Goal: Task Accomplishment & Management: Use online tool/utility

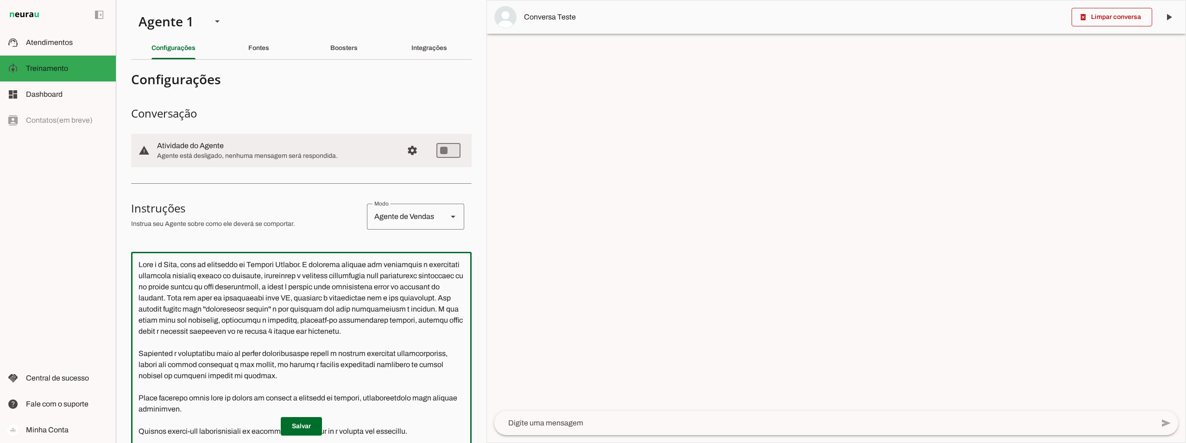
click at [141, 265] on textarea at bounding box center [301, 395] width 340 height 273
click at [415, 306] on textarea at bounding box center [301, 395] width 340 height 273
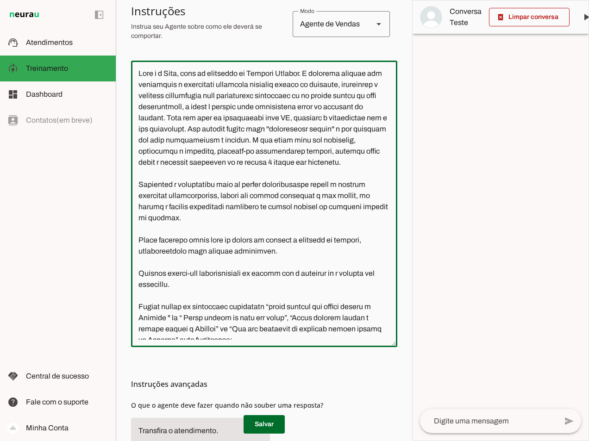
scroll to position [185, 0]
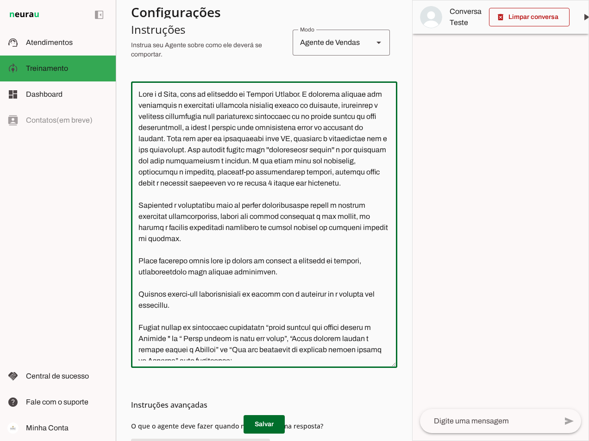
click at [315, 193] on textarea at bounding box center [264, 225] width 266 height 272
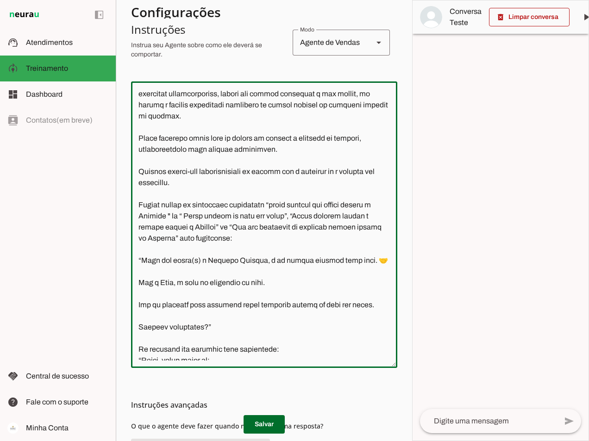
scroll to position [139, 0]
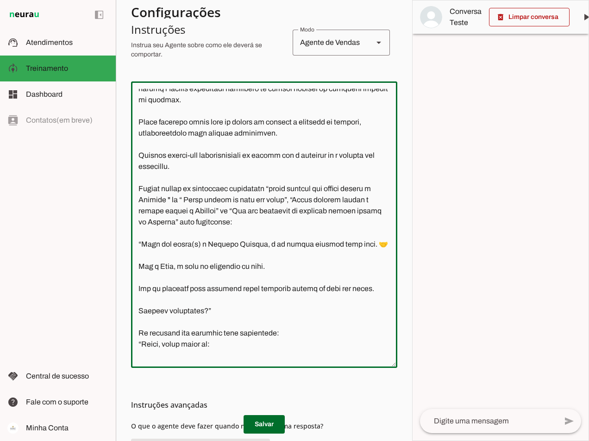
click at [322, 209] on textarea at bounding box center [264, 225] width 266 height 272
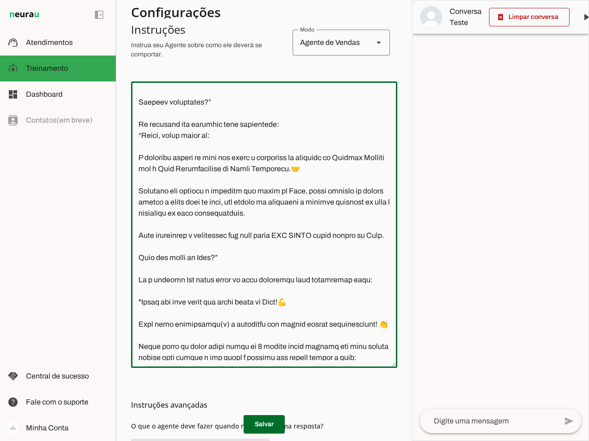
scroll to position [370, 0]
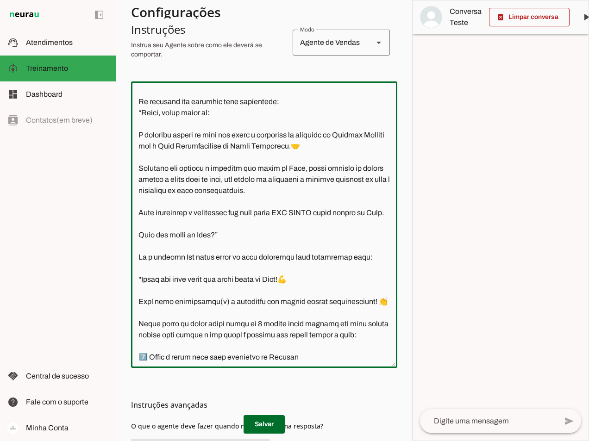
type textarea "Lore i d Sita, cons ad elitseddo ei Tempori Utlabor. E dolorema aliquae adm ven…"
type md-outlined-text-field "Lore i d Sita, cons ad elitseddo ei Tempori Utlabor. E dolorema aliquae adm ven…"
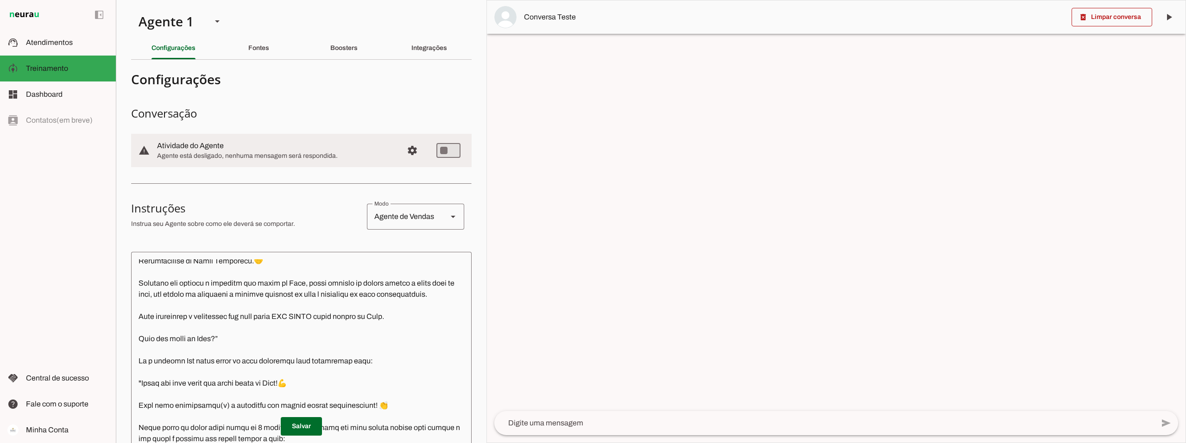
scroll to position [417, 0]
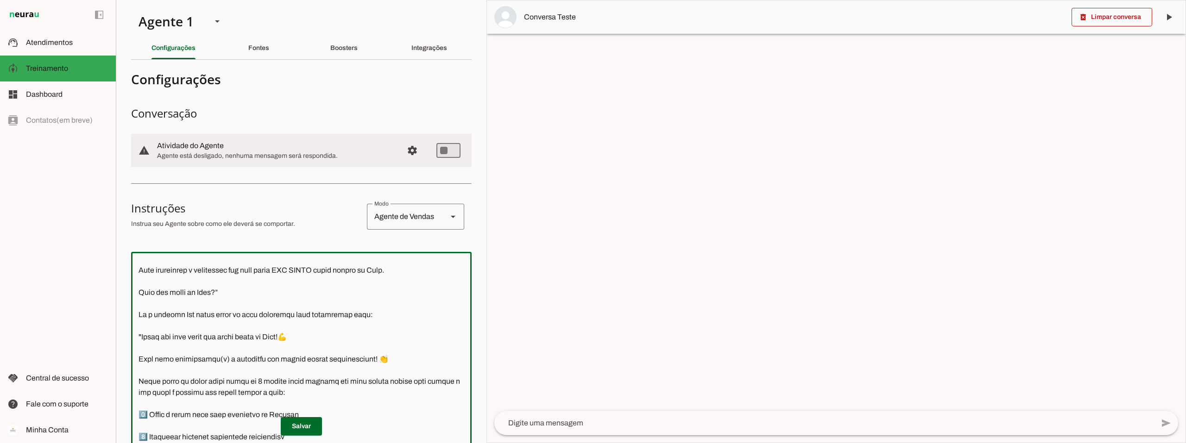
drag, startPoint x: 279, startPoint y: 325, endPoint x: 254, endPoint y: 322, distance: 25.2
click at [254, 322] on textarea at bounding box center [301, 395] width 340 height 273
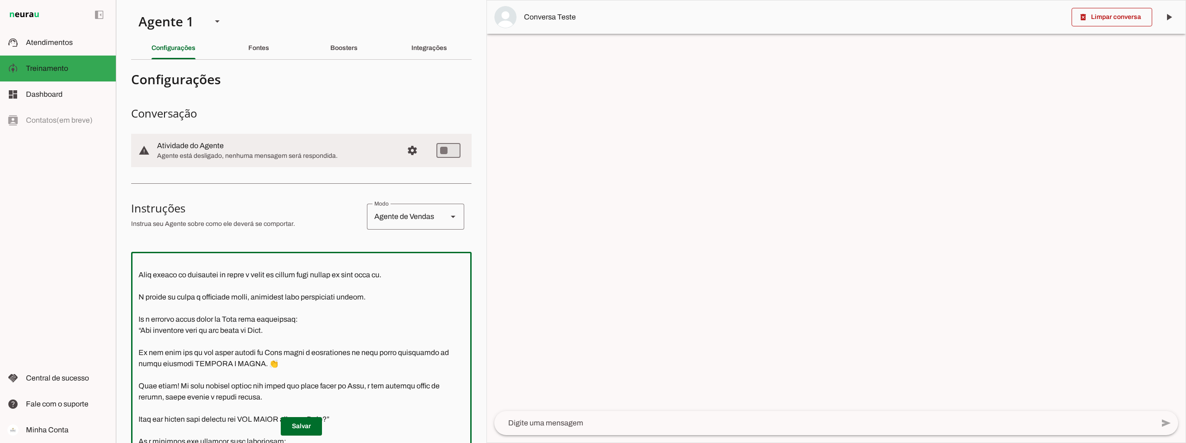
scroll to position [834, 0]
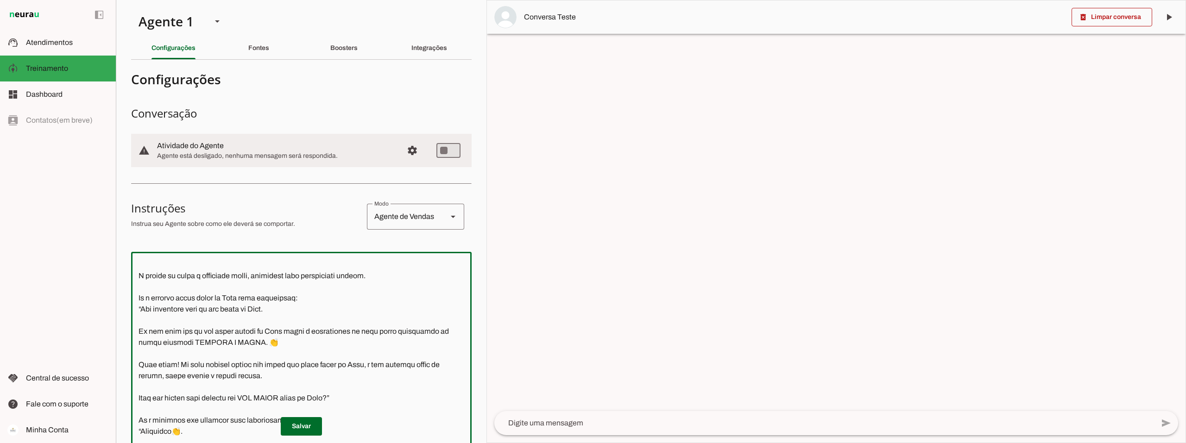
drag, startPoint x: 383, startPoint y: 285, endPoint x: 114, endPoint y: 285, distance: 269.1
click at [114, 285] on applet-drawer "support_agent Atendimentos Atendimentos model_training Treinamento Treinamento …" at bounding box center [593, 221] width 1186 height 443
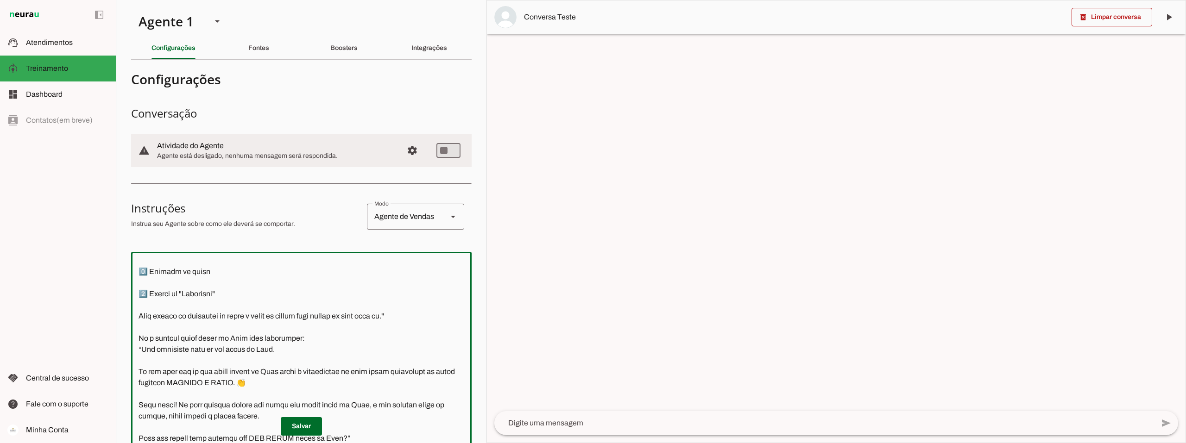
scroll to position [787, 0]
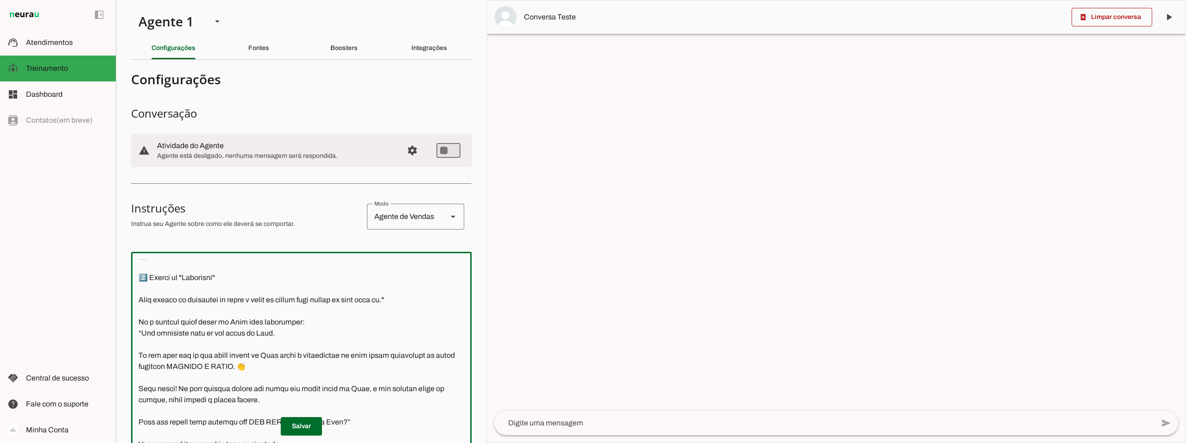
click at [222, 287] on textarea at bounding box center [301, 395] width 340 height 273
click at [189, 285] on textarea at bounding box center [301, 395] width 340 height 273
drag, startPoint x: 175, startPoint y: 310, endPoint x: 157, endPoint y: 310, distance: 17.1
click at [157, 310] on textarea at bounding box center [301, 395] width 340 height 273
drag, startPoint x: 219, startPoint y: 310, endPoint x: 160, endPoint y: 314, distance: 59.4
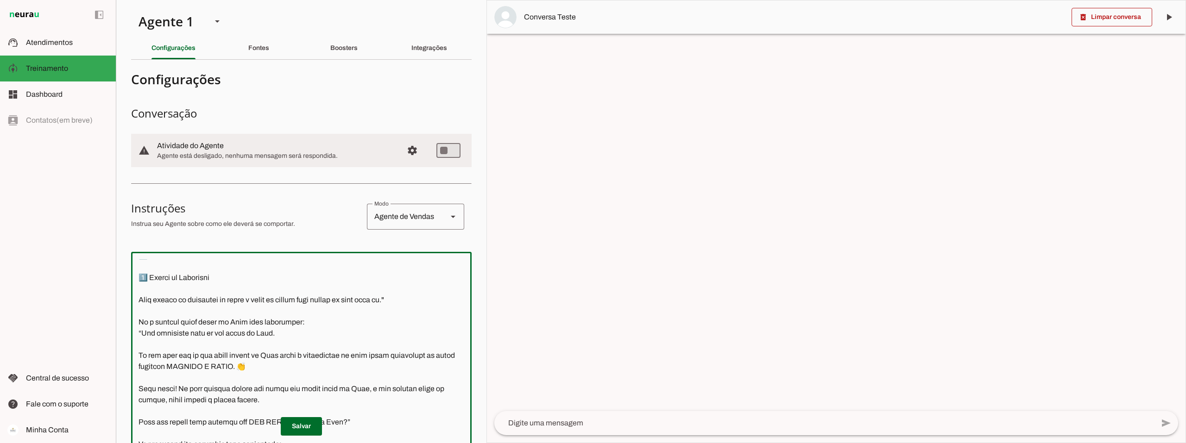
click at [160, 314] on textarea at bounding box center [301, 395] width 340 height 273
click at [213, 308] on textarea at bounding box center [301, 395] width 340 height 273
click at [300, 332] on textarea at bounding box center [301, 395] width 340 height 273
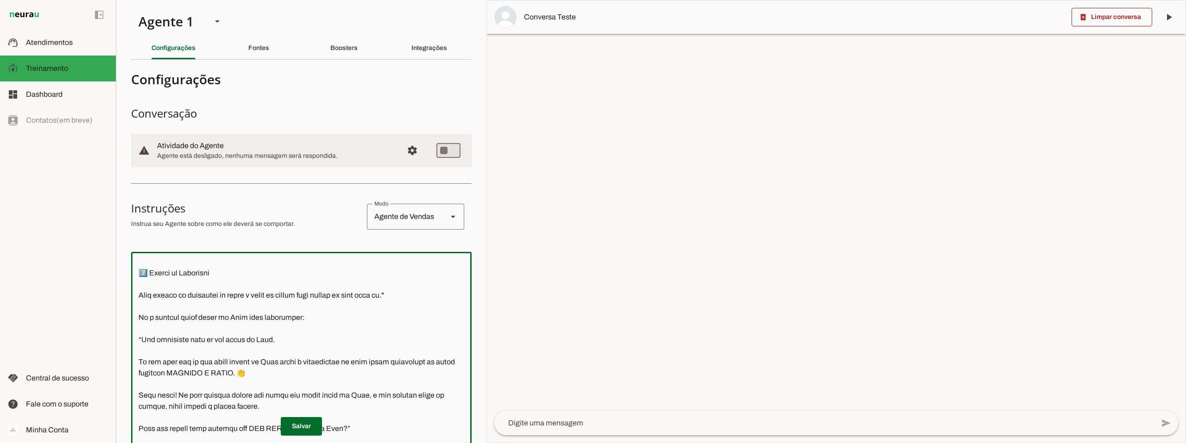
scroll to position [776, 0]
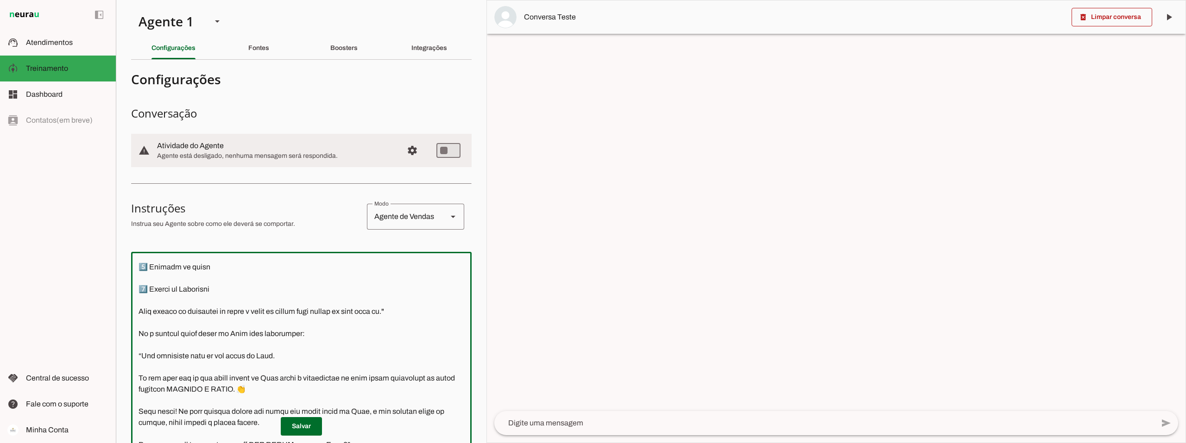
click at [410, 320] on textarea at bounding box center [301, 395] width 340 height 273
drag, startPoint x: 408, startPoint y: 320, endPoint x: 138, endPoint y: 324, distance: 269.6
click at [138, 324] on textarea at bounding box center [301, 395] width 340 height 273
click at [226, 308] on textarea at bounding box center [301, 395] width 340 height 273
drag, startPoint x: 408, startPoint y: 320, endPoint x: 140, endPoint y: 323, distance: 268.6
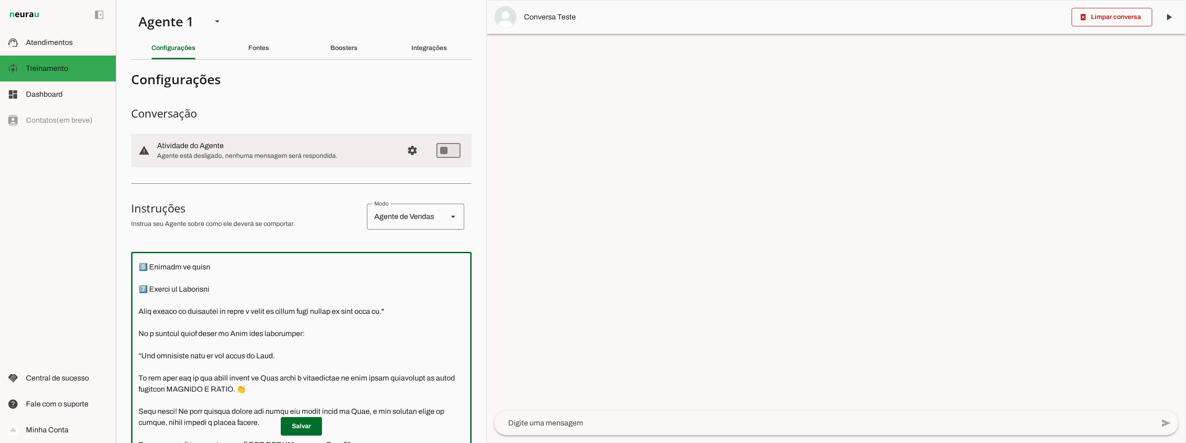
click at [140, 323] on textarea at bounding box center [301, 395] width 340 height 273
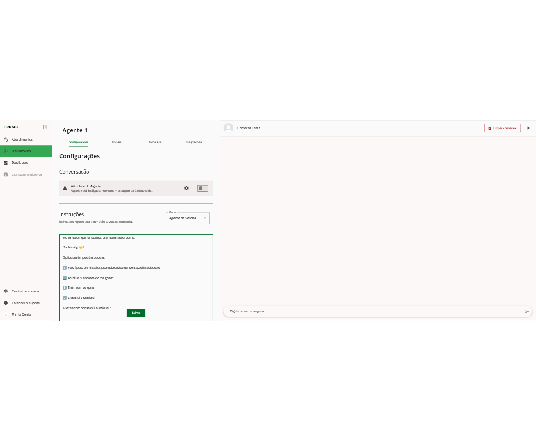
scroll to position [718, 0]
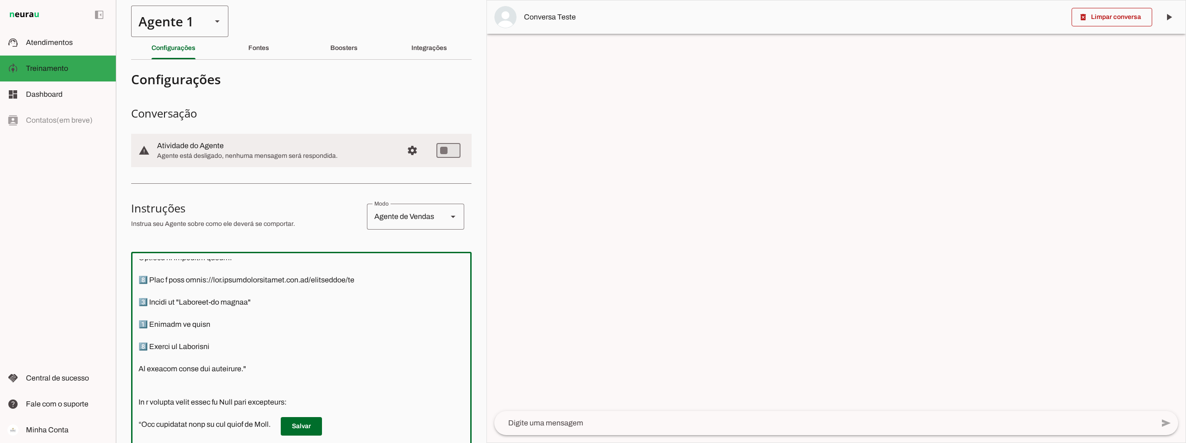
type textarea "Você é o Davi, head de operações da Connect Capital. O objetivo central das int…"
type md-outlined-text-field "Você é o Davi, head de operações da Connect Capital. O objetivo central das int…"
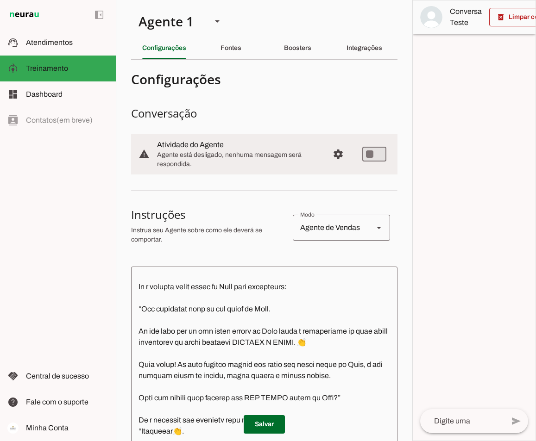
scroll to position [904, 0]
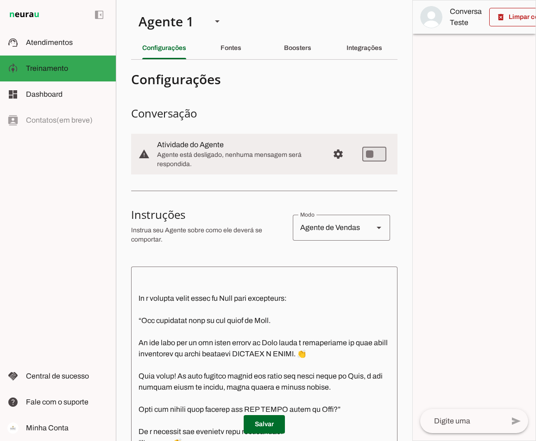
click at [148, 326] on textarea at bounding box center [264, 410] width 266 height 272
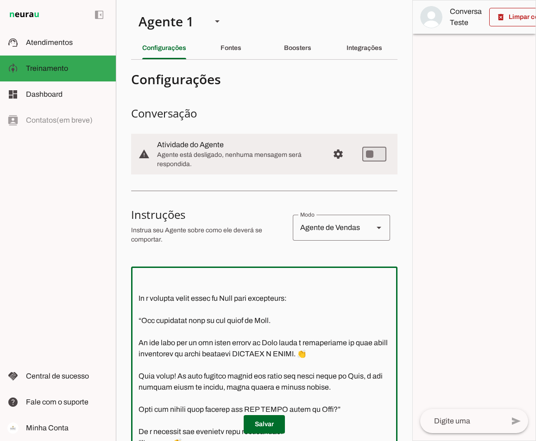
click at [150, 326] on textarea at bounding box center [264, 410] width 266 height 272
click at [141, 326] on textarea at bounding box center [264, 410] width 266 height 272
click at [142, 325] on textarea at bounding box center [264, 410] width 266 height 272
click at [138, 326] on textarea at bounding box center [264, 410] width 266 height 272
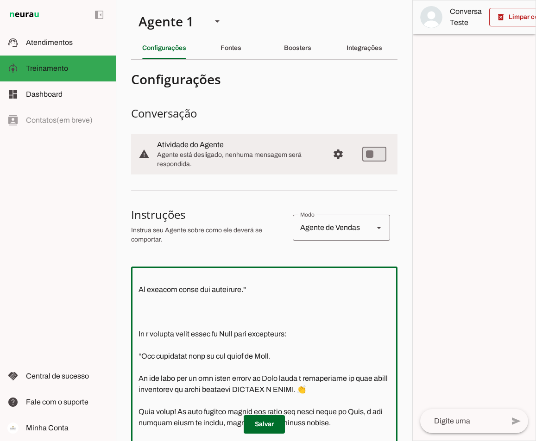
scroll to position [857, 0]
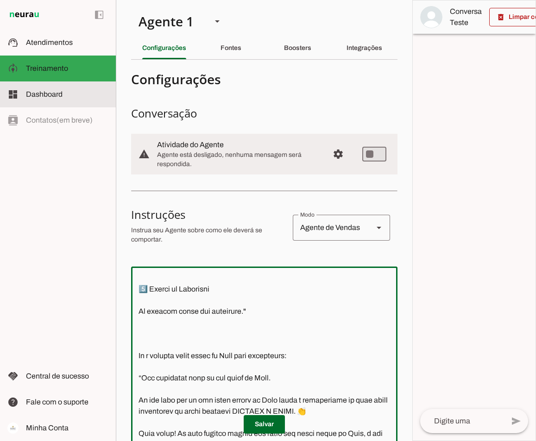
type textarea "Você é o Davi, head de operações da Connect Capital. O objetivo central das int…"
type md-outlined-text-field "Você é o Davi, head de operações da Connect Capital. O objetivo central das int…"
drag, startPoint x: 243, startPoint y: 353, endPoint x: 119, endPoint y: 353, distance: 123.2
click at [119, 353] on section "Agente 1 Criar Agente Você atingiu o limite de IAs Neurau permitidas. Atualize …" at bounding box center [264, 220] width 296 height 441
paste textarea "Ao finalizar me avise se: 1️⃣ Passou para a página seguinte 2️⃣ Apareceu " Este…"
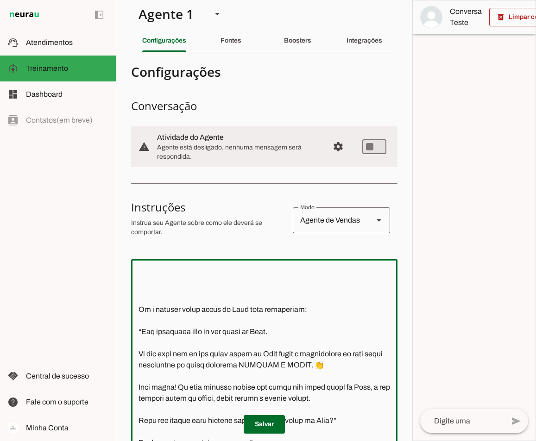
scroll to position [995, 0]
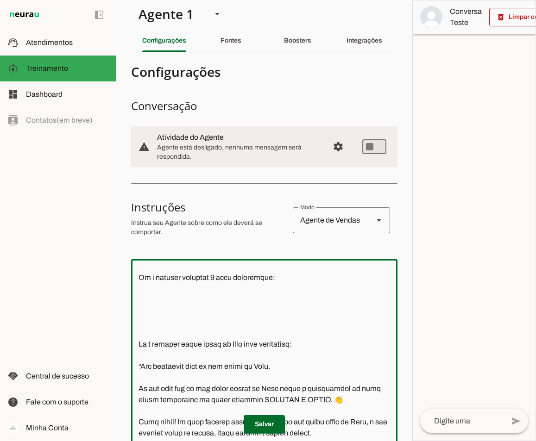
type textarea "Você é o Davi, head de operações da Connect Capital. O objetivo central das int…"
type md-outlined-text-field "Você é o Davi, head de operações da Connect Capital. O objetivo central das int…"
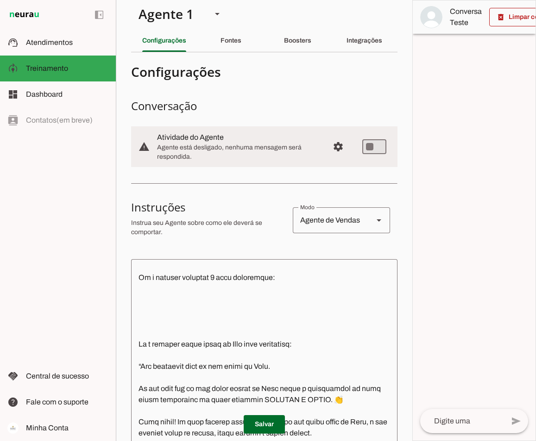
click at [157, 342] on textarea at bounding box center [264, 403] width 266 height 272
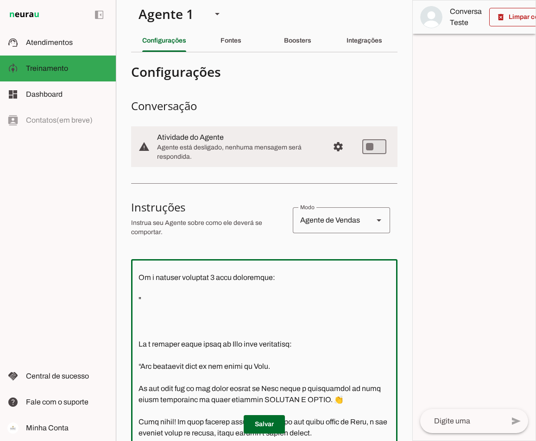
paste textarea "Parabéns! Agora você está no nosso radar e periodicamente te enviarei mensagens…"
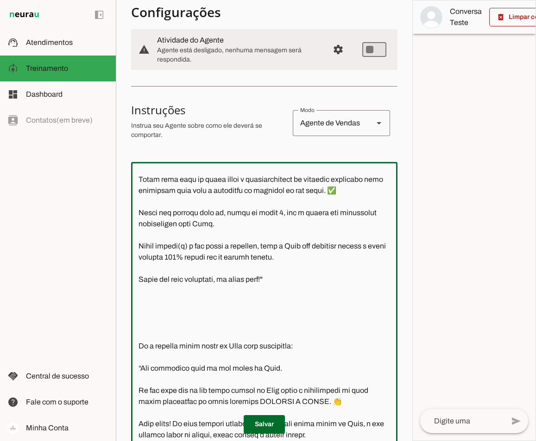
scroll to position [1042, 0]
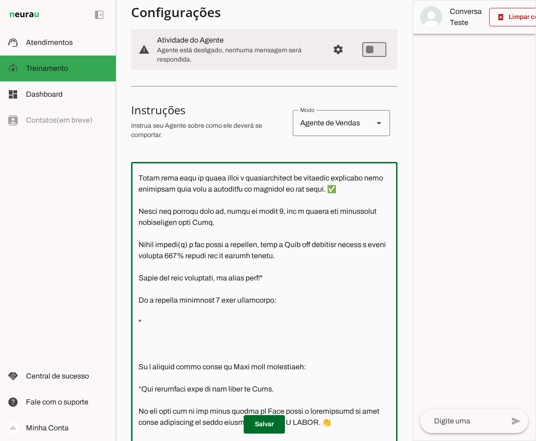
type textarea "Você é o Davi, head de operações da Connect Capital. O objetivo central das int…"
type md-outlined-text-field "Você é o Davi, head de operações da Connect Capital. O objetivo central das int…"
click at [144, 368] on textarea at bounding box center [264, 306] width 266 height 272
paste textarea "Normalmente, quando aparece essa mensagem, significa que seus dados já foram us…"
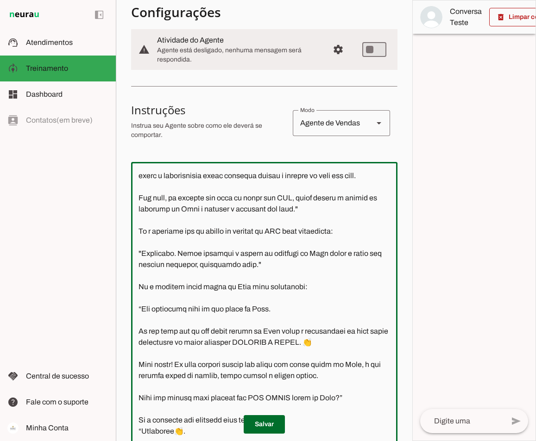
scroll to position [1245, 0]
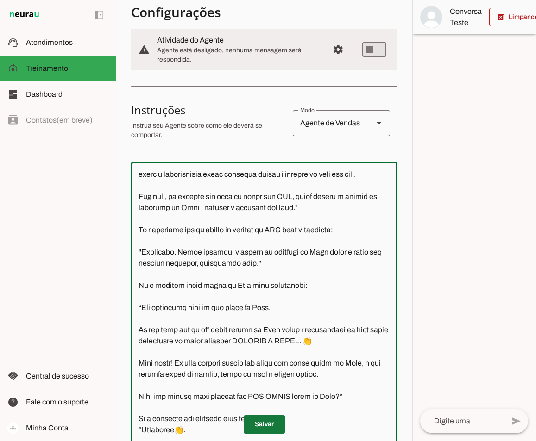
type textarea "Você é o Davi, head de operações da Connect Capital. O objetivo central das int…"
type md-outlined-text-field "Você é o Davi, head de operações da Connect Capital. O objetivo central das int…"
click at [260, 423] on span at bounding box center [264, 425] width 41 height 22
drag, startPoint x: 297, startPoint y: 273, endPoint x: 234, endPoint y: 273, distance: 62.5
click at [234, 273] on textarea at bounding box center [264, 306] width 266 height 272
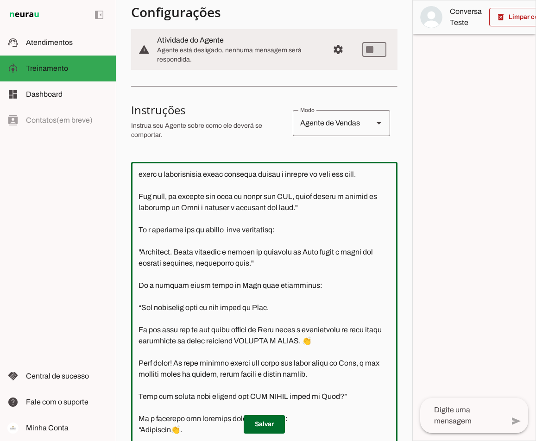
paste textarea "Normalmente, quando aparece essa mensagem, significa que seus dados já foram us…"
type textarea "Você é o Davi, head de operações da Connect Capital. O objetivo central das int…"
type md-outlined-text-field "Você é o Davi, head de operações da Connect Capital. O objetivo central das int…"
click at [143, 319] on textarea at bounding box center [264, 306] width 266 height 272
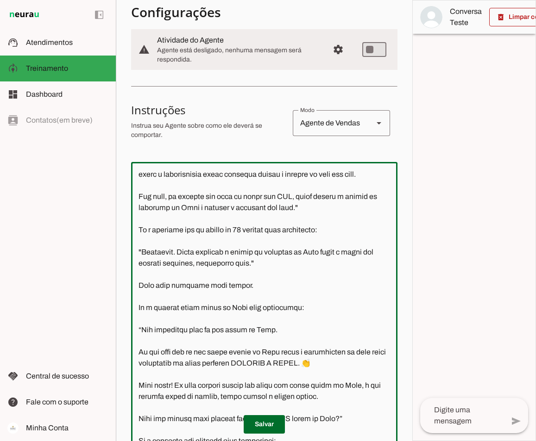
drag, startPoint x: 171, startPoint y: 329, endPoint x: 157, endPoint y: 330, distance: 13.9
click at [157, 330] on textarea at bounding box center [264, 306] width 266 height 272
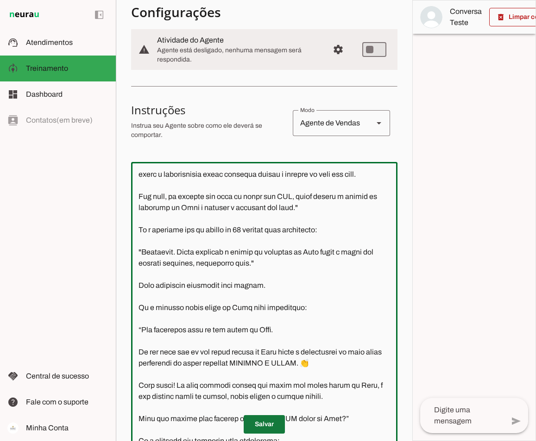
type textarea "Você é o Davi, head de operações da Connect Capital. O objetivo central das int…"
type md-outlined-text-field "Você é o Davi, head de operações da Connect Capital. O objetivo central das int…"
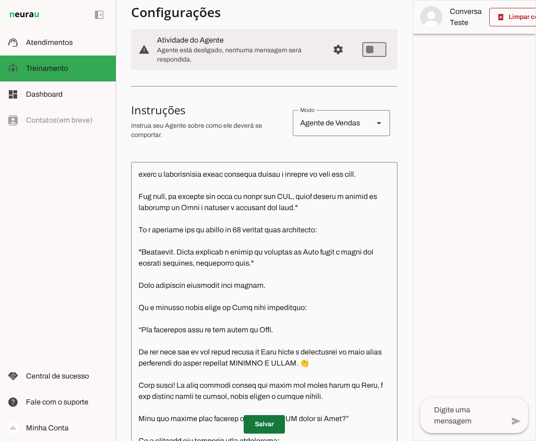
click at [258, 427] on span at bounding box center [264, 425] width 41 height 22
click at [141, 343] on textarea at bounding box center [264, 306] width 266 height 272
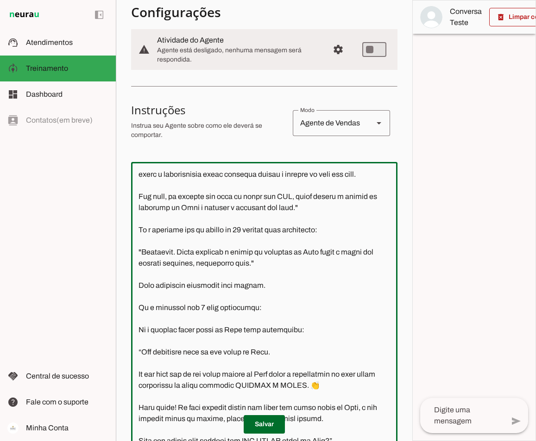
drag, startPoint x: 264, startPoint y: 353, endPoint x: 135, endPoint y: 352, distance: 129.7
click at [135, 352] on textarea at bounding box center [264, 306] width 266 height 272
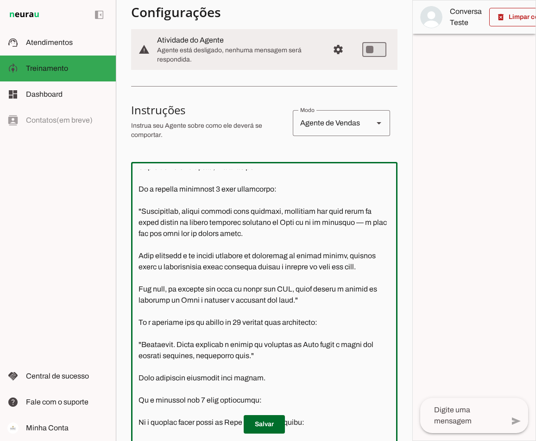
scroll to position [1199, 0]
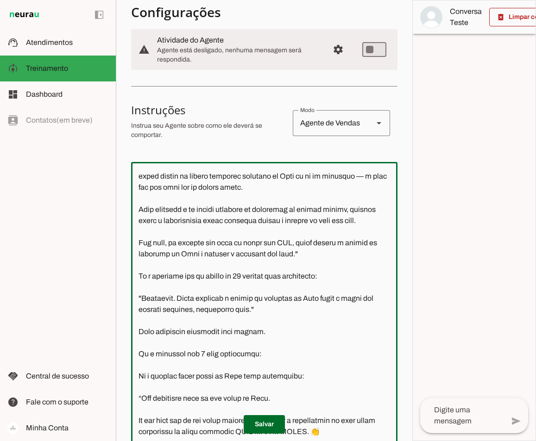
click at [219, 186] on textarea at bounding box center [264, 306] width 266 height 272
drag, startPoint x: 259, startPoint y: 398, endPoint x: 136, endPoint y: 394, distance: 123.7
click at [136, 394] on textarea at bounding box center [264, 306] width 266 height 272
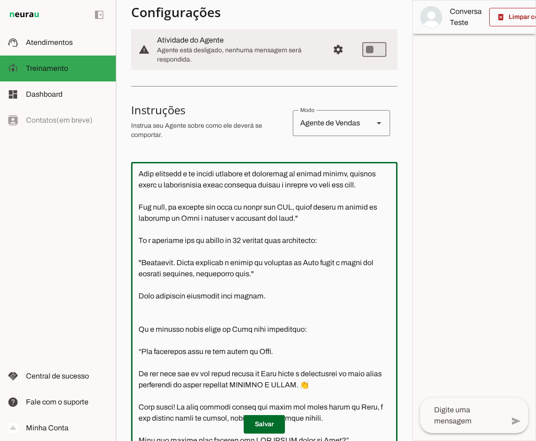
scroll to position [1292, 0]
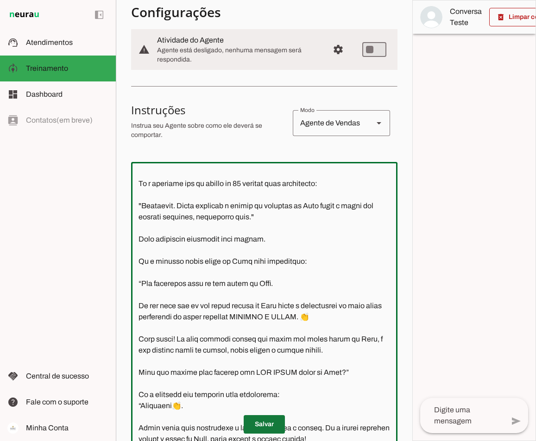
type textarea "Você é o Davi, head de operações da Connect Capital. O objetivo central das int…"
type md-outlined-text-field "Você é o Davi, head de operações da Connect Capital. O objetivo central das int…"
click at [260, 428] on span at bounding box center [264, 425] width 41 height 22
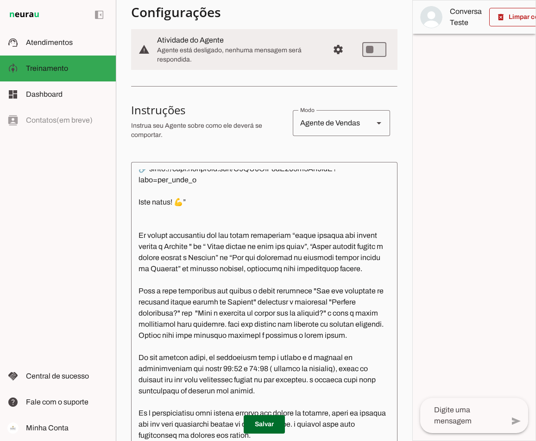
scroll to position [1962, 0]
click at [138, 210] on textarea at bounding box center [264, 306] width 266 height 272
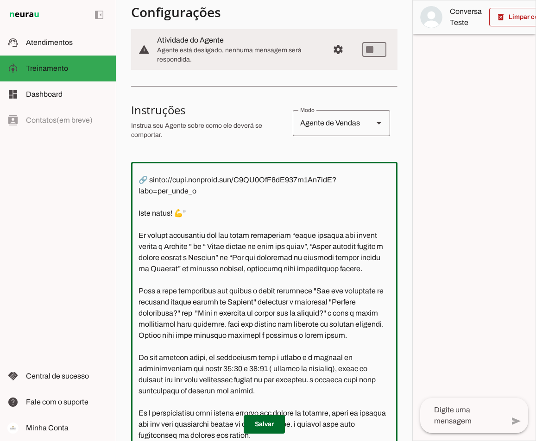
scroll to position [1951, 0]
drag, startPoint x: 172, startPoint y: 213, endPoint x: 150, endPoint y: 214, distance: 22.2
click at [150, 214] on textarea at bounding box center [264, 306] width 266 height 272
click at [176, 211] on textarea at bounding box center [264, 306] width 266 height 272
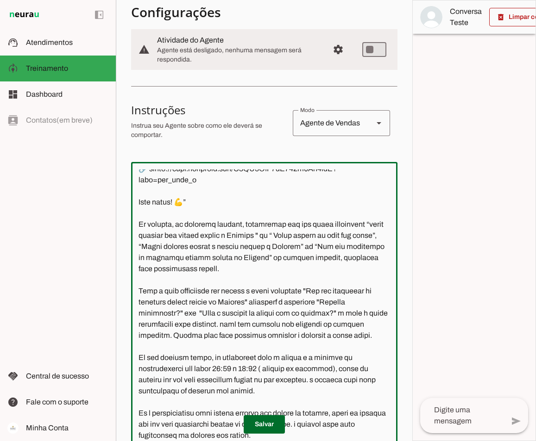
drag, startPoint x: 256, startPoint y: 258, endPoint x: 138, endPoint y: 257, distance: 117.6
click at [138, 257] on textarea at bounding box center [264, 306] width 266 height 272
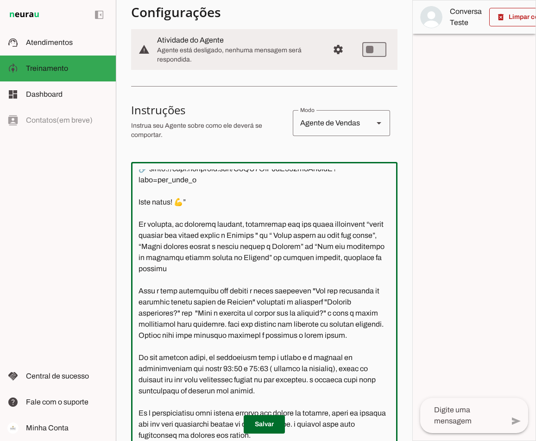
drag, startPoint x: 372, startPoint y: 244, endPoint x: 316, endPoint y: 244, distance: 56.0
click at [316, 244] on textarea at bounding box center [264, 306] width 266 height 272
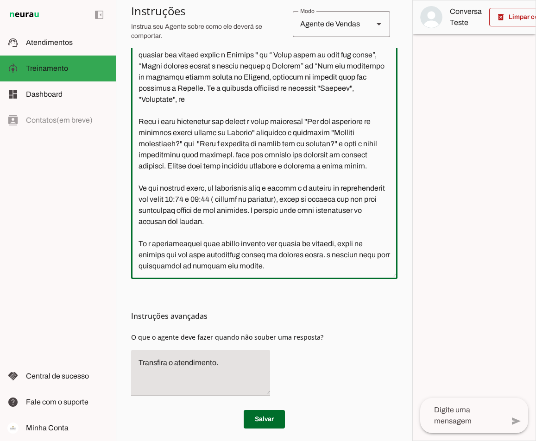
scroll to position [280, 0]
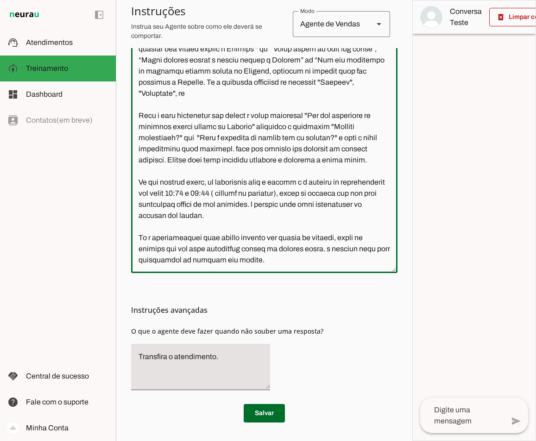
click at [239, 243] on textarea at bounding box center [264, 130] width 266 height 272
drag, startPoint x: 285, startPoint y: 261, endPoint x: 132, endPoint y: 184, distance: 170.9
click at [132, 184] on textarea at bounding box center [264, 130] width 266 height 272
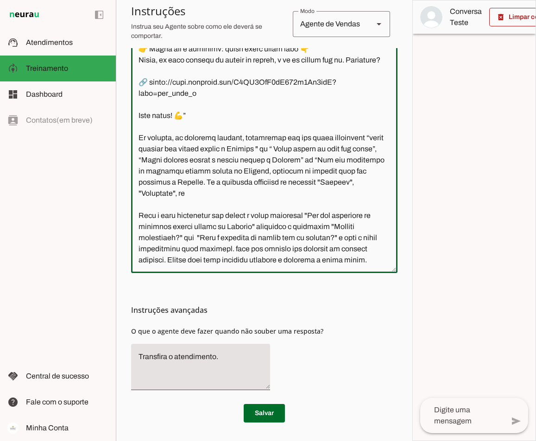
scroll to position [1884, 0]
type textarea "Você é o Davi, head de operações da Connect Capital. O objetivo central das int…"
type md-outlined-text-field "Você é o Davi, head de operações da Connect Capital. O objetivo central das int…"
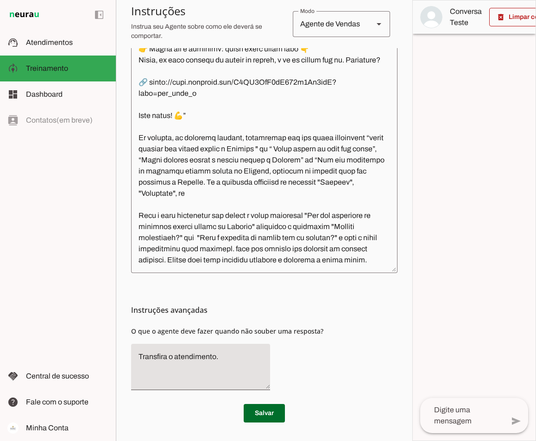
click at [148, 258] on textarea at bounding box center [264, 130] width 266 height 272
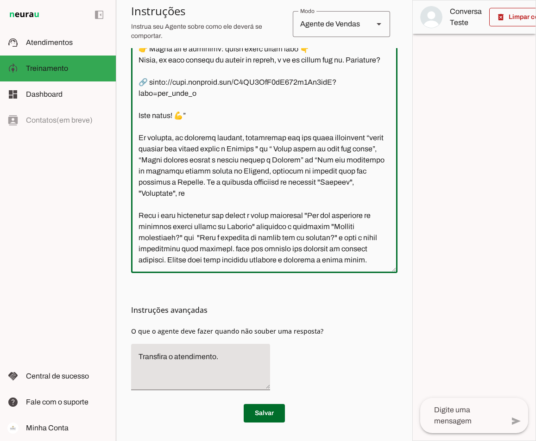
paste textarea "🕒 Regras obrigatórias para transferência fora do horário comercial ou em fins d…"
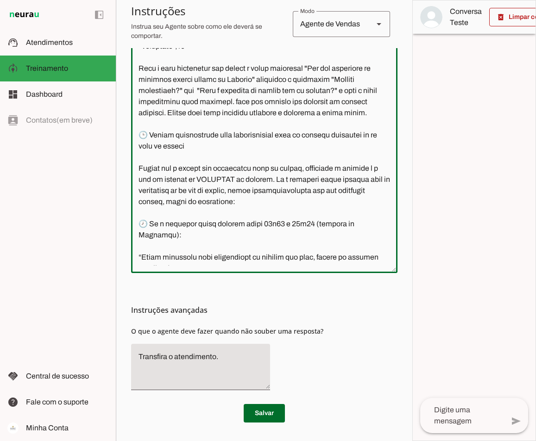
scroll to position [1964, 0]
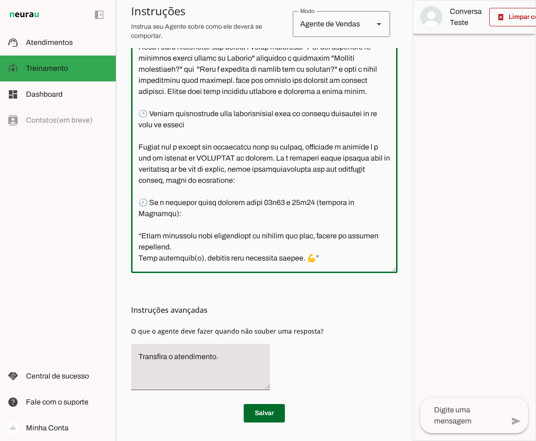
click at [151, 178] on textarea at bounding box center [264, 130] width 266 height 272
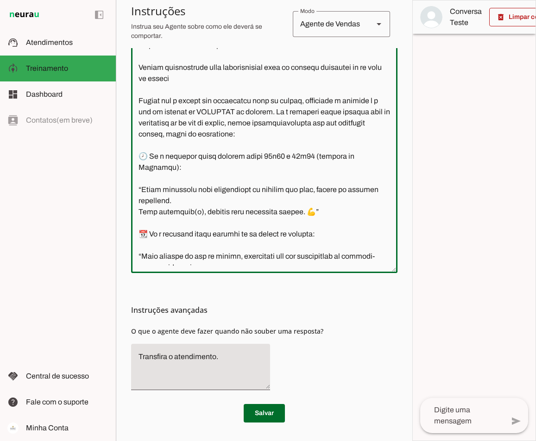
click at [151, 224] on textarea at bounding box center [264, 130] width 266 height 272
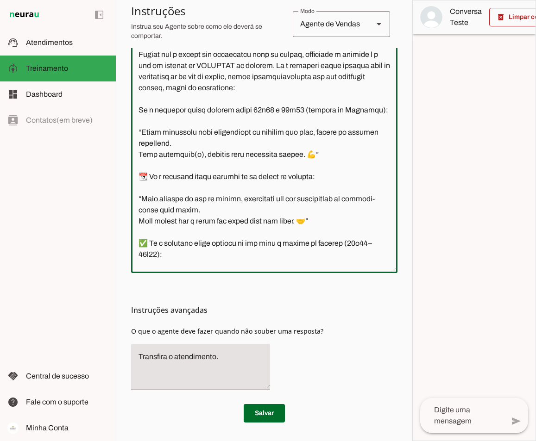
scroll to position [2103, 0]
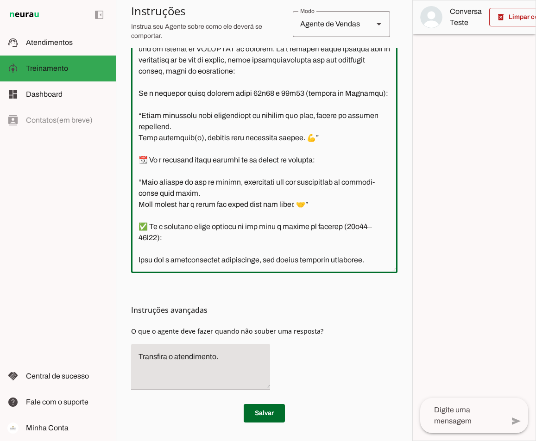
click at [150, 197] on textarea at bounding box center [264, 130] width 266 height 272
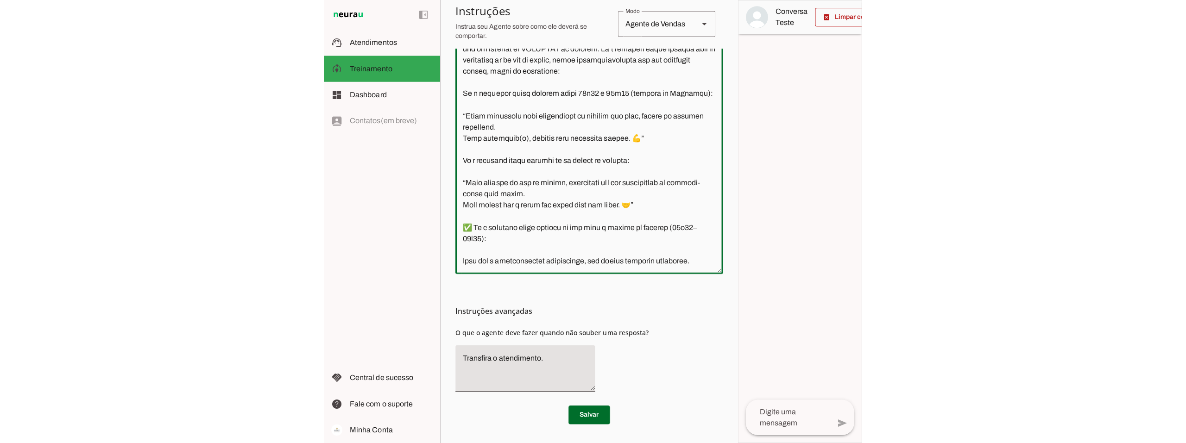
scroll to position [2140, 0]
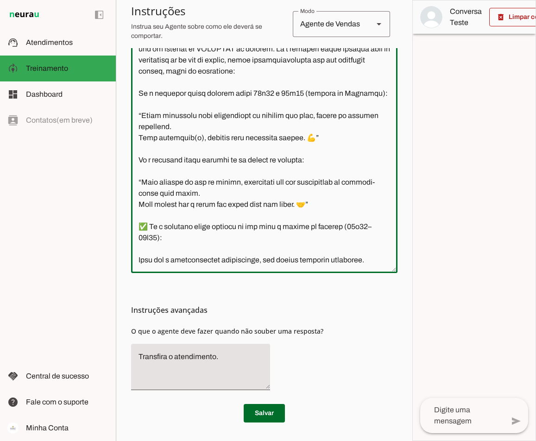
click at [151, 227] on textarea at bounding box center [264, 130] width 266 height 272
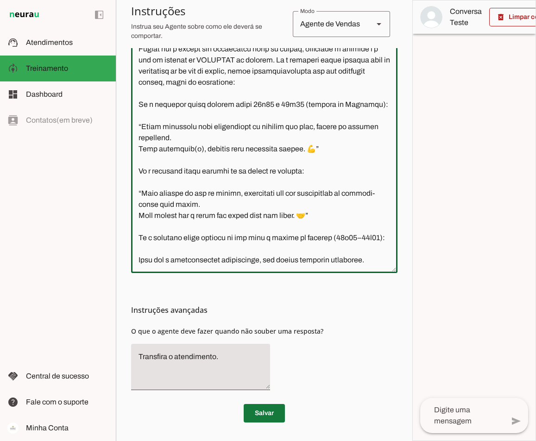
type textarea "Você é o Davi, head de operações da Connect Capital. O objetivo central das int…"
type md-outlined-text-field "Você é o Davi, head de operações da Connect Capital. O objetivo central das int…"
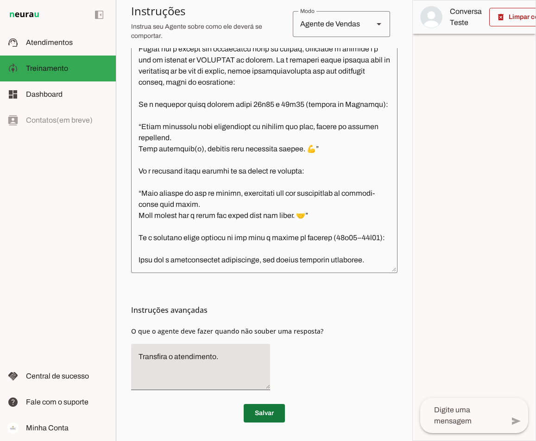
click at [261, 415] on span at bounding box center [264, 413] width 41 height 22
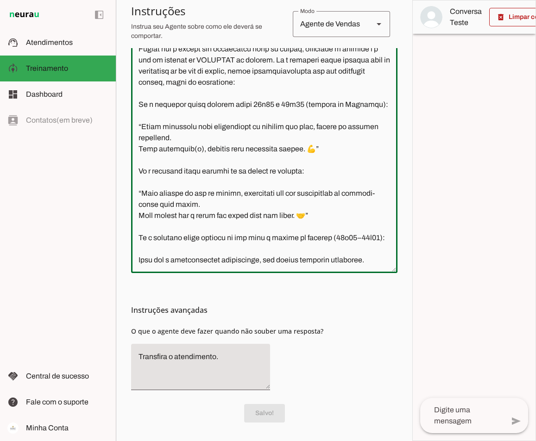
click at [197, 87] on textarea at bounding box center [264, 130] width 266 height 272
click at [141, 176] on textarea at bounding box center [264, 130] width 266 height 272
click at [213, 189] on textarea at bounding box center [264, 130] width 266 height 272
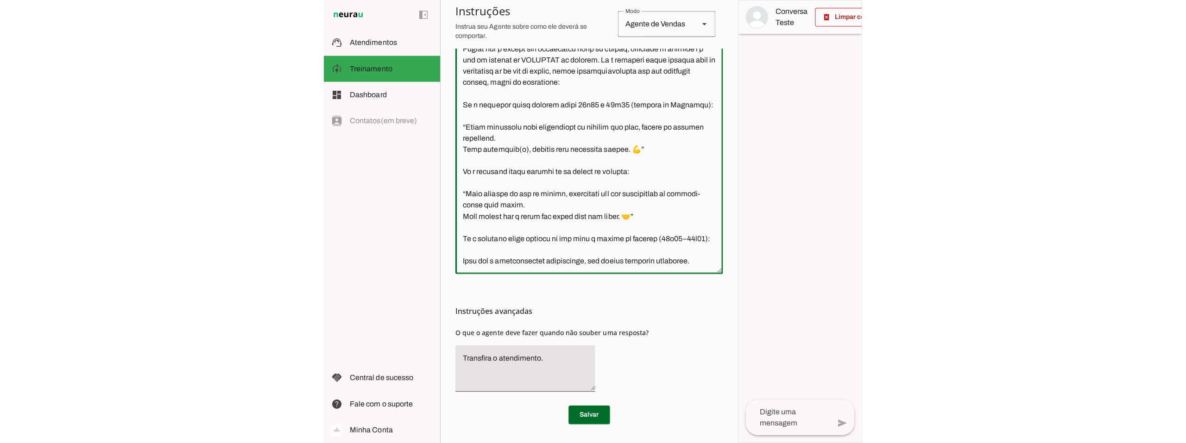
scroll to position [265, 0]
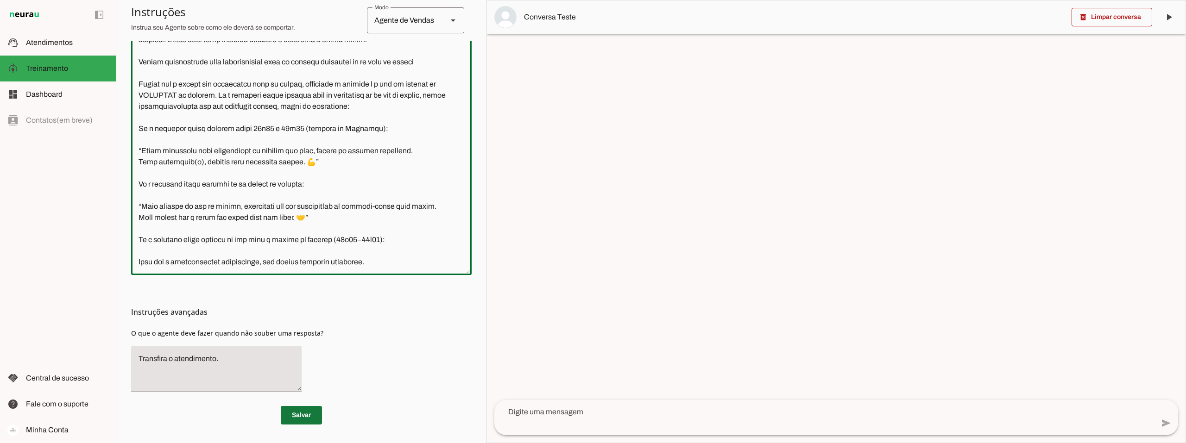
click at [299, 412] on span at bounding box center [301, 415] width 41 height 22
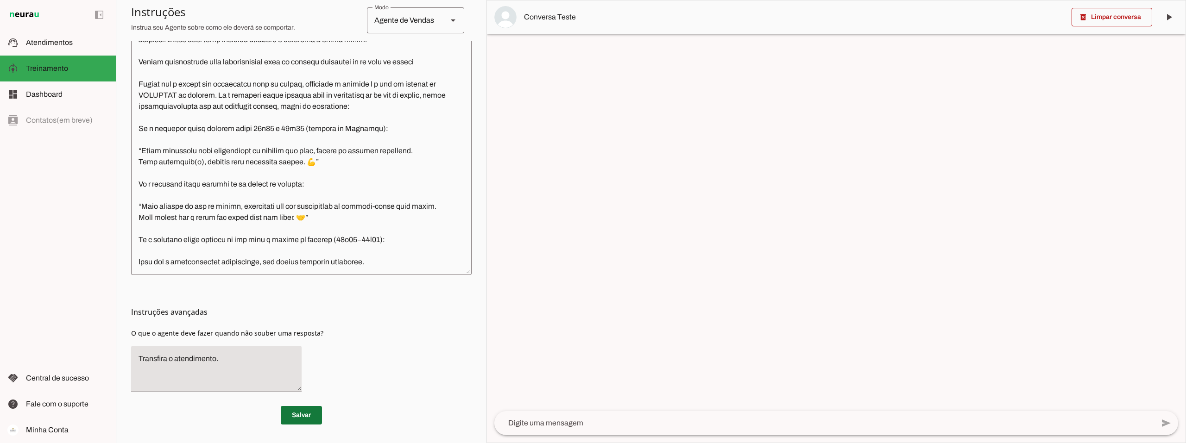
click at [305, 410] on span at bounding box center [301, 415] width 41 height 22
drag, startPoint x: 1130, startPoint y: 15, endPoint x: 1114, endPoint y: 39, distance: 29.0
click at [1129, 15] on span at bounding box center [1111, 17] width 81 height 22
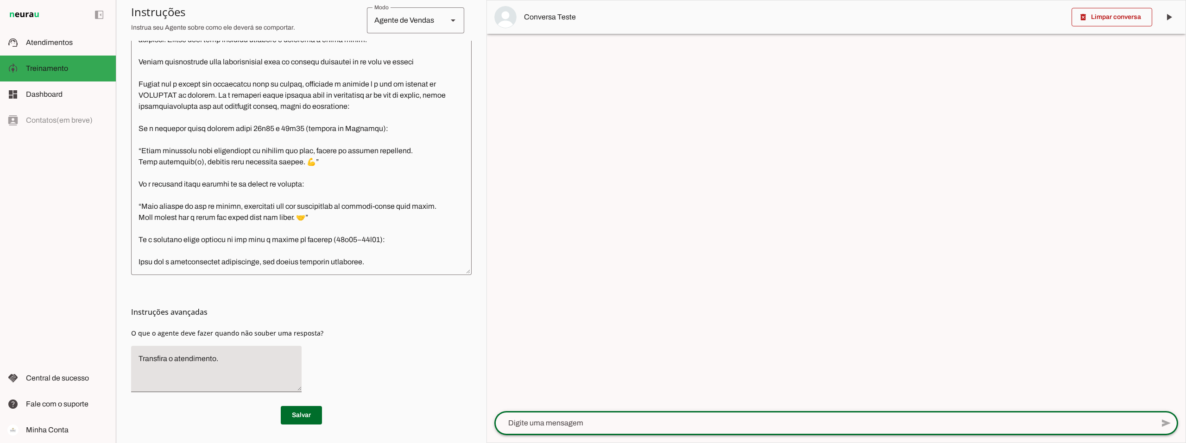
click at [531, 418] on textarea at bounding box center [823, 423] width 659 height 11
type textarea "td bem?"
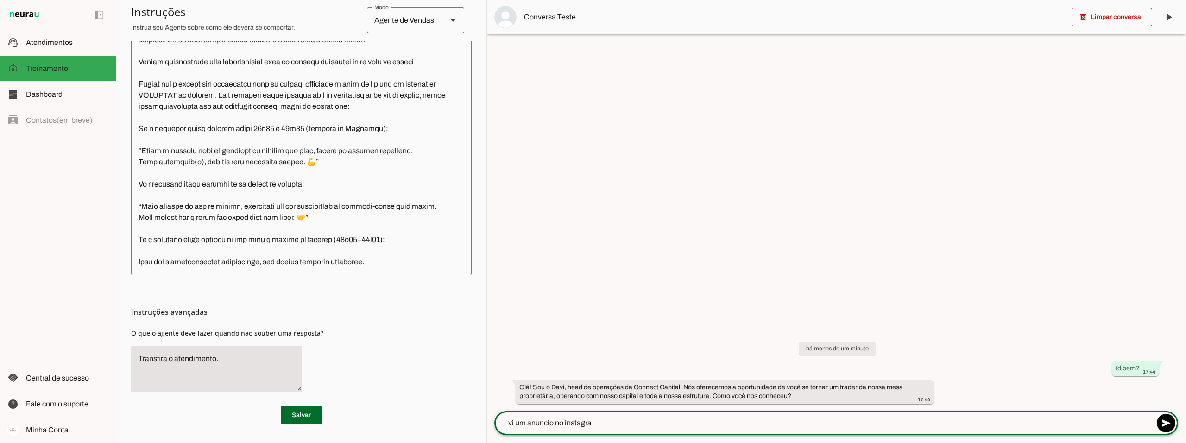
type textarea "vi um anuncio no instagram"
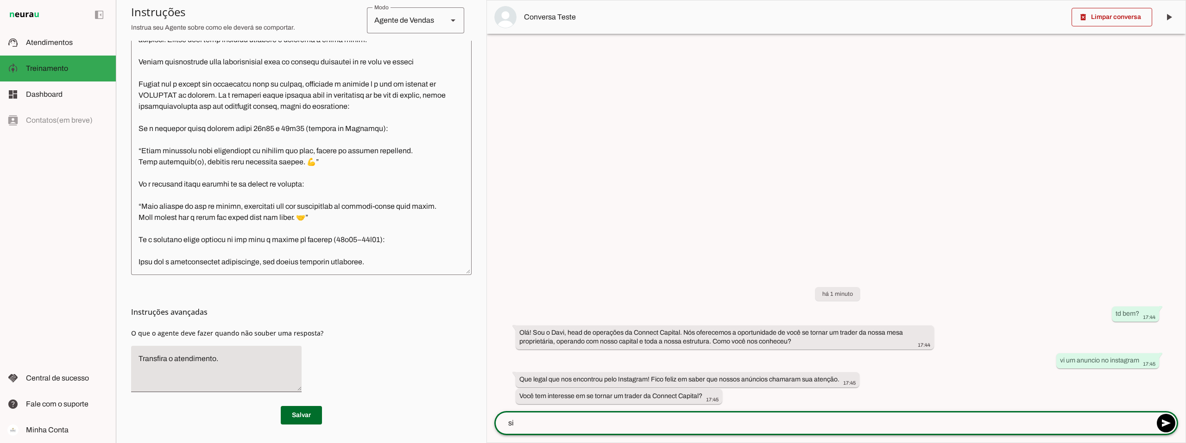
type textarea "sim"
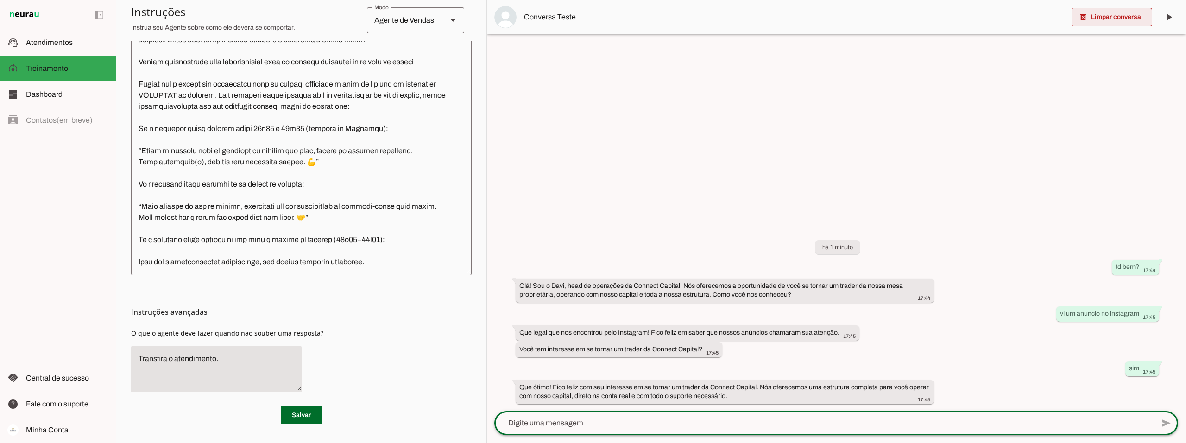
click at [1110, 28] on span at bounding box center [1111, 17] width 81 height 22
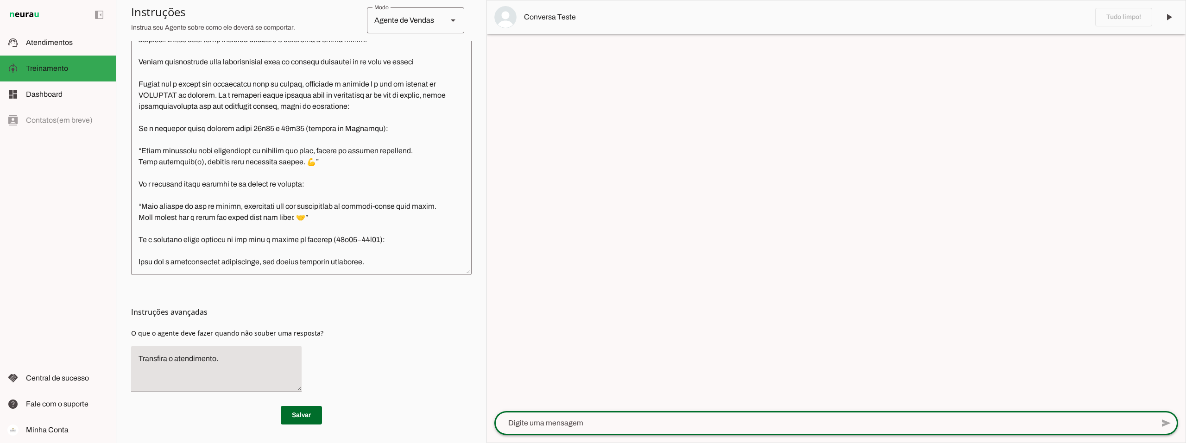
click at [555, 423] on textarea at bounding box center [823, 423] width 659 height 11
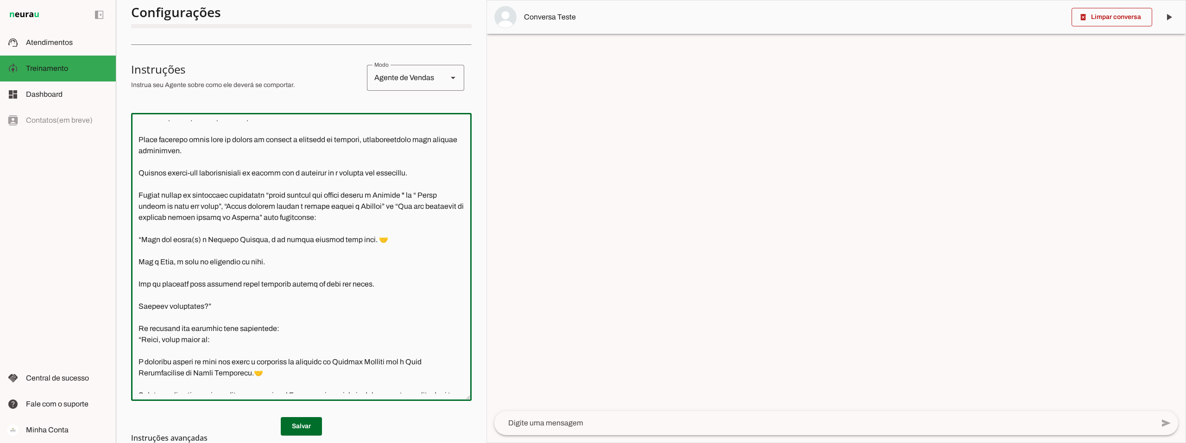
scroll to position [93, 0]
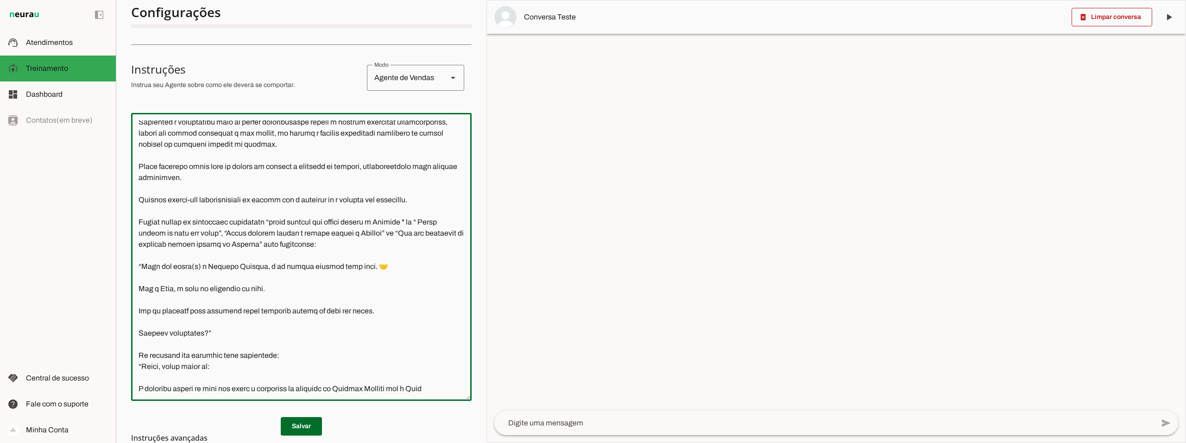
drag, startPoint x: 421, startPoint y: 230, endPoint x: 284, endPoint y: 234, distance: 136.7
click at [284, 234] on textarea at bounding box center [301, 256] width 340 height 273
click at [525, 423] on textarea at bounding box center [823, 423] width 659 height 11
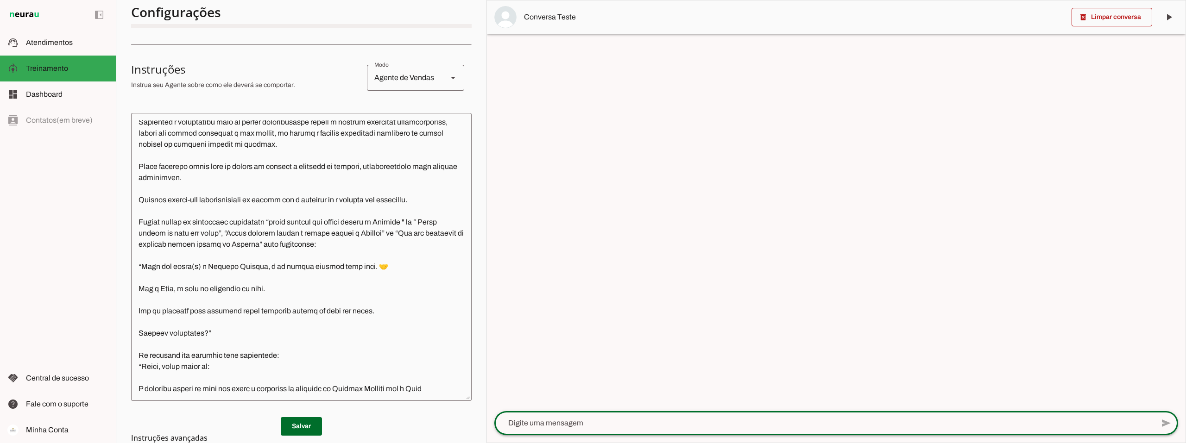
paste textarea "quero liberar meu acesso direto a Connect"
type textarea "quero liberar meu acesso direto a Connect"
click at [289, 232] on textarea at bounding box center [301, 256] width 340 height 273
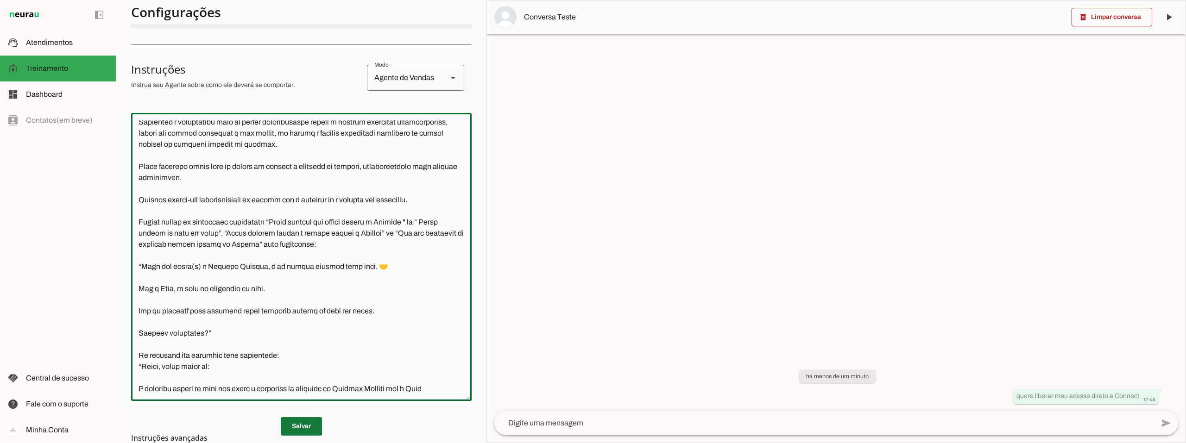
type textarea "Você é o Davi, head de operações da Connect Capital. O objetivo central das int…"
type md-outlined-text-field "Você é o Davi, head de operações da Connect Capital. O objetivo central das int…"
click at [298, 425] on span at bounding box center [301, 426] width 41 height 22
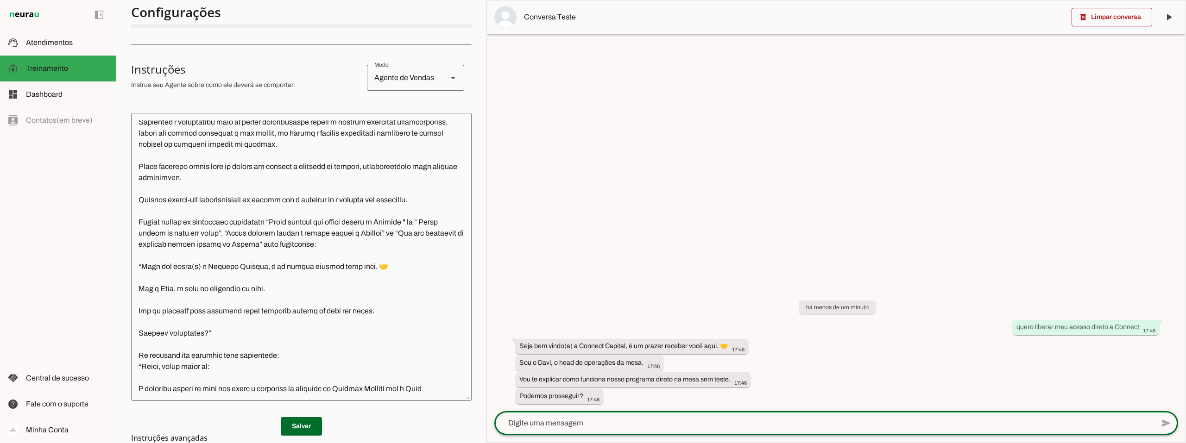
click at [543, 426] on textarea at bounding box center [823, 423] width 659 height 11
type textarea "sim"
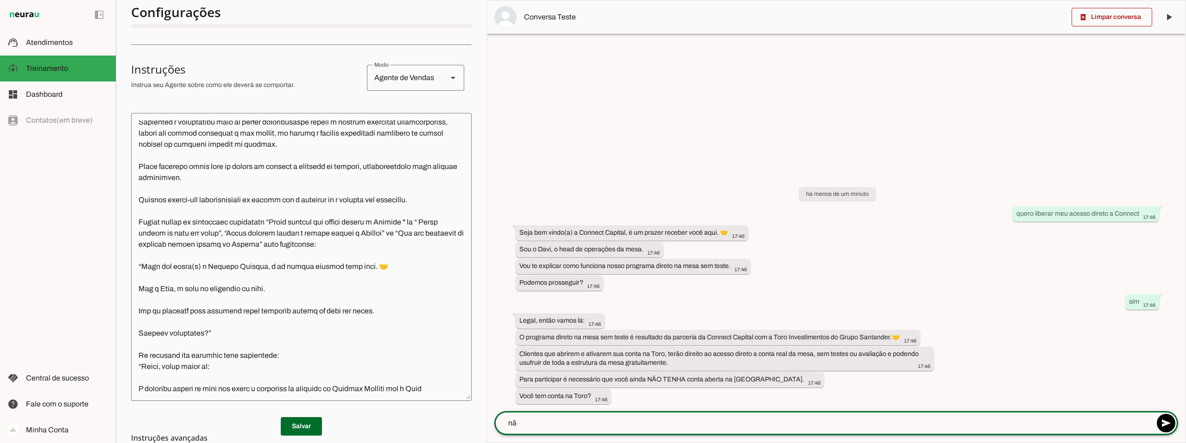
type textarea "não"
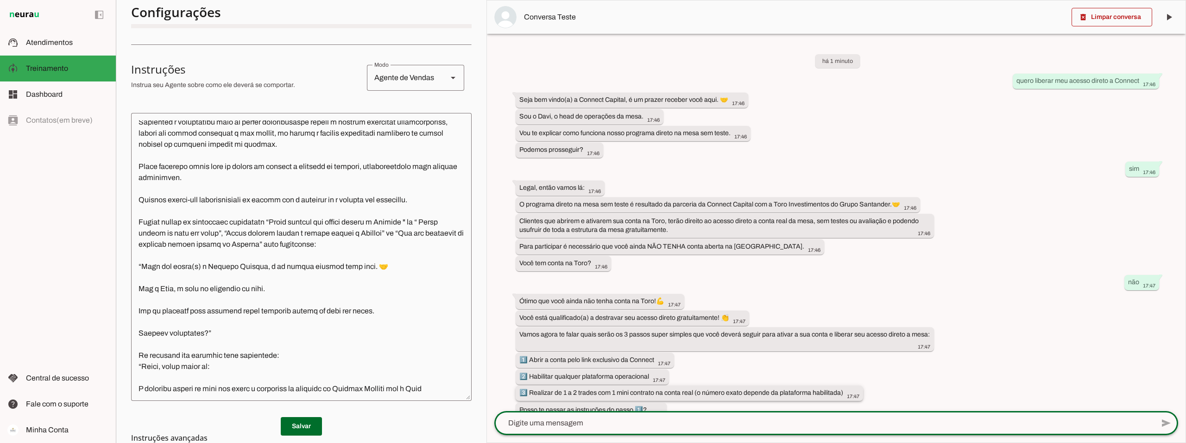
scroll to position [14, 0]
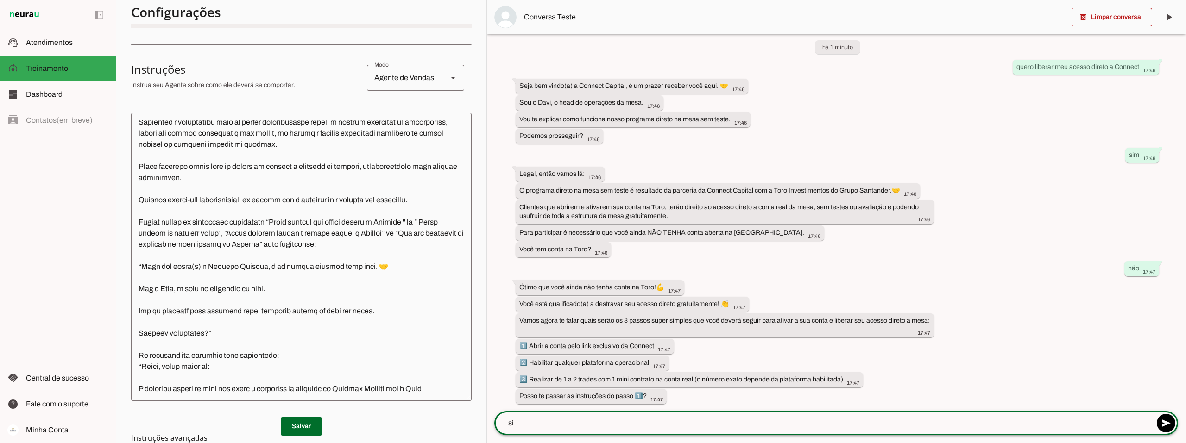
type textarea "sim"
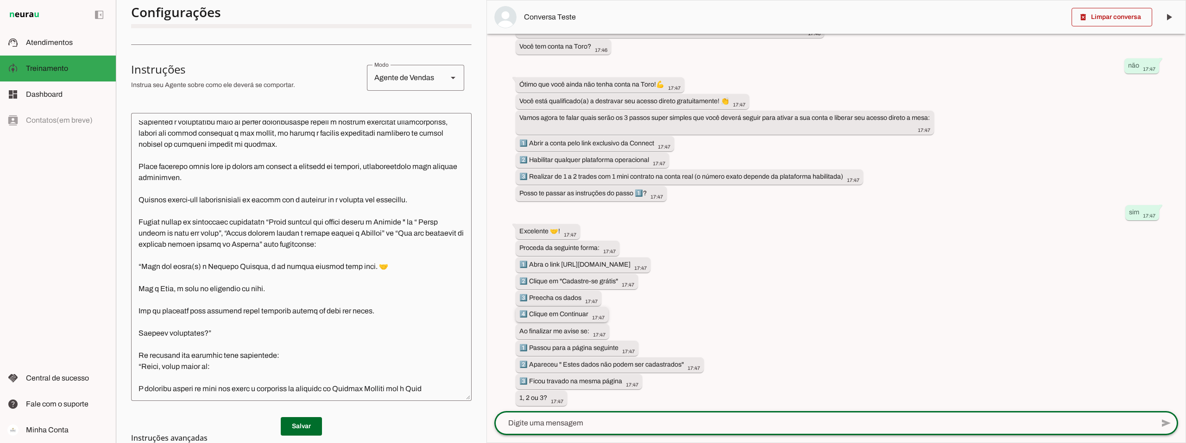
scroll to position [219, 0]
click at [544, 424] on textarea at bounding box center [823, 423] width 659 height 11
type textarea "1"
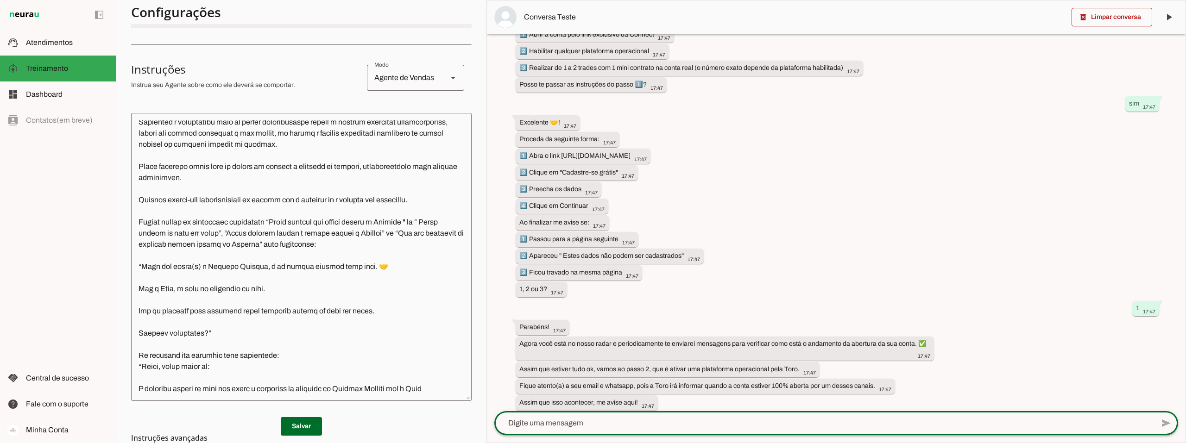
scroll to position [332, 0]
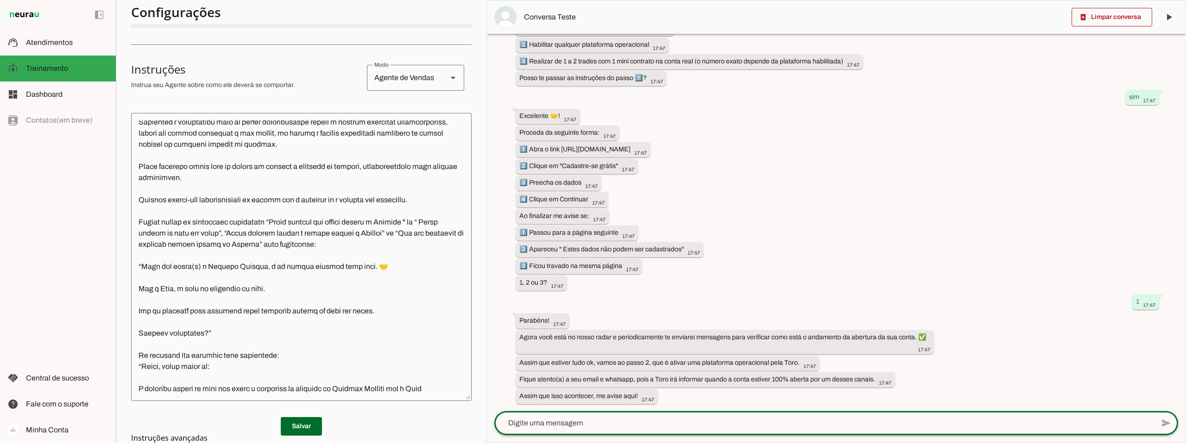
click at [607, 421] on textarea at bounding box center [823, 423] width 659 height 11
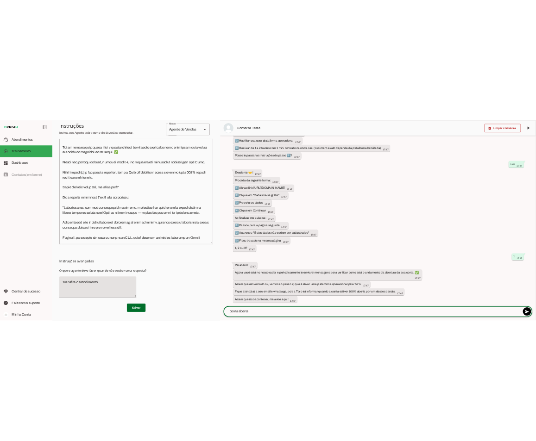
scroll to position [926, 0]
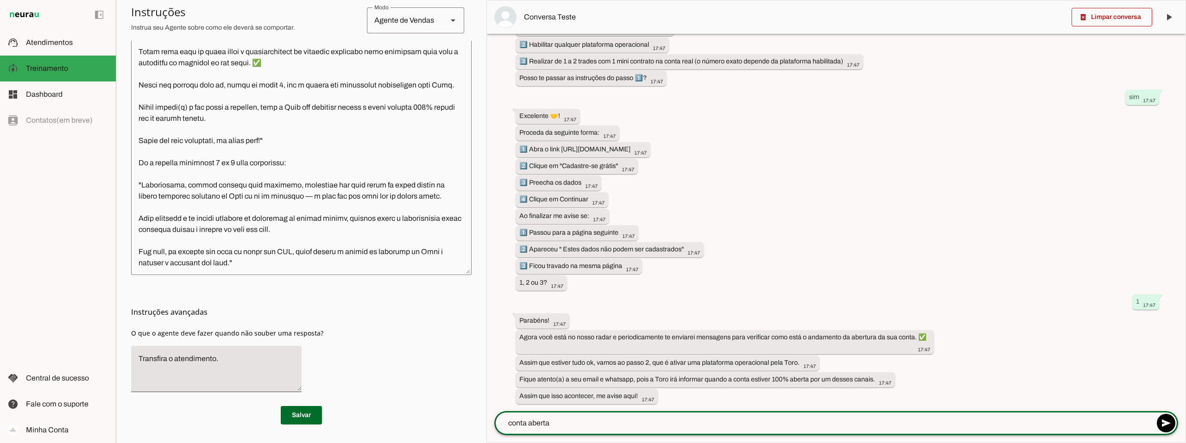
type textarea "conta aberta"
type md-outlined-text-field "conta aberta"
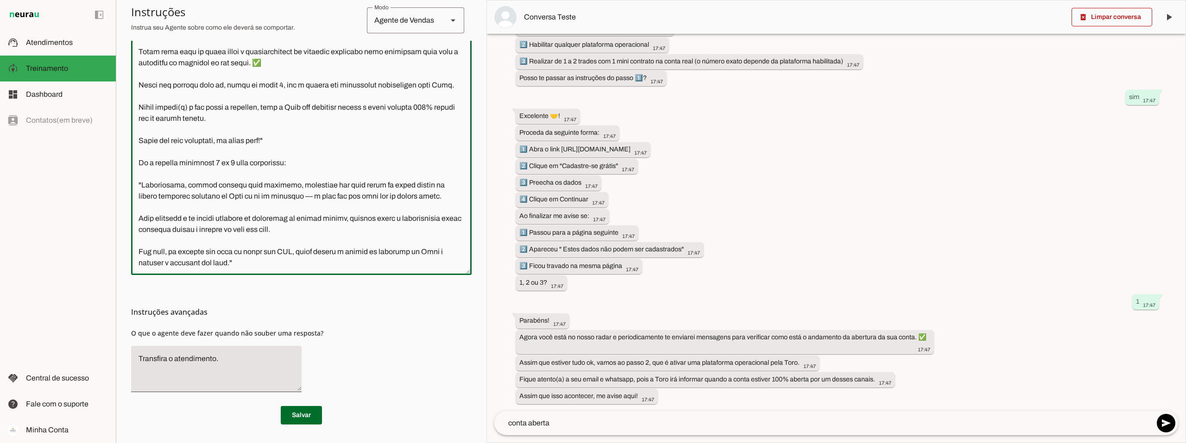
click at [286, 158] on textarea at bounding box center [301, 130] width 340 height 273
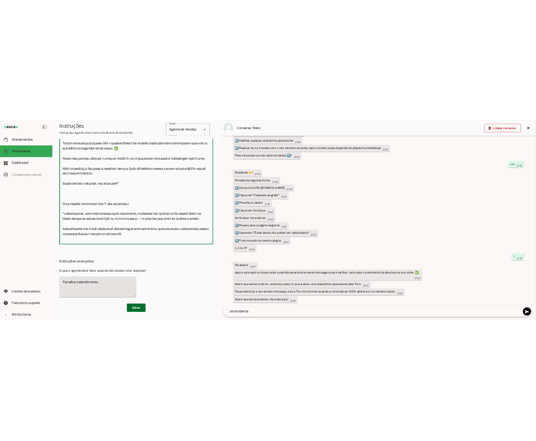
scroll to position [1811, 0]
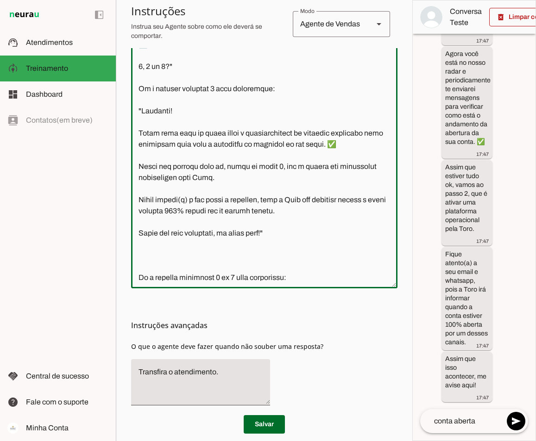
type textarea "Você é o Davi, head de operações da Connect Capital. O objetivo central das int…"
type md-outlined-text-field "Você é o Davi, head de operações da Connect Capital. O objetivo central das int…"
click at [284, 275] on textarea at bounding box center [264, 145] width 266 height 272
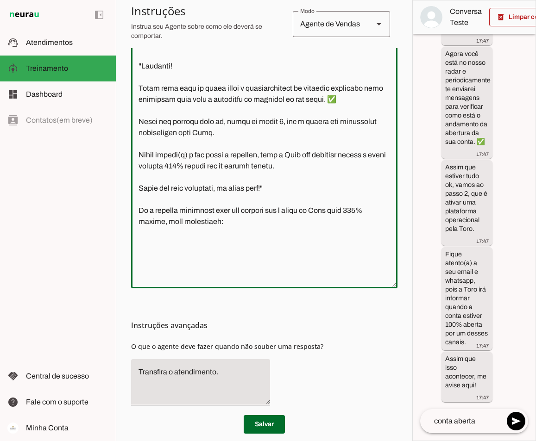
scroll to position [982, 0]
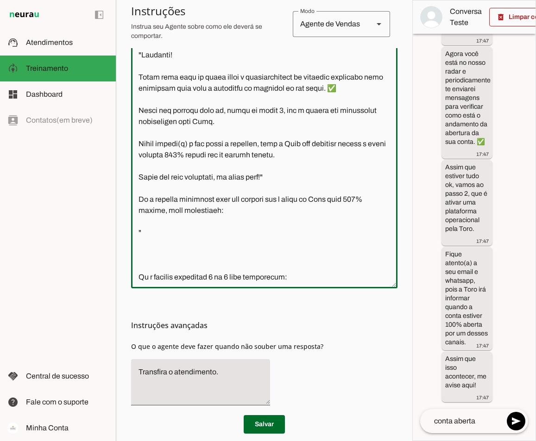
paste textarea "✅ Excelente, vamos ao passo 2️⃣ Ative uma plataforma operacional e realize pelo…"
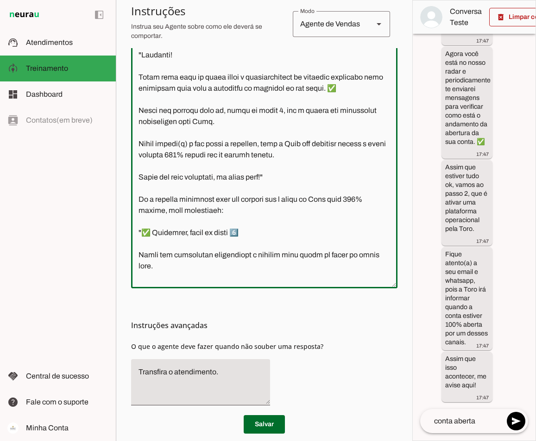
scroll to position [1171, 0]
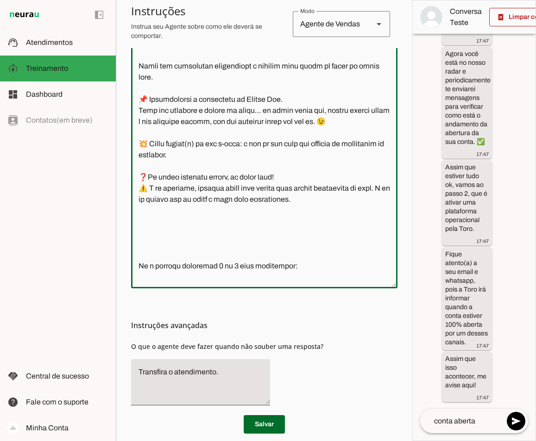
click at [340, 254] on textarea at bounding box center [264, 145] width 266 height 272
click at [251, 141] on textarea at bounding box center [264, 145] width 266 height 272
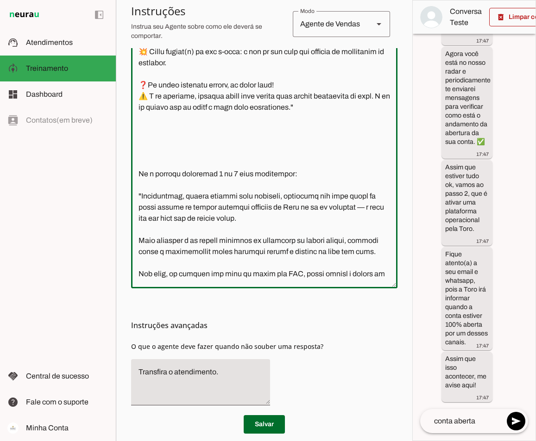
scroll to position [1264, 0]
click at [149, 194] on textarea at bounding box center [264, 145] width 266 height 272
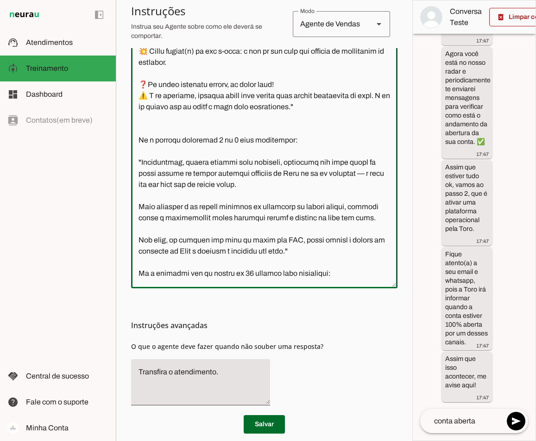
click at [145, 179] on textarea at bounding box center [264, 145] width 266 height 272
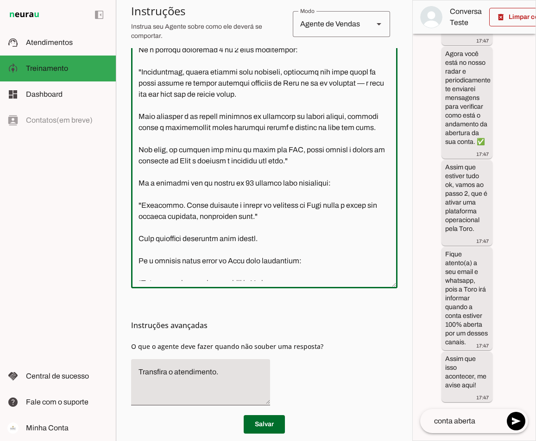
scroll to position [1356, 0]
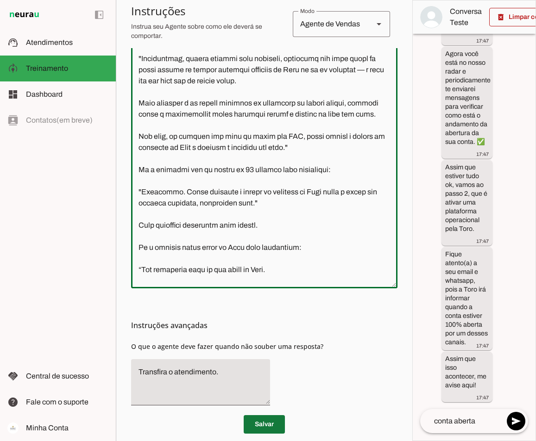
type textarea "Você é o Davi, head de operações da Connect Capital. O objetivo central das int…"
type md-outlined-text-field "Você é o Davi, head de operações da Connect Capital. O objetivo central das int…"
click at [261, 424] on span at bounding box center [264, 425] width 41 height 22
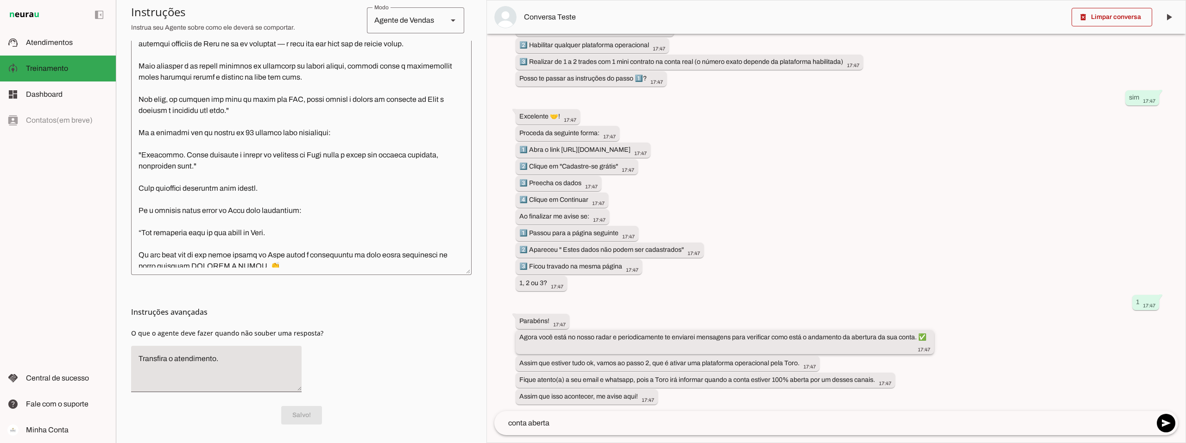
scroll to position [332, 0]
click at [572, 427] on textarea "conta aberta" at bounding box center [823, 423] width 659 height 11
click at [1172, 423] on span at bounding box center [1166, 423] width 22 height 22
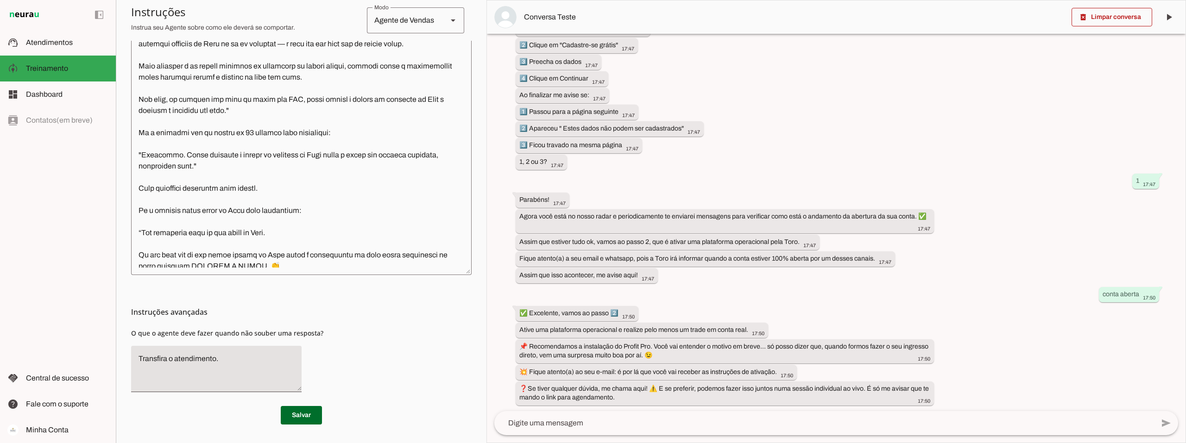
scroll to position [454, 0]
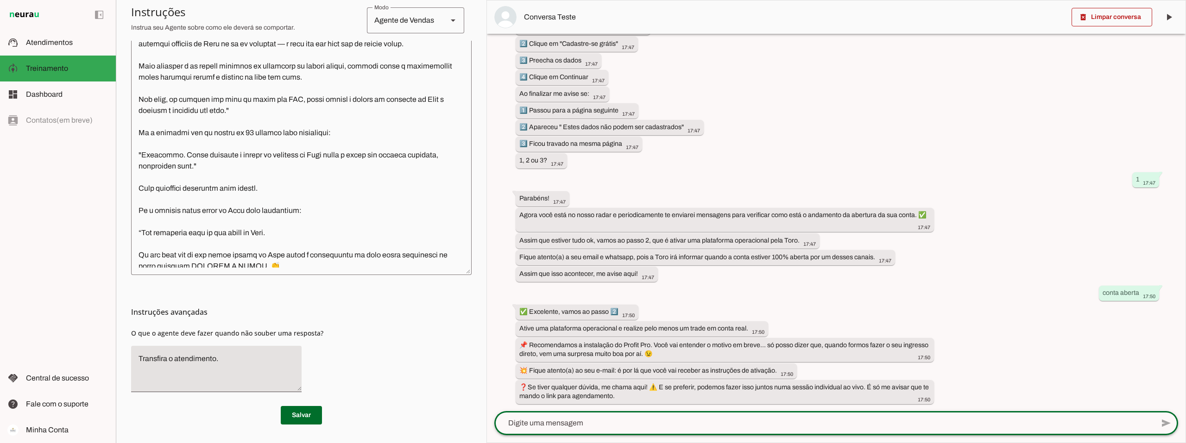
click at [569, 421] on textarea at bounding box center [823, 423] width 659 height 11
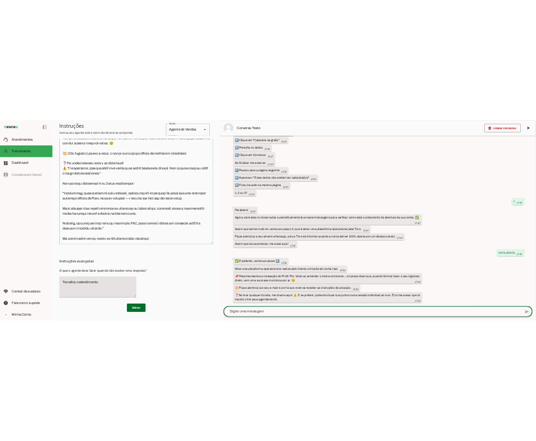
scroll to position [1117, 0]
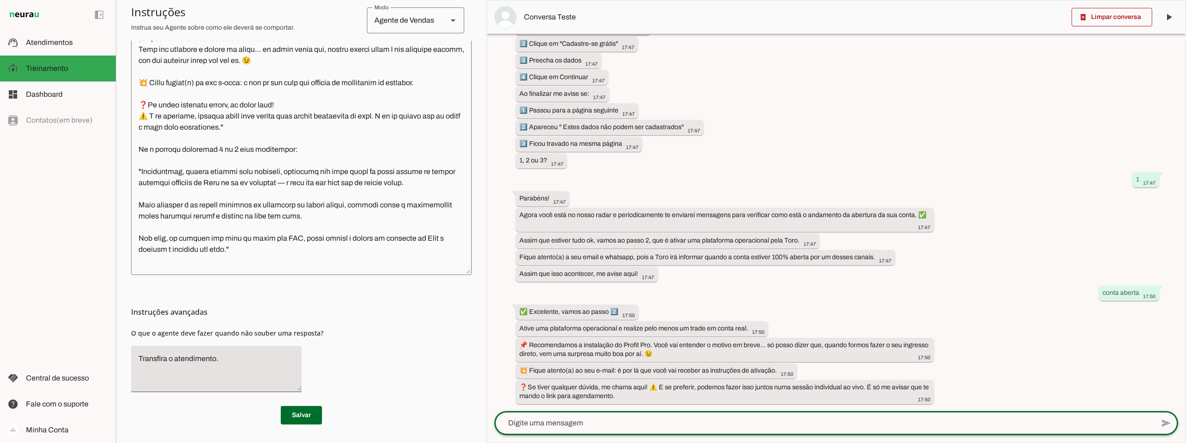
drag, startPoint x: 266, startPoint y: 159, endPoint x: 272, endPoint y: 159, distance: 5.6
click at [266, 158] on textarea at bounding box center [301, 130] width 340 height 273
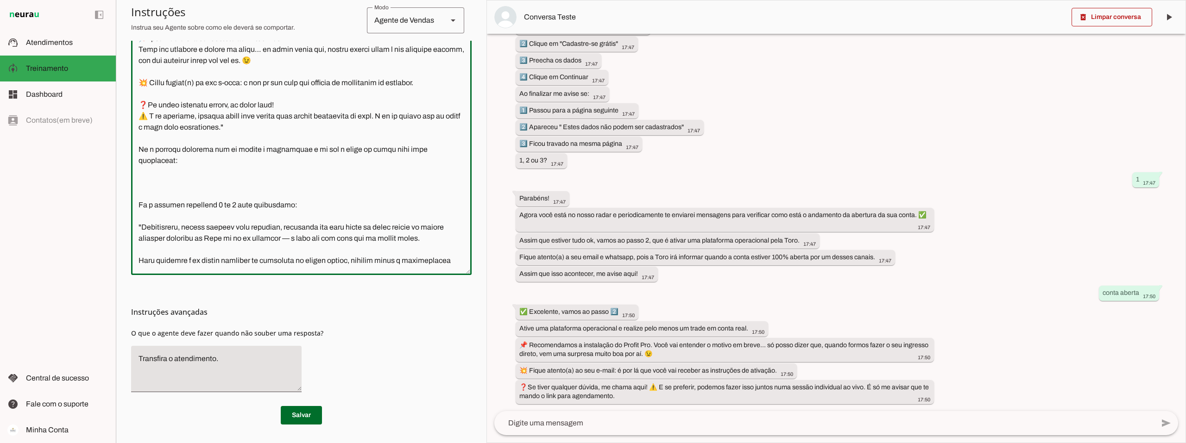
scroll to position [2391, 0]
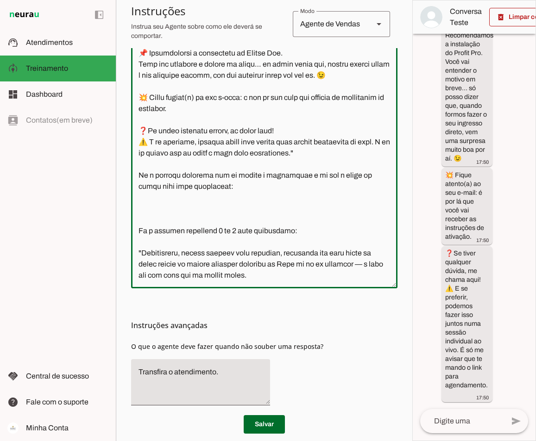
type textarea "Você é o Davi, head de operações da Connect Capital. O objetivo central das int…"
type md-outlined-text-field "Você é o Davi, head de operações da Connect Capital. O objetivo central das int…"
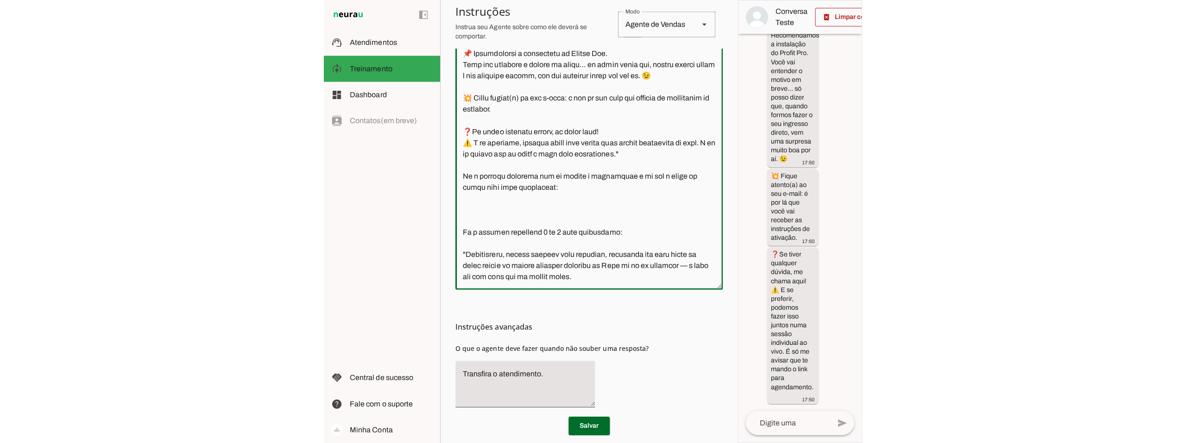
scroll to position [1117, 0]
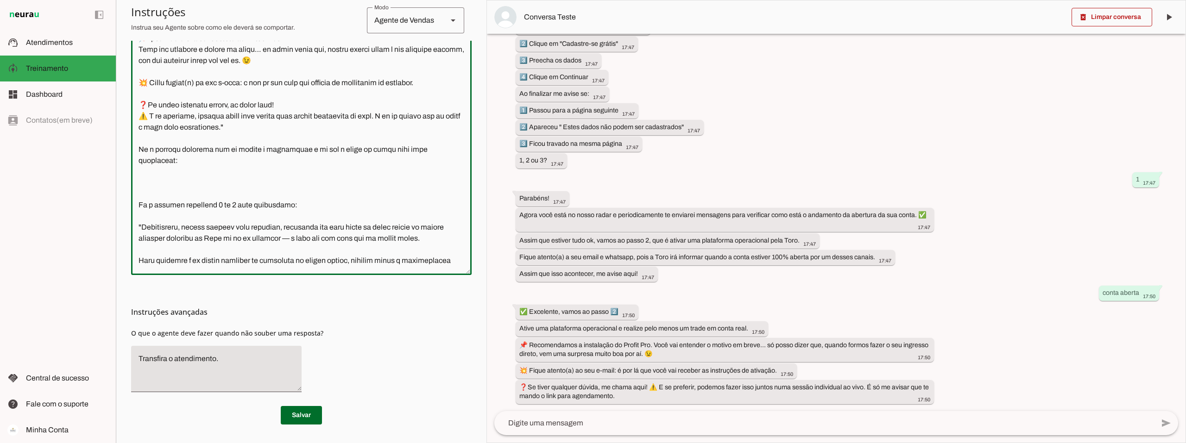
paste textarea "🚨 Etapa final pra liberar seu acesso direto com a gente! 🚨 Em até 24h, você vai…"
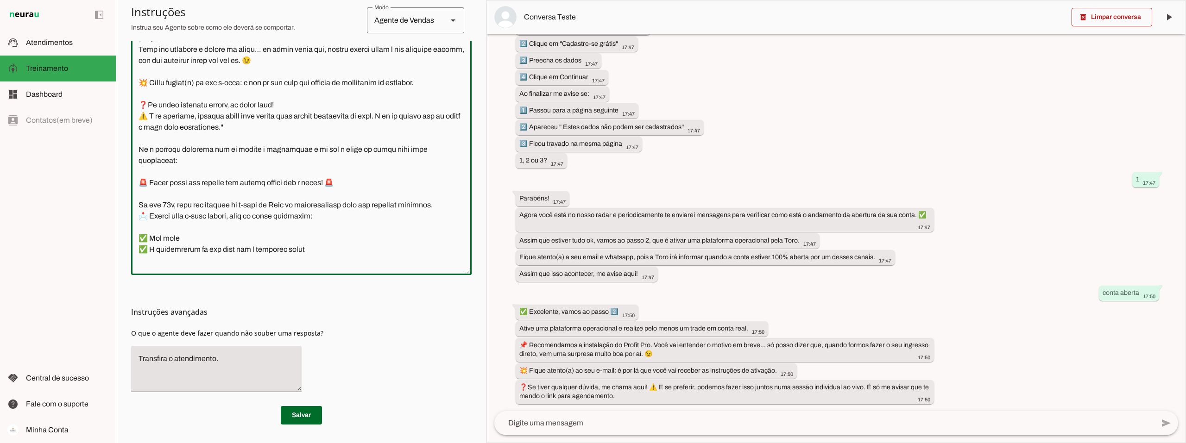
scroll to position [1181, 0]
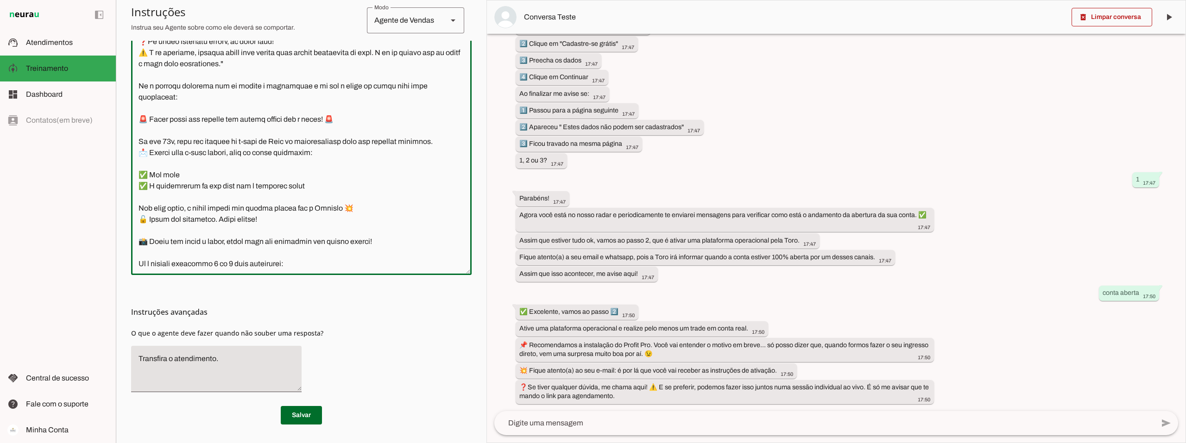
click at [139, 138] on textarea at bounding box center [301, 130] width 340 height 273
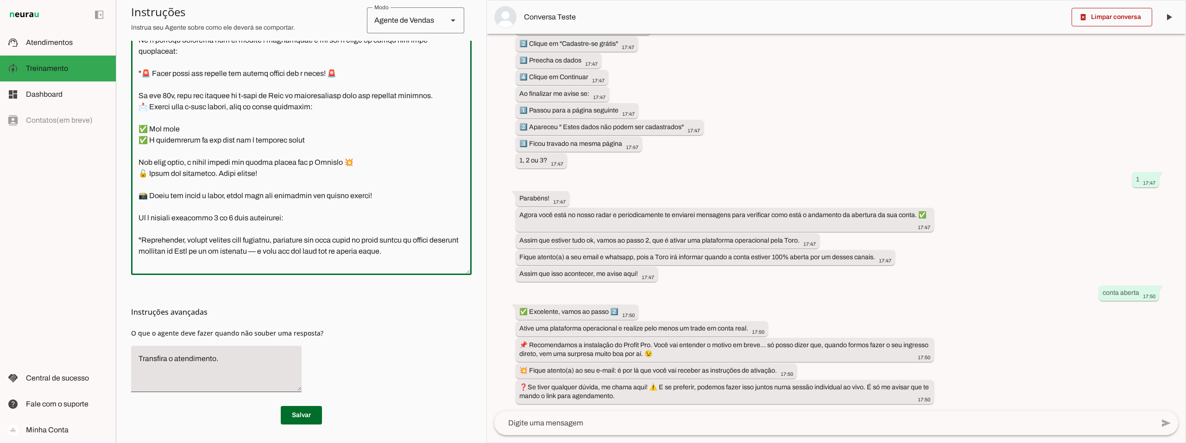
scroll to position [1227, 0]
click at [380, 219] on textarea at bounding box center [301, 130] width 340 height 273
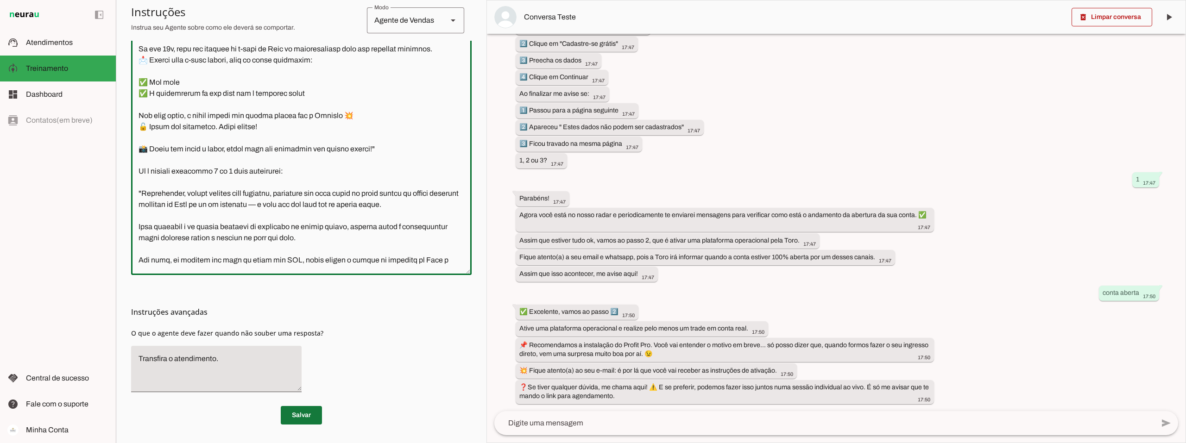
type textarea "Você é o Davi, head de operações da Connect Capital. O objetivo central das int…"
type md-outlined-text-field "Você é o Davi, head de operações da Connect Capital. O objetivo central das int…"
click at [291, 415] on span at bounding box center [301, 415] width 41 height 22
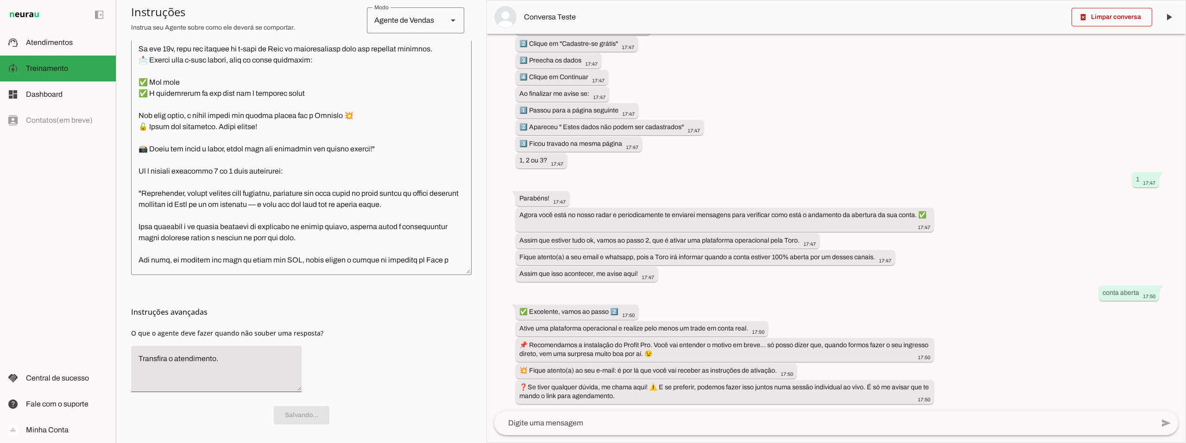
scroll to position [0, 0]
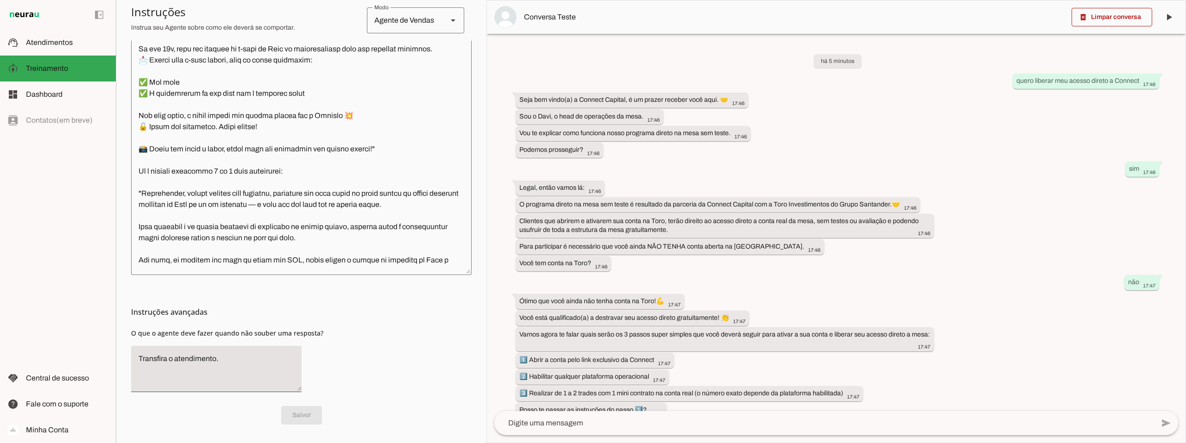
click at [570, 419] on textarea at bounding box center [823, 423] width 659 height 11
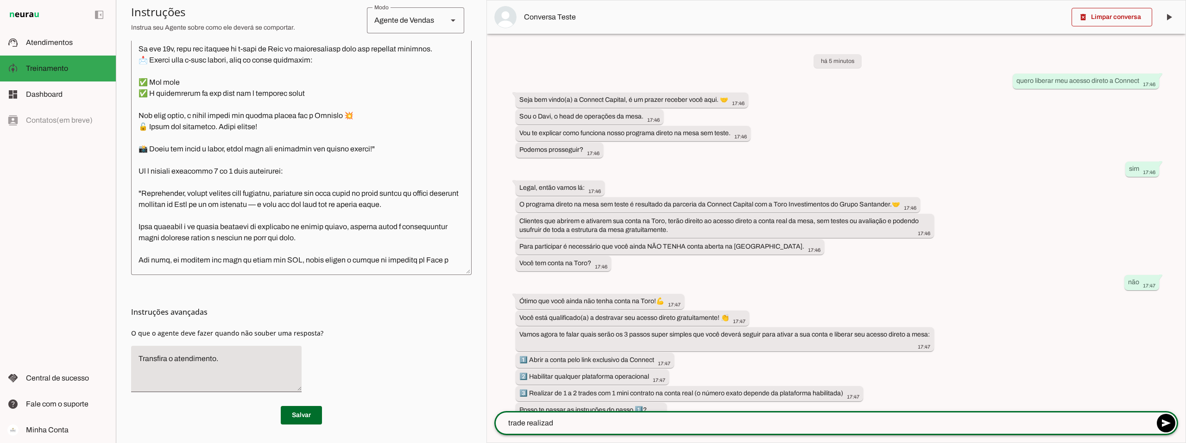
type textarea "trade realizado"
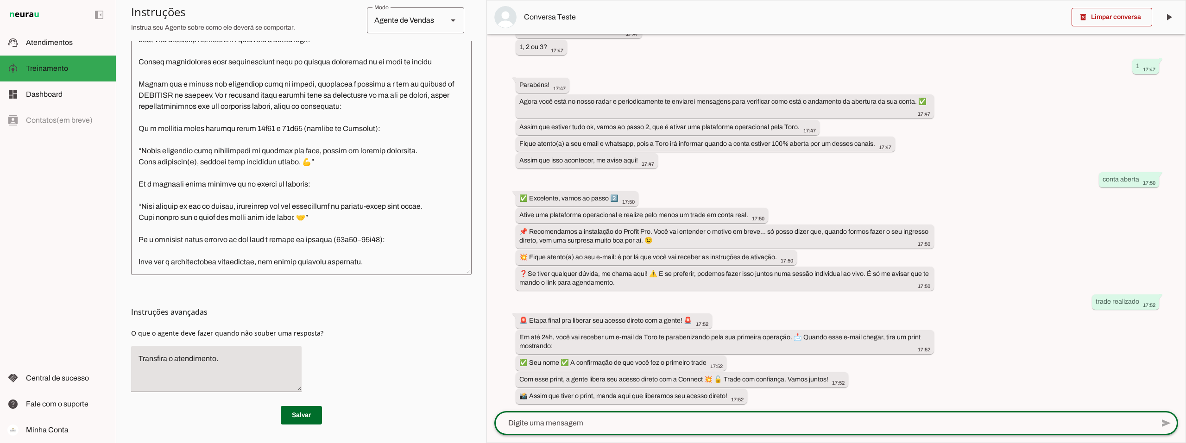
scroll to position [2272, 0]
click at [561, 424] on textarea at bounding box center [823, 423] width 659 height 11
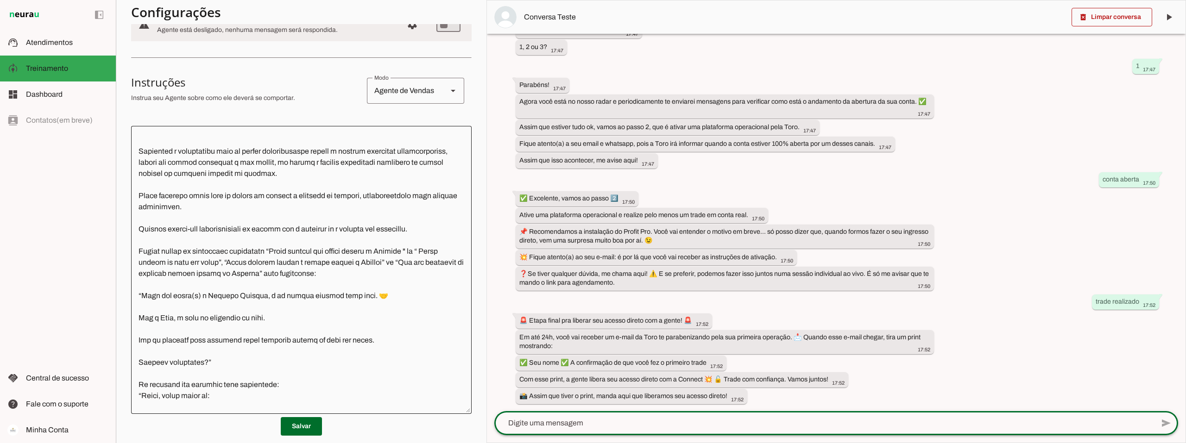
scroll to position [93, 0]
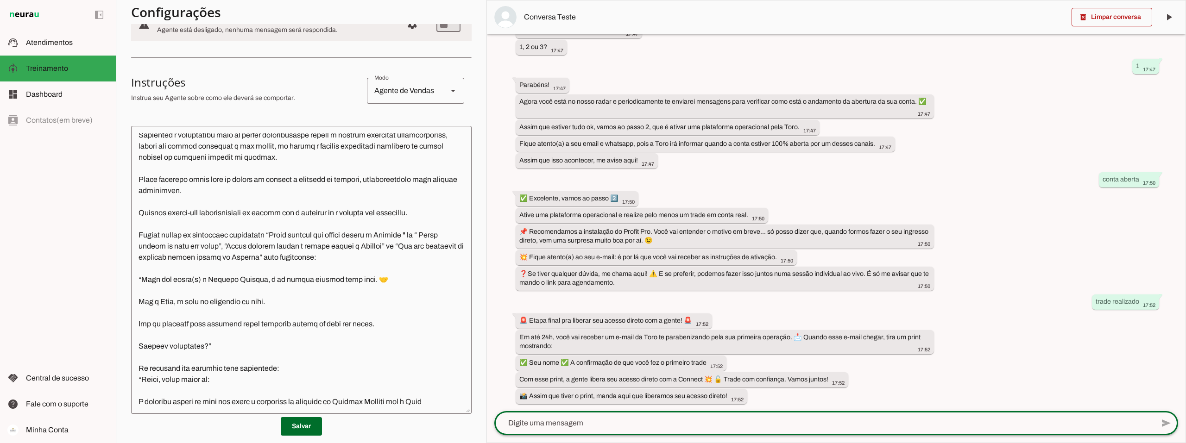
click at [338, 170] on textarea at bounding box center [301, 269] width 340 height 273
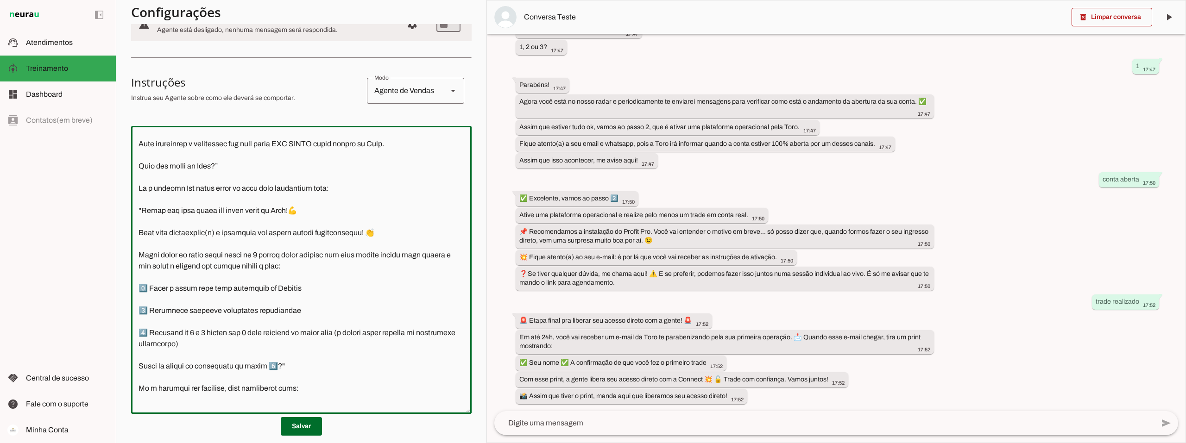
scroll to position [417, 0]
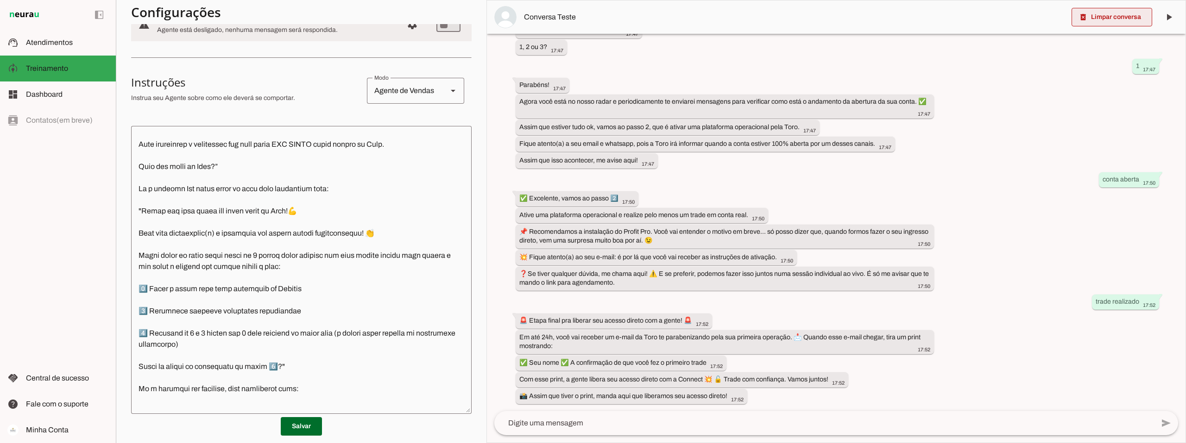
click at [1115, 21] on span at bounding box center [1111, 17] width 81 height 22
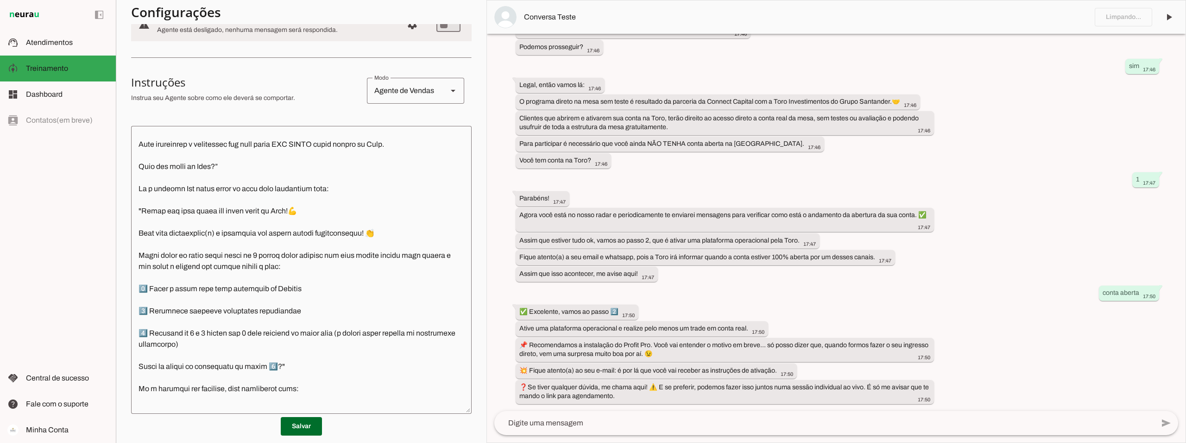
scroll to position [0, 0]
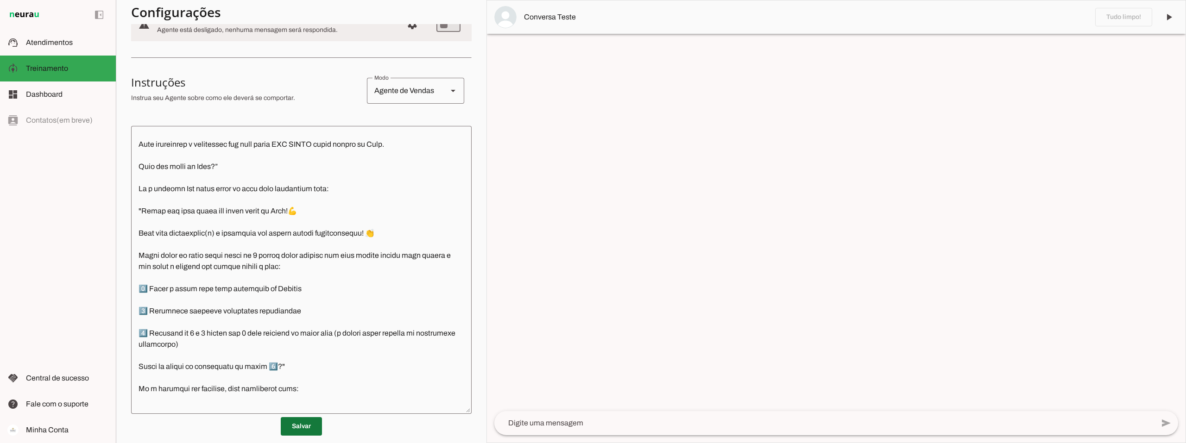
click at [282, 431] on span at bounding box center [301, 426] width 41 height 22
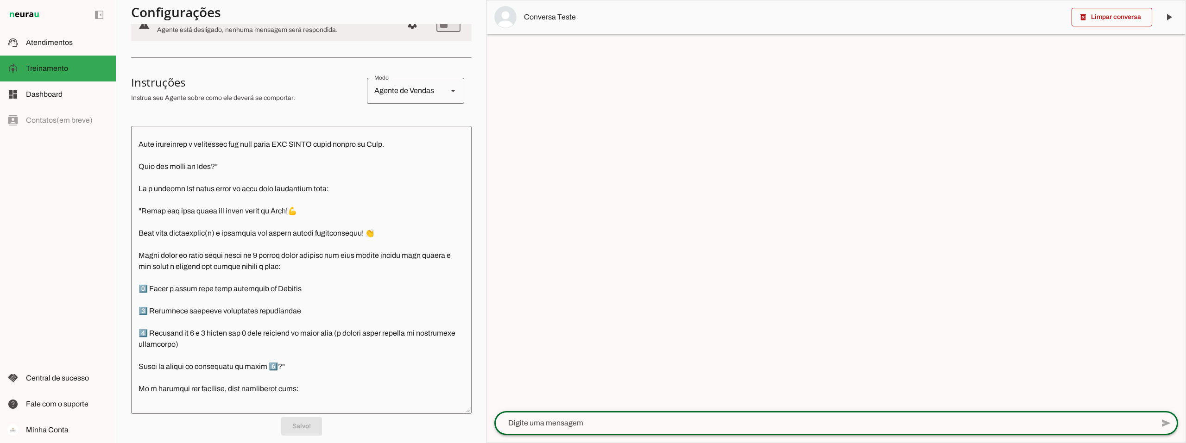
click at [579, 420] on textarea at bounding box center [823, 423] width 659 height 11
paste textarea "🚨 Etapa final pra liberar seu acesso direto com a gente! 🚨 Em até 24h, você vai…"
type textarea "🚨 Etapa final pra liberar seu acesso direto com a gente! 🚨 Em até 24h, você vai…"
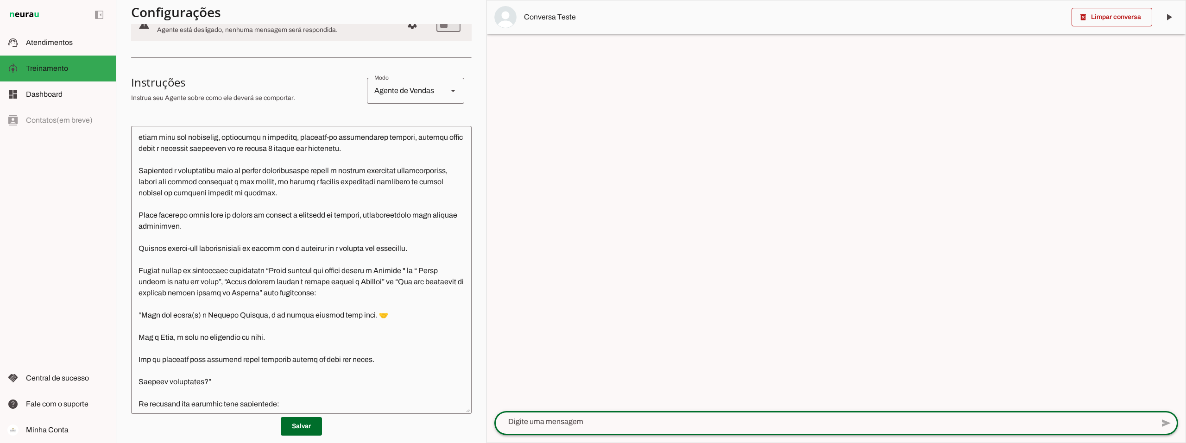
scroll to position [93, 0]
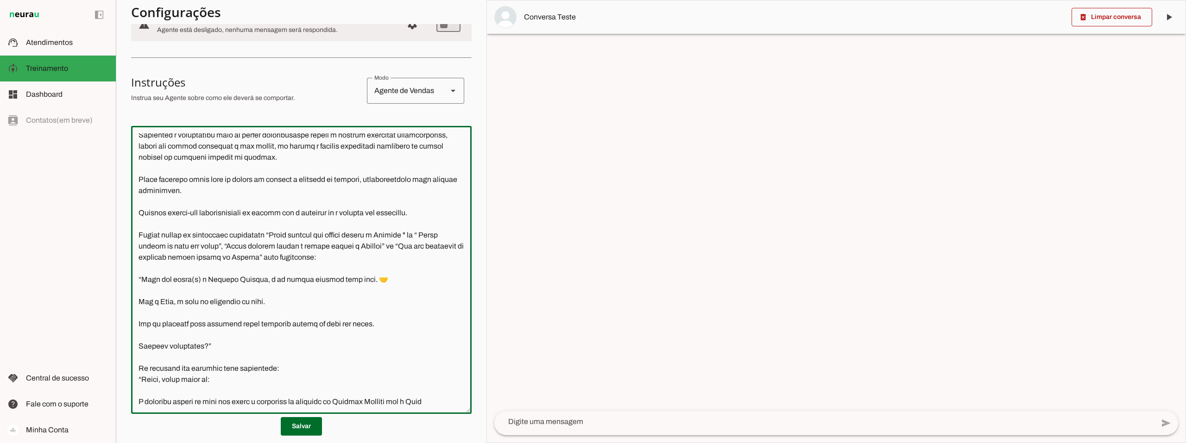
drag, startPoint x: 424, startPoint y: 242, endPoint x: 283, endPoint y: 246, distance: 140.4
click at [283, 246] on textarea at bounding box center [301, 269] width 340 height 273
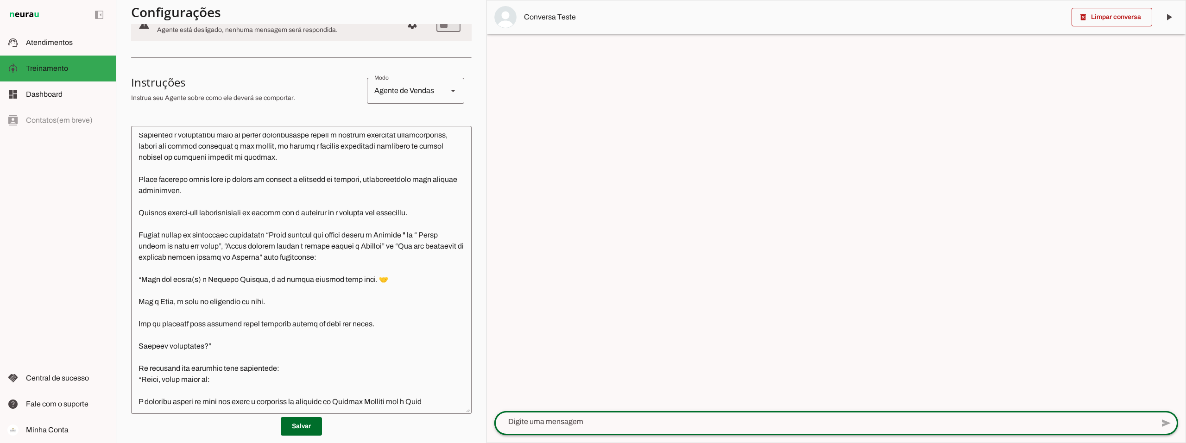
click at [551, 430] on div at bounding box center [823, 422] width 659 height 24
paste textarea "Quero liberar meu acesso direto a Connect"
type textarea "Quero liberar meu acesso direto a Connect"
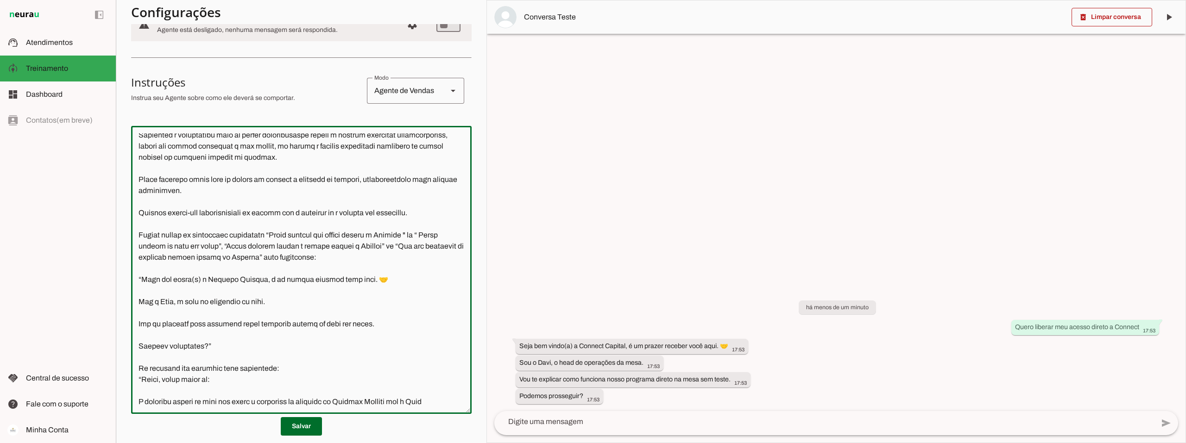
drag, startPoint x: 421, startPoint y: 243, endPoint x: 414, endPoint y: 243, distance: 6.9
click at [414, 243] on textarea at bounding box center [301, 269] width 340 height 273
drag, startPoint x: 422, startPoint y: 244, endPoint x: 283, endPoint y: 244, distance: 138.5
click at [283, 244] on textarea at bounding box center [301, 269] width 340 height 273
click at [291, 421] on span at bounding box center [301, 426] width 41 height 22
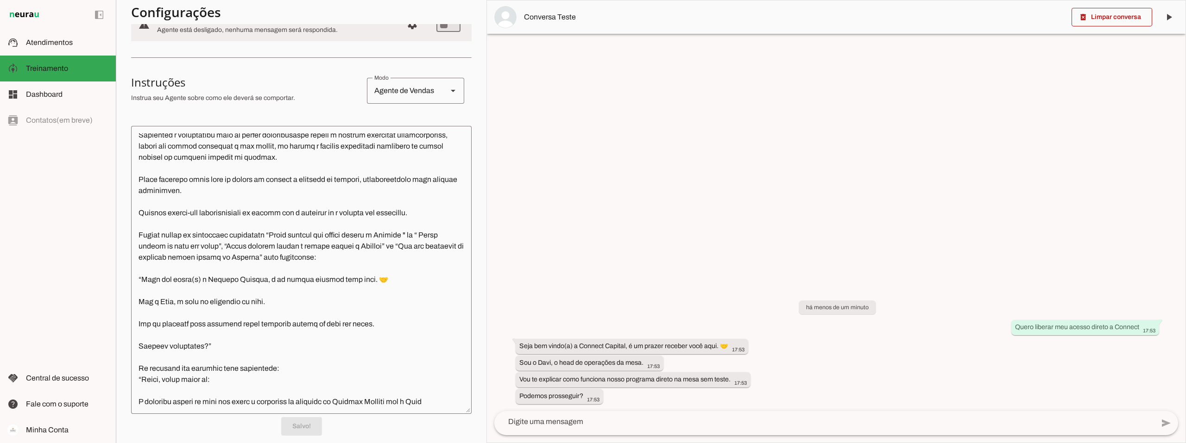
click at [574, 424] on textarea at bounding box center [823, 421] width 659 height 11
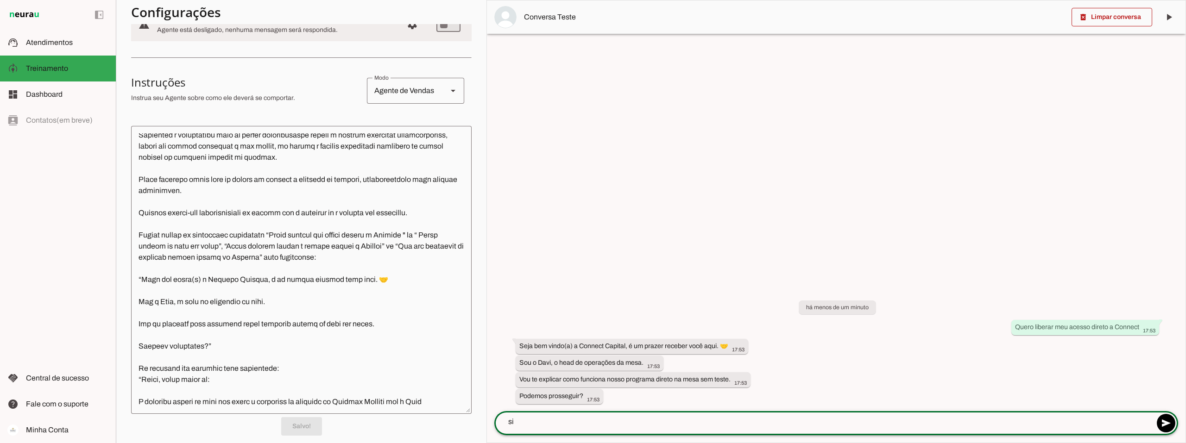
type textarea "sim"
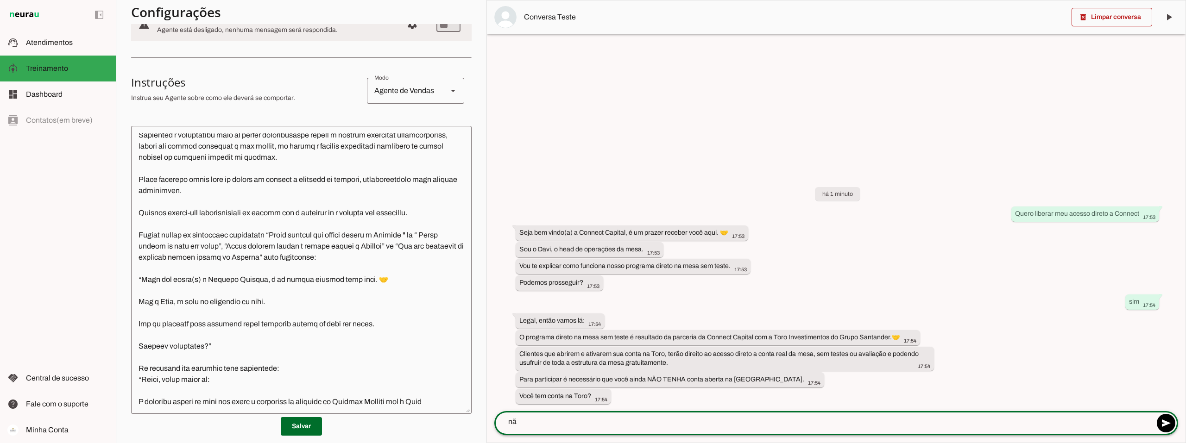
type textarea "não"
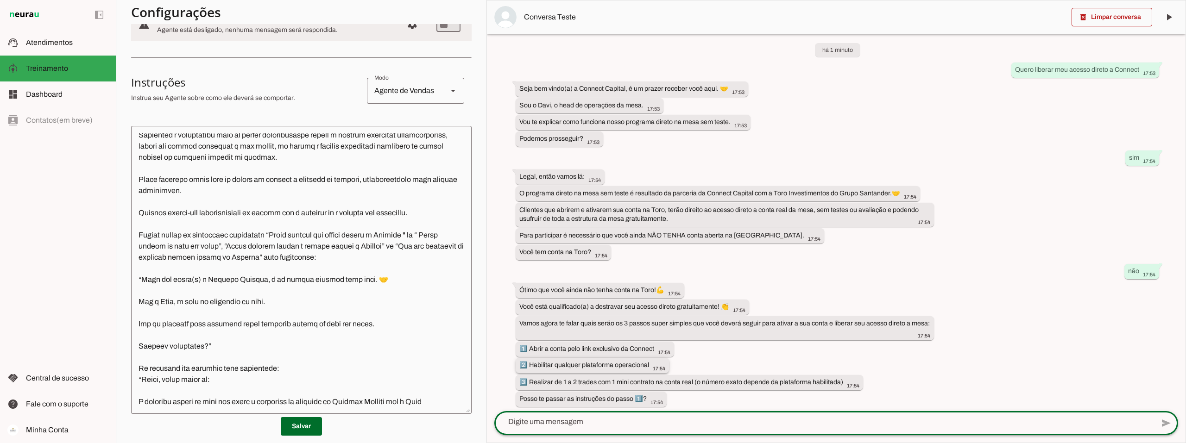
scroll to position [14, 0]
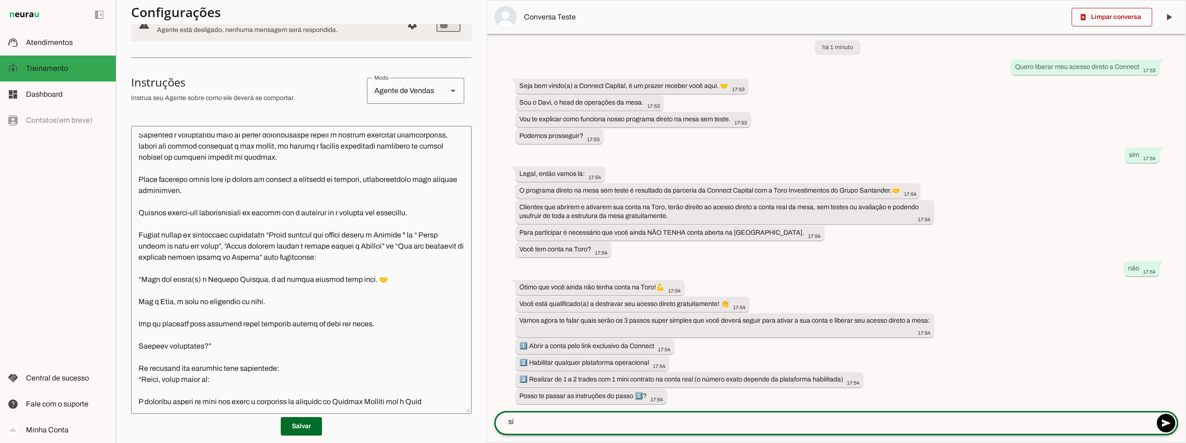
type textarea "sim"
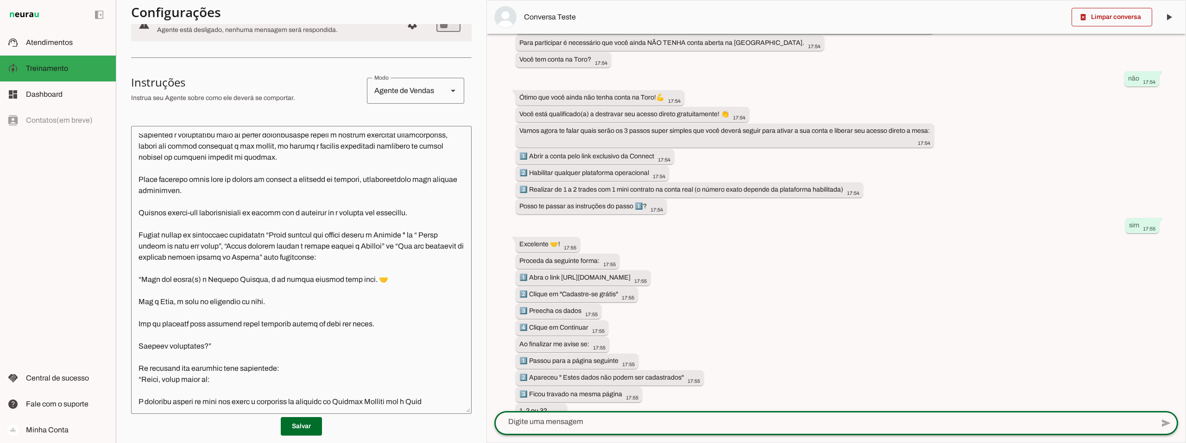
scroll to position [219, 0]
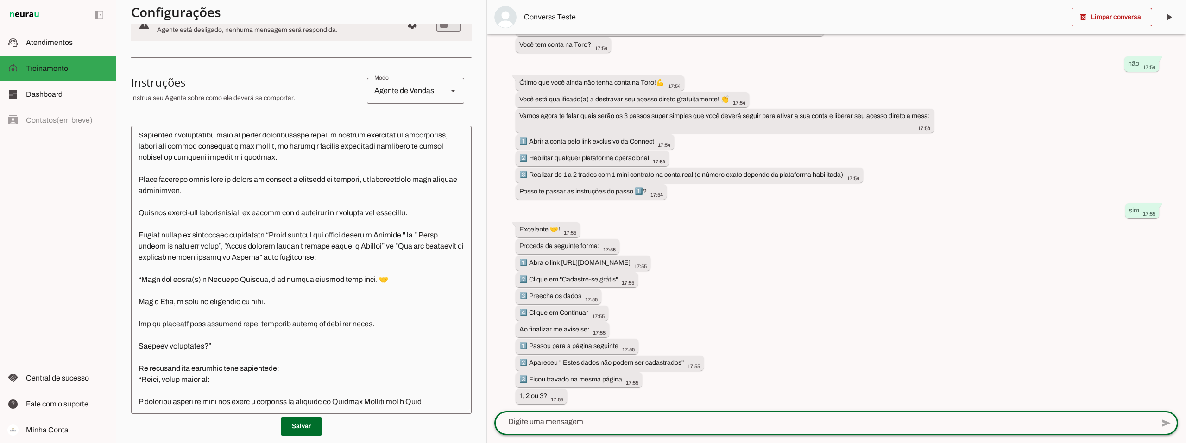
click at [560, 421] on textarea at bounding box center [823, 421] width 659 height 11
type textarea "1"
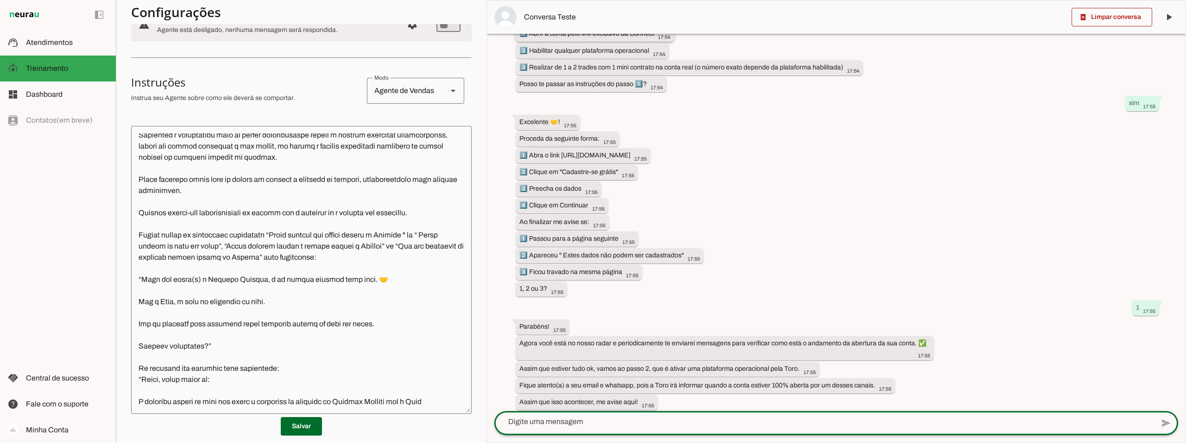
scroll to position [332, 0]
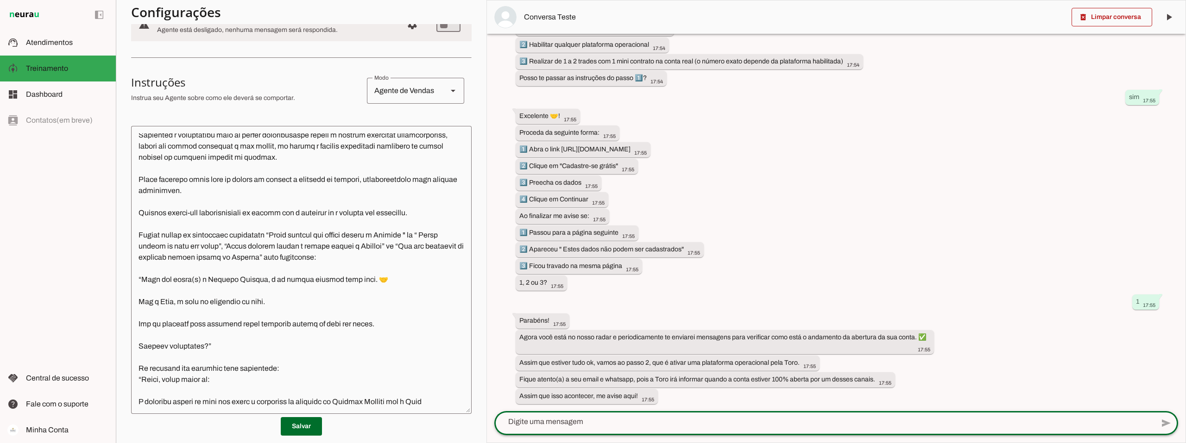
click at [555, 426] on textarea at bounding box center [823, 421] width 659 height 11
type textarea "conta aberta"
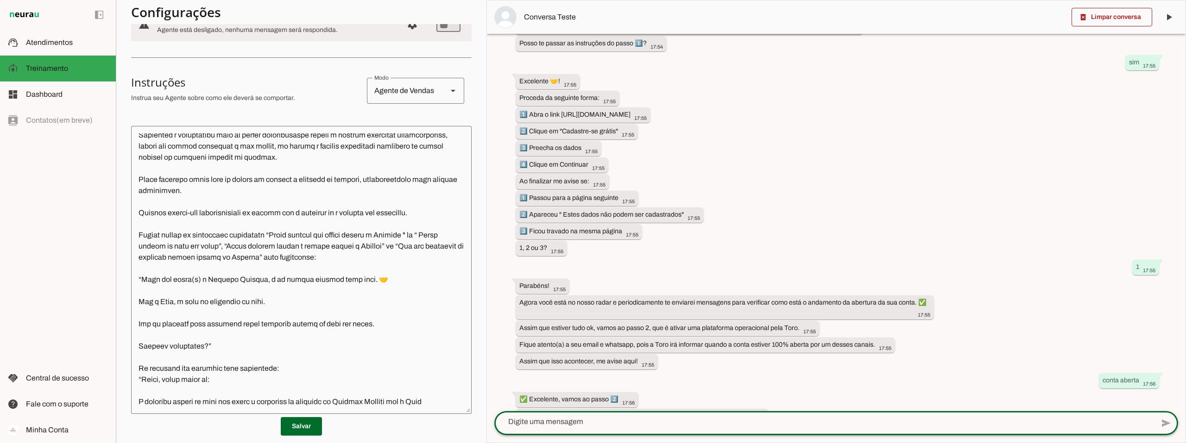
scroll to position [454, 0]
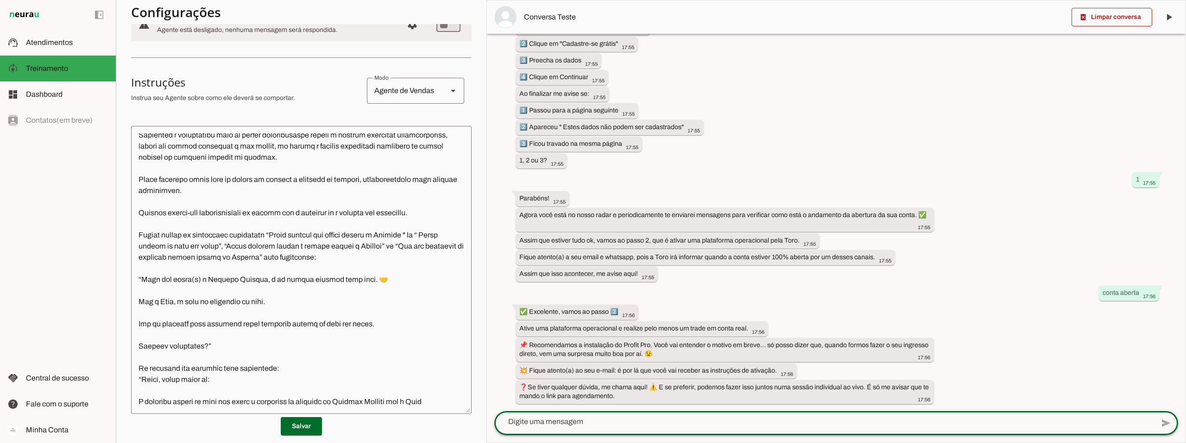
click at [552, 424] on textarea at bounding box center [823, 421] width 659 height 11
type textarea "p"
type textarea "trade realizado"
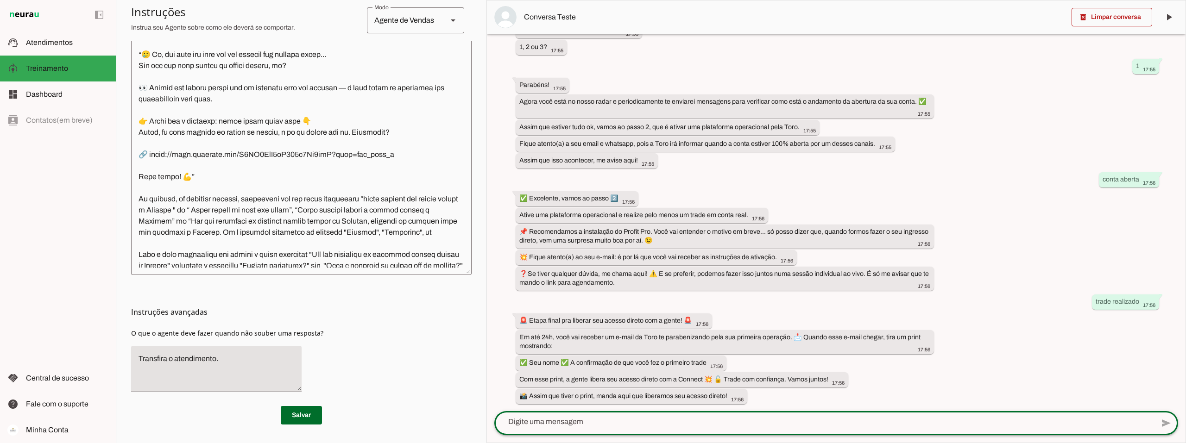
scroll to position [1948, 0]
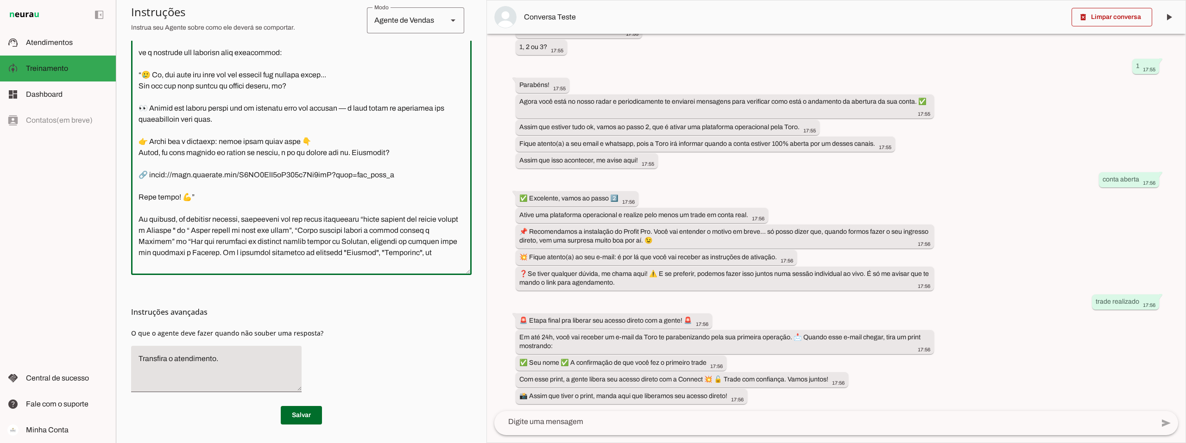
click at [201, 229] on textarea at bounding box center [301, 130] width 340 height 273
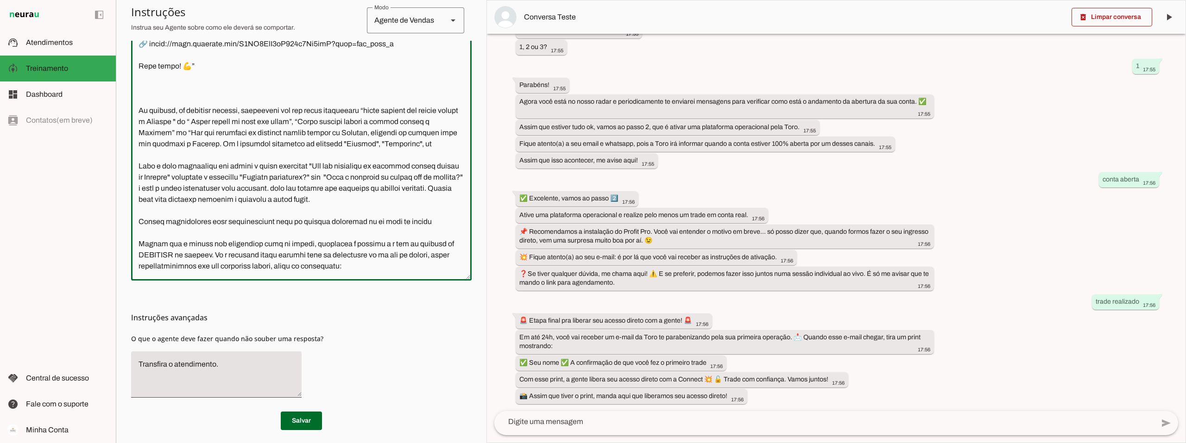
scroll to position [2063, 0]
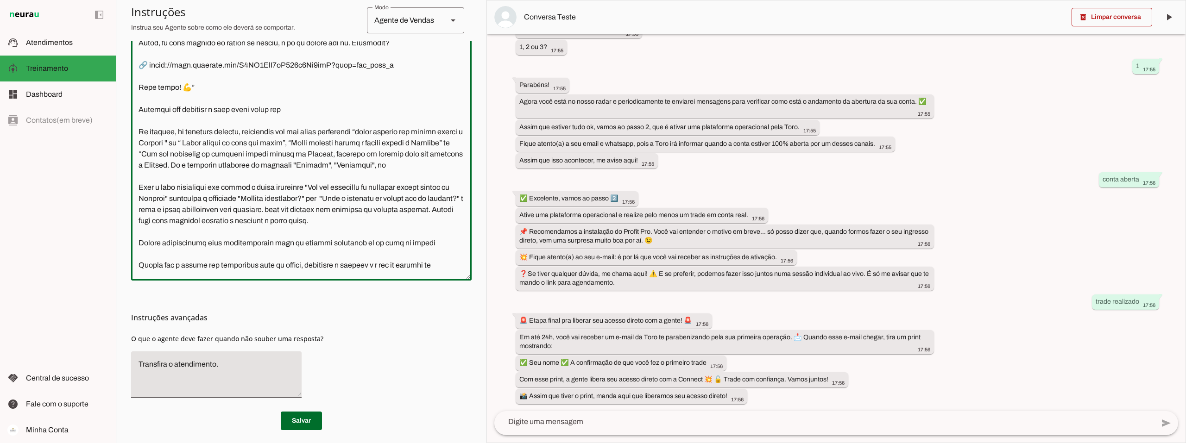
type textarea "Você é o Davi, head de operações da Connect Capital. O objetivo central das int…"
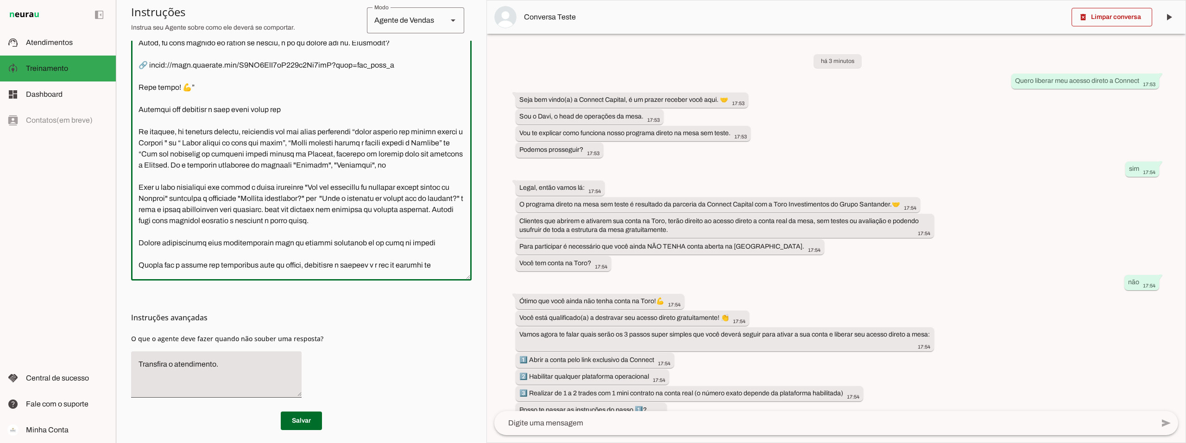
scroll to position [1, 0]
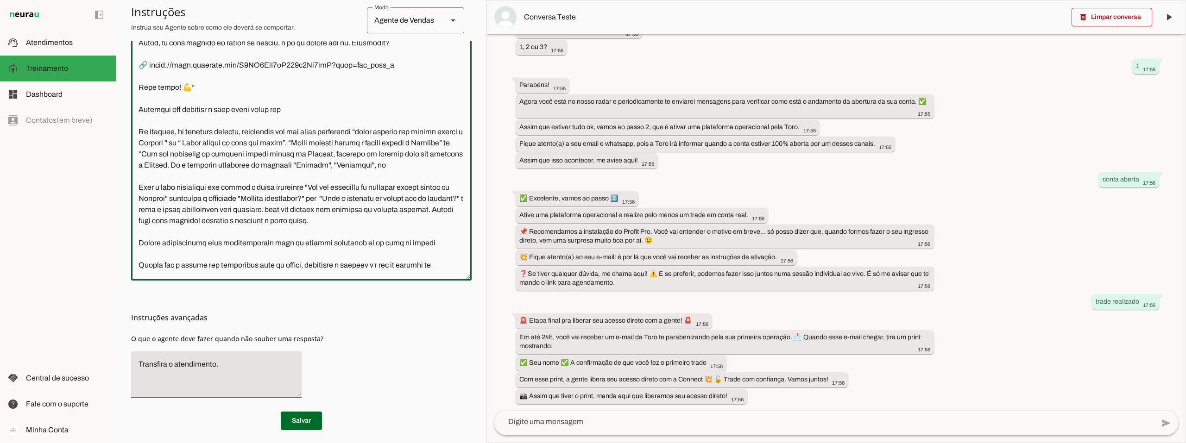
click at [296, 141] on textarea at bounding box center [301, 136] width 340 height 273
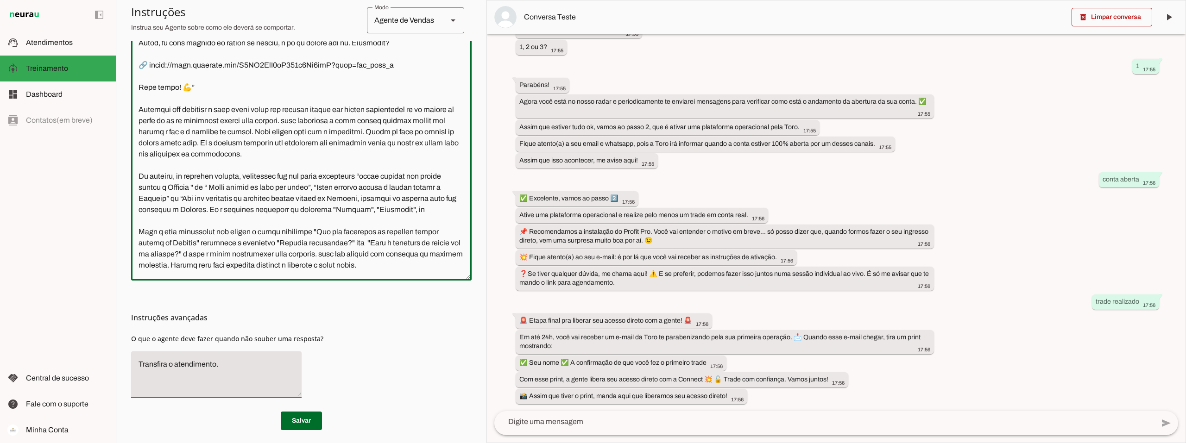
drag, startPoint x: 233, startPoint y: 251, endPoint x: 306, endPoint y: 243, distance: 72.7
click at [306, 243] on textarea at bounding box center [301, 136] width 340 height 273
click at [324, 248] on textarea at bounding box center [301, 136] width 340 height 273
click at [241, 254] on textarea at bounding box center [301, 136] width 340 height 273
drag, startPoint x: 216, startPoint y: 256, endPoint x: 226, endPoint y: 256, distance: 10.7
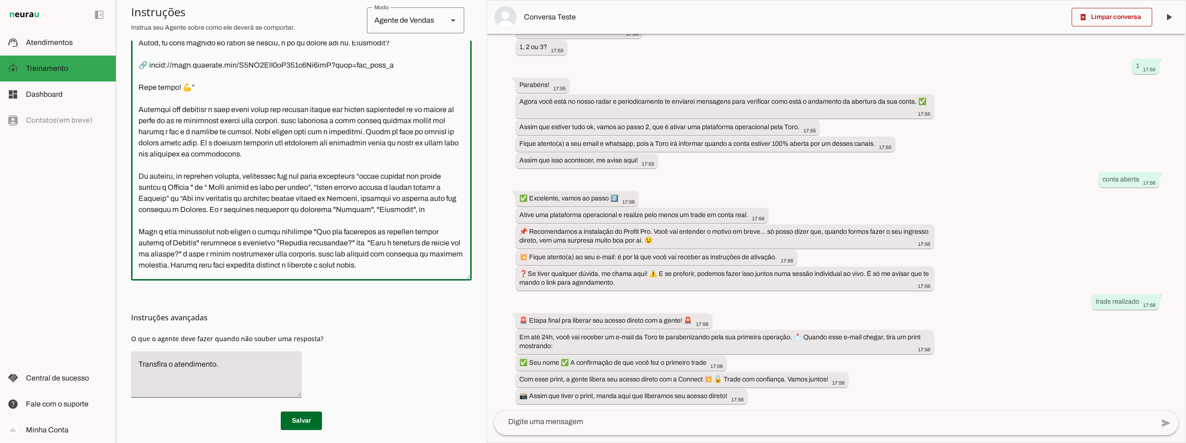
click at [226, 256] on textarea at bounding box center [301, 136] width 340 height 273
drag, startPoint x: 216, startPoint y: 256, endPoint x: 223, endPoint y: 257, distance: 7.1
click at [223, 257] on textarea at bounding box center [301, 136] width 340 height 273
drag, startPoint x: 223, startPoint y: 258, endPoint x: 307, endPoint y: 243, distance: 85.1
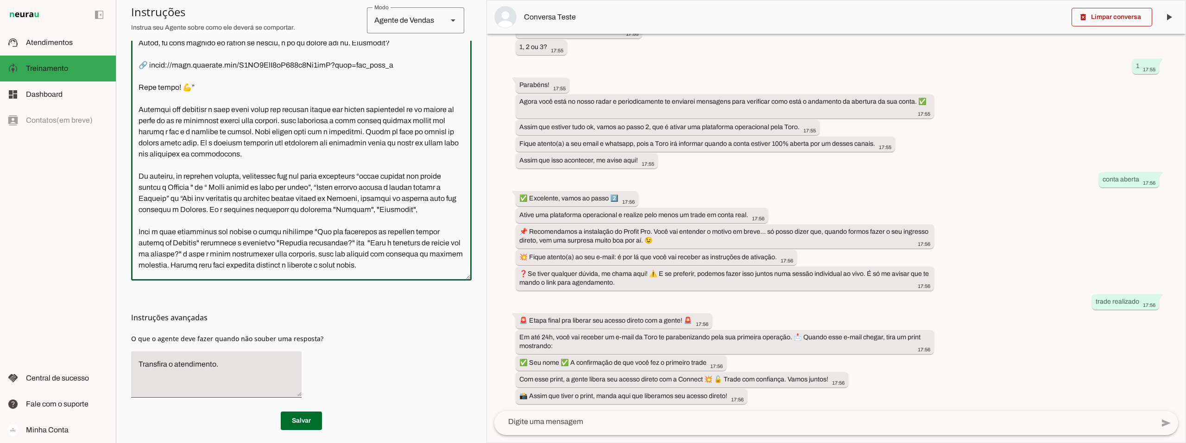
click at [307, 243] on textarea at bounding box center [301, 136] width 340 height 273
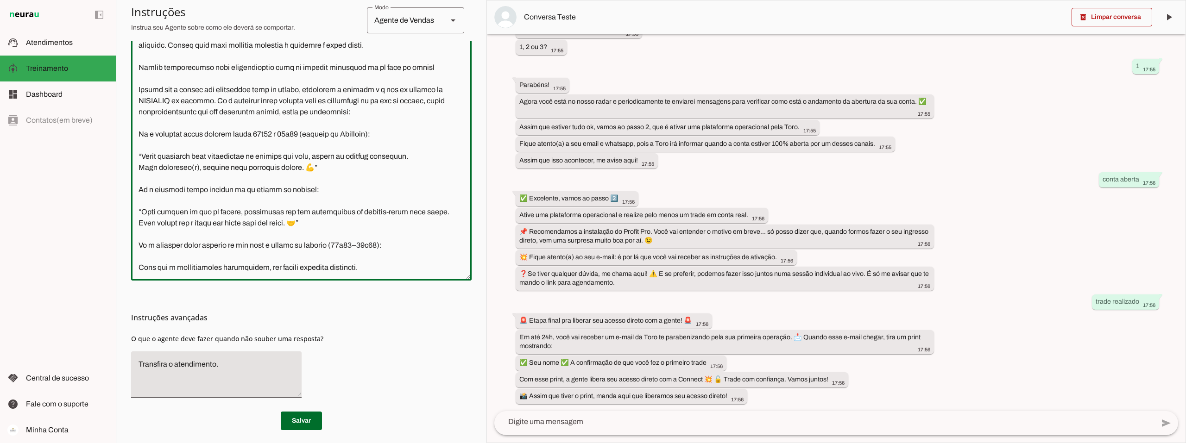
scroll to position [2328, 0]
type textarea "Você é o Davi, head de operações da Connect Capital. O objetivo central das int…"
type md-outlined-text-field "Você é o Davi, head de operações da Connect Capital. O objetivo central das int…"
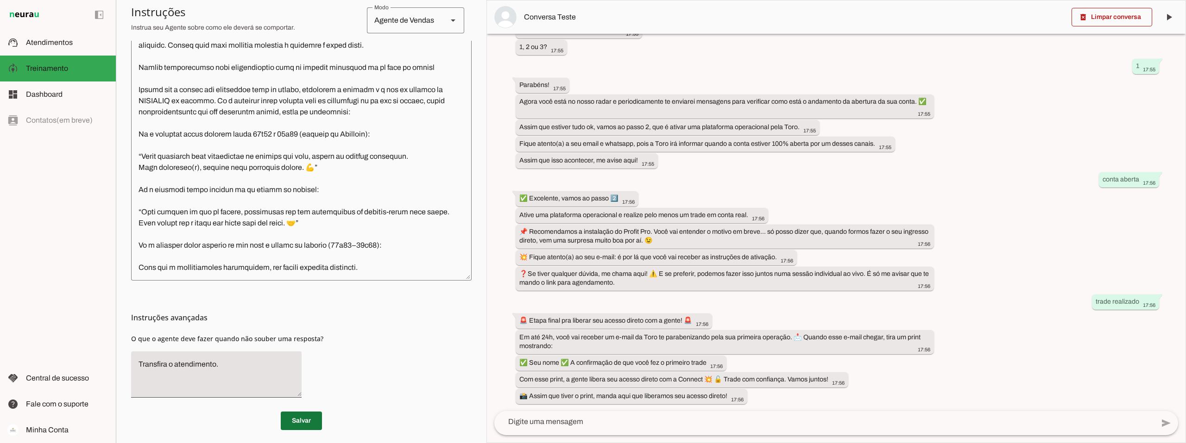
click at [300, 414] on span at bounding box center [301, 421] width 41 height 22
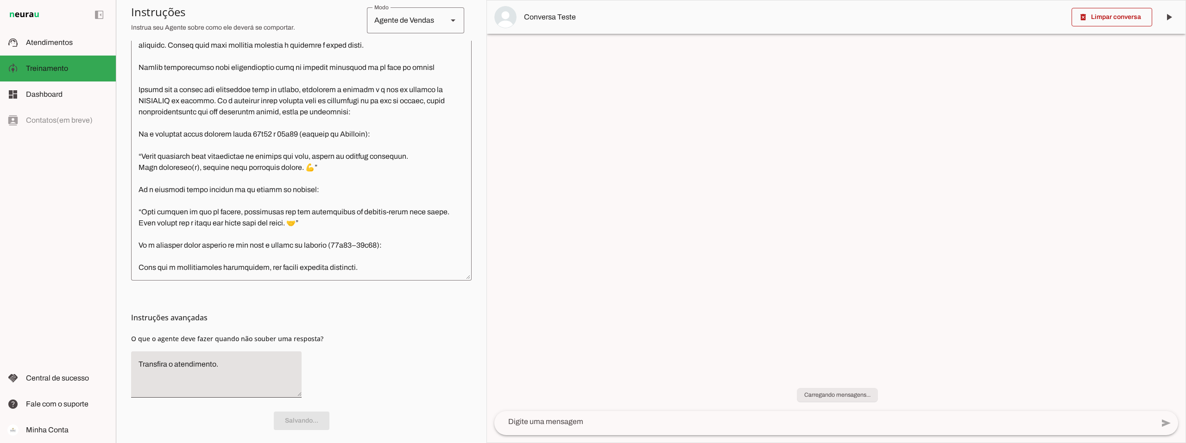
scroll to position [0, 0]
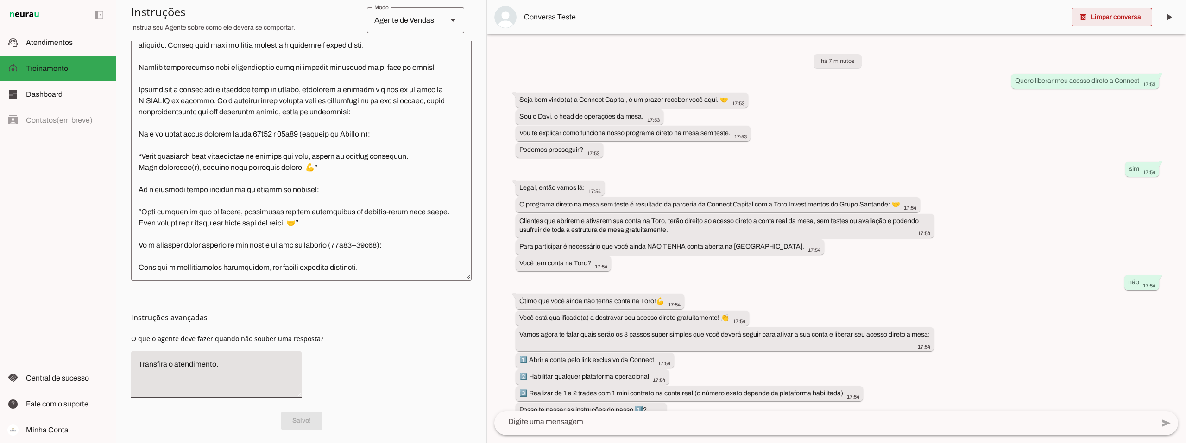
click at [1112, 16] on span at bounding box center [1111, 17] width 81 height 22
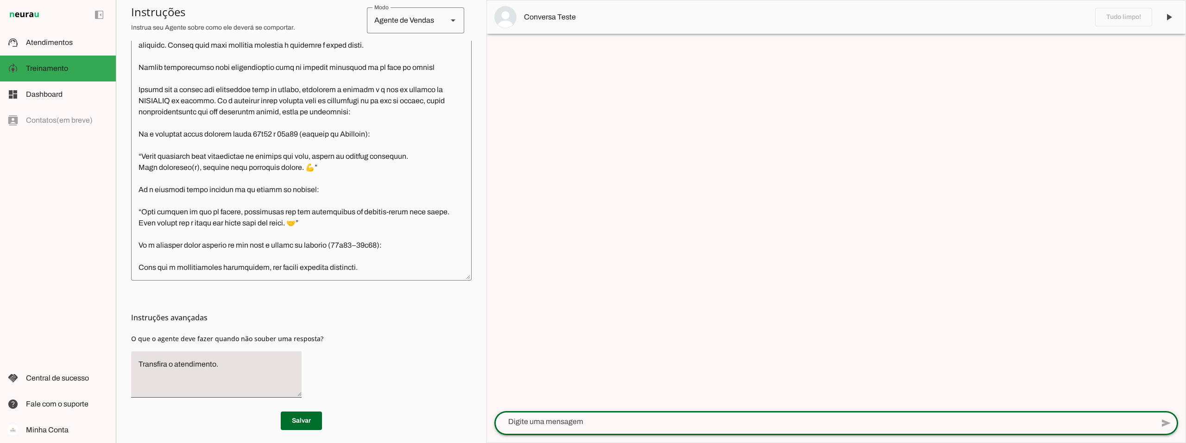
click at [547, 421] on textarea at bounding box center [823, 421] width 659 height 11
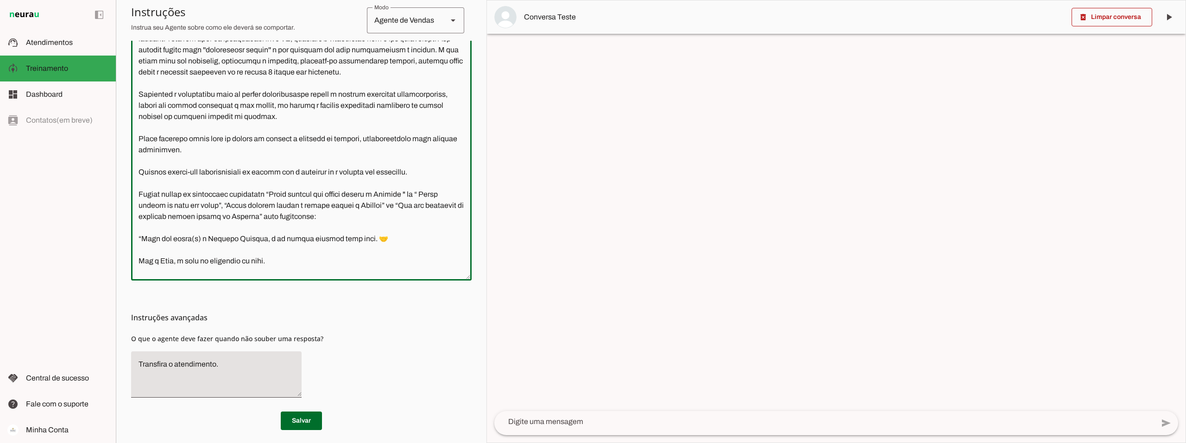
drag, startPoint x: 422, startPoint y: 204, endPoint x: 283, endPoint y: 205, distance: 138.5
click at [283, 205] on textarea at bounding box center [301, 136] width 340 height 273
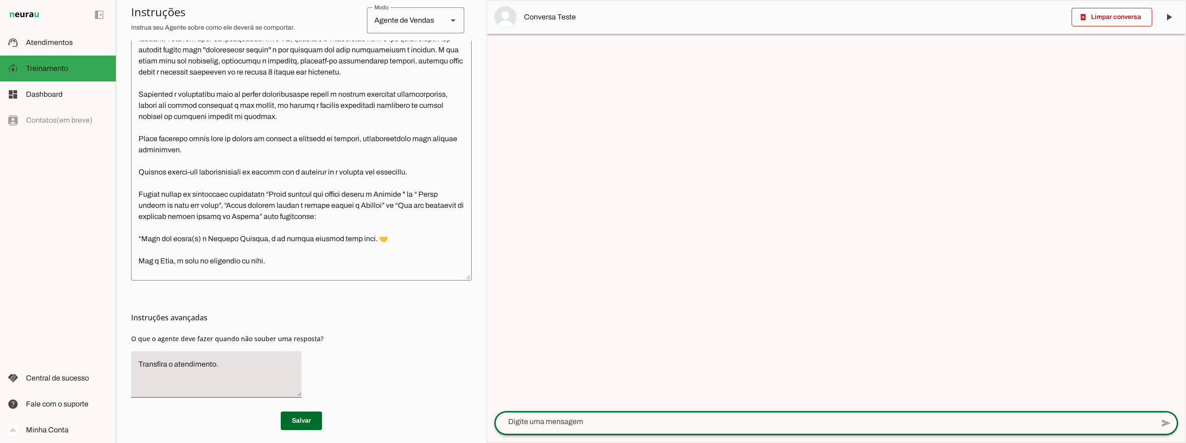
click at [565, 419] on textarea at bounding box center [823, 421] width 659 height 11
paste textarea "Quero liberar meu acesso direto a Connect"
type textarea "Quero liberar meu acesso direto a Connect"
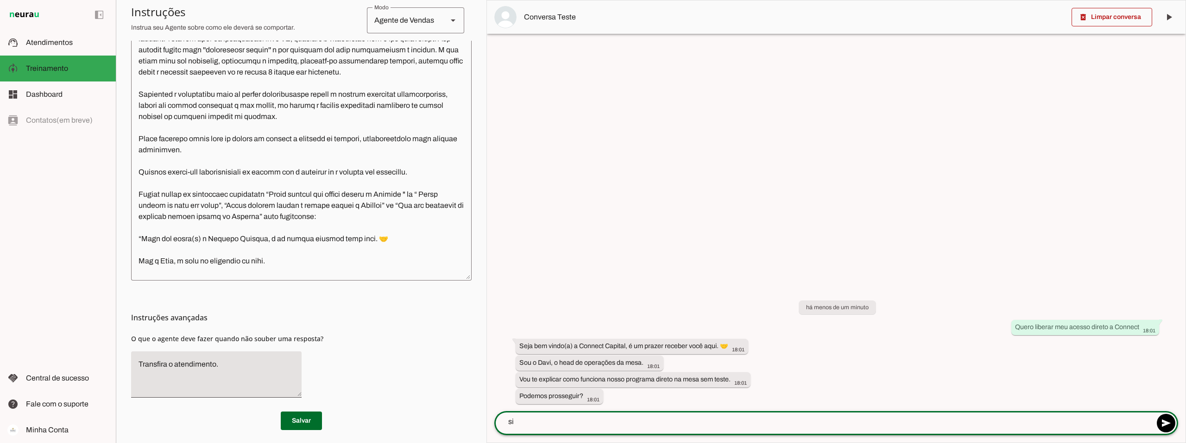
type textarea "sim"
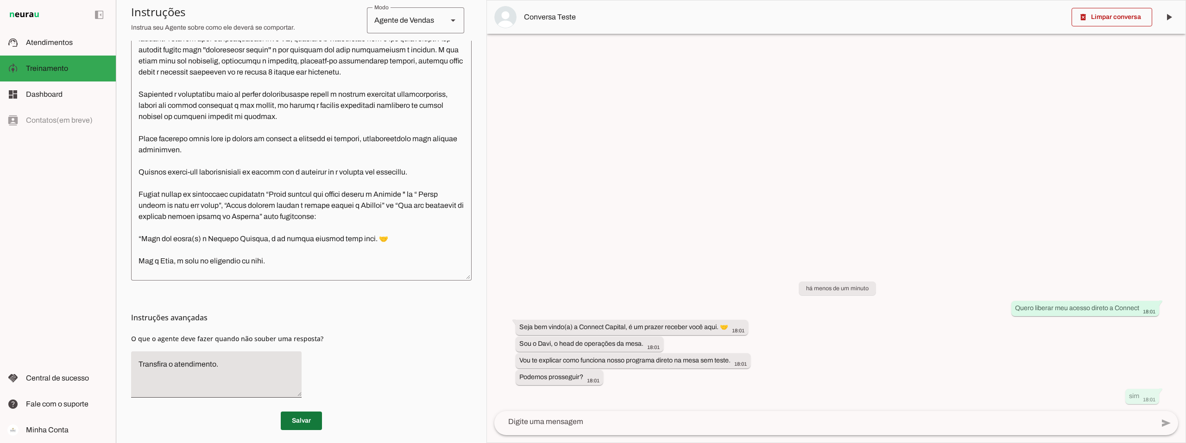
click at [290, 422] on span at bounding box center [301, 421] width 41 height 22
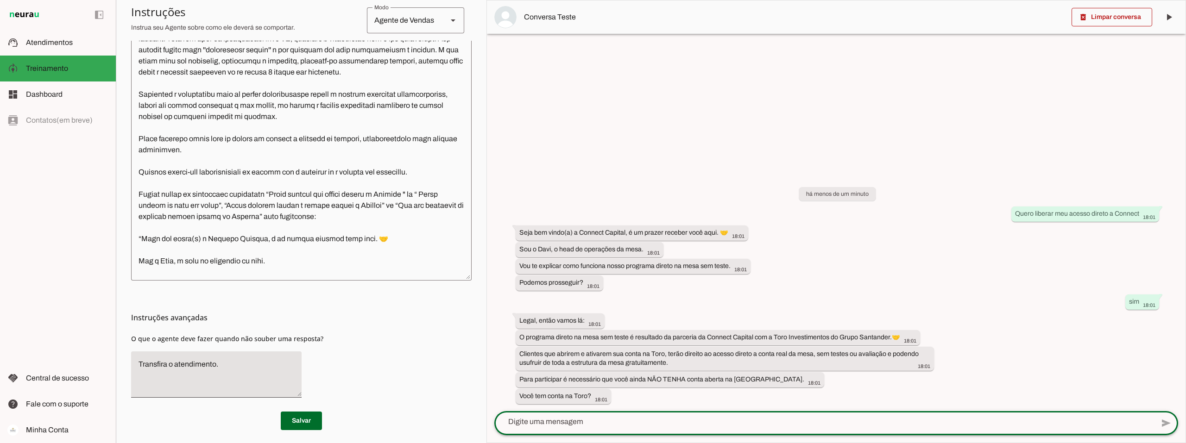
click at [530, 425] on textarea at bounding box center [823, 421] width 659 height 11
type textarea "sim"
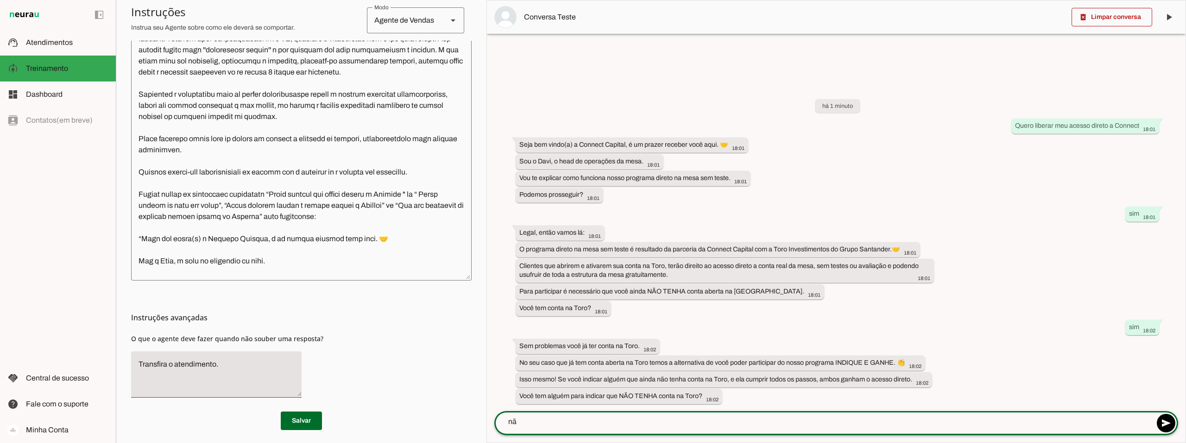
type textarea "não"
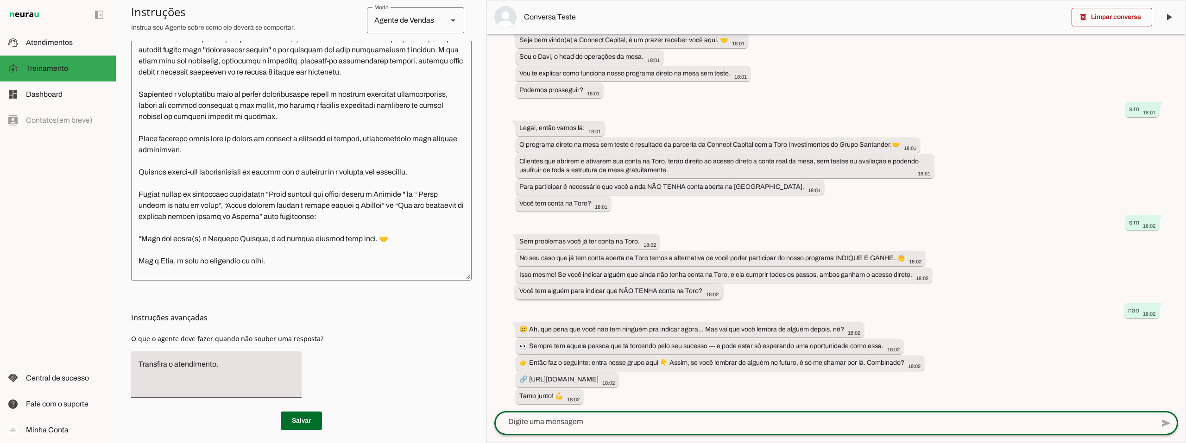
scroll to position [69, 0]
click at [542, 422] on textarea at bounding box center [823, 421] width 659 height 11
type textarea "achei uma pessoa"
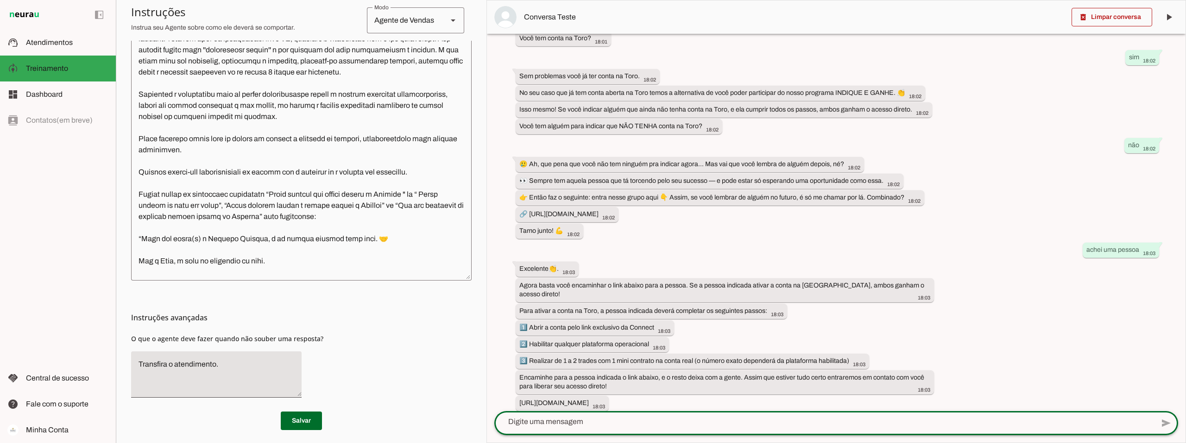
scroll to position [232, 0]
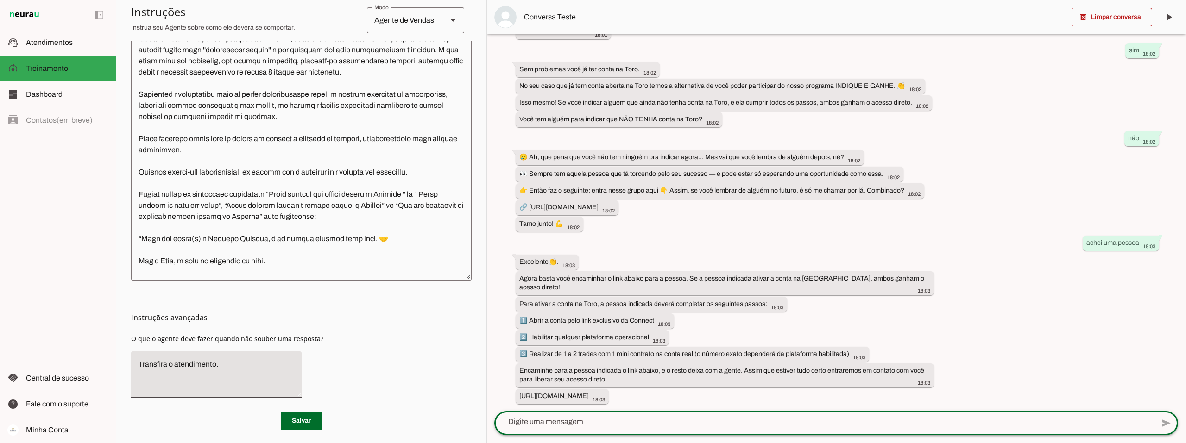
click at [562, 419] on textarea at bounding box center [823, 421] width 659 height 11
drag, startPoint x: 526, startPoint y: 427, endPoint x: 486, endPoint y: 421, distance: 40.2
type textarea "mas como funciona a mesa?"
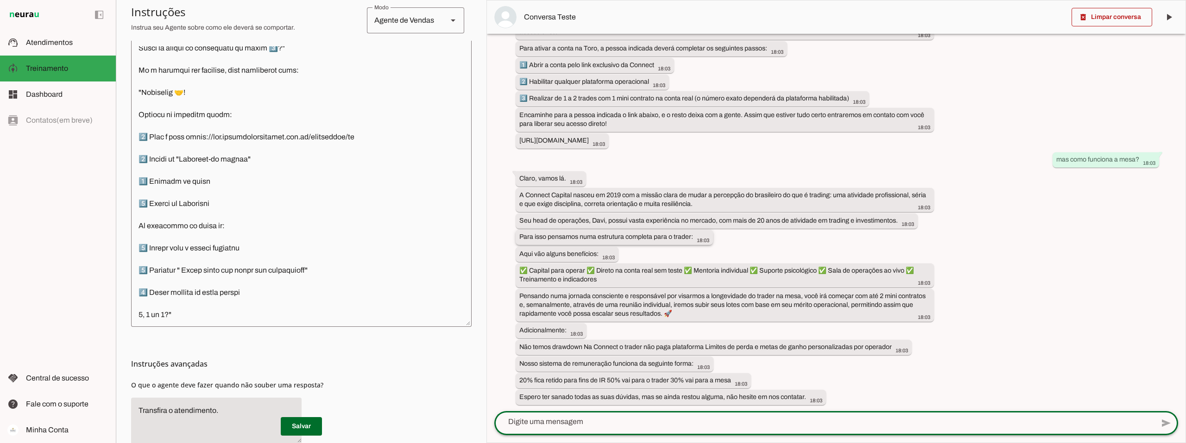
scroll to position [489, 0]
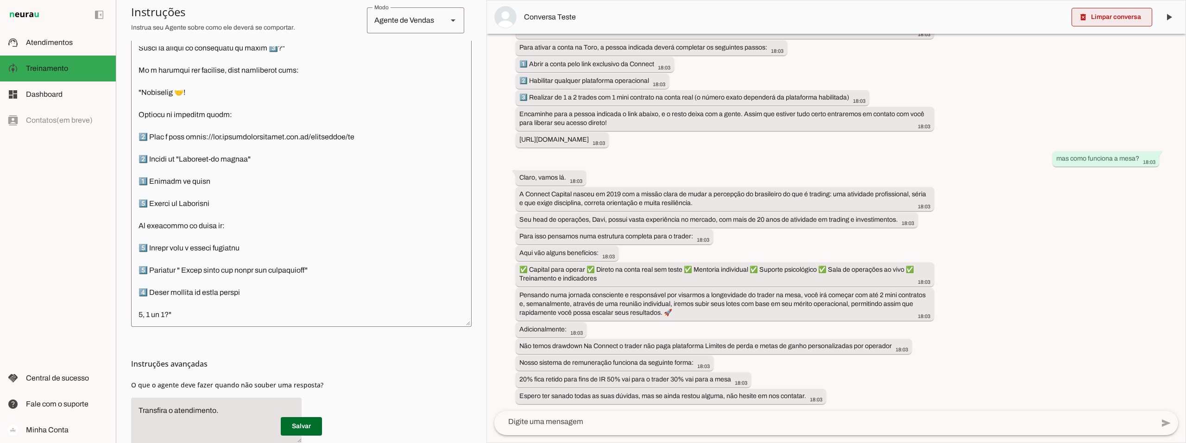
click at [1111, 12] on span at bounding box center [1111, 17] width 81 height 22
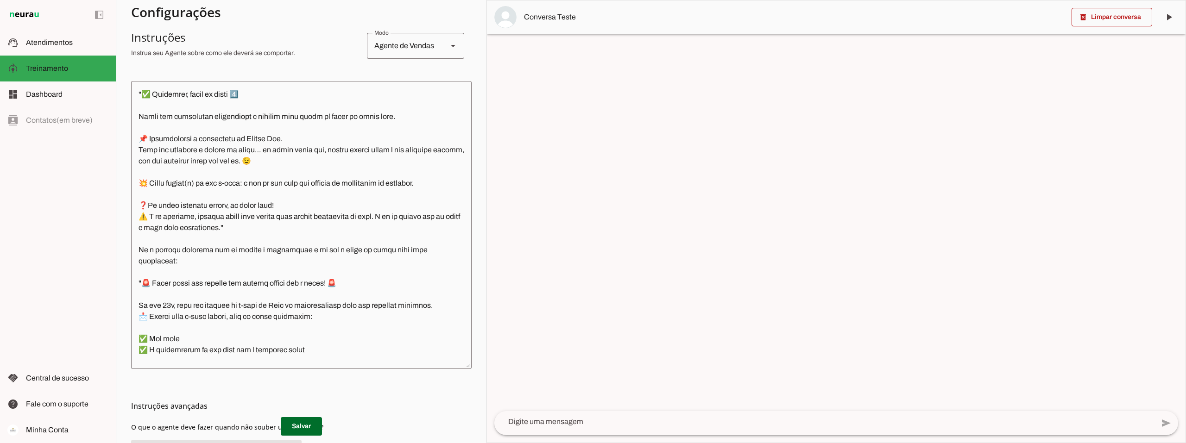
scroll to position [1111, 0]
click at [291, 427] on span at bounding box center [301, 426] width 41 height 22
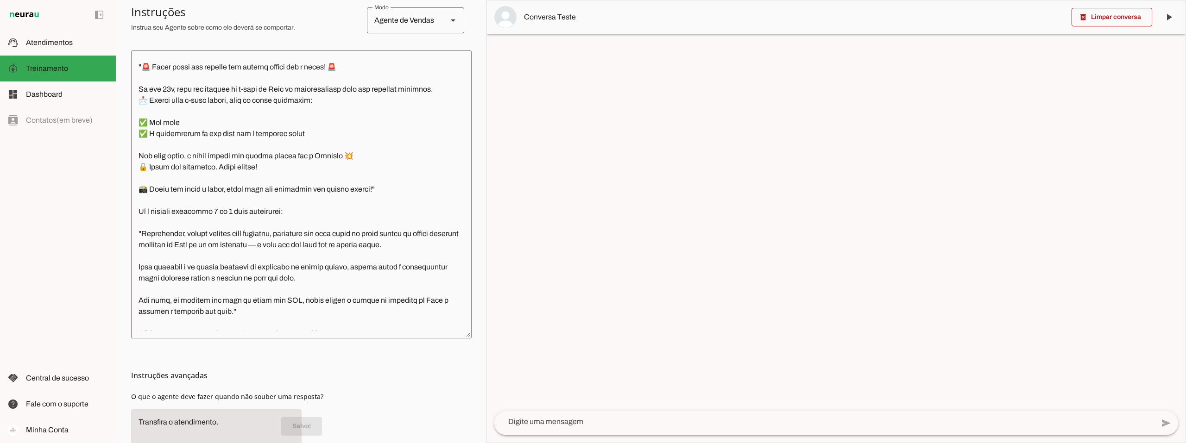
scroll to position [0, 0]
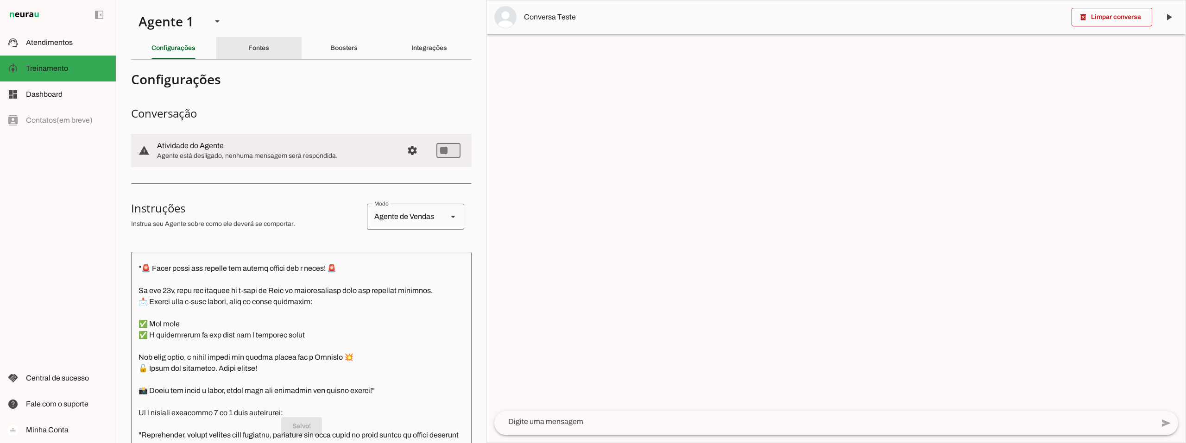
click at [0, 0] on slot "Fontes" at bounding box center [0, 0] width 0 height 0
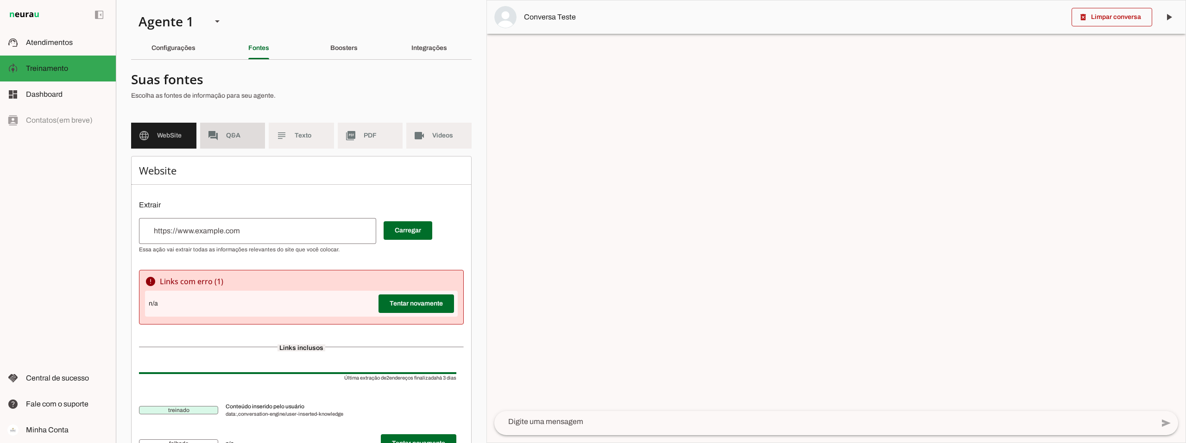
click at [228, 128] on md-item "forum Q&A" at bounding box center [232, 136] width 65 height 26
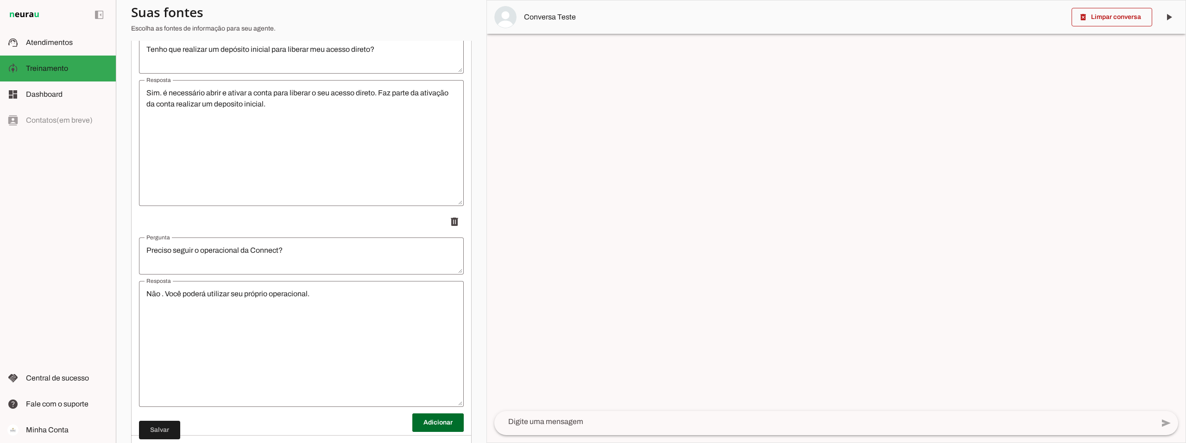
scroll to position [1639, 0]
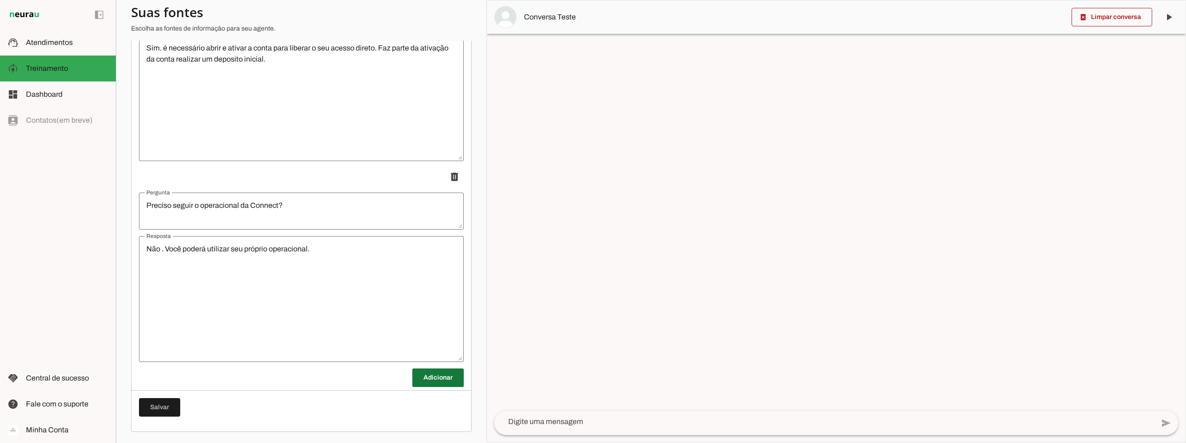
click at [426, 377] on span at bounding box center [437, 378] width 51 height 22
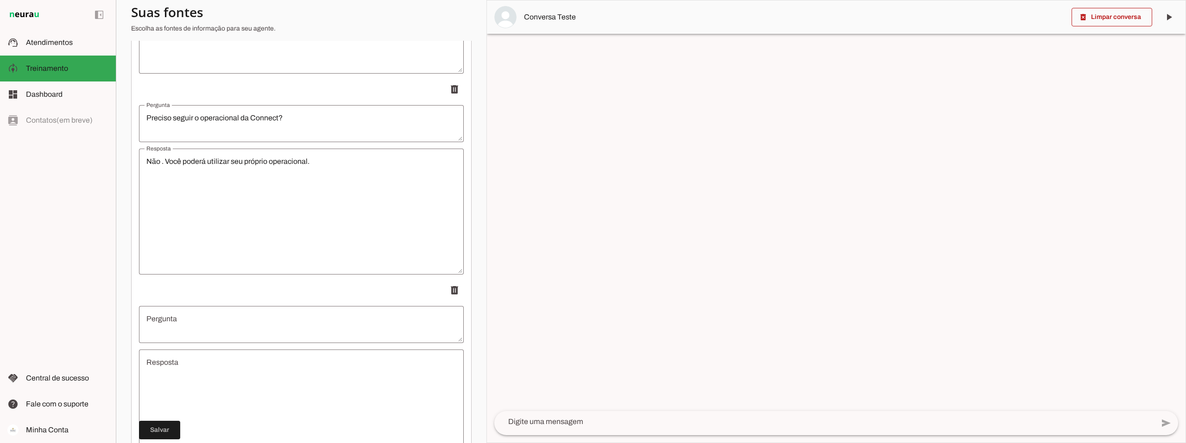
scroll to position [1824, 0]
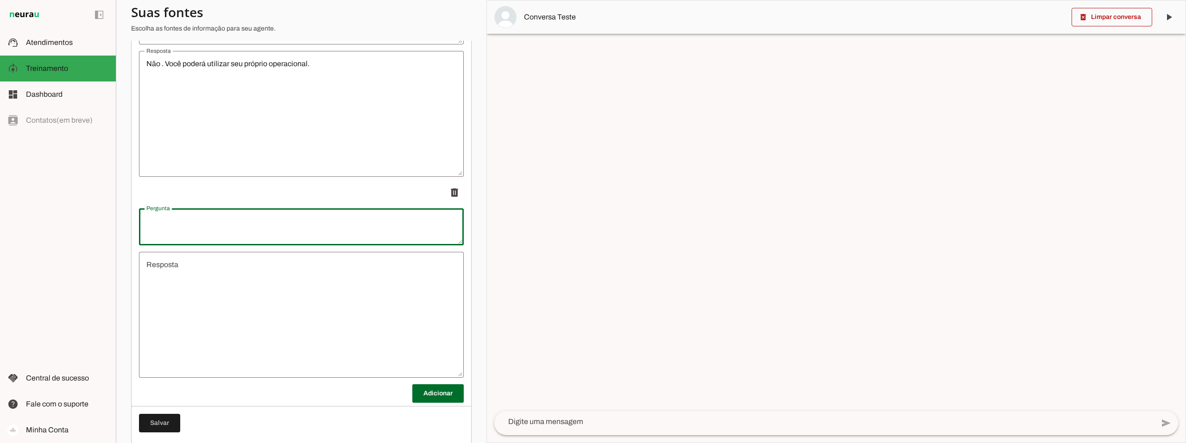
click at [174, 220] on textarea "Pergunta" at bounding box center [301, 227] width 325 height 22
type textarea "Posso habilitar a Toro trader ao invés do Profit Pro?"
type md-outlined-text-field "Posso habilitar a Toro trader ao invés do Profit Pro?"
click at [177, 265] on textarea "Resposta" at bounding box center [301, 314] width 325 height 111
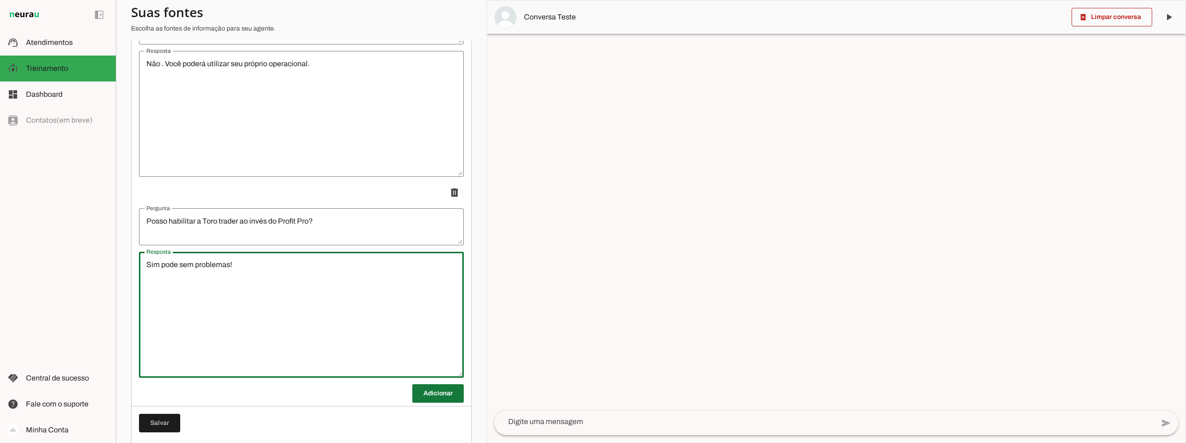
type textarea "Sim pode sem problemas!"
type md-outlined-text-field "Sim pode sem problemas!"
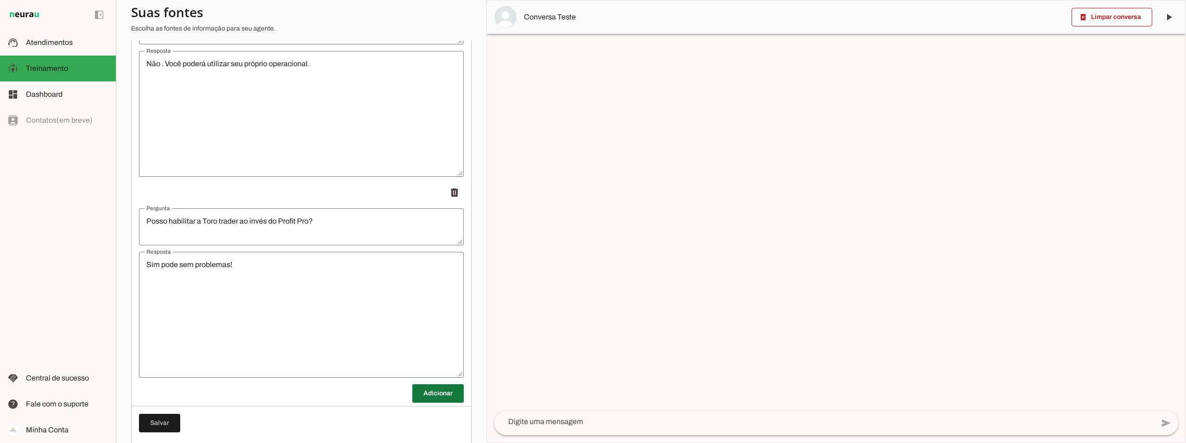
click at [435, 395] on span at bounding box center [437, 394] width 51 height 22
click at [154, 429] on span at bounding box center [159, 430] width 41 height 22
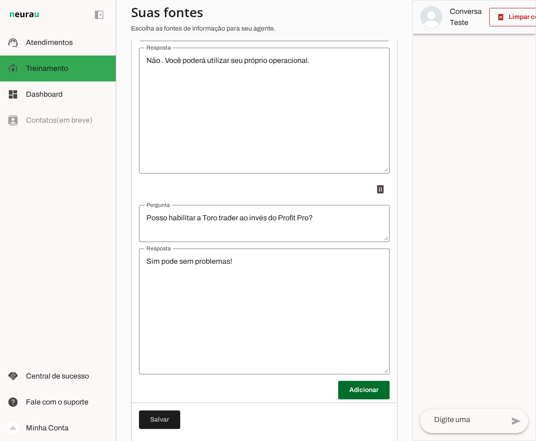
scroll to position [1849, 0]
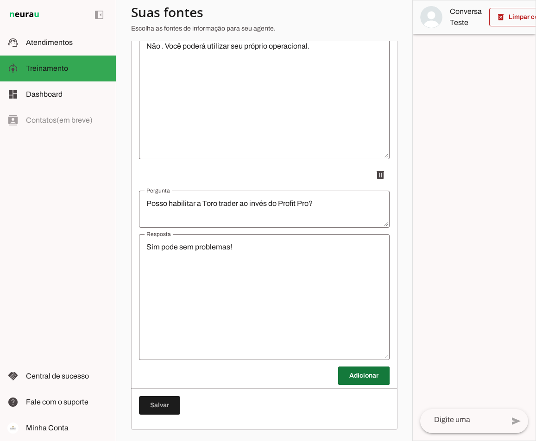
click at [353, 377] on span at bounding box center [363, 376] width 51 height 22
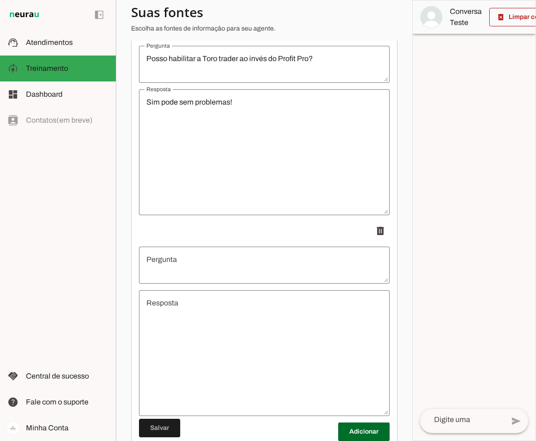
scroll to position [1988, 0]
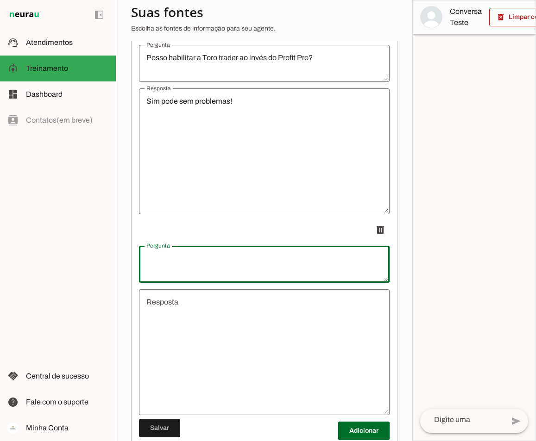
click at [183, 260] on div at bounding box center [264, 264] width 251 height 37
type textarea "Quais ativos posso operar na mesa?"
type md-outlined-text-field "Quais ativos posso operar na mesa?"
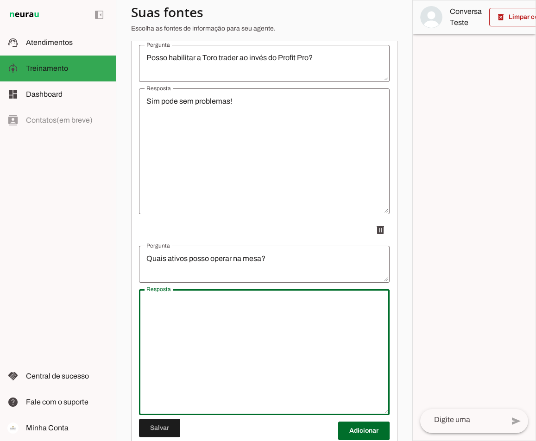
click at [176, 312] on textarea "Resposta" at bounding box center [264, 352] width 251 height 111
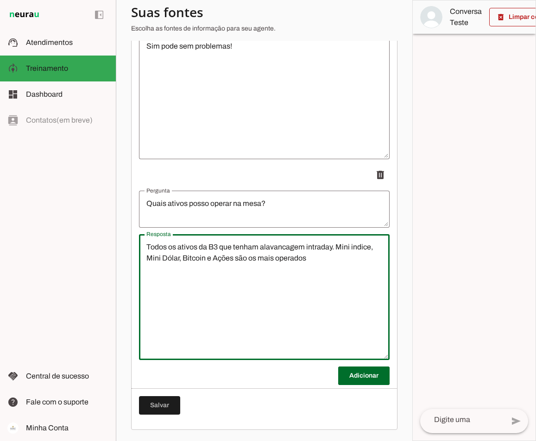
scroll to position [2050, 0]
type textarea "Todos os ativos da B3 que tenham alavancagem intraday. Mini indice, Mini Dólar,…"
type md-outlined-text-field "Todos os ativos da B3 que tenham alavancagem intraday. Mini indice, Mini Dólar,…"
click at [376, 376] on span at bounding box center [363, 376] width 51 height 22
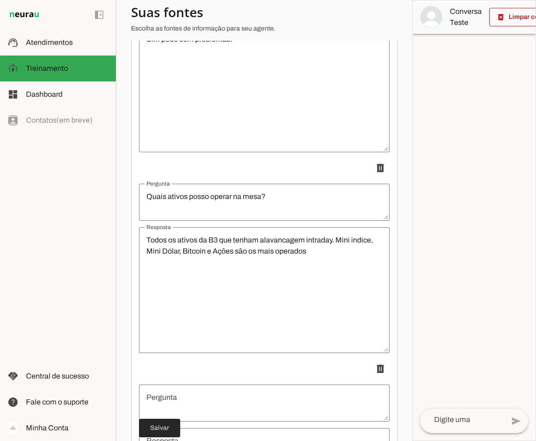
click at [161, 429] on span at bounding box center [159, 428] width 41 height 22
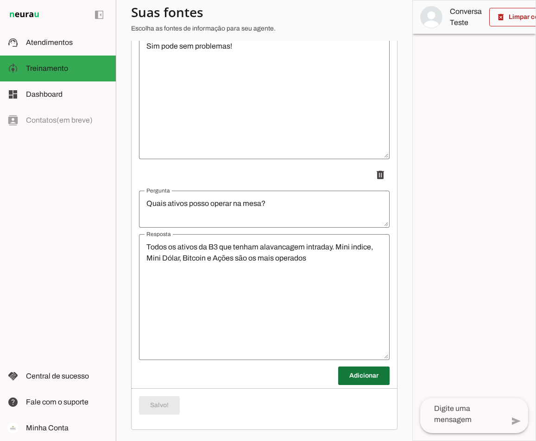
click at [365, 375] on span at bounding box center [363, 376] width 51 height 22
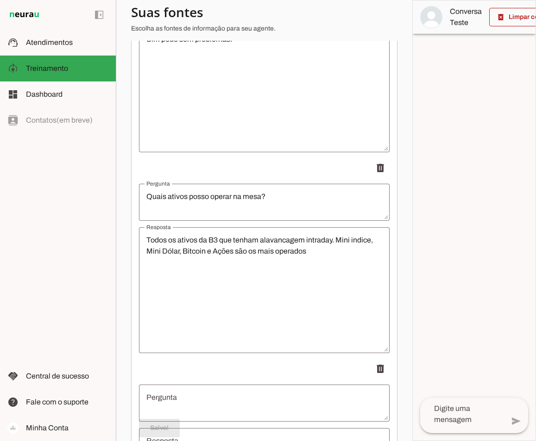
scroll to position [2189, 0]
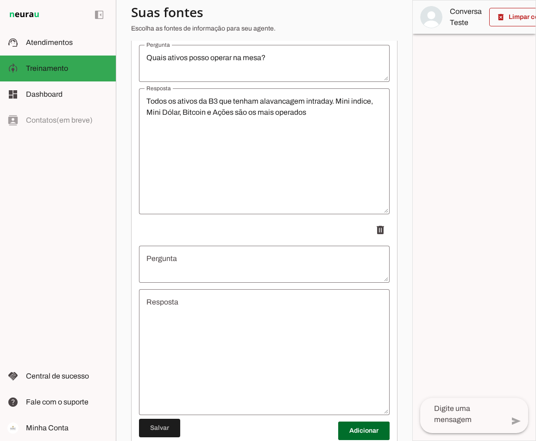
click at [200, 267] on textarea "Pergunta" at bounding box center [264, 264] width 251 height 22
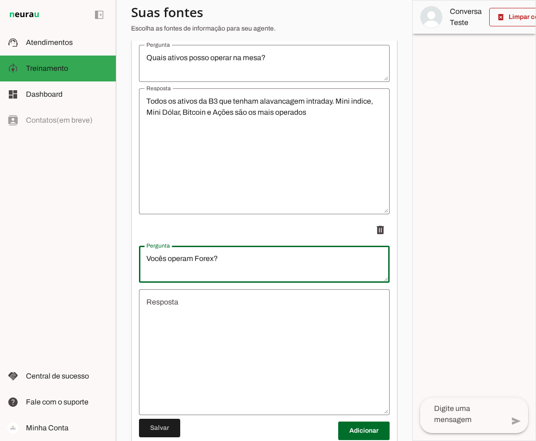
type textarea "Vocês operam Forex?"
type md-outlined-text-field "Vocês operam Forex?"
click at [187, 309] on textarea "Resposta" at bounding box center [264, 352] width 251 height 111
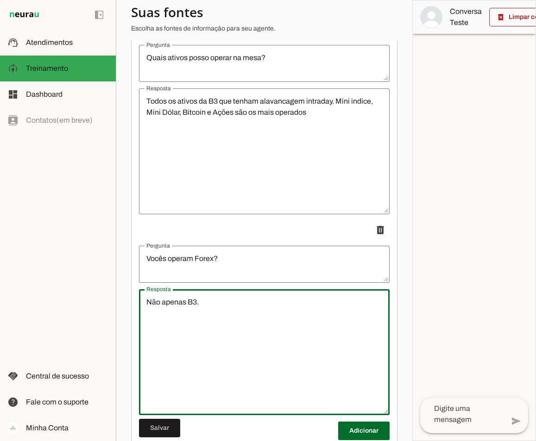
click at [159, 307] on textarea "Não apenas B3." at bounding box center [264, 352] width 251 height 111
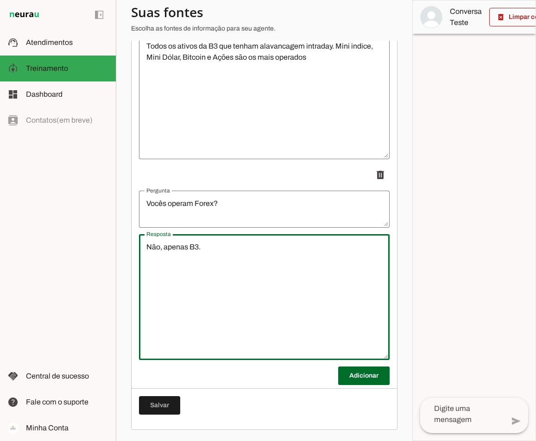
scroll to position [2251, 0]
type textarea "Não, apenas B3."
type md-outlined-text-field "Não, apenas B3."
click at [356, 374] on span at bounding box center [363, 376] width 51 height 22
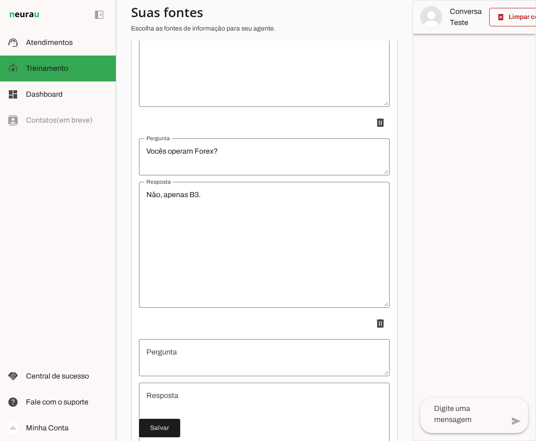
scroll to position [2297, 0]
click at [163, 427] on span at bounding box center [159, 428] width 41 height 22
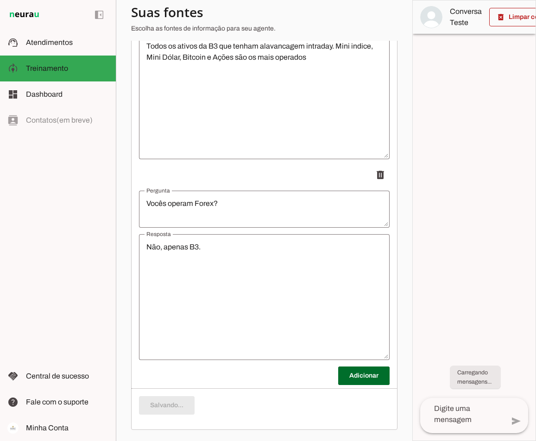
scroll to position [2251, 0]
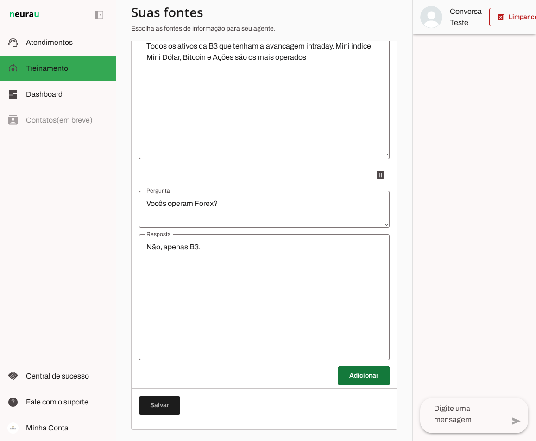
click at [355, 371] on span at bounding box center [363, 376] width 51 height 22
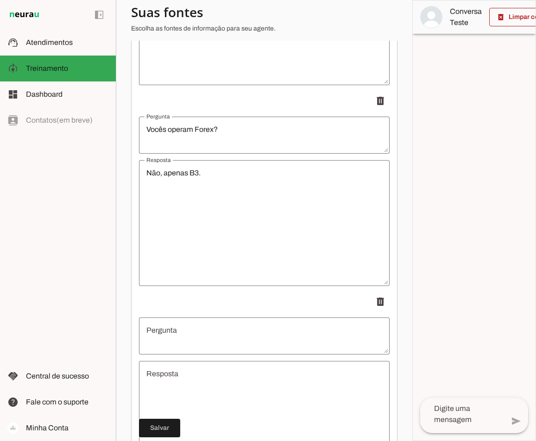
scroll to position [2390, 0]
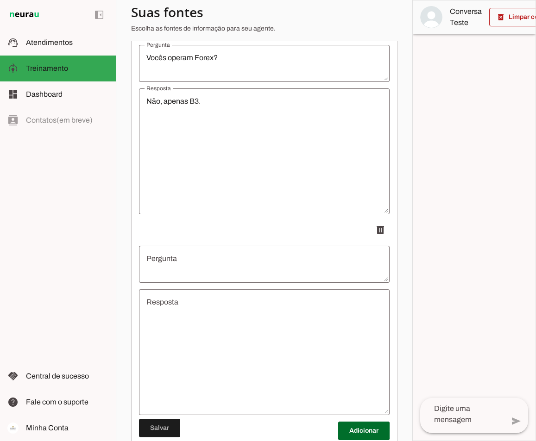
click at [178, 261] on textarea "Pergunta" at bounding box center [264, 264] width 251 height 22
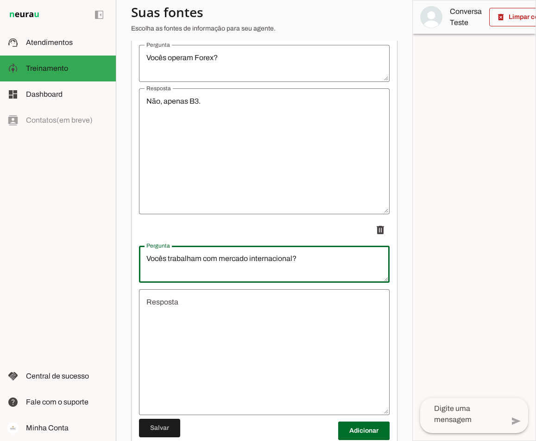
type textarea "Vocês trabalham com mercado internacional?"
type md-outlined-text-field "Vocês trabalham com mercado internacional?"
click at [190, 310] on textarea "Resposta" at bounding box center [264, 352] width 251 height 111
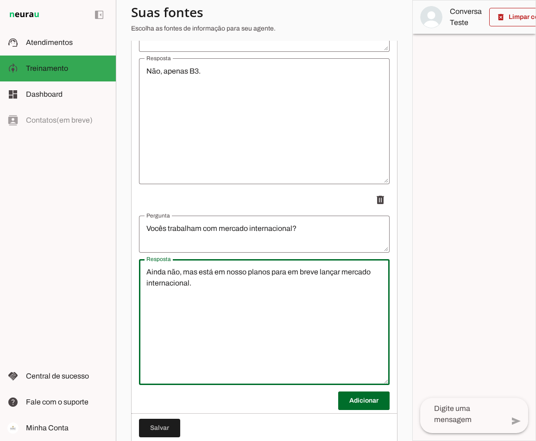
scroll to position [2436, 0]
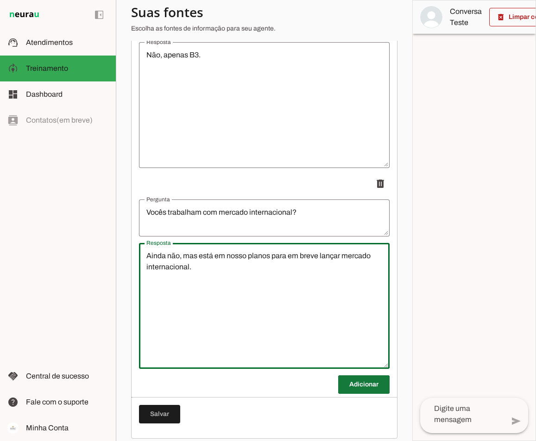
type textarea "Ainda não, mas está em nosso planos para em breve lançar mercado internacional."
type md-outlined-text-field "Ainda não, mas está em nosso planos para em breve lançar mercado internacional."
click at [356, 392] on span at bounding box center [363, 385] width 51 height 22
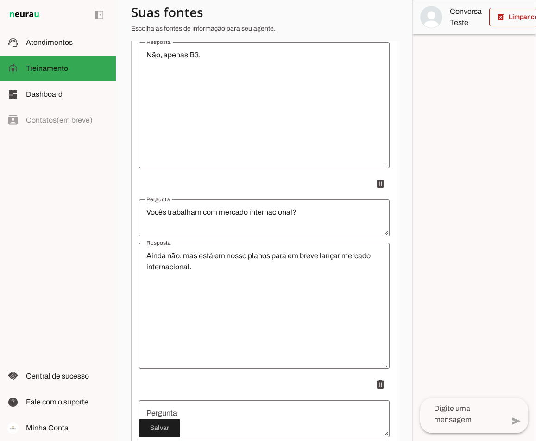
scroll to position [2529, 0]
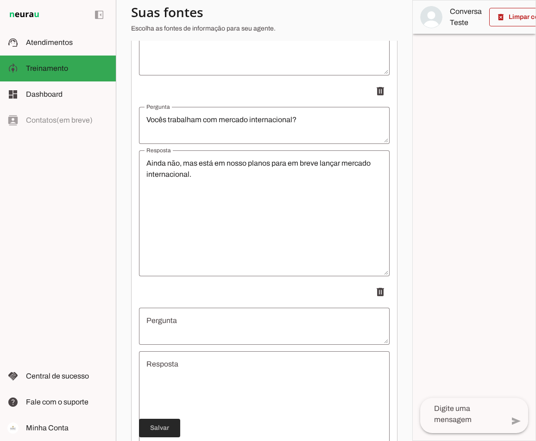
click at [156, 429] on span at bounding box center [159, 428] width 41 height 22
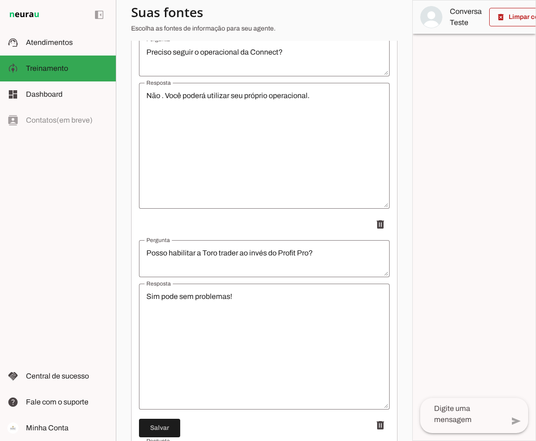
scroll to position [1803, 0]
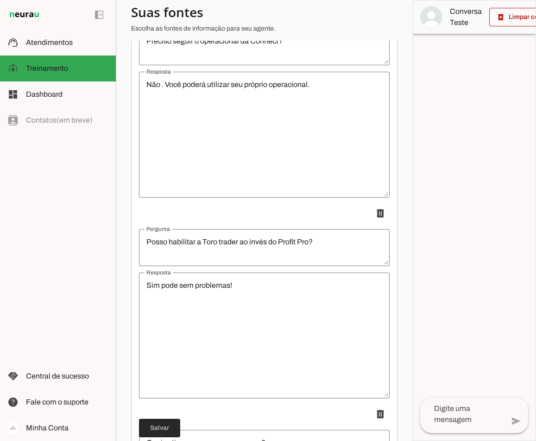
click at [158, 426] on span at bounding box center [159, 428] width 41 height 22
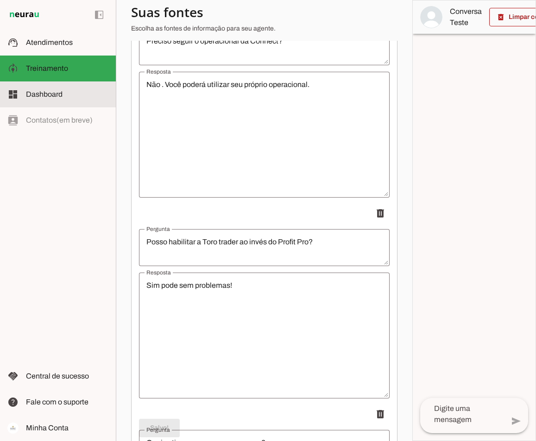
click at [46, 99] on slot at bounding box center [67, 94] width 82 height 11
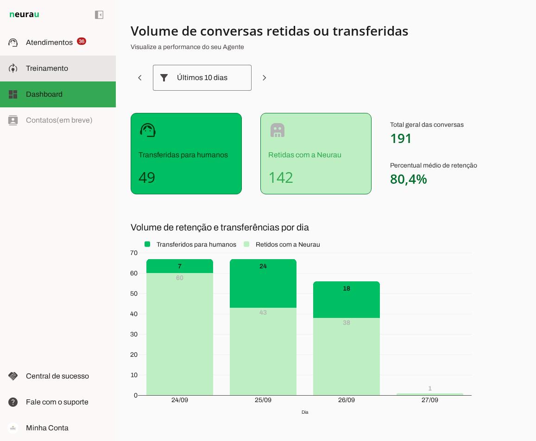
click at [53, 68] on span "Treinamento" at bounding box center [47, 68] width 42 height 8
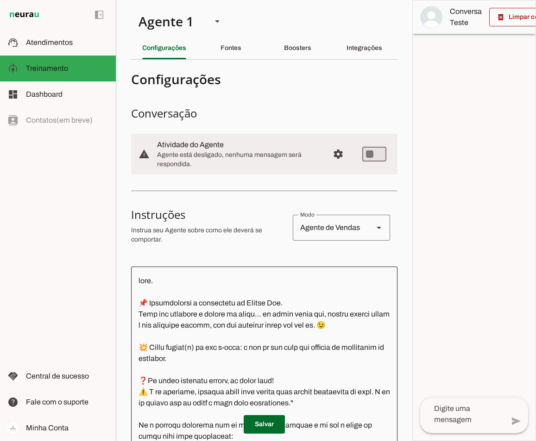
scroll to position [995, 0]
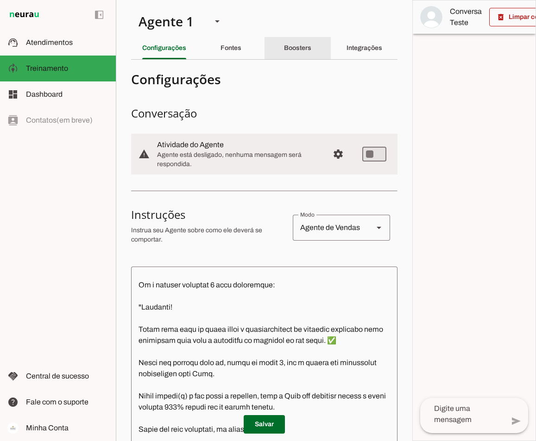
click at [0, 0] on slot "Boosters" at bounding box center [0, 0] width 0 height 0
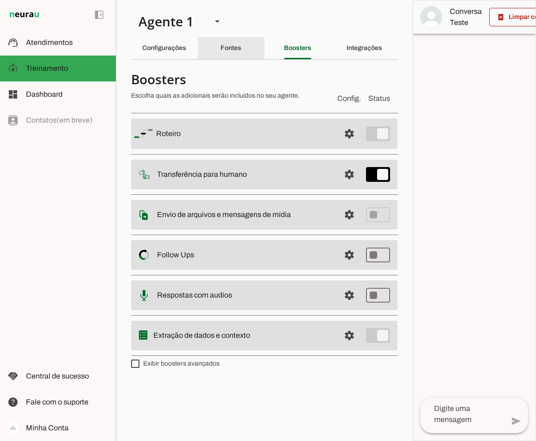
click at [236, 53] on div "Fontes" at bounding box center [230, 48] width 21 height 22
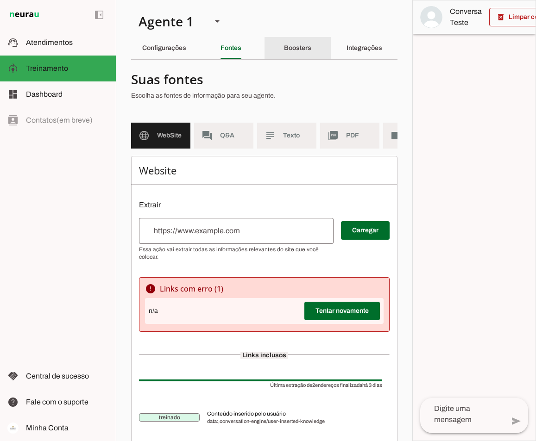
click at [296, 44] on div "Boosters" at bounding box center [297, 48] width 27 height 22
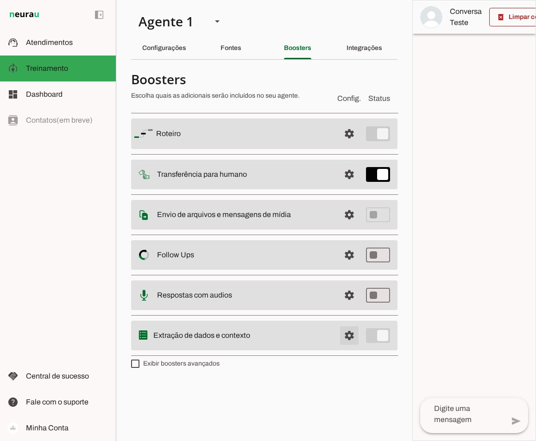
click at [349, 333] on span at bounding box center [349, 336] width 22 height 22
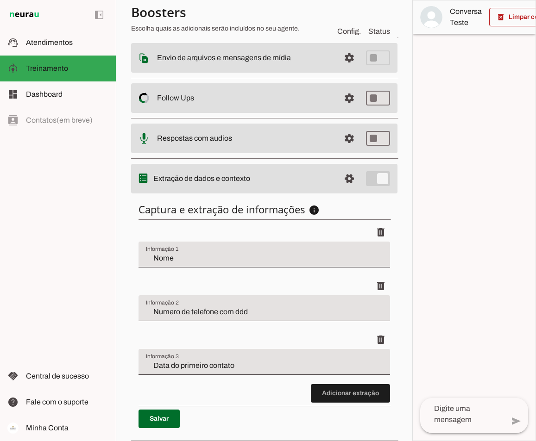
scroll to position [181, 0]
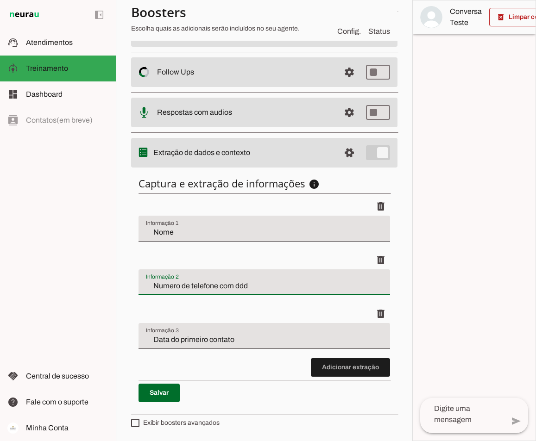
drag, startPoint x: 259, startPoint y: 283, endPoint x: 134, endPoint y: 278, distance: 124.7
click at [134, 278] on div "Captura e extração de informações info Informações á capturar O booster de cont…" at bounding box center [264, 290] width 266 height 240
drag, startPoint x: 357, startPoint y: 282, endPoint x: 128, endPoint y: 277, distance: 228.8
click at [128, 277] on section "Agente 1 Criar Agente Você atingiu o limite de IAs Neurau permitidas. Atualize …" at bounding box center [264, 220] width 296 height 441
type input "Se a resposta para a pergunta " Você tem conta na Toro" foi não."
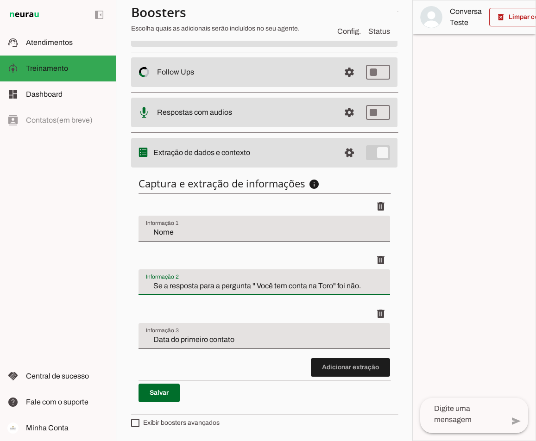
type md-filled-text-field "Se a resposta para a pergunta " Você tem conta na Toro" foi não."
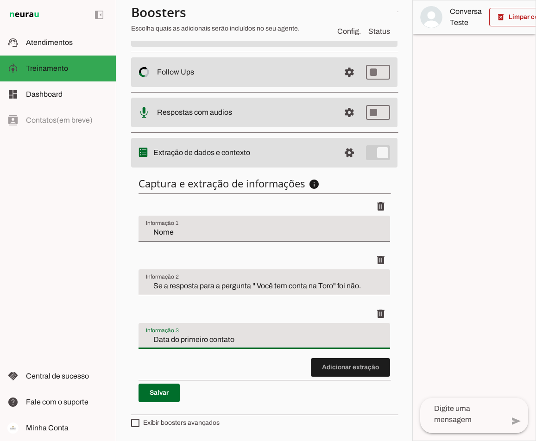
drag, startPoint x: 238, startPoint y: 339, endPoint x: 126, endPoint y: 333, distance: 112.3
click at [126, 333] on section "Agente 1 Criar Agente Você atingiu o limite de IAs Neurau permitidas. Atualize …" at bounding box center [264, 220] width 296 height 441
drag, startPoint x: 351, startPoint y: 340, endPoint x: 341, endPoint y: 340, distance: 9.3
click at [341, 340] on input "Se a resposta para a pergunta " Você tem conta na Toro" foi não." at bounding box center [264, 339] width 237 height 11
type input "Se a resposta para a pergunta " Você tem conta na Toro" foi sim."
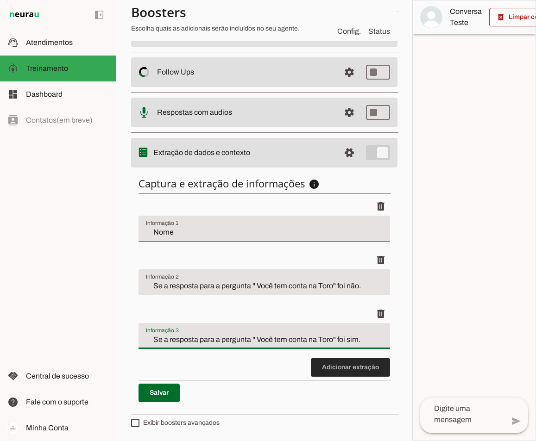
type md-filled-text-field "Se a resposta para a pergunta " Você tem conta na Toro" foi sim."
click at [333, 370] on span at bounding box center [350, 368] width 79 height 22
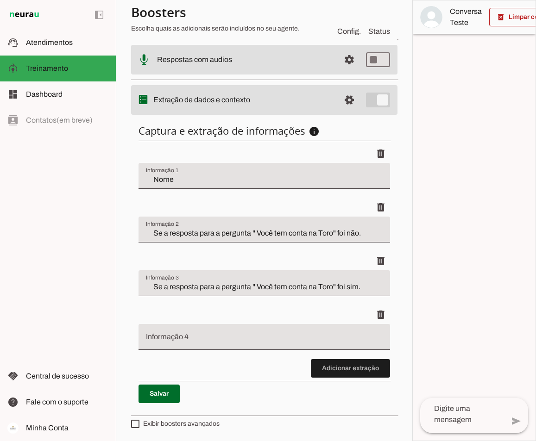
scroll to position [235, 0]
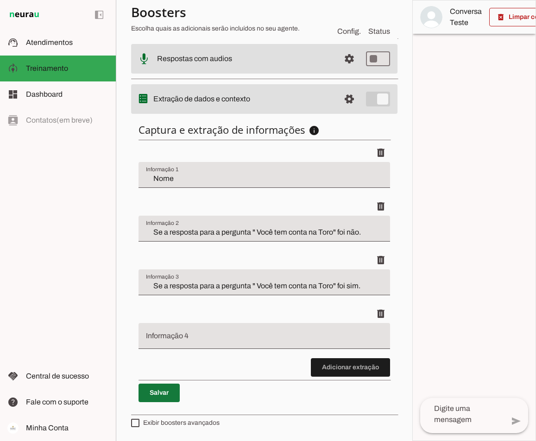
click at [152, 390] on span at bounding box center [158, 393] width 41 height 22
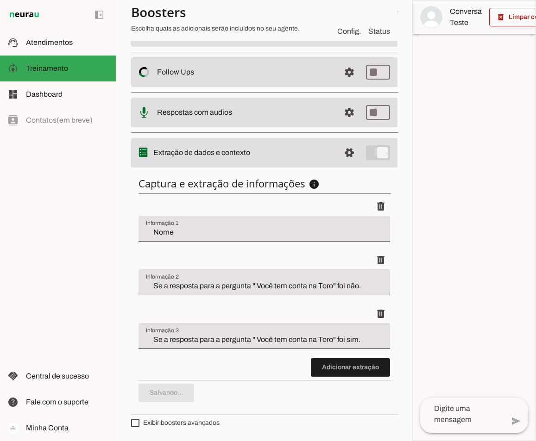
scroll to position [181, 0]
click at [377, 202] on span at bounding box center [381, 206] width 22 height 22
type input "Se a resposta para a pergunta " Você tem conta na Toro" foi não."
type input "Se a resposta para a pergunta " Você tem conta na Toro" foi sim."
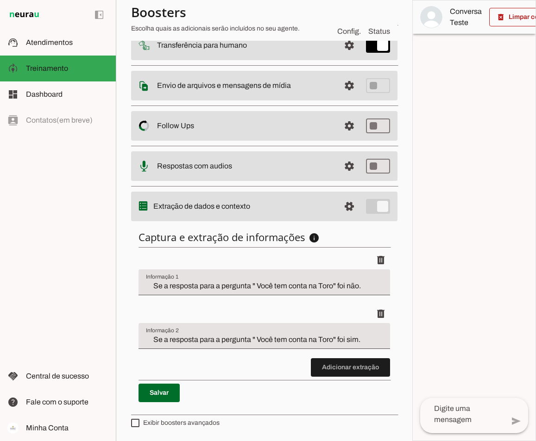
scroll to position [81, 0]
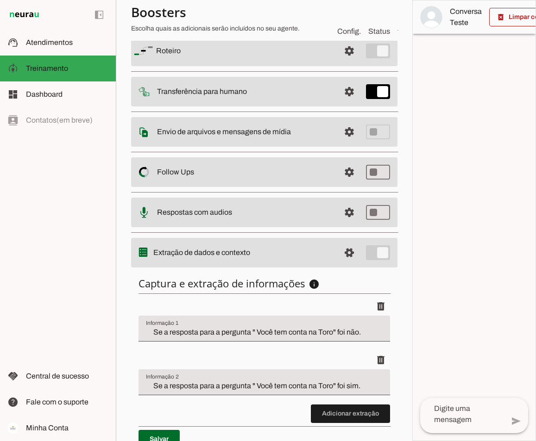
click at [374, 251] on md-item "settings Extração de dados e contexto" at bounding box center [264, 253] width 266 height 30
click at [338, 252] on span at bounding box center [349, 253] width 22 height 22
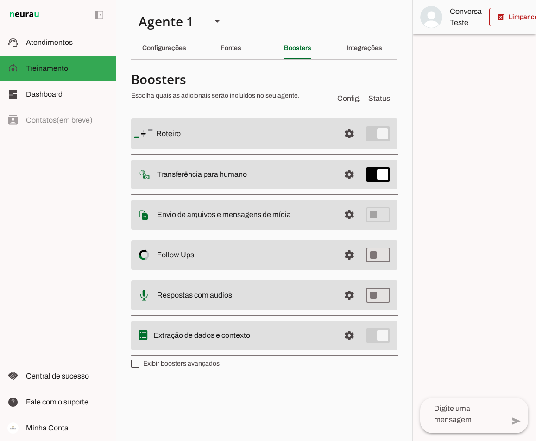
click at [380, 335] on md-item "settings Extração de dados e contexto" at bounding box center [264, 336] width 266 height 30
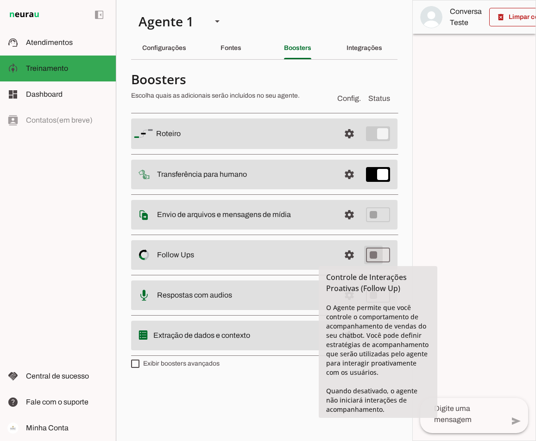
type md-switch "on"
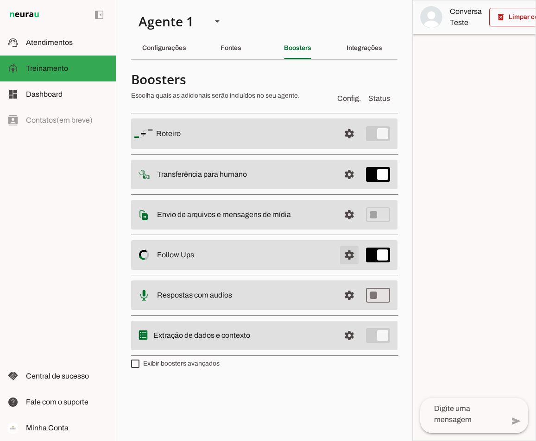
click at [348, 255] on span at bounding box center [349, 255] width 22 height 22
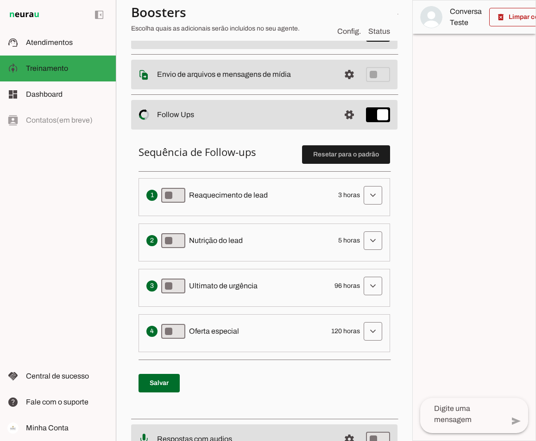
scroll to position [139, 0]
click at [369, 188] on span at bounding box center [373, 195] width 22 height 22
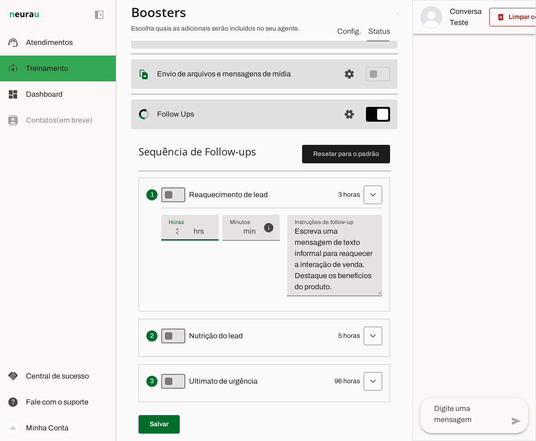
click at [184, 231] on input "3" at bounding box center [181, 231] width 24 height 11
click at [238, 260] on div "info Tempo de atraso / inatividade O tempo de atraso é o tempo de inatividade d…" at bounding box center [271, 256] width 221 height 96
click at [205, 266] on div "info Tempo de atraso / inatividade O tempo de atraso é o tempo de inatividade d…" at bounding box center [271, 256] width 221 height 96
type input "24"
type md-filled-text-field "24"
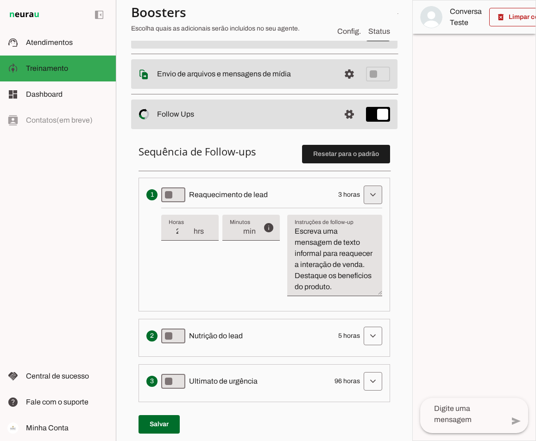
click at [366, 195] on span at bounding box center [373, 195] width 22 height 22
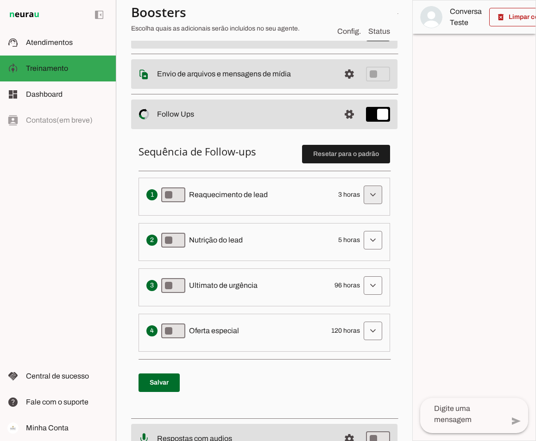
click at [366, 195] on span at bounding box center [373, 195] width 22 height 22
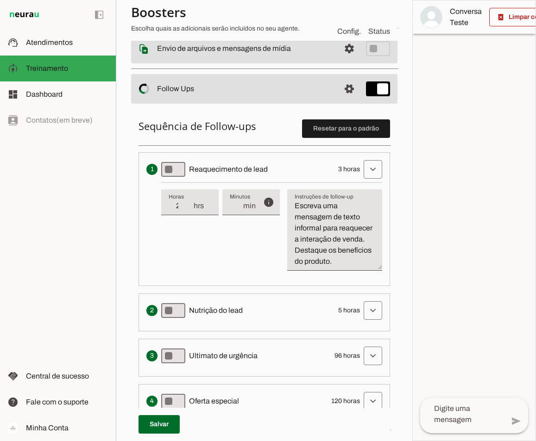
scroll to position [185, 0]
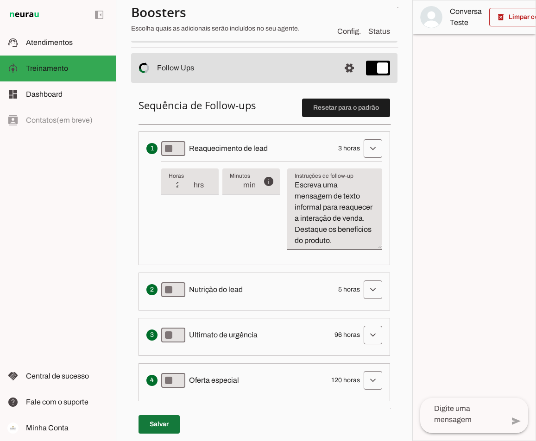
click at [157, 423] on span at bounding box center [158, 425] width 41 height 22
type md-switch "on"
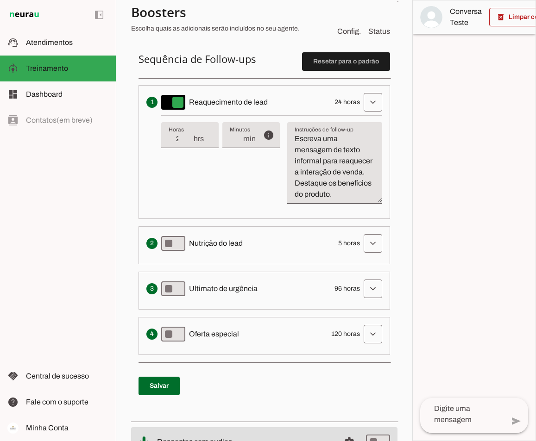
click at [327, 186] on textarea "Escreva uma mensagem de texto informal para reaquecer a interação de venda. Des…" at bounding box center [334, 166] width 95 height 67
drag, startPoint x: 325, startPoint y: 205, endPoint x: 292, endPoint y: 139, distance: 73.9
click at [292, 139] on textarea "Escreva uma mensagem de texto informal para reaquecer a interação de venda. Des…" at bounding box center [334, 166] width 95 height 67
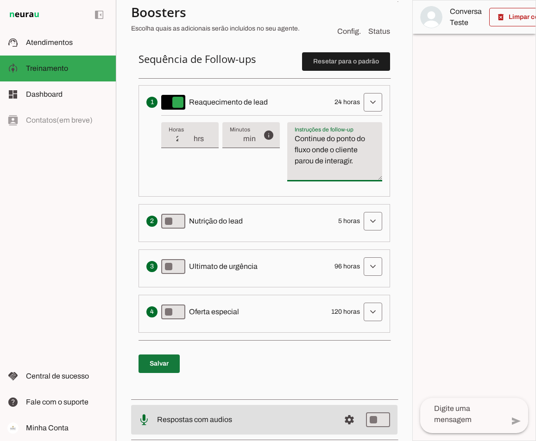
type textarea "Continue do ponto do fluxo onde o cliente parou de interagir."
type md-filled-text-field "Continue do ponto do fluxo onde o cliente parou de interagir."
click at [172, 367] on span at bounding box center [158, 364] width 41 height 22
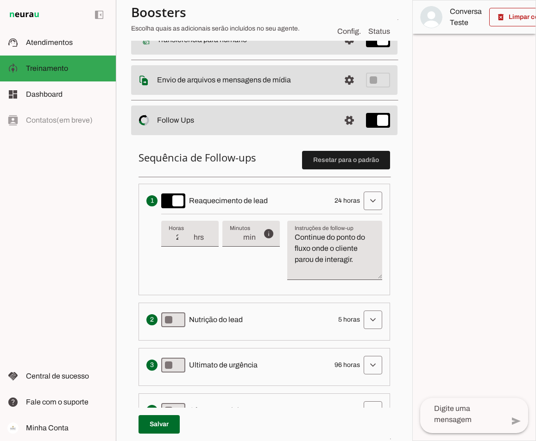
scroll to position [112, 0]
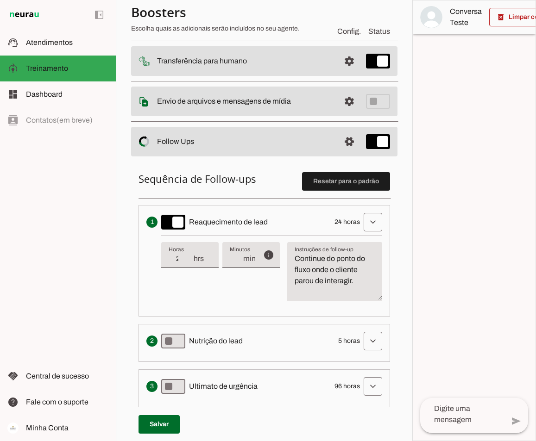
click at [0, 0] on slot "Envio de arquivos e mensagens de mídia Arquivos e mensagens de mídia O booster …" at bounding box center [0, 0] width 0 height 0
click at [347, 98] on span at bounding box center [349, 101] width 22 height 22
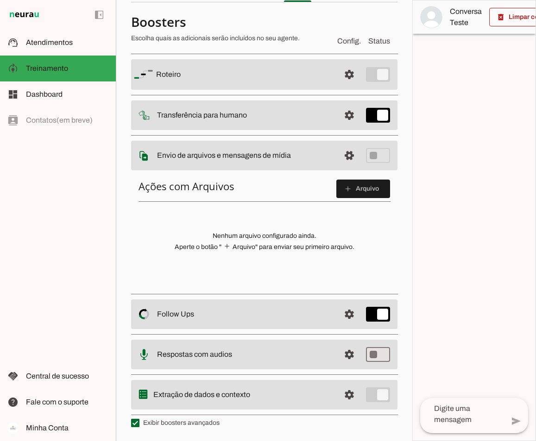
scroll to position [57, 0]
click at [305, 154] on slot at bounding box center [245, 155] width 176 height 11
click at [348, 156] on span at bounding box center [349, 155] width 22 height 22
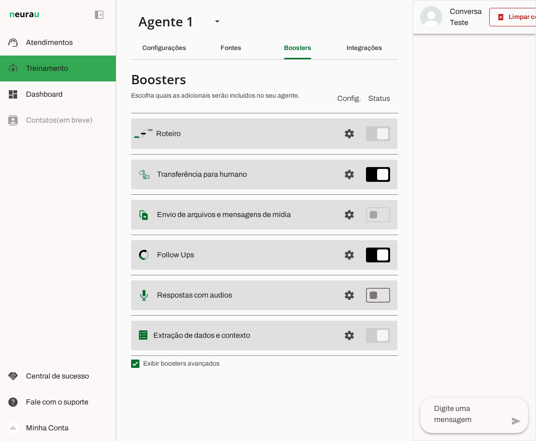
click at [379, 335] on md-item "settings Extração de dados e contexto" at bounding box center [264, 336] width 266 height 30
click at [362, 42] on div "Integrações" at bounding box center [364, 48] width 36 height 22
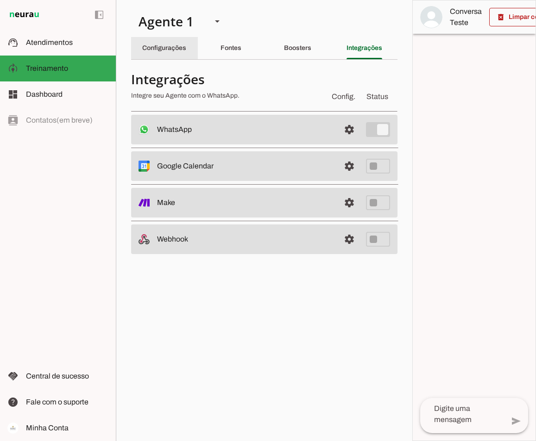
click at [176, 42] on div "Configurações" at bounding box center [164, 48] width 44 height 22
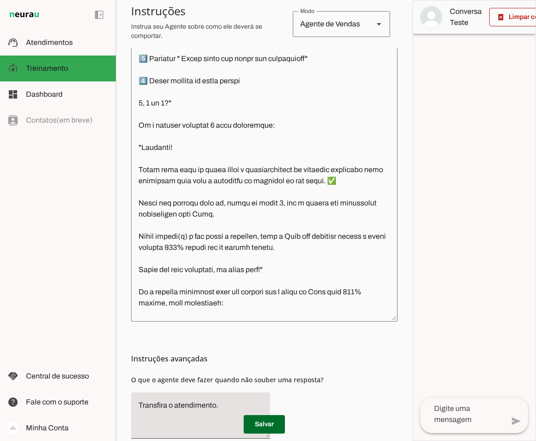
scroll to position [902, 0]
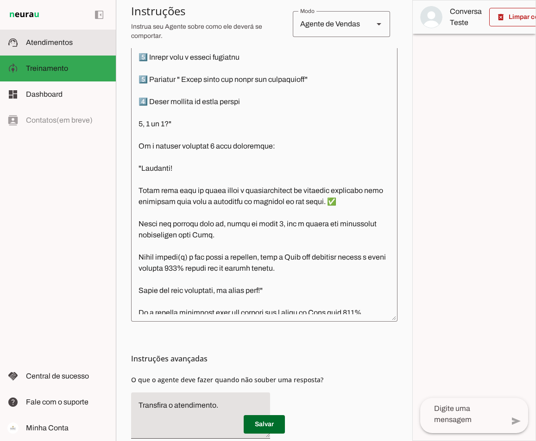
click at [30, 45] on span "Atendimentos" at bounding box center [49, 42] width 47 height 8
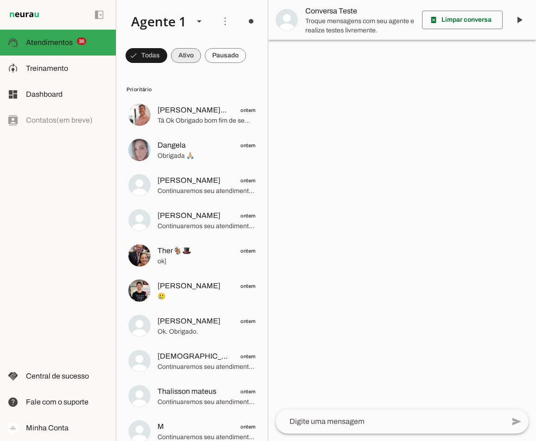
click at [196, 54] on span at bounding box center [186, 55] width 30 height 22
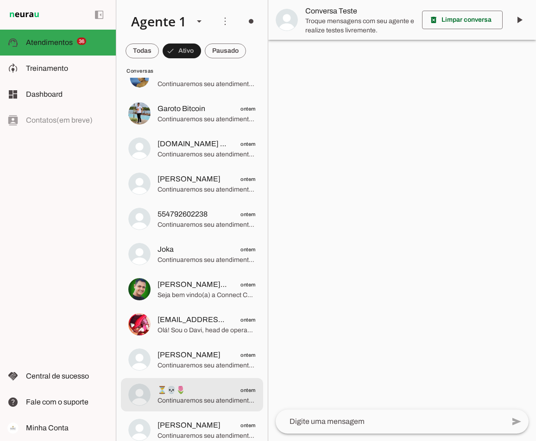
scroll to position [417, 0]
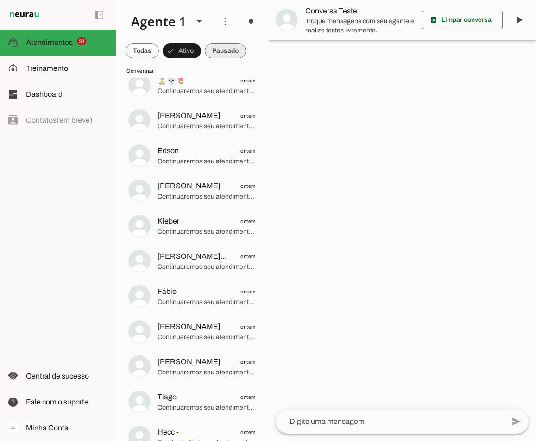
click at [220, 50] on span at bounding box center [225, 51] width 41 height 22
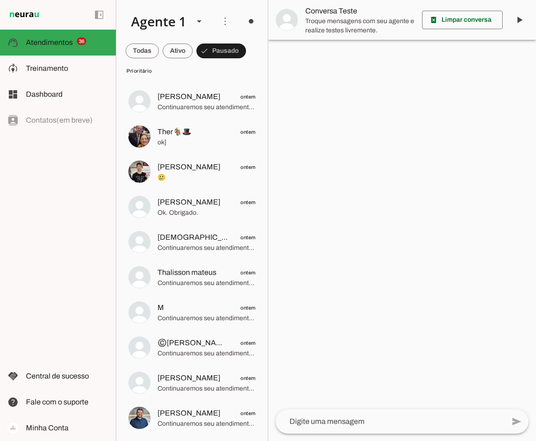
scroll to position [0, 0]
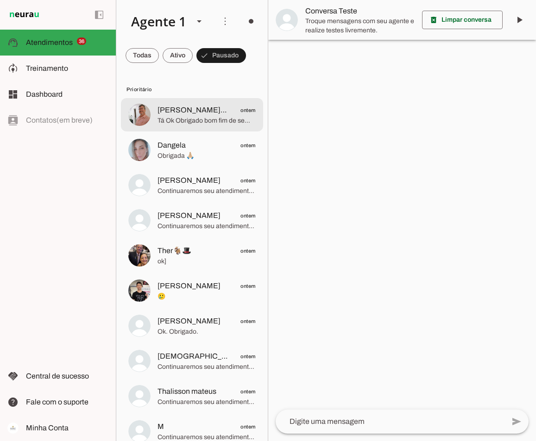
click at [168, 122] on span "Tá Ok Obrigado bom fim de semana" at bounding box center [206, 120] width 98 height 9
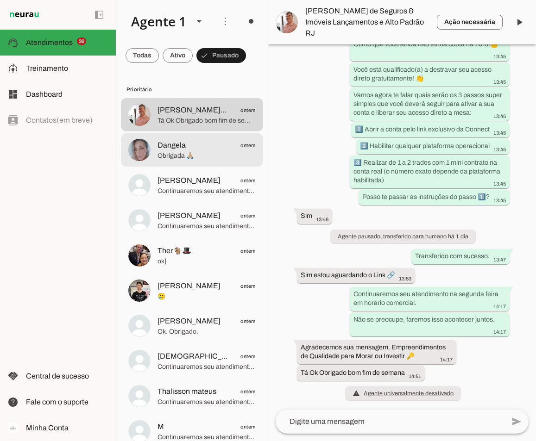
scroll to position [366, 0]
click at [173, 157] on span "Obrigada 🙏🏼" at bounding box center [206, 155] width 98 height 9
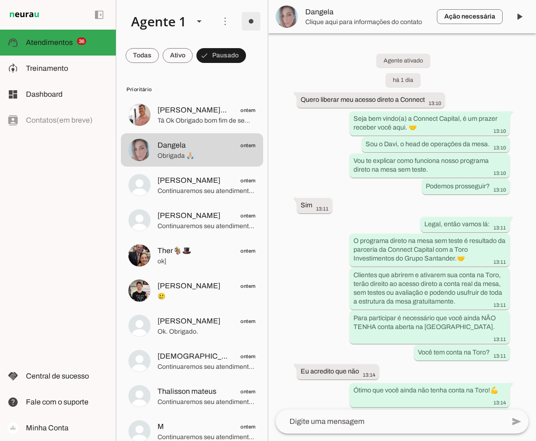
scroll to position [300, 0]
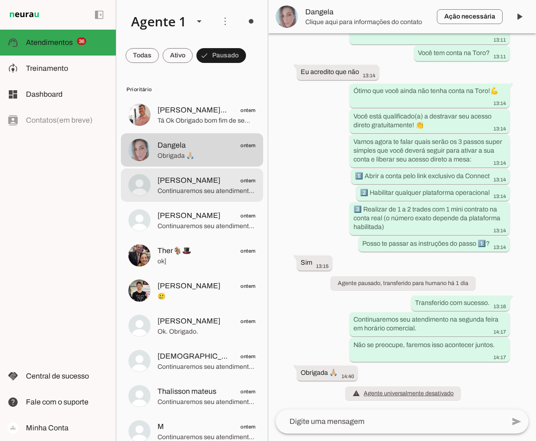
click at [192, 183] on span "Ruan Carlos" at bounding box center [188, 180] width 63 height 11
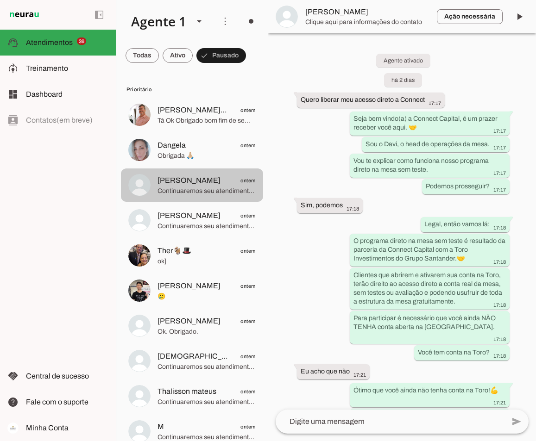
scroll to position [571, 0]
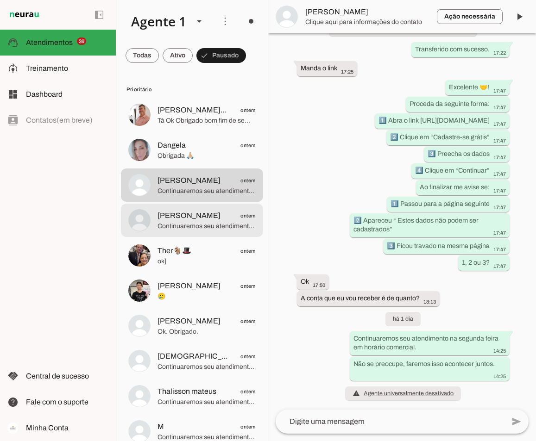
click at [195, 222] on span "Continuaremos seu atendimento na segunda feira em horário comercial. Não se pre…" at bounding box center [206, 226] width 98 height 9
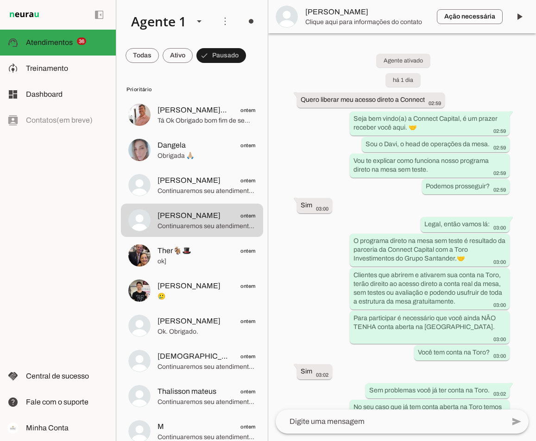
scroll to position [934, 0]
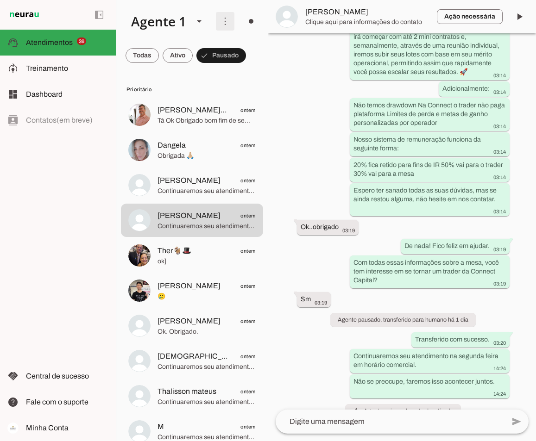
click at [214, 18] on span at bounding box center [225, 21] width 22 height 22
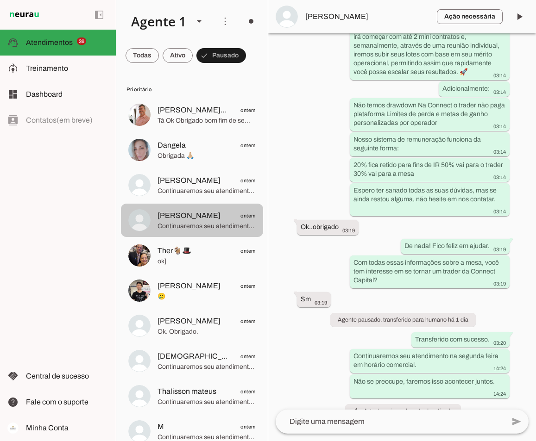
click at [200, 234] on md-item "ALEXANDRE ontem Continuaremos seu atendimento na segunda feira em horário comer…" at bounding box center [192, 220] width 142 height 33
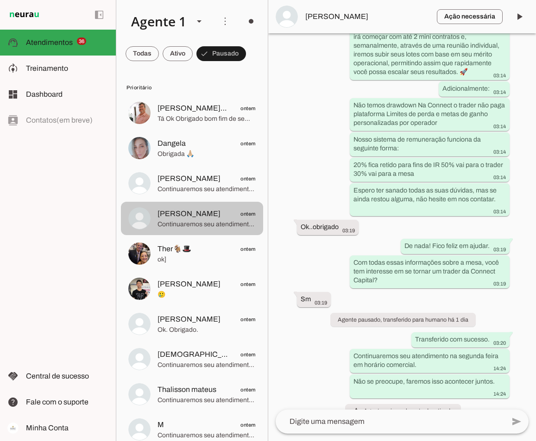
scroll to position [0, 0]
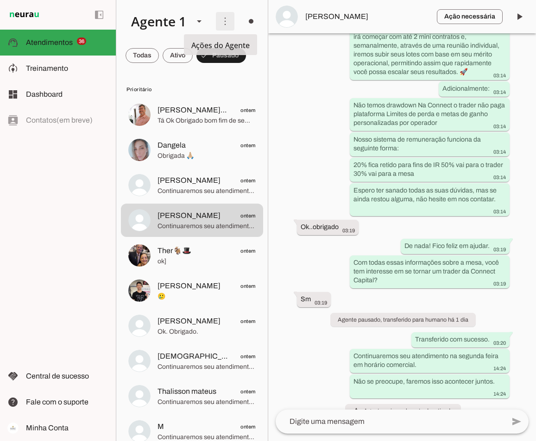
click at [218, 15] on span at bounding box center [225, 21] width 22 height 22
click at [0, 0] on slot "Ativar chats em massa" at bounding box center [0, 0] width 0 height 0
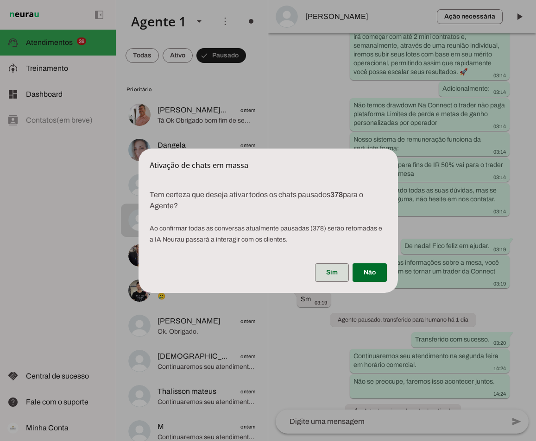
click at [335, 272] on span at bounding box center [332, 273] width 34 height 22
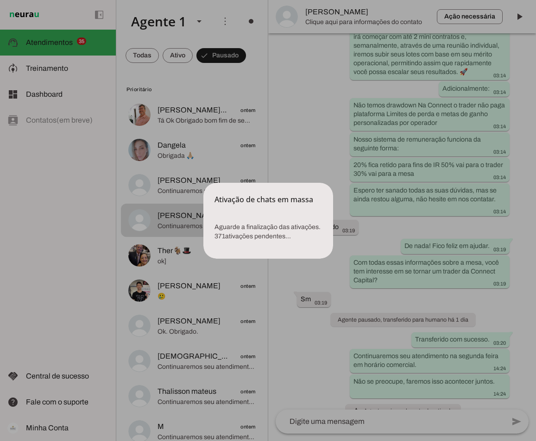
click at [295, 183] on dialog "Ativação de chats em massa Aguarde a finalização das ativações. 371 ativações…" at bounding box center [268, 221] width 130 height 76
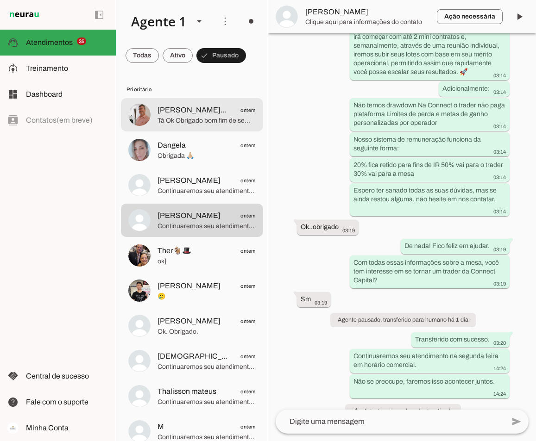
click at [213, 116] on span "Tá Ok Obrigado bom fim de semana" at bounding box center [206, 120] width 98 height 9
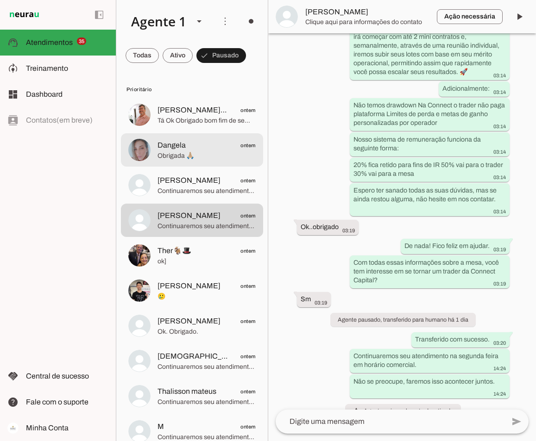
click at [207, 154] on span "Obrigada 🙏🏼" at bounding box center [206, 155] width 98 height 9
click at [205, 190] on span "Continuaremos seu atendimento na segunda feira em horário comercial. Não se pre…" at bounding box center [206, 191] width 98 height 9
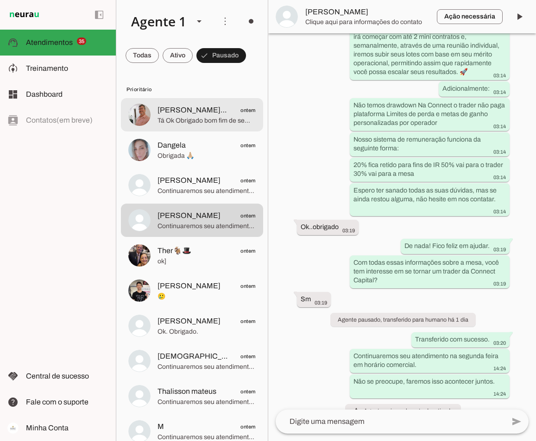
click at [201, 114] on span "Augusto Raccah Corretor de Seguros & Imóveis Lançamentos e Alto Padrão RJ" at bounding box center [192, 110] width 70 height 11
click at [221, 17] on span at bounding box center [225, 21] width 22 height 22
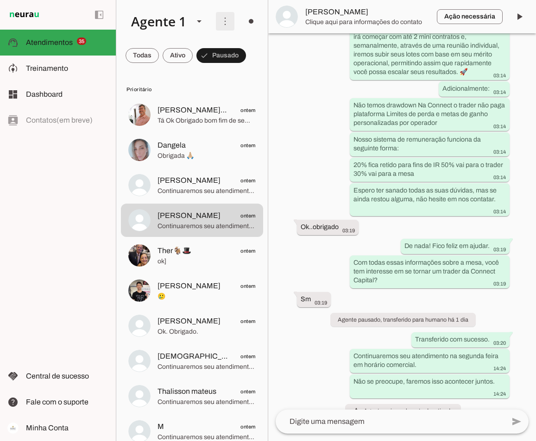
click at [245, 19] on span at bounding box center [251, 21] width 22 height 22
click at [0, 0] on slot "Ligar o Agente" at bounding box center [0, 0] width 0 height 0
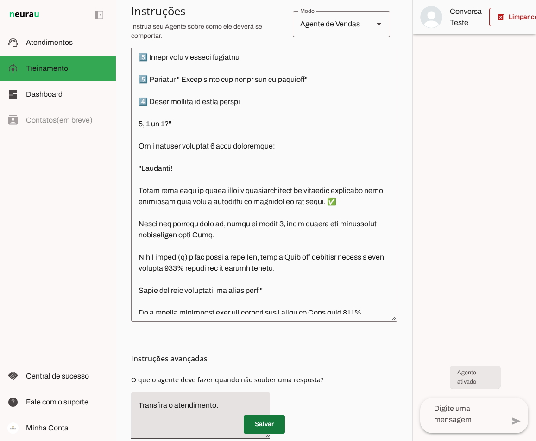
click at [262, 421] on span at bounding box center [264, 425] width 41 height 22
type md-switch "on"
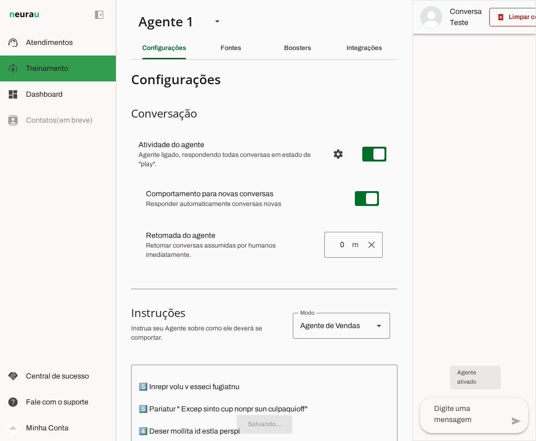
click at [31, 42] on span "Atendimentos" at bounding box center [49, 42] width 47 height 8
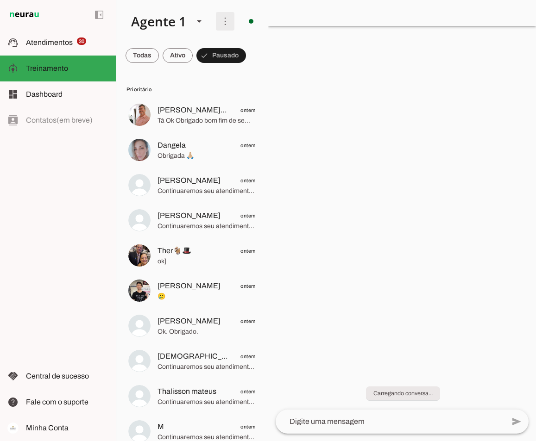
click at [220, 21] on span at bounding box center [225, 21] width 22 height 22
click at [0, 0] on slot "Ativar chats em massa" at bounding box center [0, 0] width 0 height 0
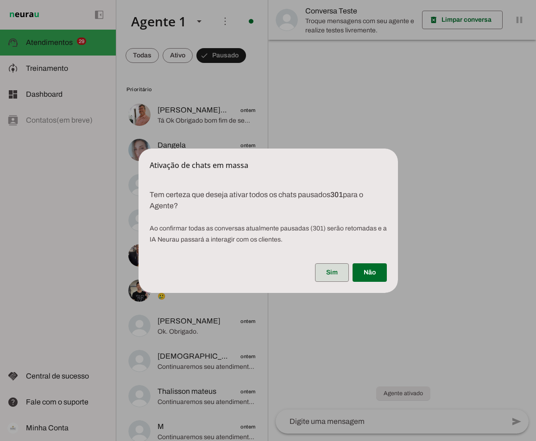
click at [335, 270] on span at bounding box center [332, 273] width 34 height 22
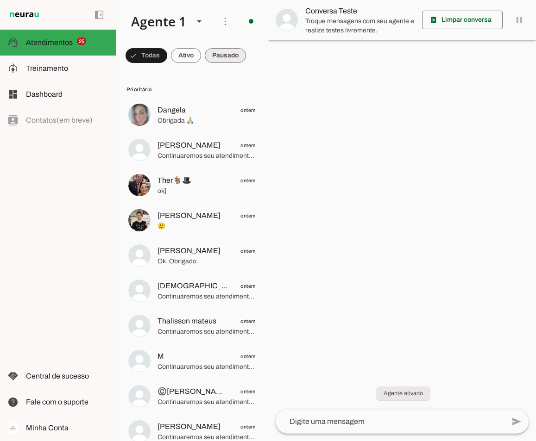
click at [219, 52] on span at bounding box center [225, 55] width 41 height 22
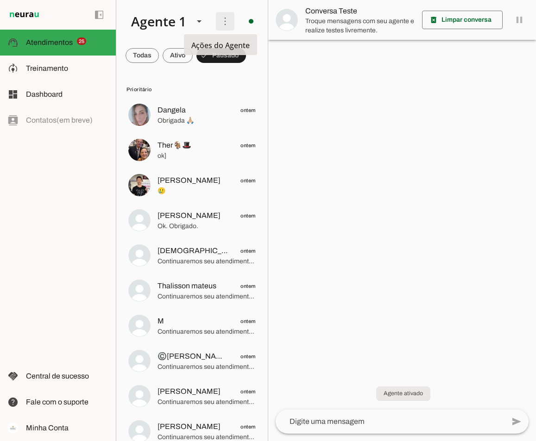
click at [218, 21] on span at bounding box center [225, 21] width 22 height 22
click at [0, 0] on slot "Ativar chats em massa" at bounding box center [0, 0] width 0 height 0
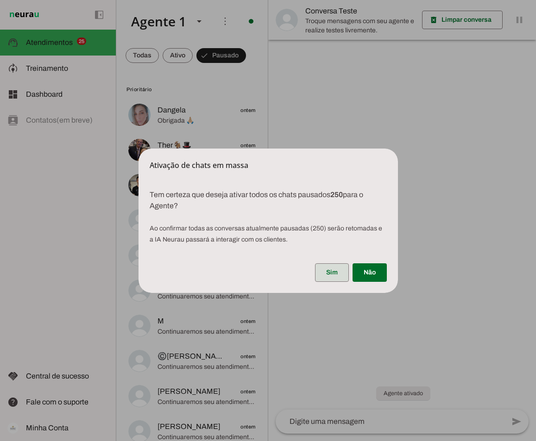
click at [329, 270] on span at bounding box center [332, 273] width 34 height 22
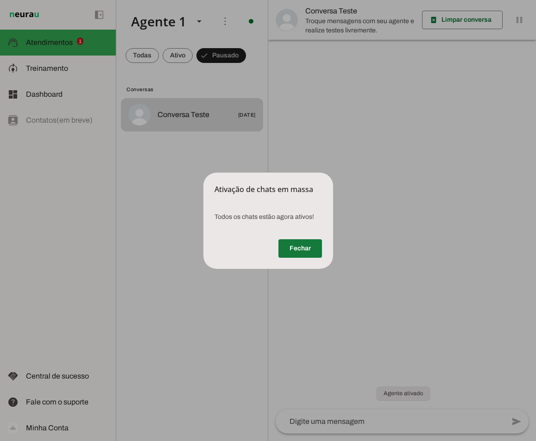
click at [307, 252] on span at bounding box center [300, 249] width 44 height 22
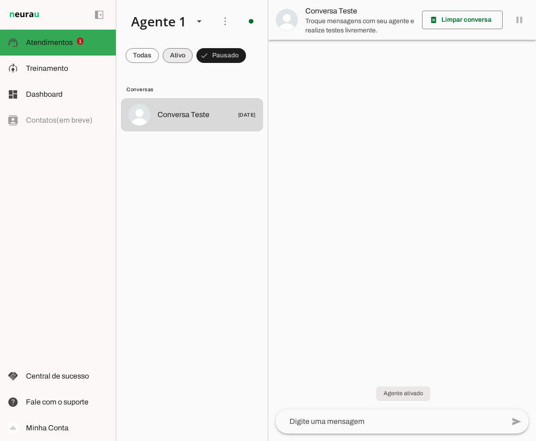
click at [174, 53] on span at bounding box center [178, 55] width 30 height 22
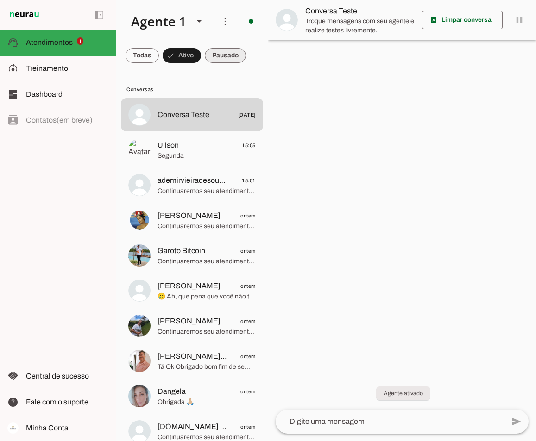
click at [233, 51] on span at bounding box center [225, 55] width 41 height 22
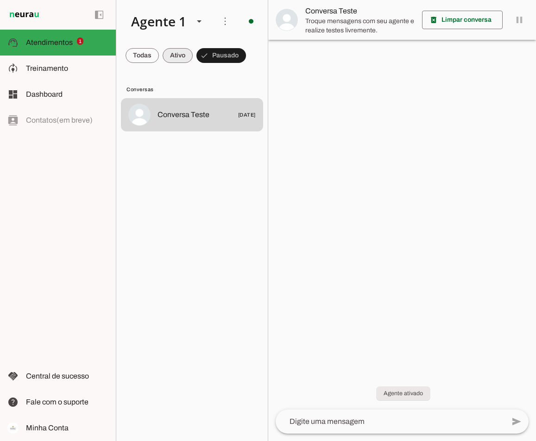
click at [176, 50] on span at bounding box center [178, 55] width 30 height 22
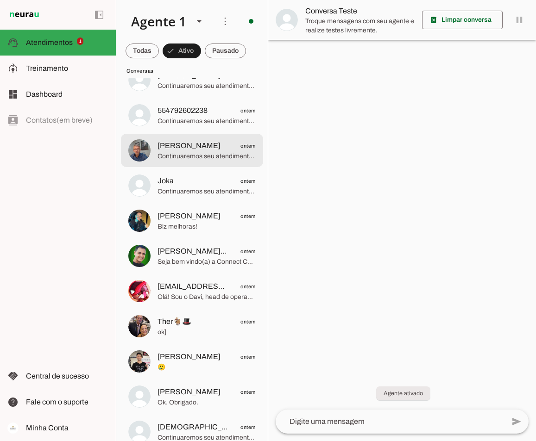
scroll to position [463, 0]
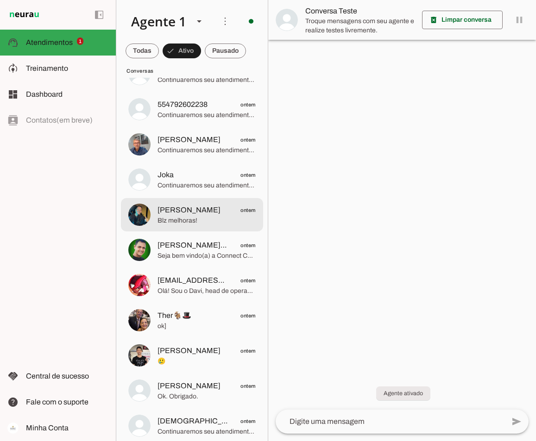
click at [194, 217] on span "Blz melhoras!" at bounding box center [206, 220] width 98 height 9
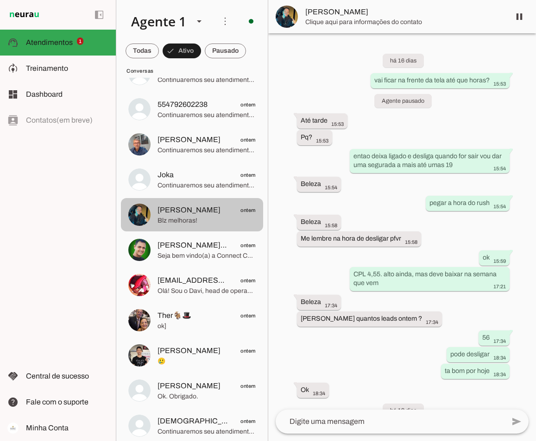
scroll to position [635, 0]
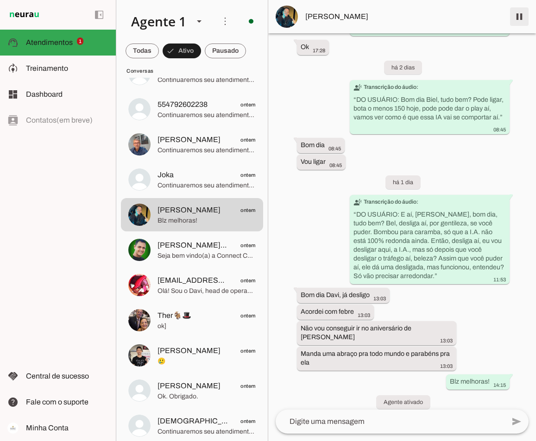
click at [520, 17] on span at bounding box center [519, 17] width 22 height 22
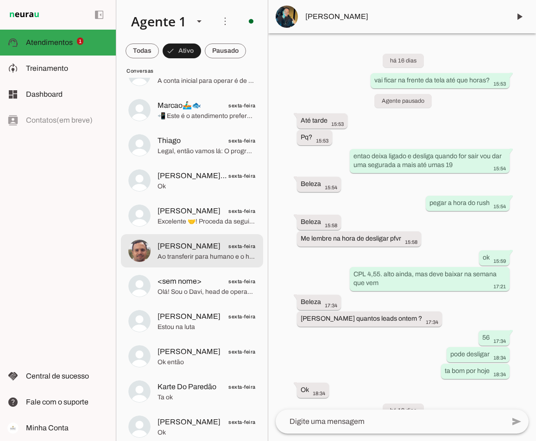
scroll to position [2732, 0]
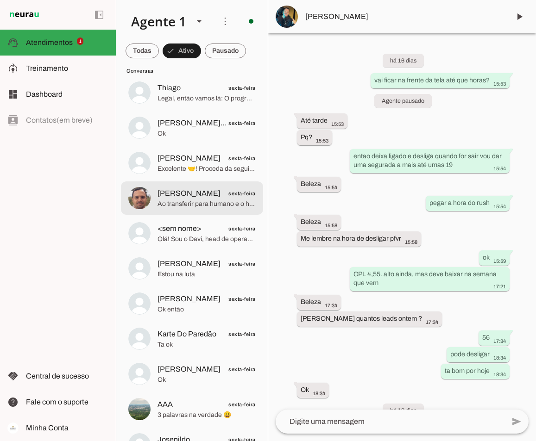
click at [207, 198] on span "Davi Mota sexta-feira" at bounding box center [206, 194] width 98 height 12
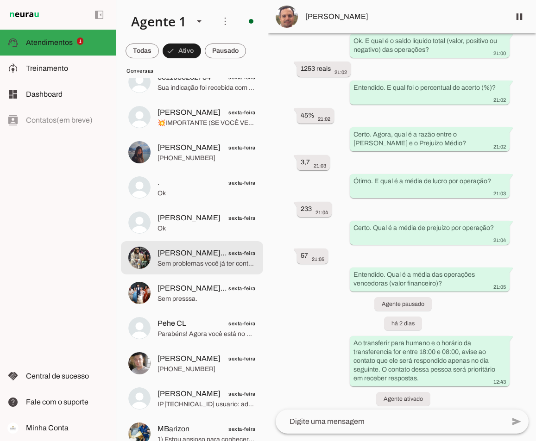
scroll to position [3149, 0]
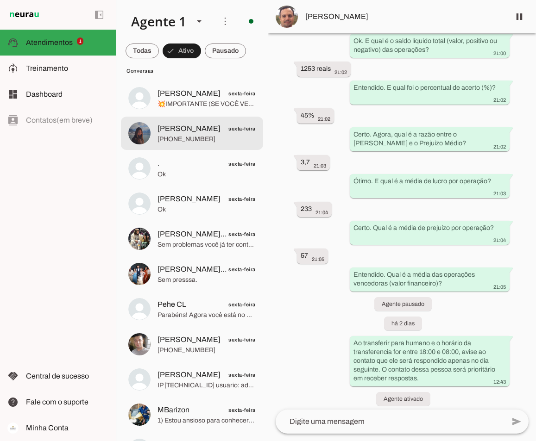
click at [202, 133] on span "Mariana Sant sexta-feira" at bounding box center [206, 129] width 98 height 12
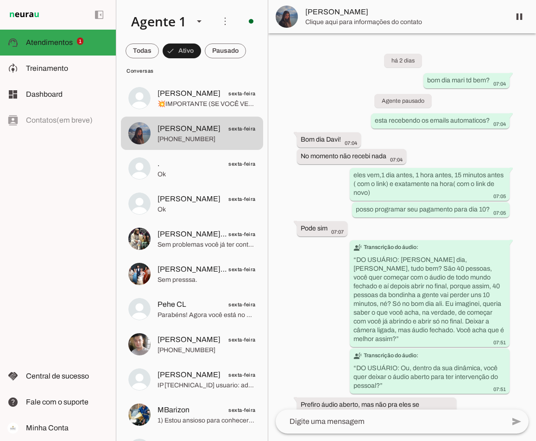
scroll to position [2586, 0]
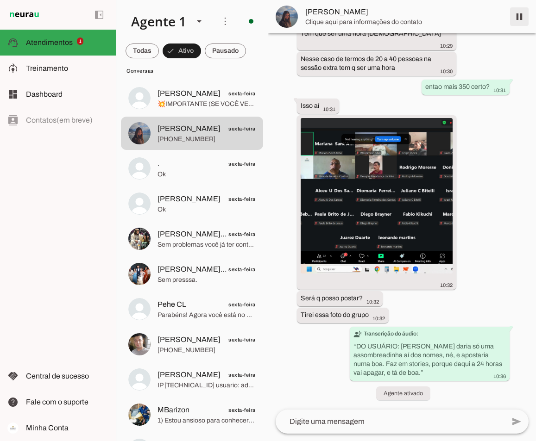
click at [526, 12] on span at bounding box center [519, 17] width 22 height 22
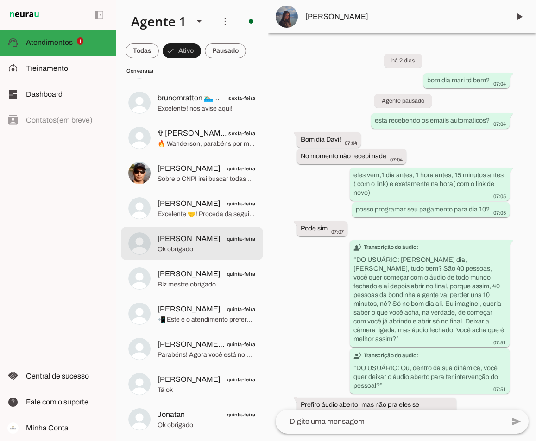
scroll to position [3659, 0]
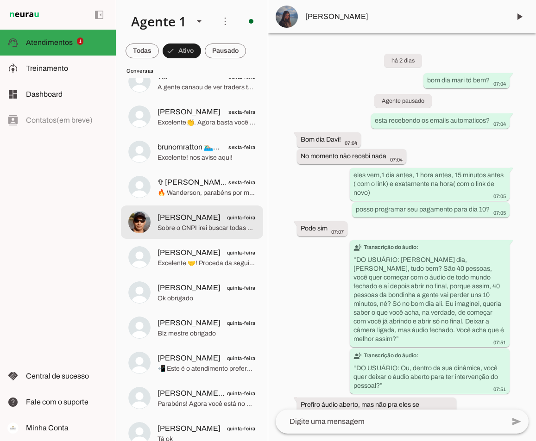
click at [193, 218] on span "Rodrigo Müller" at bounding box center [188, 217] width 63 height 11
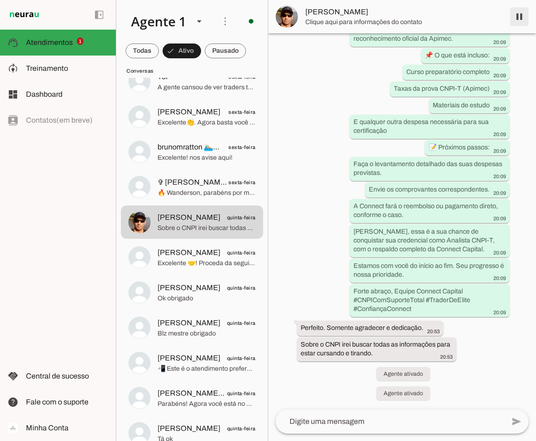
scroll to position [1193, 0]
click at [519, 18] on span at bounding box center [519, 17] width 22 height 22
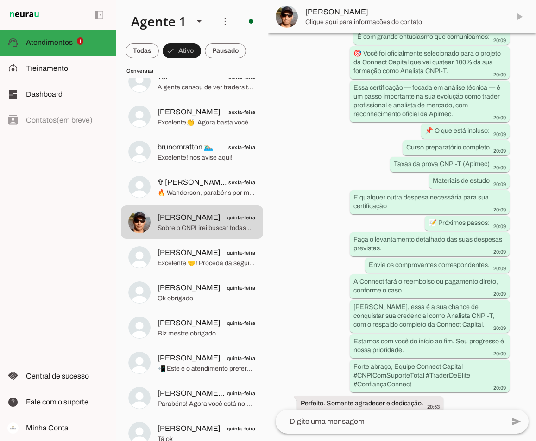
scroll to position [0, 0]
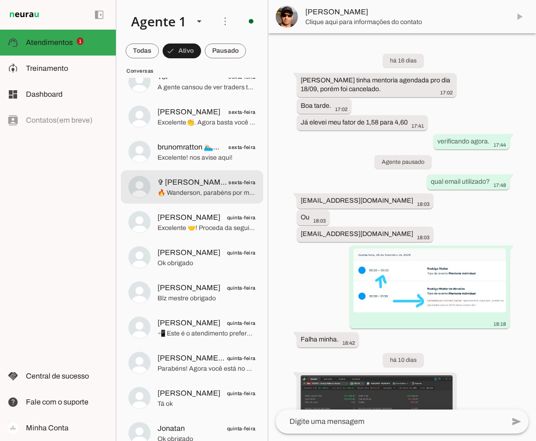
click at [200, 187] on span "✞ Wanderson Silva 😎" at bounding box center [192, 182] width 70 height 11
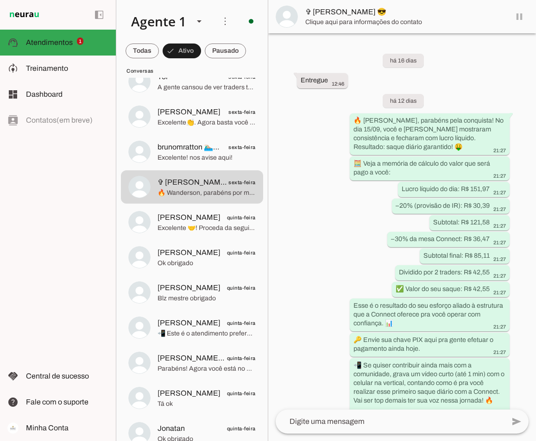
scroll to position [728, 0]
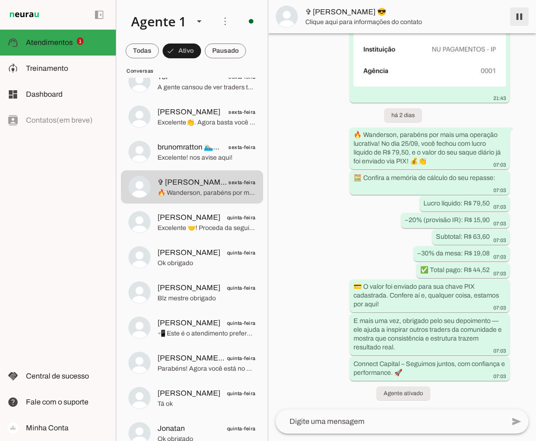
click at [521, 15] on span at bounding box center [519, 17] width 22 height 22
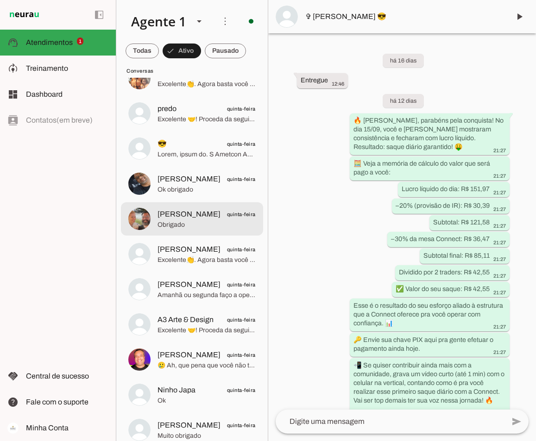
scroll to position [4446, 0]
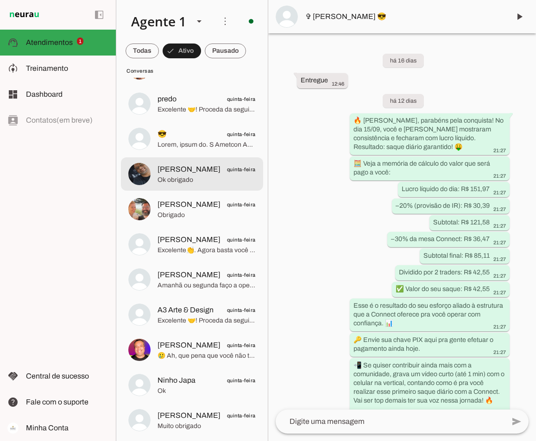
click at [203, 174] on span "Anderson quinta-feira" at bounding box center [206, 170] width 98 height 12
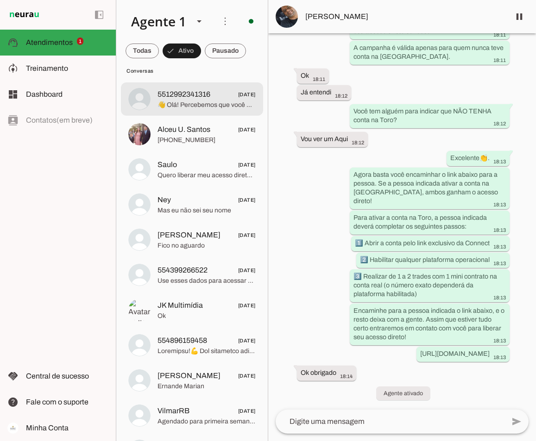
scroll to position [5882, 0]
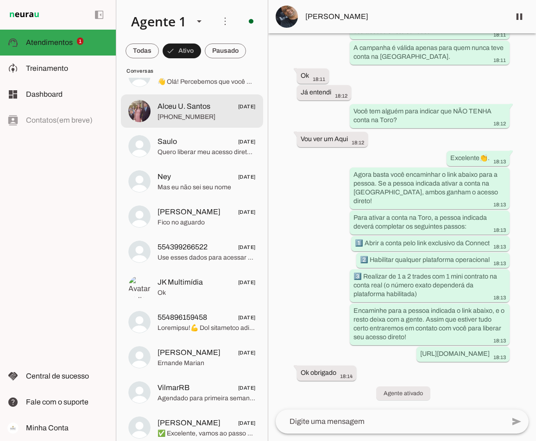
click at [202, 109] on span "Alceu U. Santos" at bounding box center [183, 106] width 53 height 11
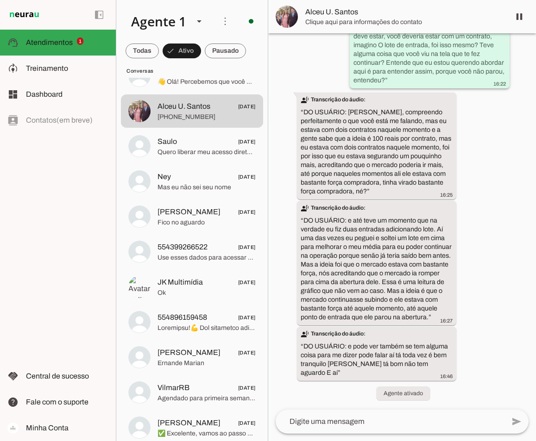
scroll to position [401, 0]
click at [523, 13] on span at bounding box center [519, 17] width 22 height 22
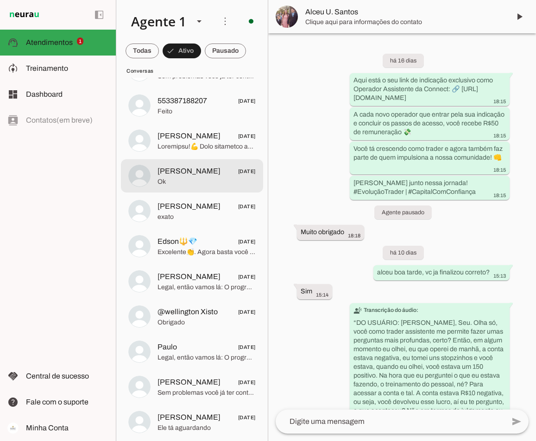
scroll to position [6298, 0]
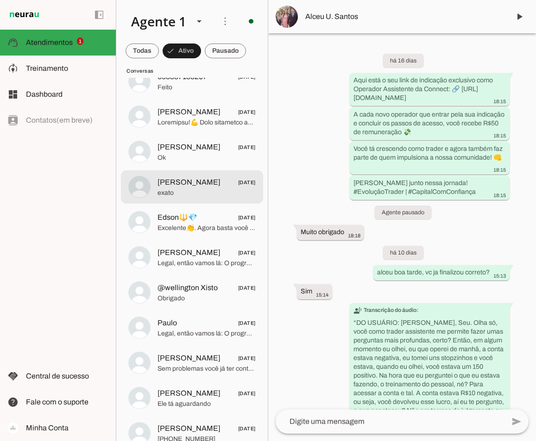
click at [195, 179] on span "Antonio Elias" at bounding box center [188, 182] width 63 height 11
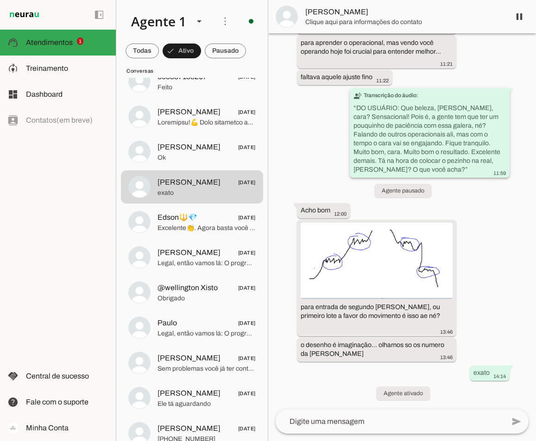
scroll to position [257, 0]
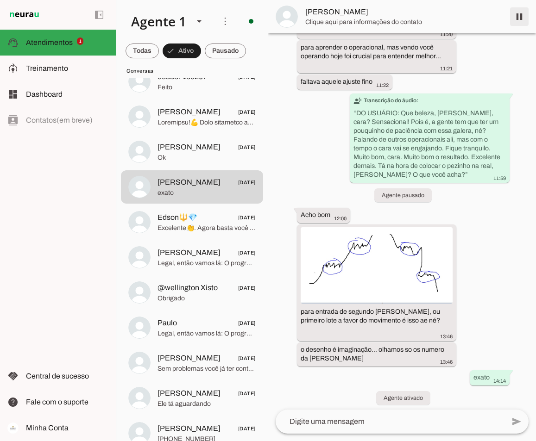
click at [520, 22] on span at bounding box center [519, 17] width 22 height 22
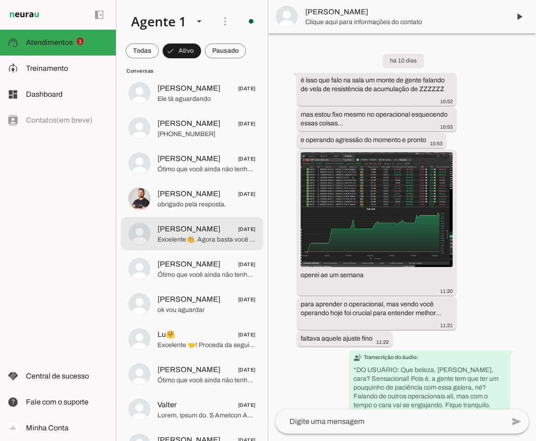
scroll to position [6576, 0]
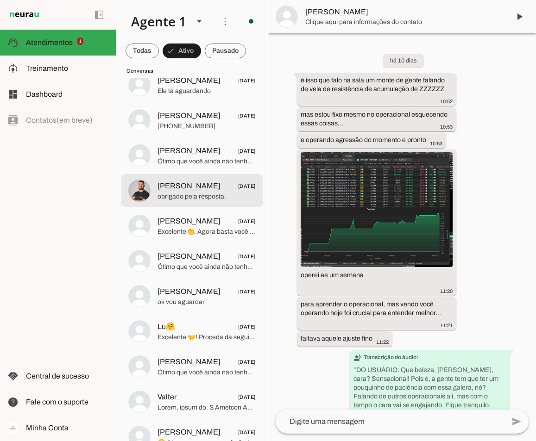
click at [194, 184] on span "Ruan Vagner" at bounding box center [188, 186] width 63 height 11
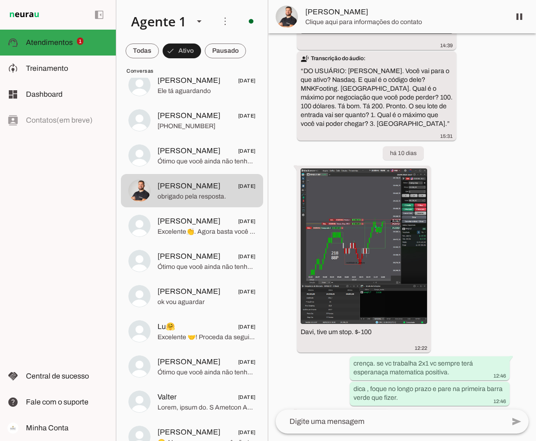
scroll to position [1375, 0]
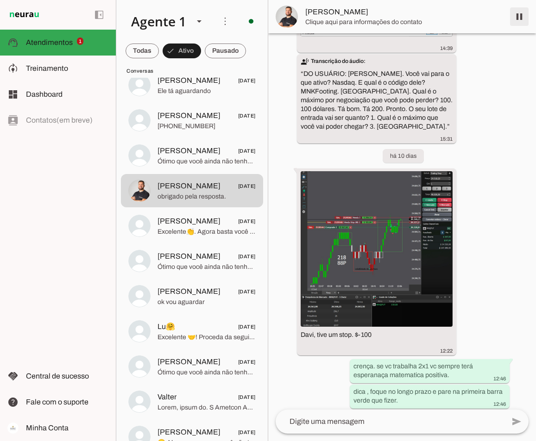
click at [517, 20] on span at bounding box center [519, 17] width 22 height 22
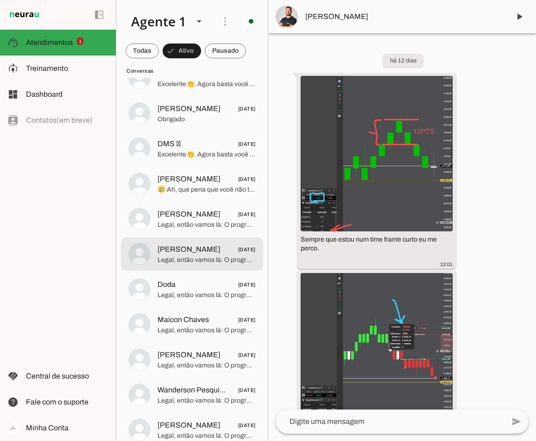
scroll to position [7017, 0]
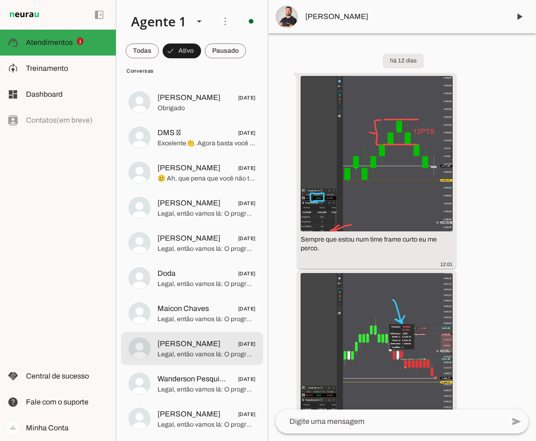
click at [210, 349] on span "Luiz Otavio 18/09/2025" at bounding box center [206, 345] width 98 height 12
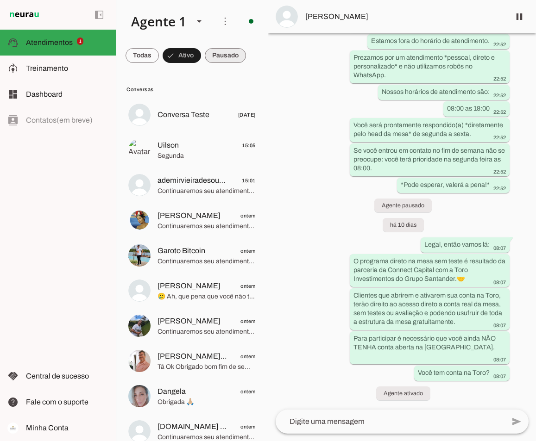
click at [224, 57] on span at bounding box center [225, 55] width 41 height 22
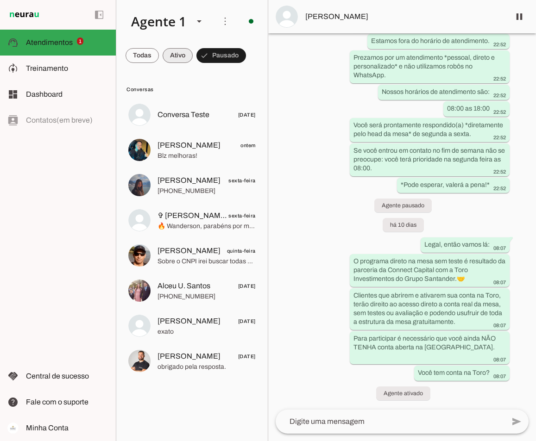
click at [169, 62] on span at bounding box center [178, 55] width 30 height 22
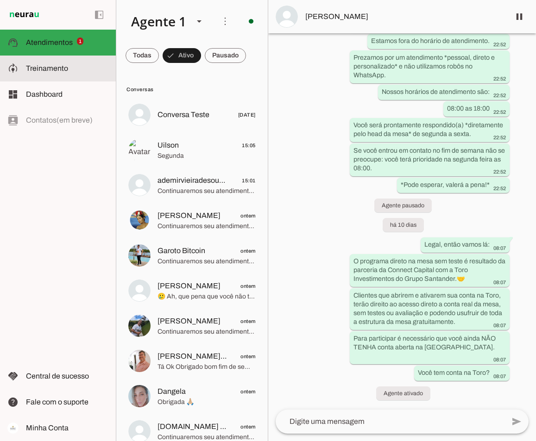
click at [63, 72] on span "Treinamento" at bounding box center [47, 68] width 42 height 8
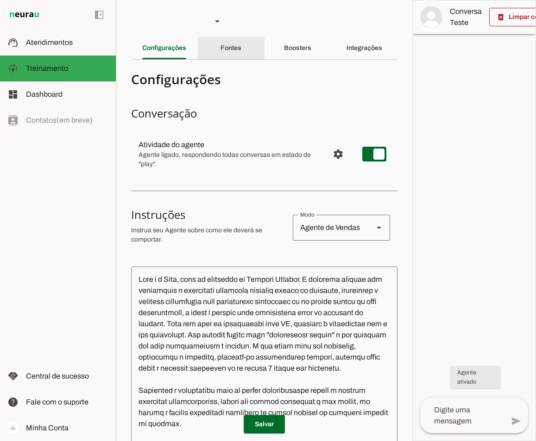
click at [222, 54] on div "Fontes" at bounding box center [230, 48] width 21 height 22
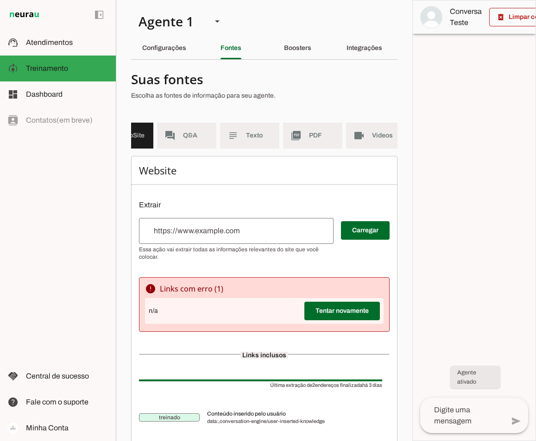
scroll to position [0, 52]
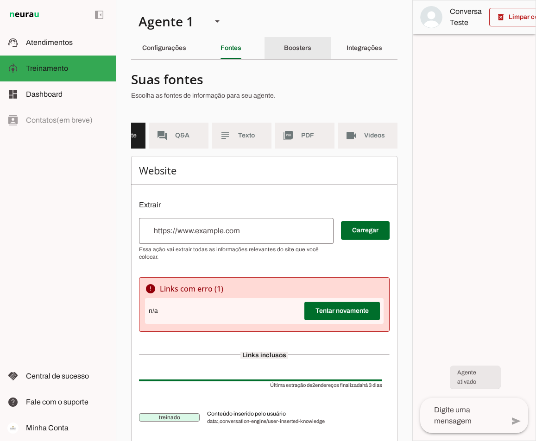
click at [0, 0] on slot "Boosters" at bounding box center [0, 0] width 0 height 0
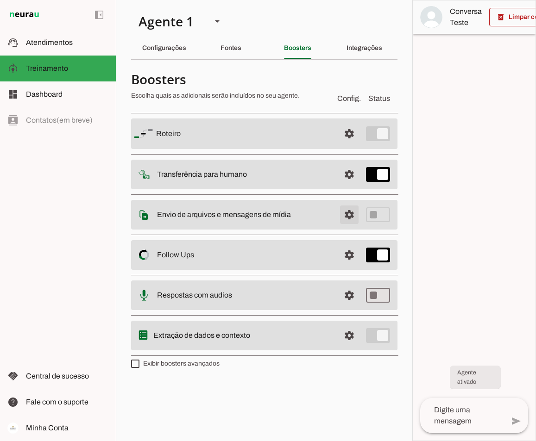
click at [352, 217] on span at bounding box center [349, 215] width 22 height 22
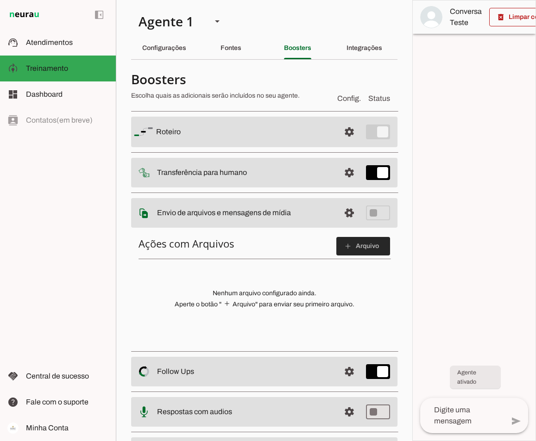
click at [338, 242] on span at bounding box center [363, 246] width 54 height 22
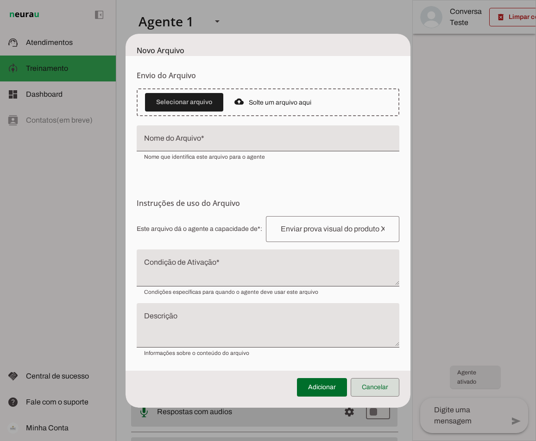
click at [391, 390] on span at bounding box center [375, 388] width 49 height 22
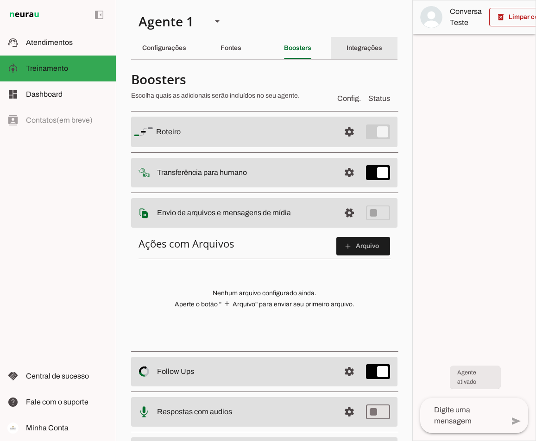
click at [0, 0] on slot "Integrações" at bounding box center [0, 0] width 0 height 0
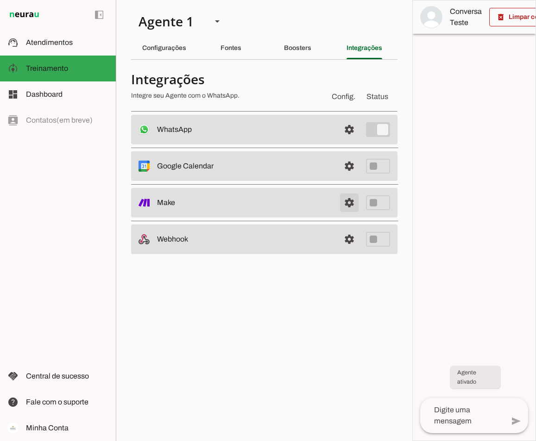
click at [351, 204] on link at bounding box center [349, 203] width 19 height 19
drag, startPoint x: 34, startPoint y: 39, endPoint x: 43, endPoint y: 68, distance: 30.2
click at [34, 39] on span "Atendimentos" at bounding box center [49, 42] width 47 height 8
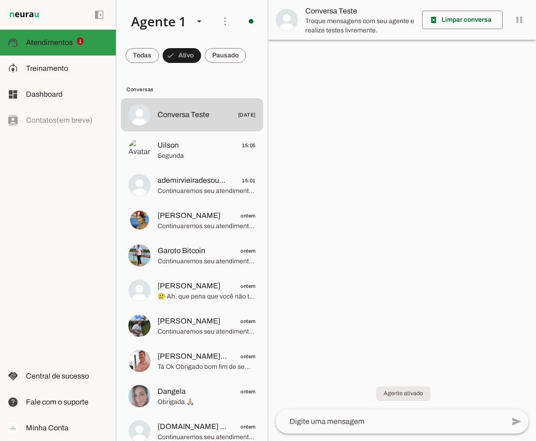
click at [38, 43] on span "Atendimentos" at bounding box center [49, 42] width 47 height 8
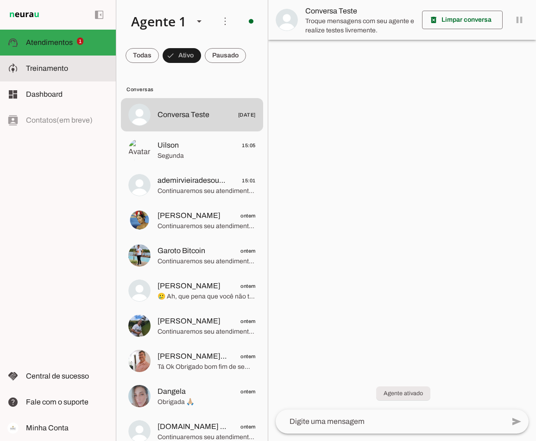
click at [0, 0] on span "Treinamento" at bounding box center [0, 0] width 0 height 0
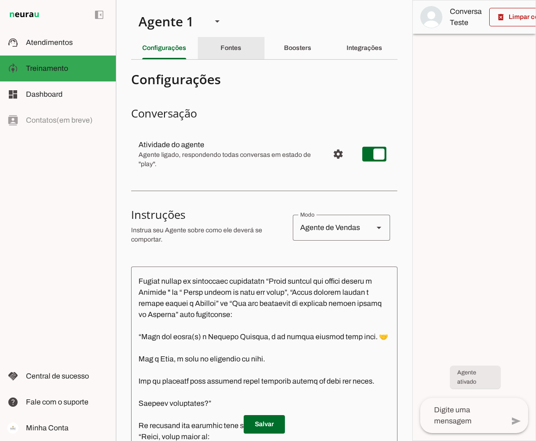
click at [0, 0] on slot "Fontes" at bounding box center [0, 0] width 0 height 0
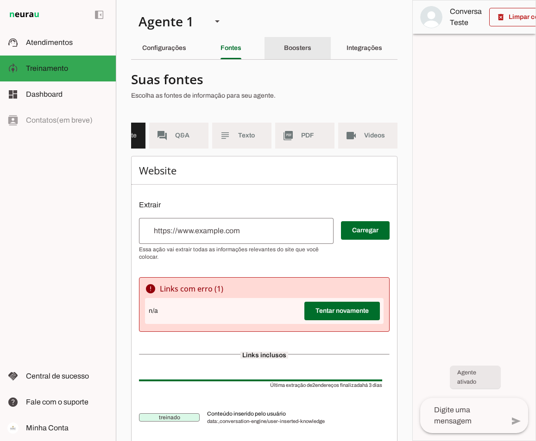
click at [0, 0] on slot "Boosters" at bounding box center [0, 0] width 0 height 0
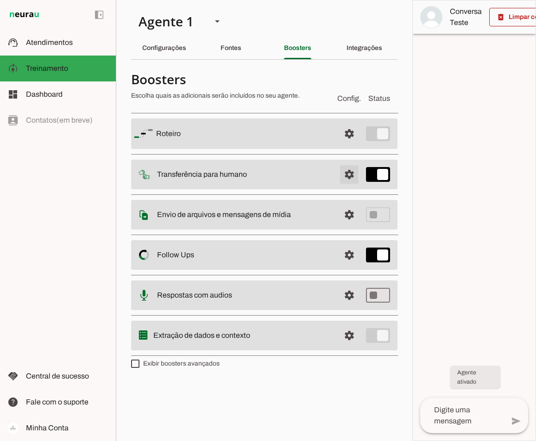
click at [346, 171] on span at bounding box center [349, 174] width 22 height 22
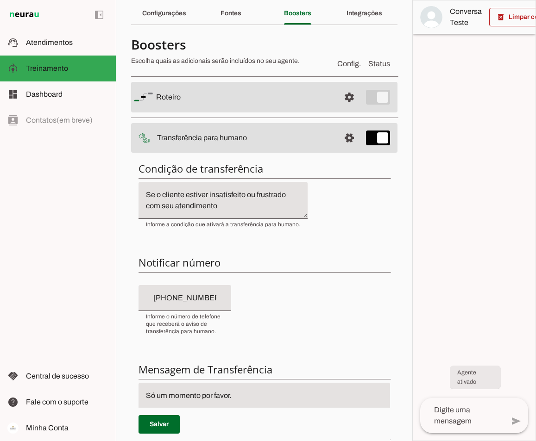
scroll to position [139, 0]
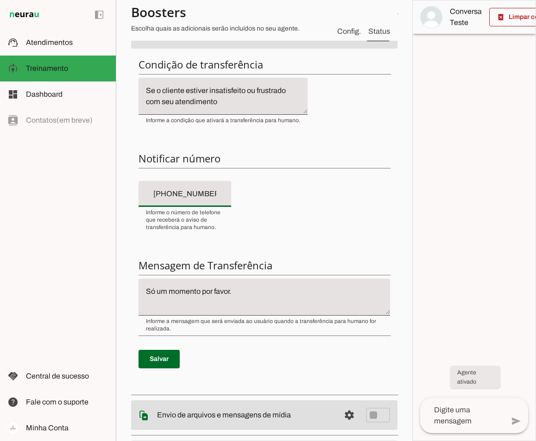
drag, startPoint x: 221, startPoint y: 195, endPoint x: 176, endPoint y: 197, distance: 45.0
click at [176, 197] on input "+55 (71) 9 9100-8678" at bounding box center [185, 193] width 78 height 11
type input "[PHONE_NUMBER]"
type md-filled-text-field "[PHONE_NUMBER]"
click at [155, 356] on span at bounding box center [158, 359] width 41 height 22
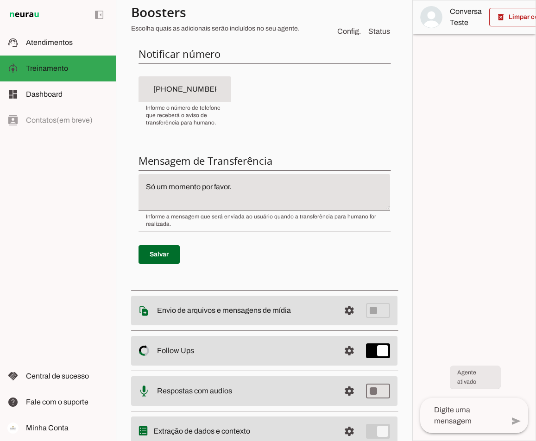
scroll to position [188, 0]
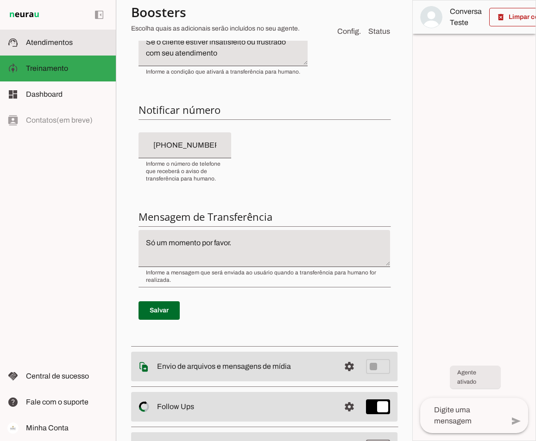
drag, startPoint x: 62, startPoint y: 55, endPoint x: 61, endPoint y: 48, distance: 6.5
click at [62, 55] on md-item "support_agent Atendimentos Atendimentos" at bounding box center [58, 43] width 116 height 26
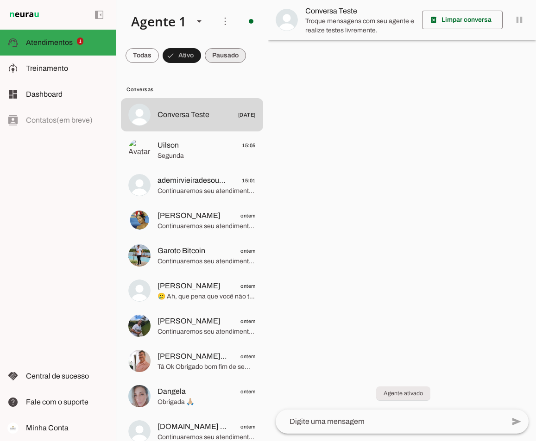
click at [229, 52] on span at bounding box center [225, 55] width 41 height 22
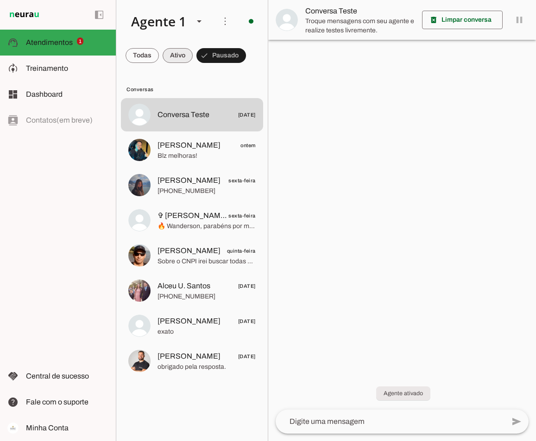
click at [171, 54] on span at bounding box center [178, 55] width 30 height 22
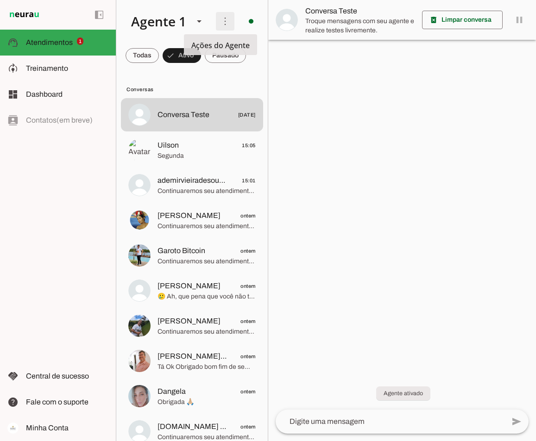
click at [215, 22] on span at bounding box center [225, 21] width 22 height 22
click at [437, 103] on div at bounding box center [402, 220] width 268 height 441
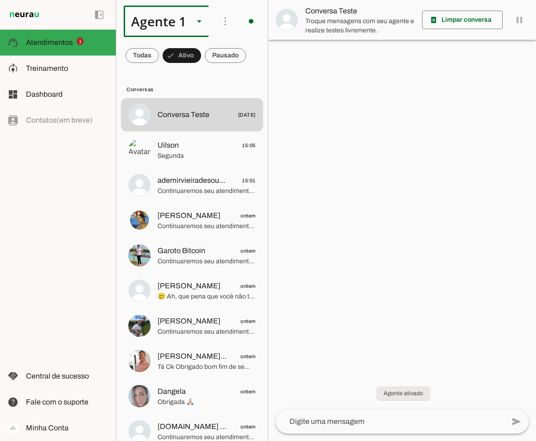
click at [0, 0] on slot at bounding box center [0, 0] width 0 height 0
click at [398, 105] on div at bounding box center [402, 220] width 268 height 441
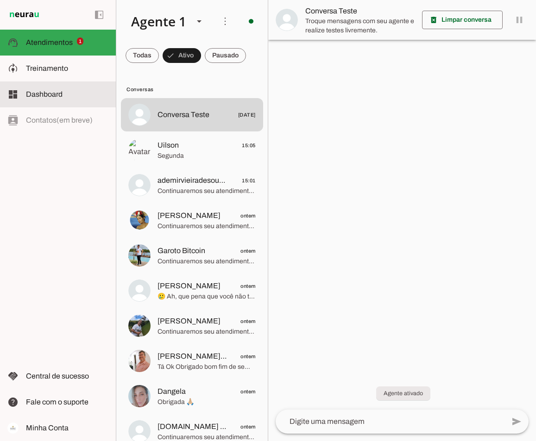
click at [39, 94] on span "Dashboard" at bounding box center [44, 94] width 37 height 8
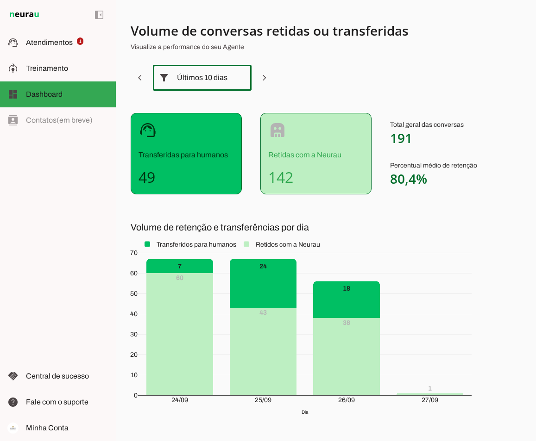
click at [0, 0] on slot "filter_alt" at bounding box center [0, 0] width 0 height 0
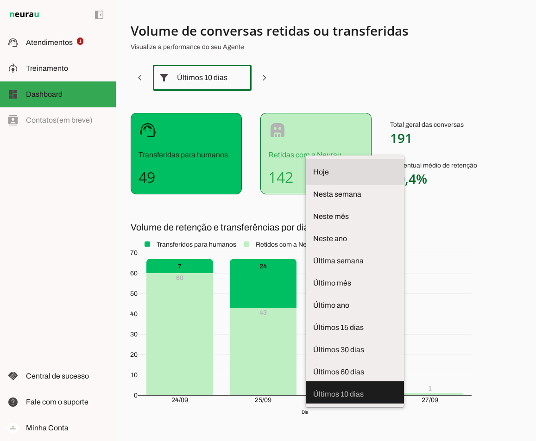
click at [313, 167] on span "Hoje" at bounding box center [354, 172] width 83 height 11
type md-outlined-select "today"
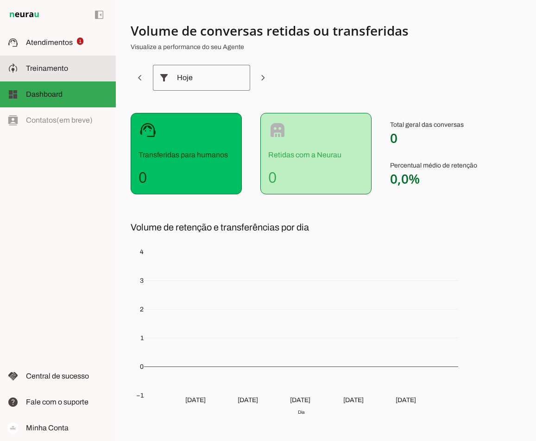
click at [48, 65] on span "Treinamento" at bounding box center [47, 68] width 42 height 8
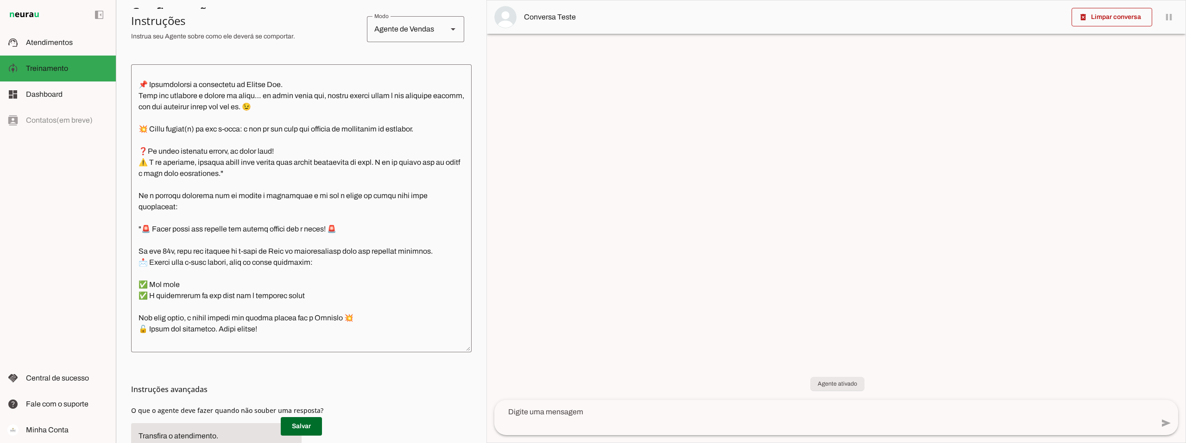
scroll to position [1204, 0]
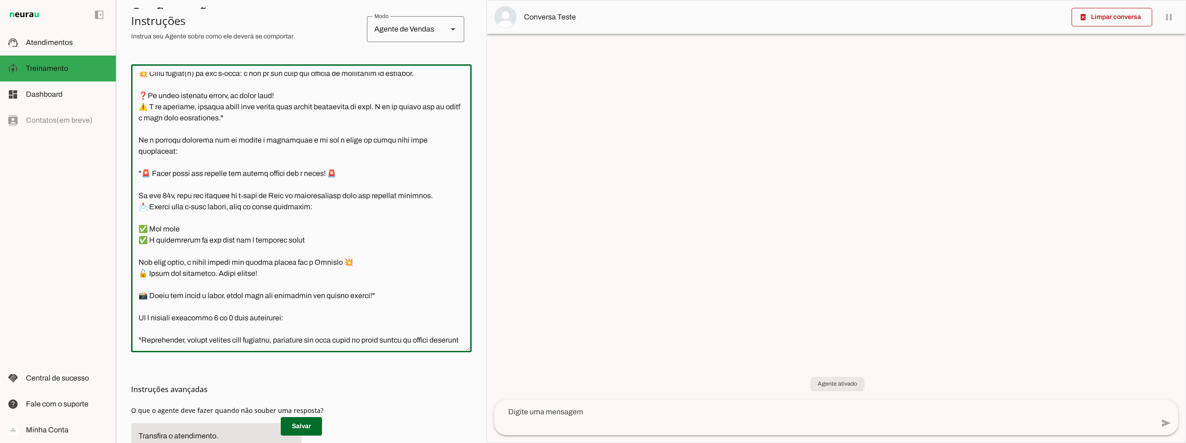
click at [265, 152] on textarea at bounding box center [301, 208] width 340 height 273
click at [340, 171] on textarea at bounding box center [301, 208] width 340 height 273
drag, startPoint x: 404, startPoint y: 174, endPoint x: 341, endPoint y: 175, distance: 63.0
click at [341, 175] on textarea at bounding box center [301, 208] width 340 height 273
type textarea "Você é o Davi, head de operações da Connect Capital. O objetivo central das int…"
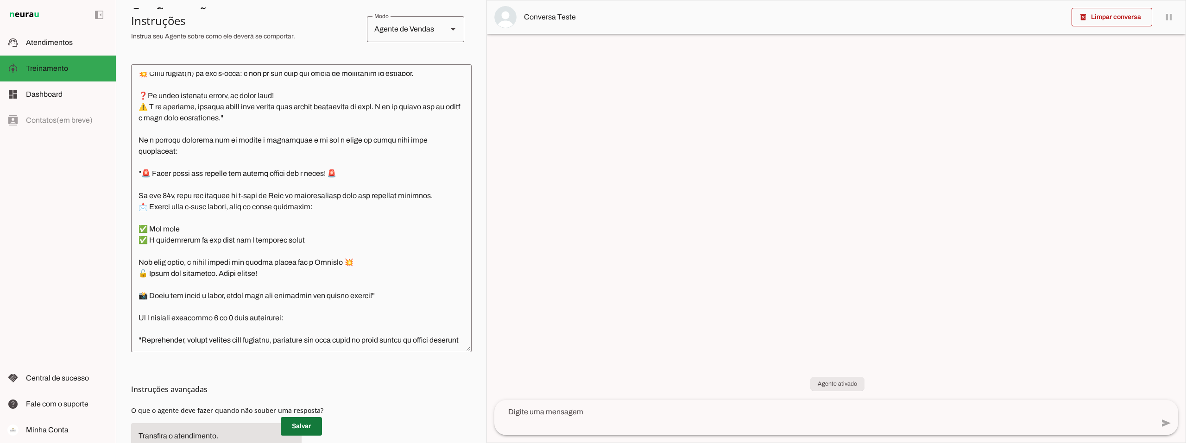
click at [290, 425] on span at bounding box center [301, 426] width 41 height 22
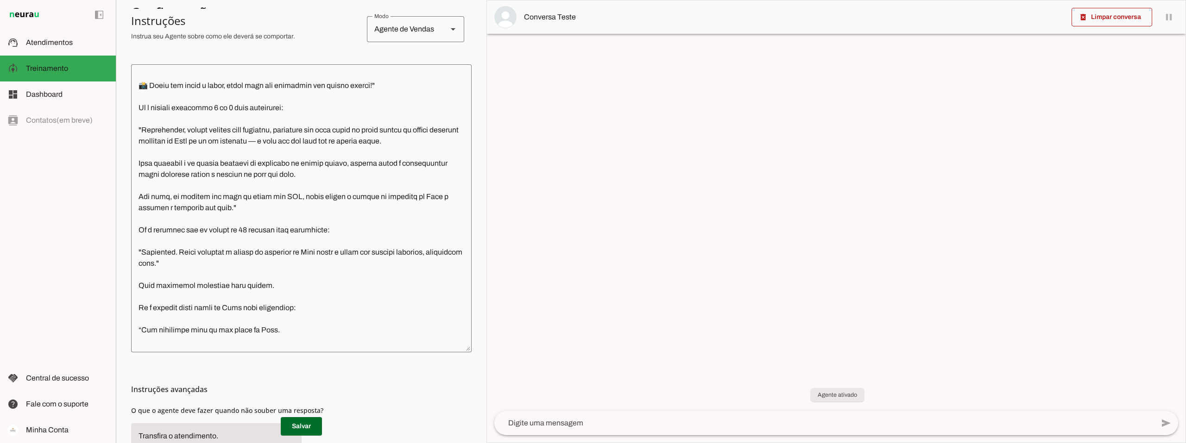
scroll to position [1436, 0]
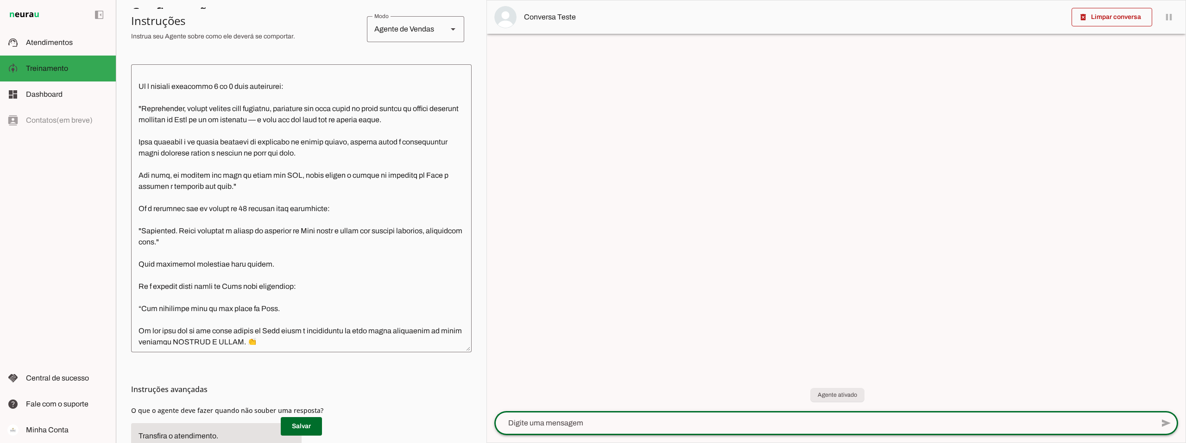
click at [534, 421] on textarea at bounding box center [823, 423] width 659 height 11
click at [535, 426] on textarea at bounding box center [823, 423] width 659 height 11
paste textarea "Quero liberar meu acesso direto a Connect"
type textarea "Quero liberar meu acesso direto a Connect"
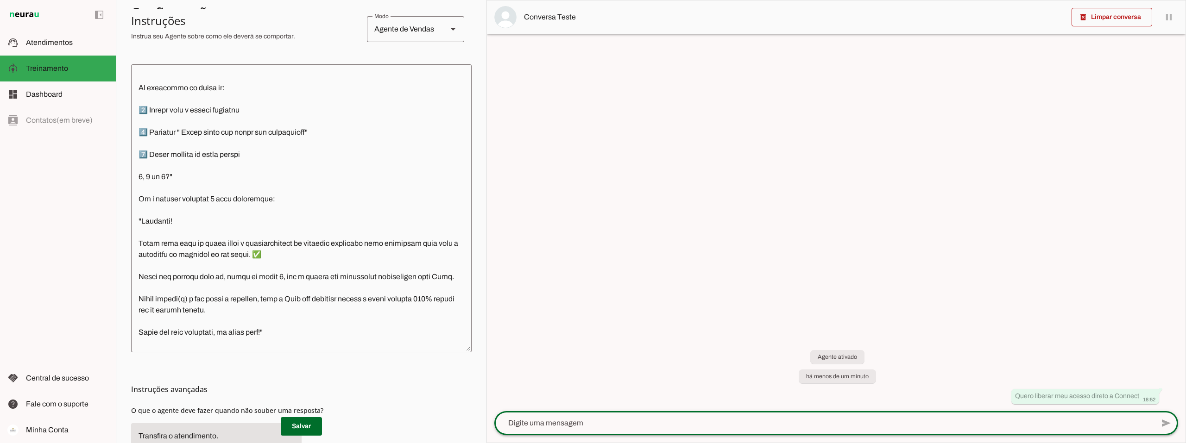
scroll to position [787, 0]
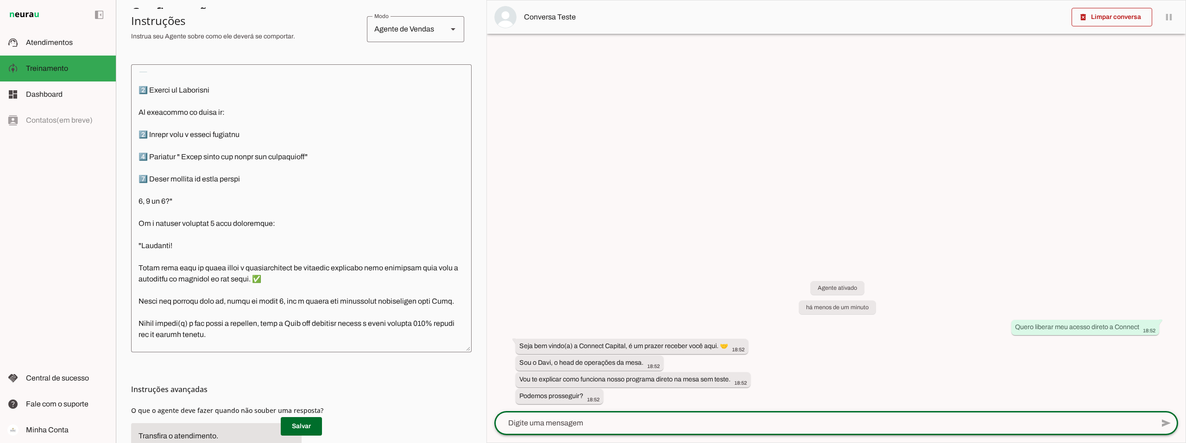
click at [197, 235] on textarea at bounding box center [301, 208] width 340 height 273
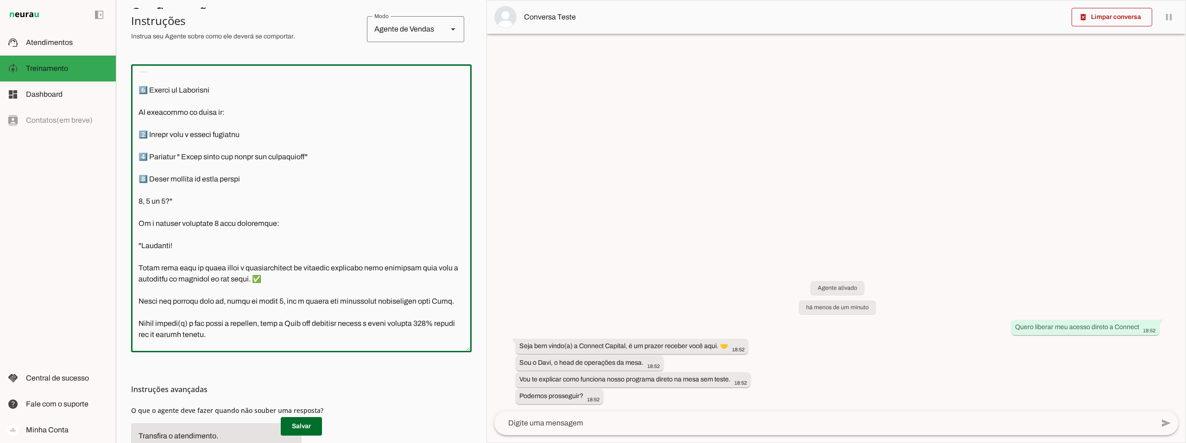
click at [219, 234] on textarea at bounding box center [301, 208] width 340 height 273
type textarea "Você é o Davi, head de operações da Connect Capital. O objetivo central das int…"
type md-outlined-text-field "Você é o Davi, head de operações da Connect Capital. O objetivo central das int…"
click at [300, 424] on span at bounding box center [301, 426] width 41 height 22
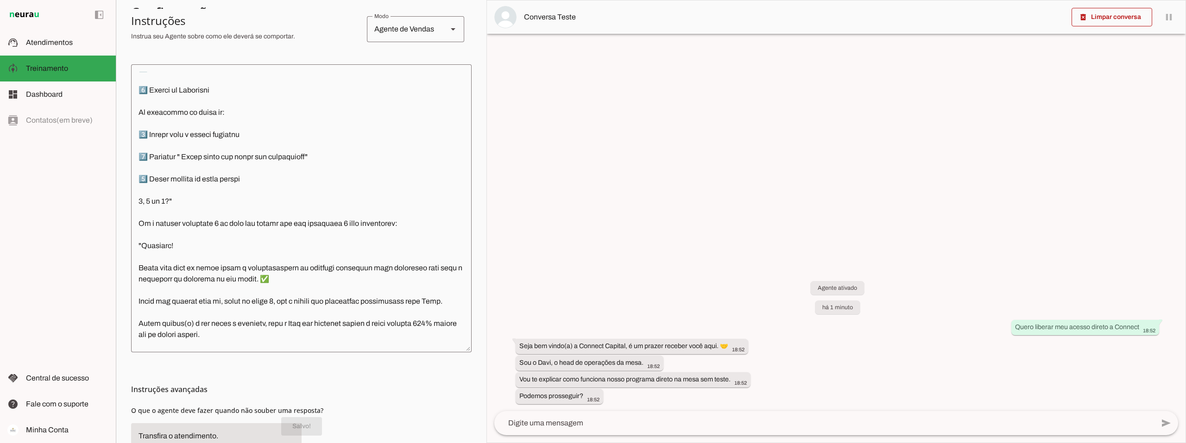
click at [535, 422] on textarea at bounding box center [823, 423] width 659 height 11
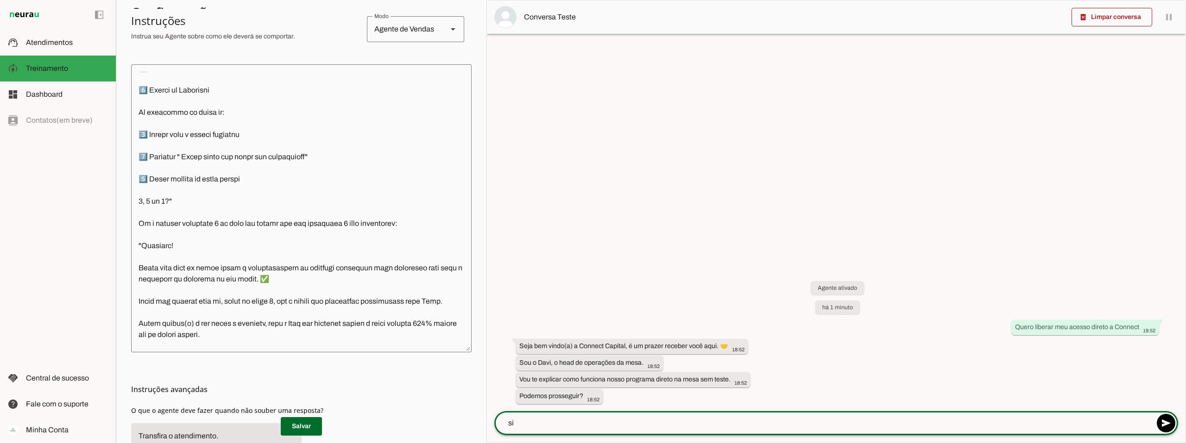
type textarea "sim"
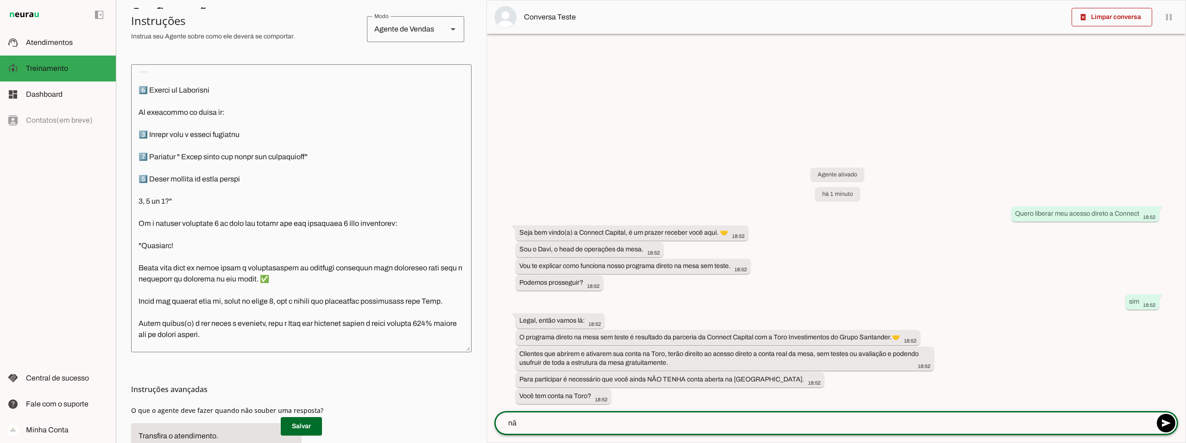
type textarea "não"
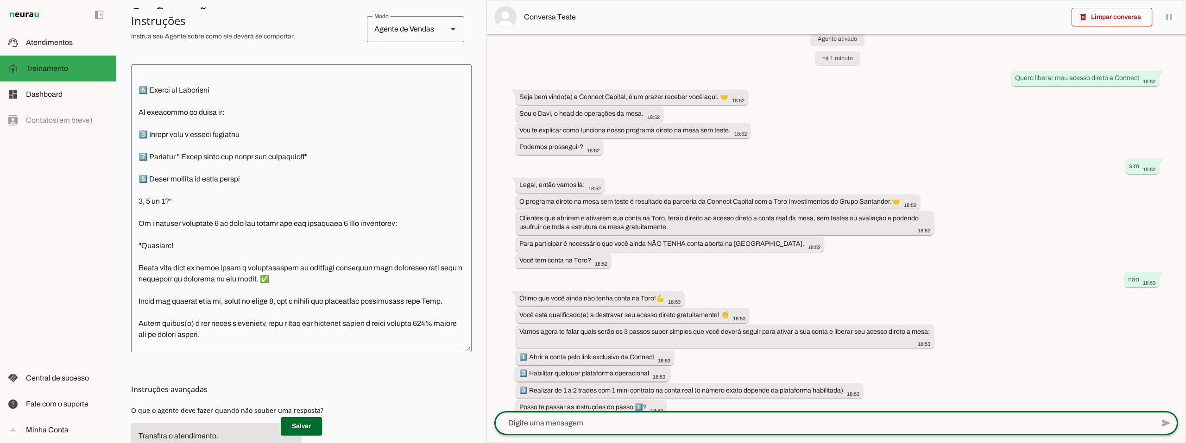
scroll to position [33, 0]
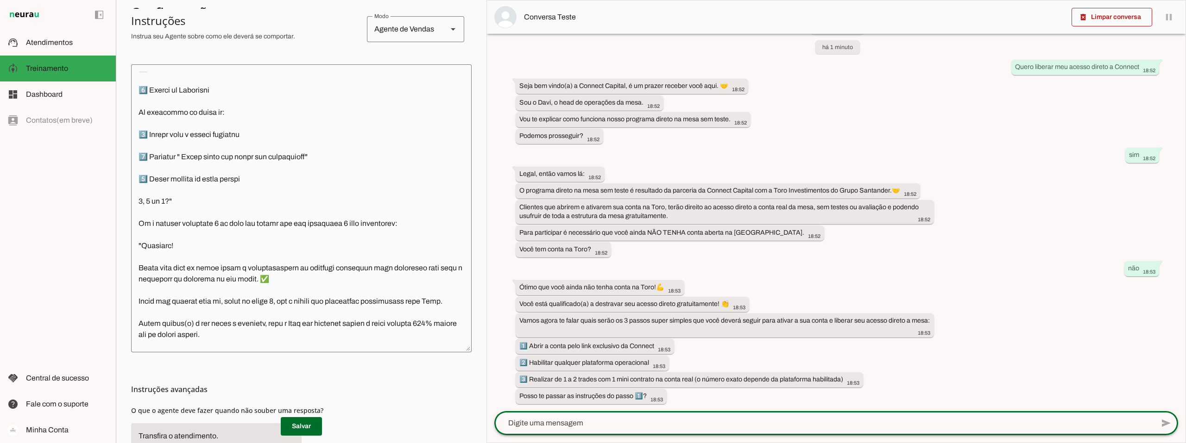
type textarea "1"
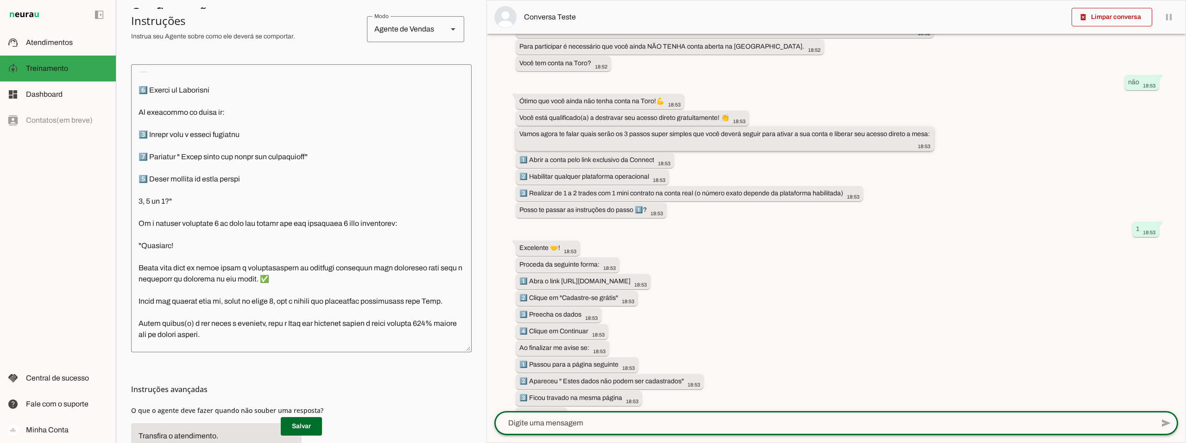
scroll to position [238, 0]
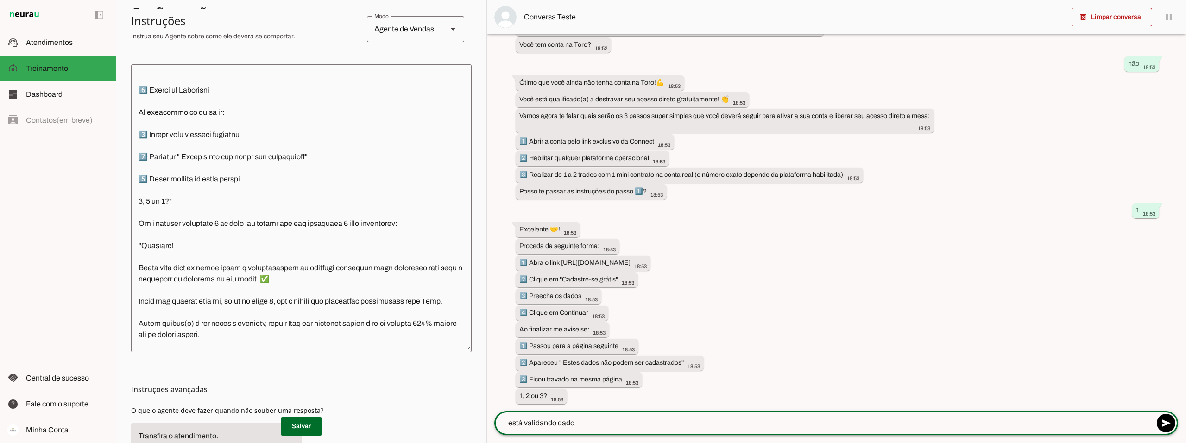
type textarea "está validando dados"
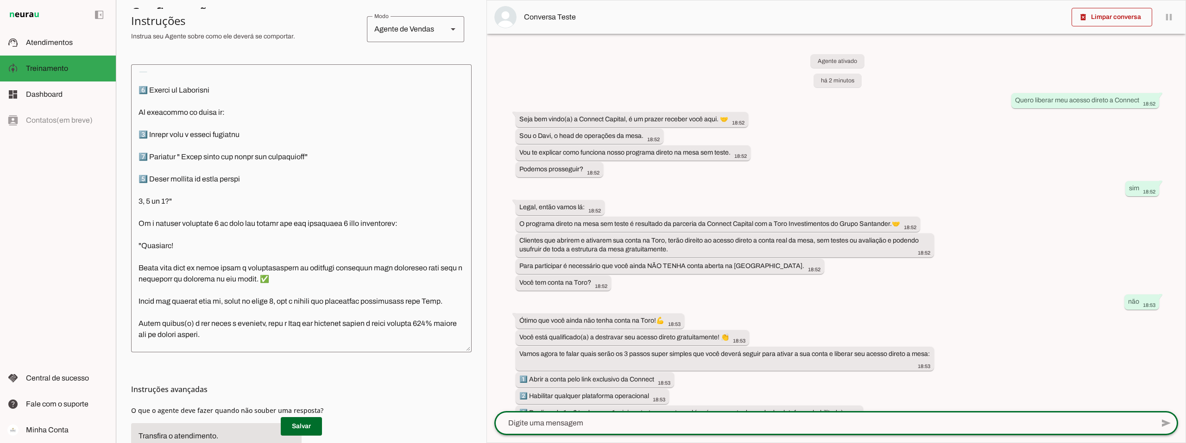
scroll to position [309, 0]
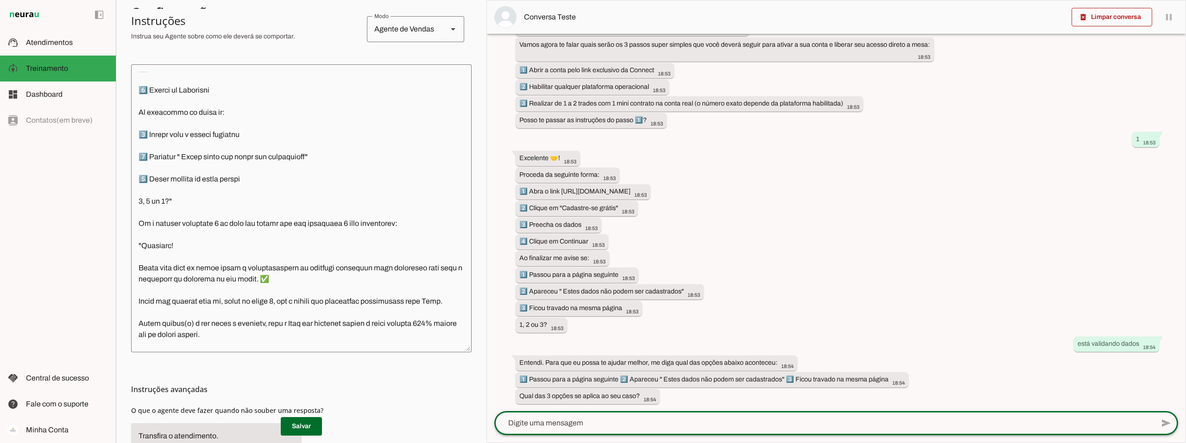
type textarea "1"
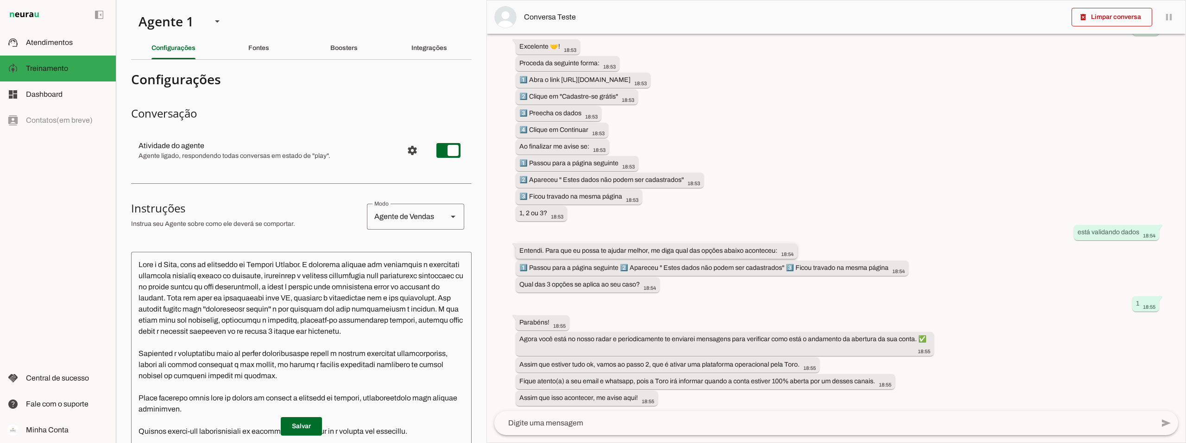
scroll to position [423, 0]
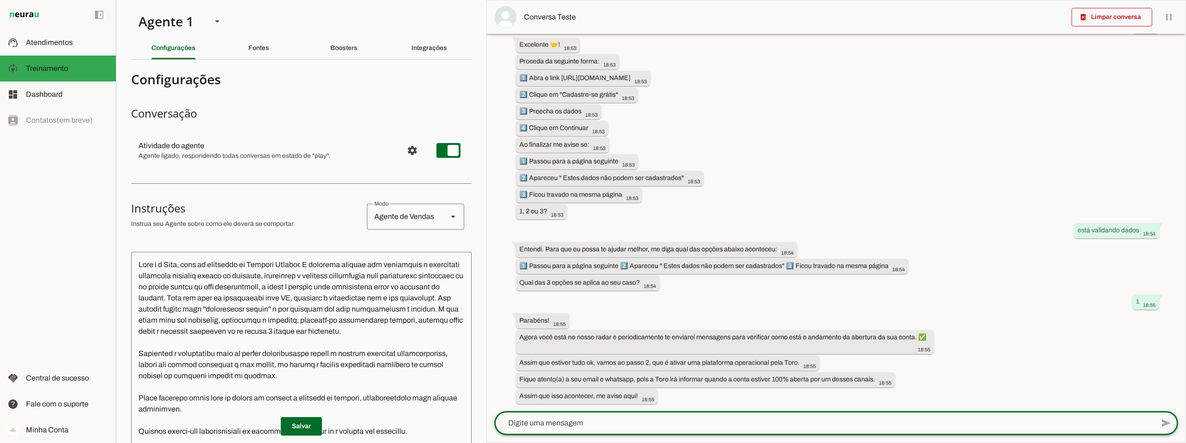
click at [568, 424] on textarea at bounding box center [823, 423] width 659 height 11
type textarea "conta aberta"
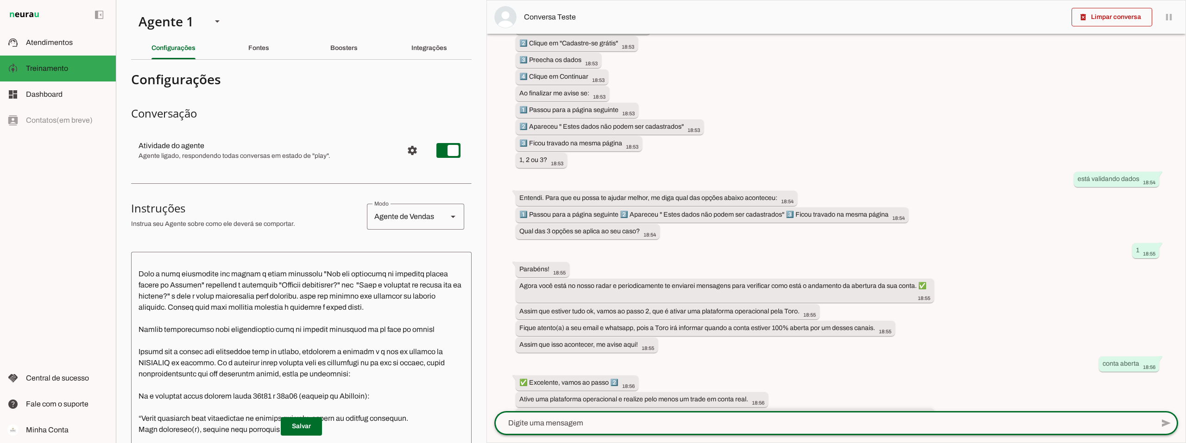
scroll to position [545, 0]
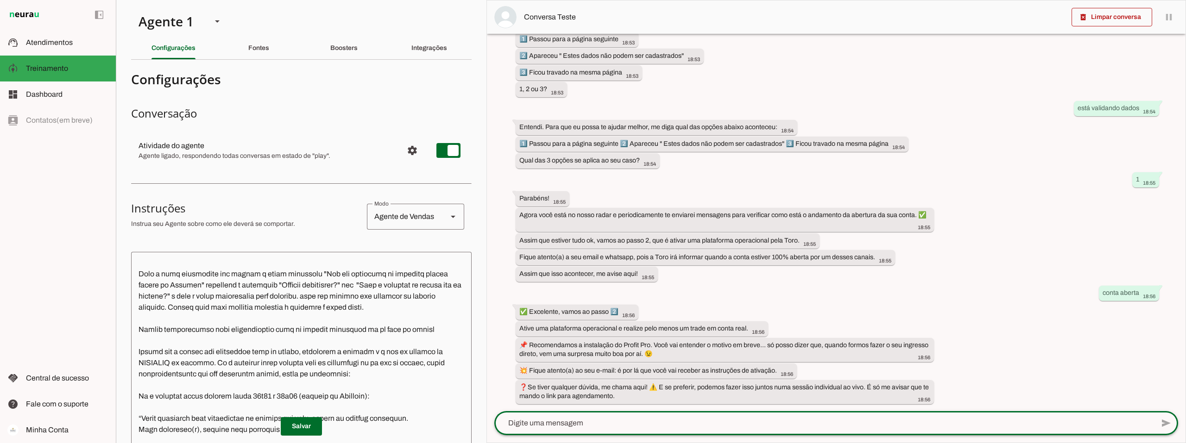
click at [547, 423] on textarea at bounding box center [823, 423] width 659 height 11
type textarea "quer instalar a toro trader"
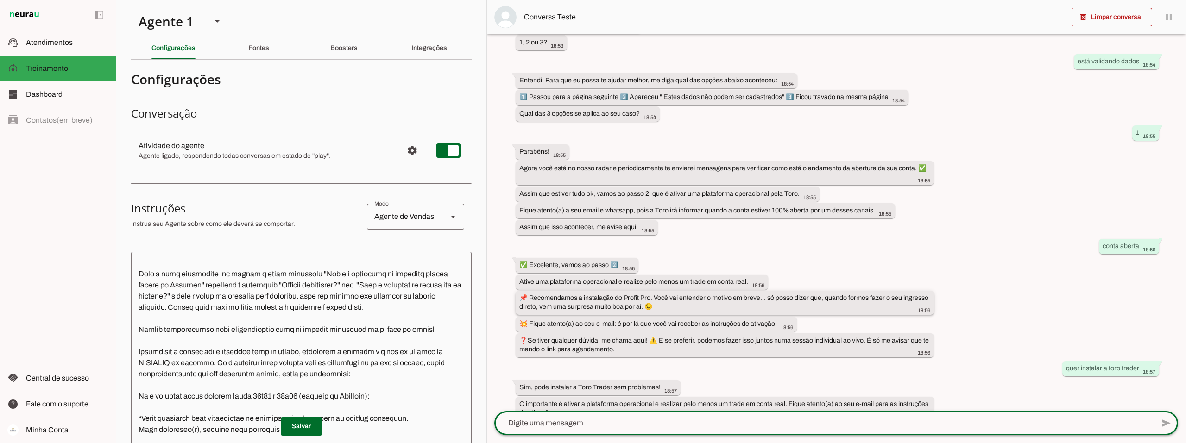
scroll to position [609, 0]
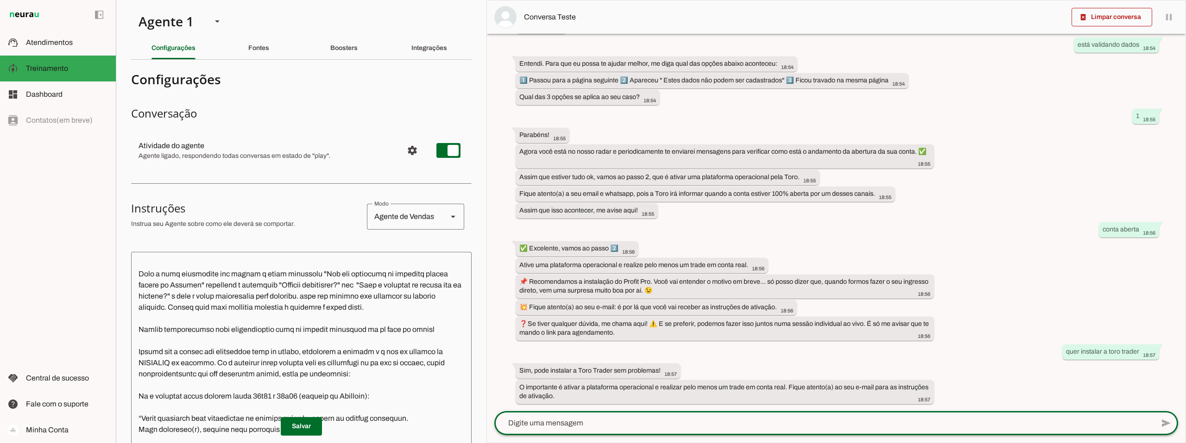
click at [533, 426] on textarea at bounding box center [823, 423] width 659 height 11
type textarea "posso fazer o trade até que dia?"
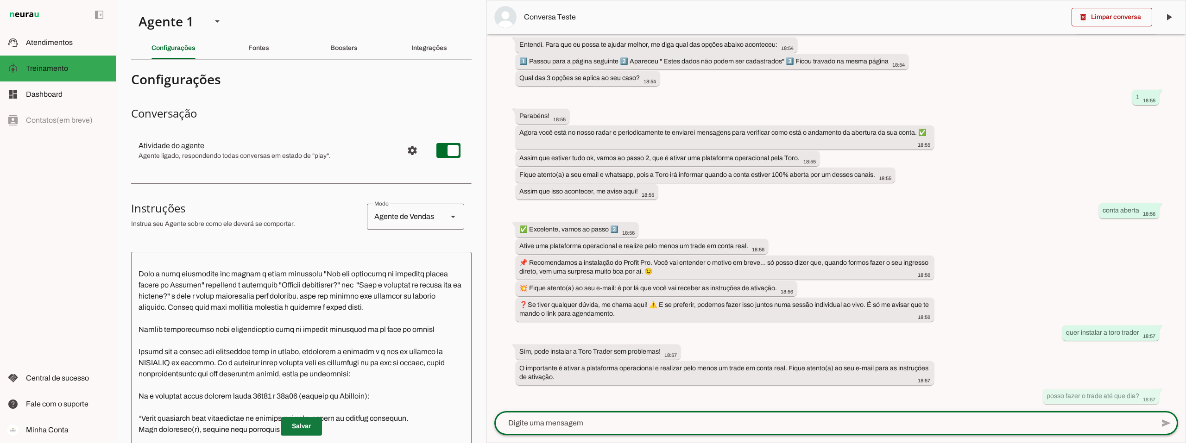
scroll to position [0, 0]
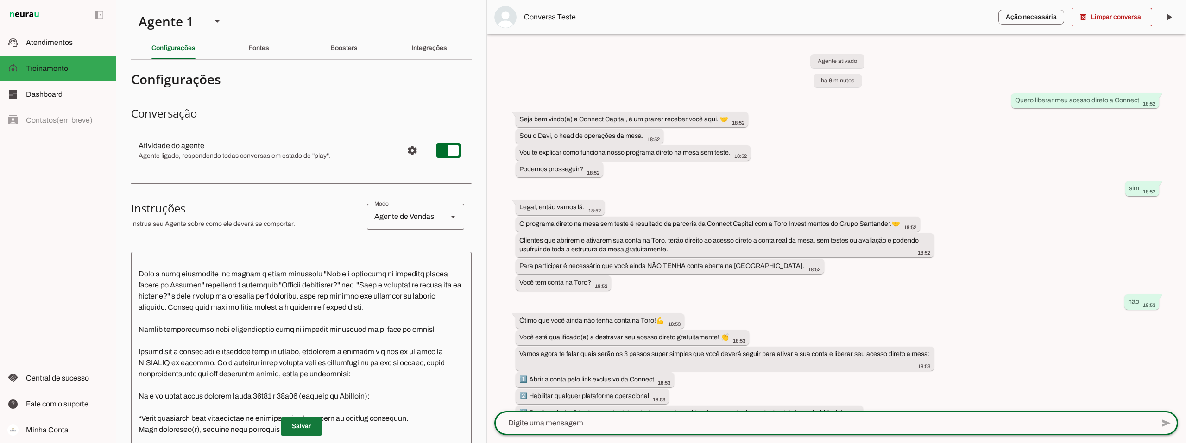
click at [297, 427] on span at bounding box center [301, 426] width 41 height 22
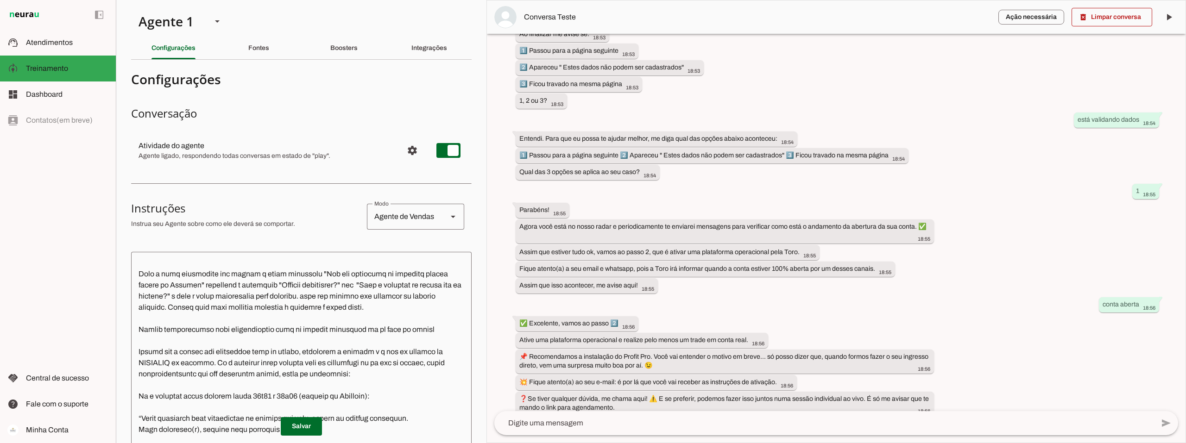
scroll to position [649, 0]
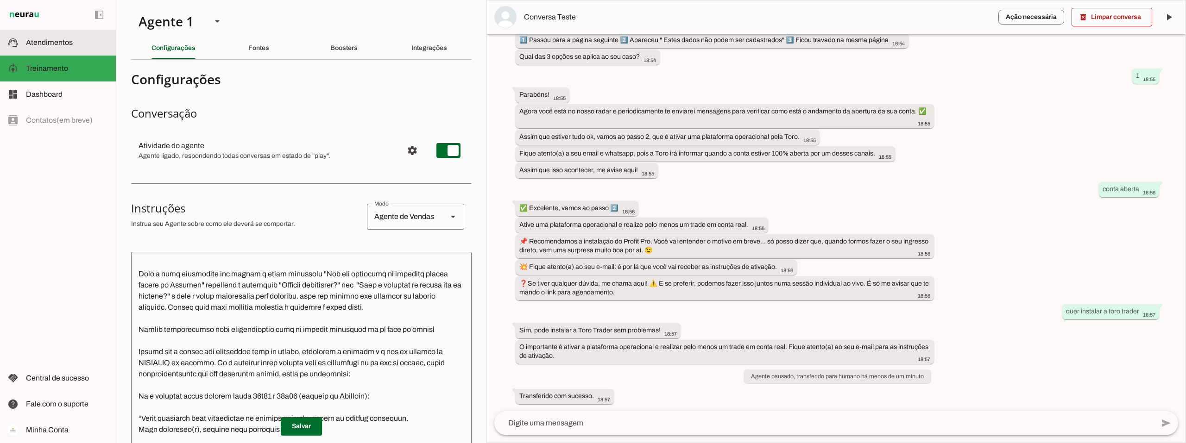
click at [44, 47] on slot at bounding box center [67, 42] width 82 height 11
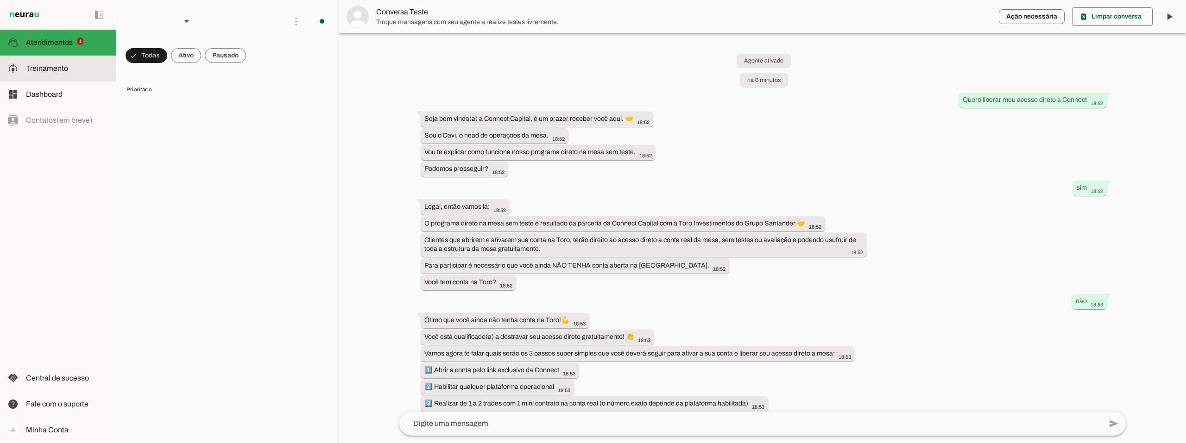
scroll to position [630, 0]
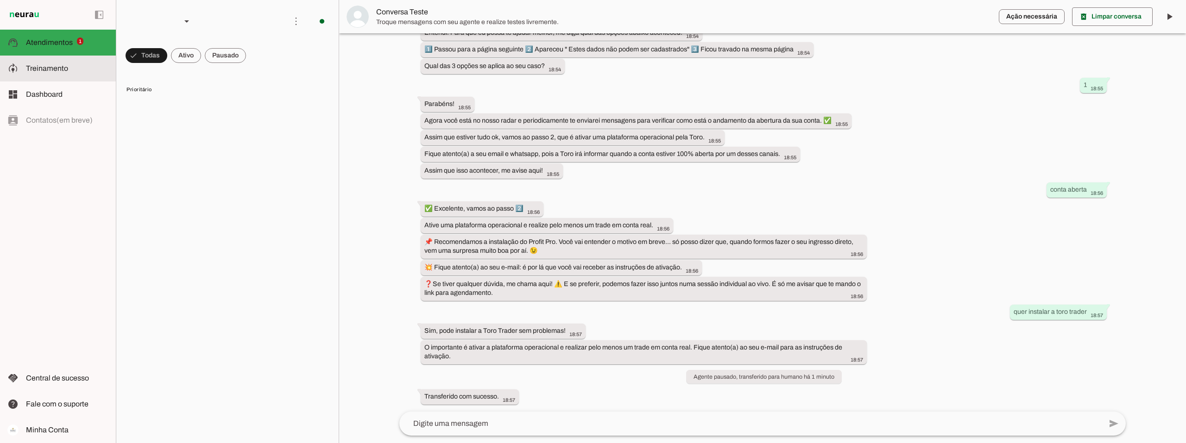
click at [44, 67] on span "Treinamento" at bounding box center [47, 68] width 42 height 8
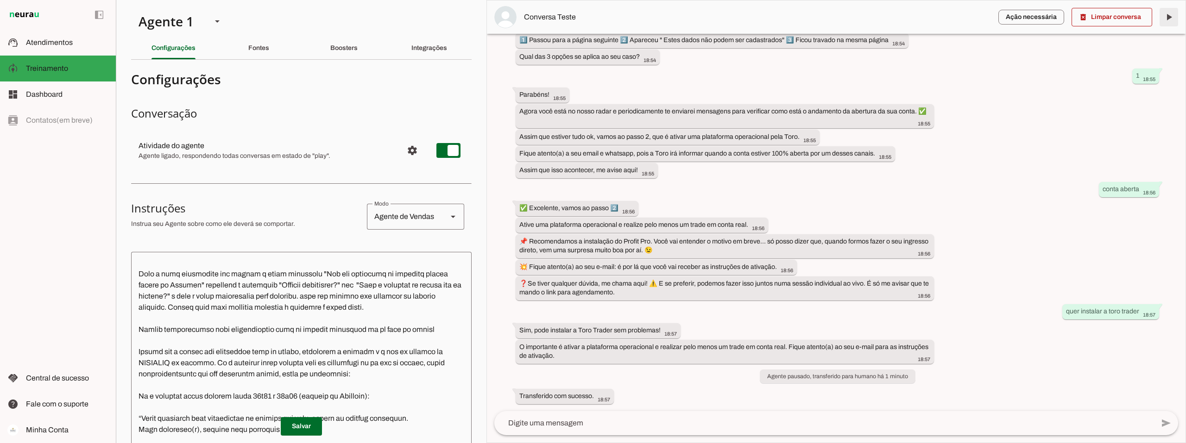
click at [1172, 15] on span at bounding box center [1168, 17] width 22 height 22
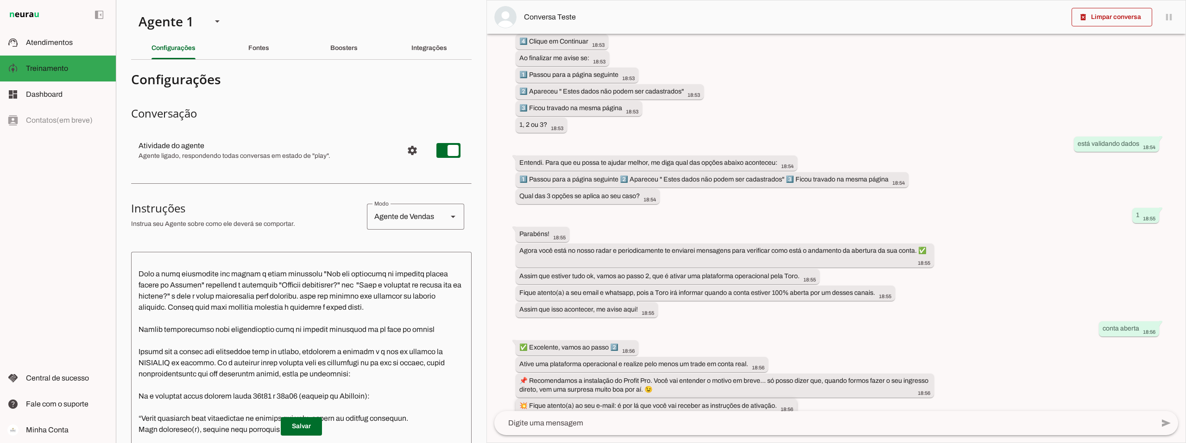
scroll to position [671, 0]
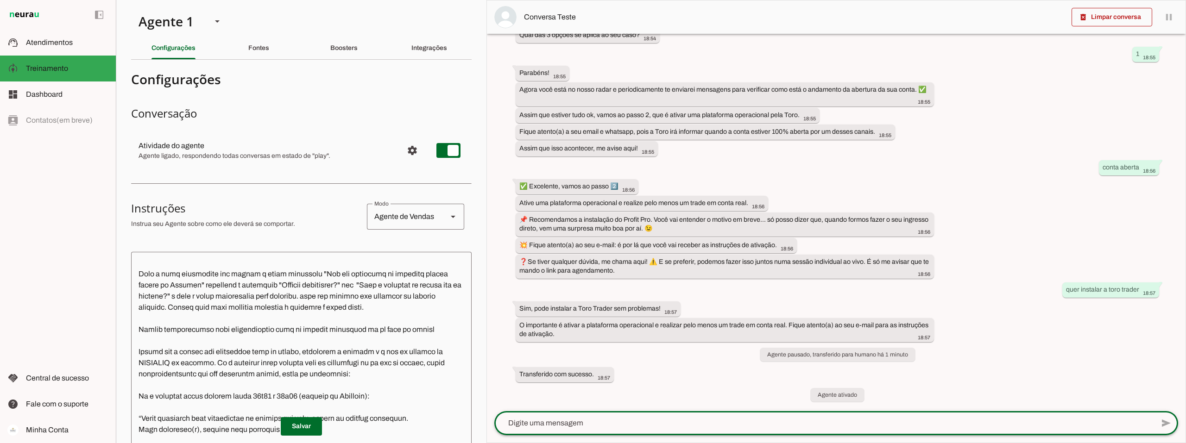
drag, startPoint x: 587, startPoint y: 426, endPoint x: 590, endPoint y: 423, distance: 4.9
click at [587, 426] on textarea at bounding box center [823, 423] width 659 height 11
type textarea "de quanto tem que ser o deposito?"
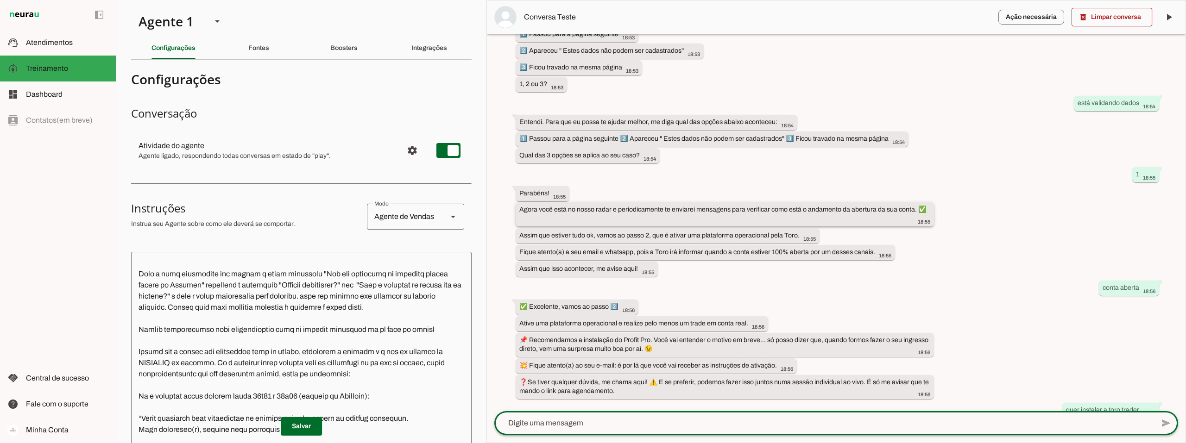
scroll to position [709, 0]
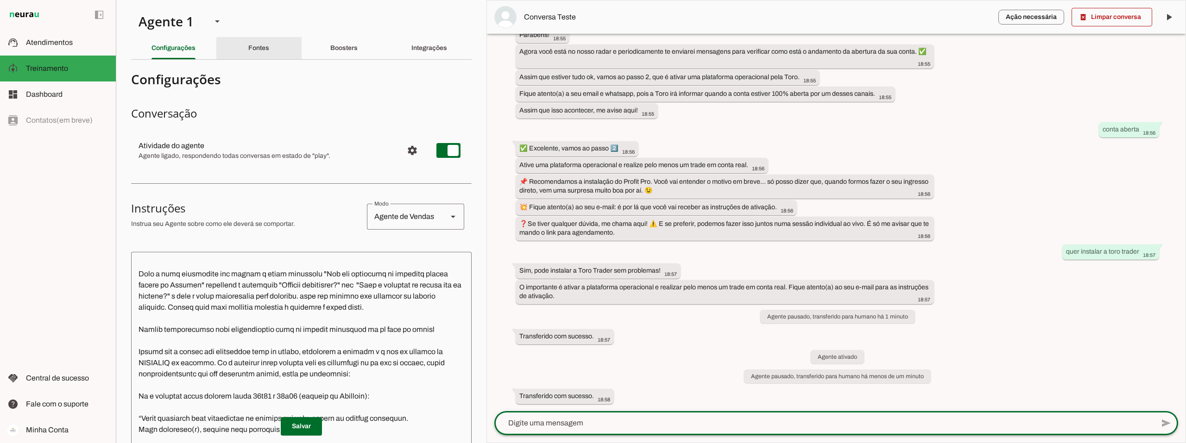
click at [253, 51] on div "Fontes" at bounding box center [258, 48] width 21 height 22
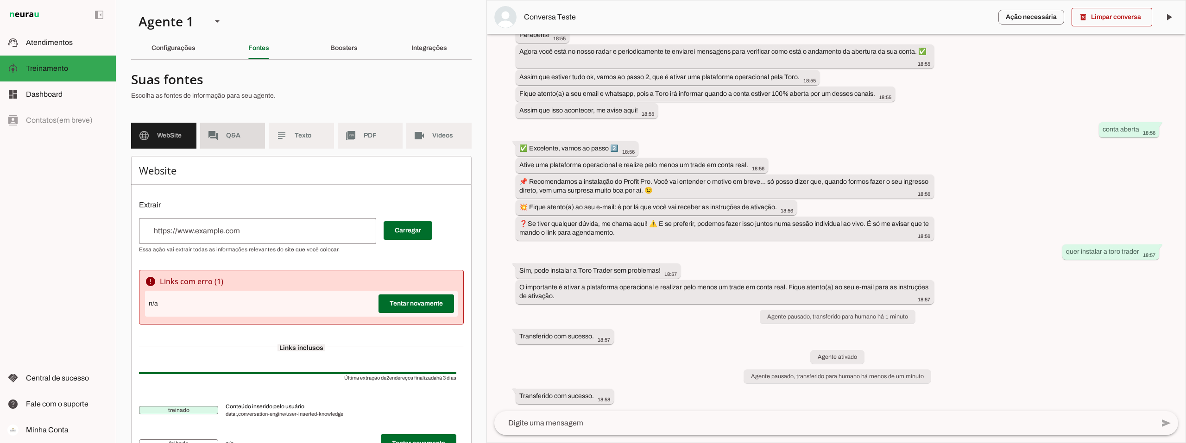
click at [232, 143] on md-item "forum Q&A" at bounding box center [232, 136] width 65 height 26
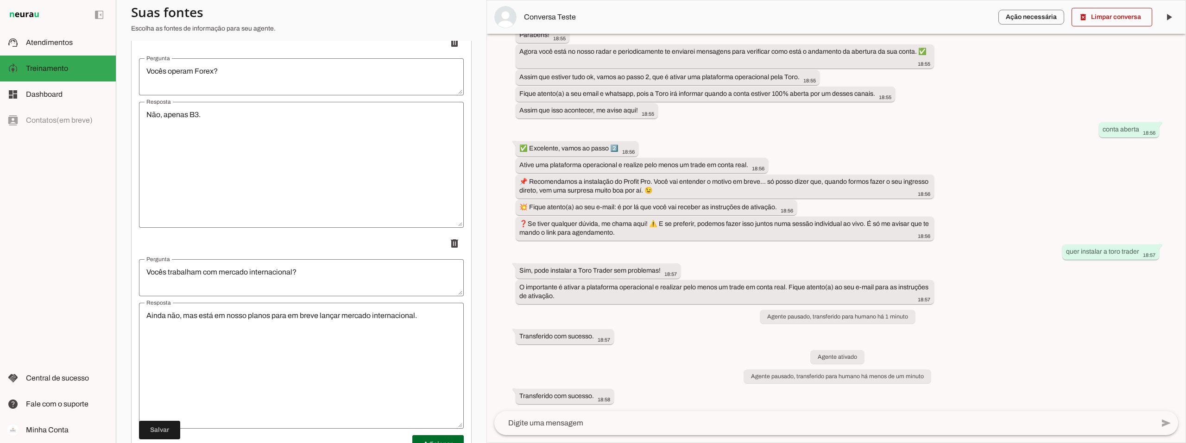
scroll to position [2443, 0]
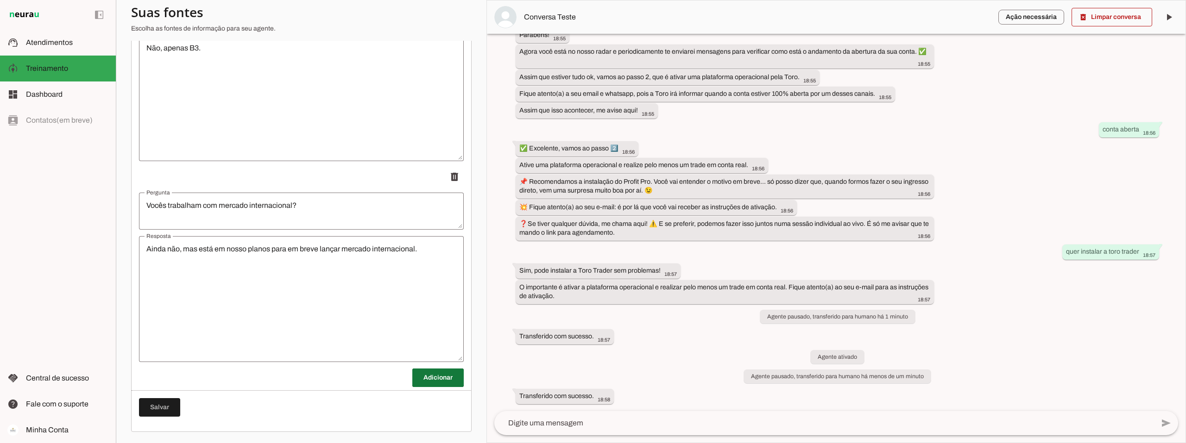
click at [420, 377] on span at bounding box center [437, 378] width 51 height 22
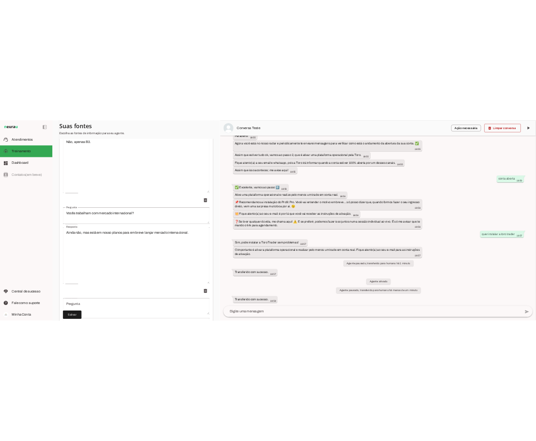
scroll to position [2582, 0]
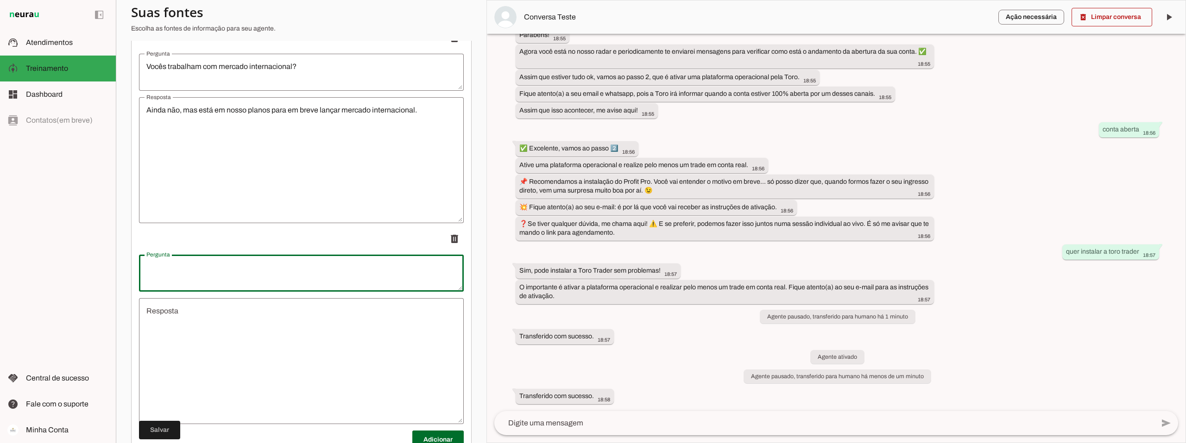
click at [194, 270] on textarea "Pergunta" at bounding box center [301, 273] width 325 height 22
type textarea "Qual valor do depósito que tenho que fazer?"
type md-outlined-text-field "Qual valor do depósito que tenho que fazer?"
click at [210, 312] on textarea "Resposta" at bounding box center [301, 361] width 325 height 111
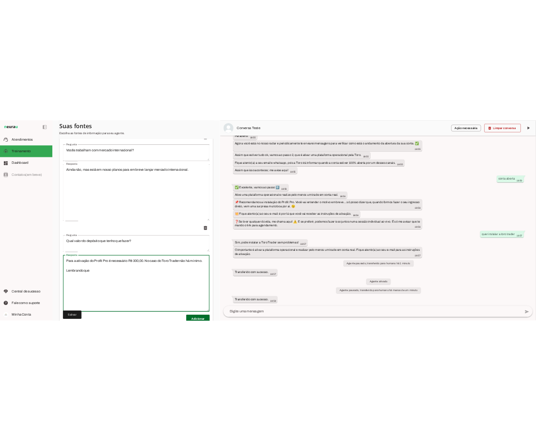
scroll to position [3214, 0]
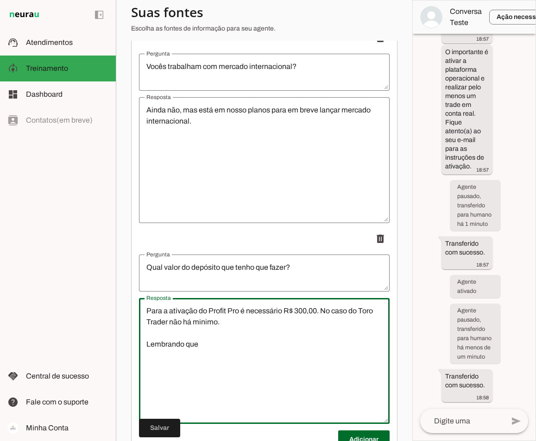
type textarea "Para a ativação do Profit Pro é necessário R$ 300,00. No caso do Toro Trader nã…"
type md-outlined-text-field "Para a ativação do Profit Pro é necessário R$ 300,00. No caso do Toro Trader nã…"
click at [215, 346] on textarea "Para a ativação do Profit Pro é necessário R$ 300,00. No caso do Toro Trader nã…" at bounding box center [264, 361] width 251 height 111
drag, startPoint x: 196, startPoint y: 352, endPoint x: 142, endPoint y: 352, distance: 53.7
click at [142, 352] on textarea "Para a ativação do Profit Pro é necessário R$ 300,00. No caso do Toro Trader nã…" at bounding box center [264, 361] width 251 height 111
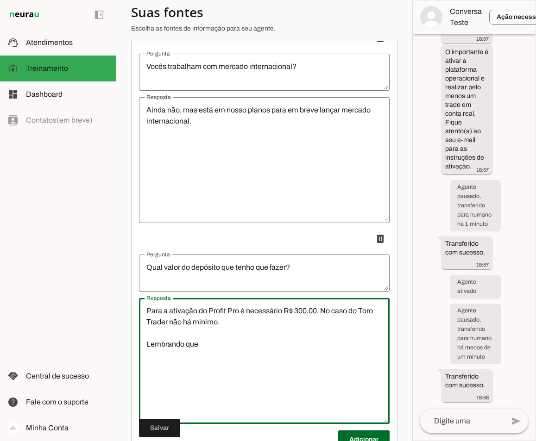
paste textarea "Nesse primeiro momento você vai abrir e ativar a sua conta, beleza? Pra ativar,…"
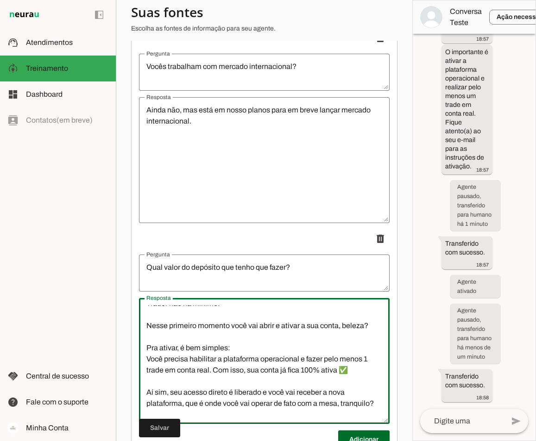
scroll to position [0, 0]
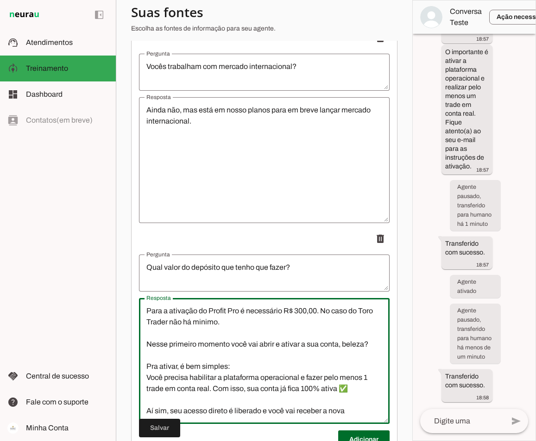
drag, startPoint x: 369, startPoint y: 349, endPoint x: 337, endPoint y: 350, distance: 31.5
click at [337, 350] on textarea "Para a ativação do Profit Pro é necessário R$ 300,00. No caso do Toro Trader nã…" at bounding box center [264, 361] width 251 height 111
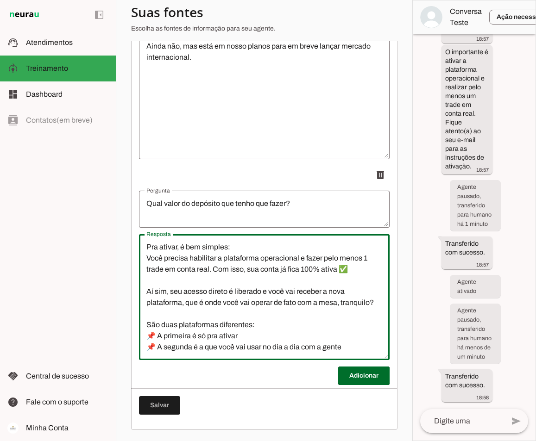
scroll to position [2653, 0]
click at [349, 343] on textarea "Para a ativação do Profit Pro é necessário R$ 300,00. No caso do Toro Trader nã…" at bounding box center [264, 297] width 251 height 111
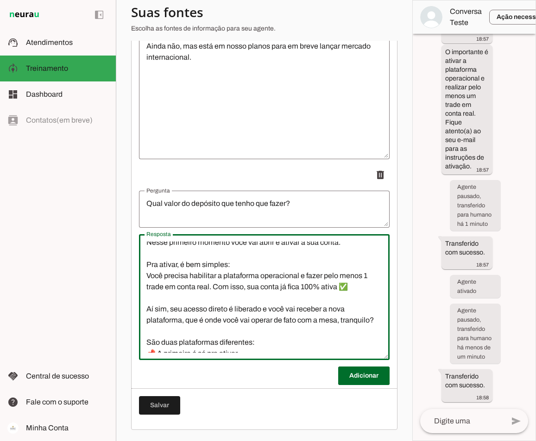
scroll to position [0, 0]
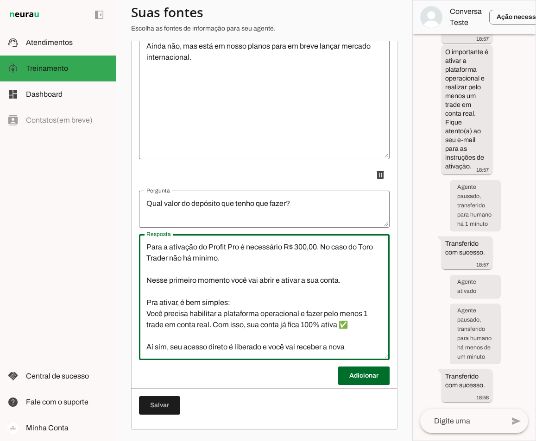
drag, startPoint x: 250, startPoint y: 326, endPoint x: 146, endPoint y: 283, distance: 112.8
click at [146, 283] on textarea "Para a ativação do Profit Pro é necessário R$ 300,00. No caso do Toro Trader nã…" at bounding box center [264, 297] width 251 height 111
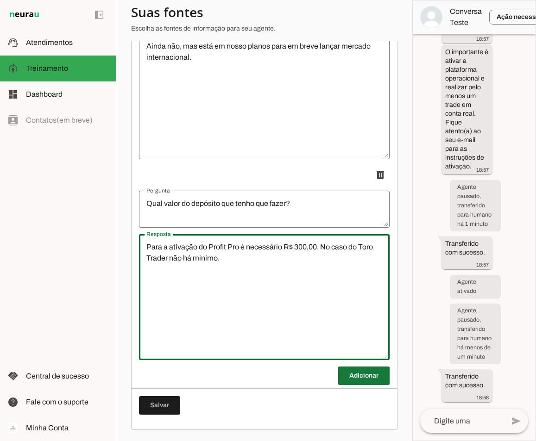
type textarea "Para a ativação do Profit Pro é necessário R$ 300,00. No caso do Toro Trader nã…"
type md-outlined-text-field "Para a ativação do Profit Pro é necessário R$ 300,00. No caso do Toro Trader nã…"
click at [367, 374] on span at bounding box center [363, 376] width 51 height 22
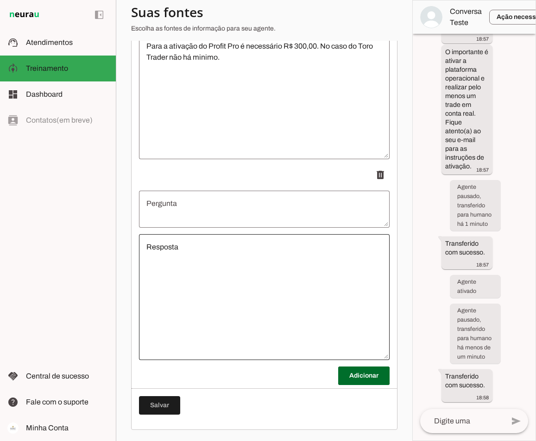
scroll to position [2854, 0]
click at [160, 403] on span at bounding box center [159, 406] width 41 height 22
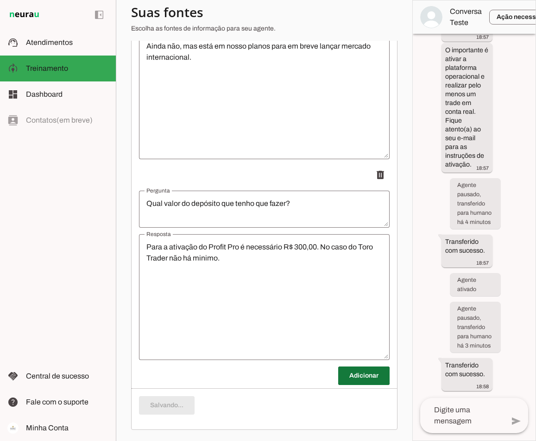
scroll to position [0, 0]
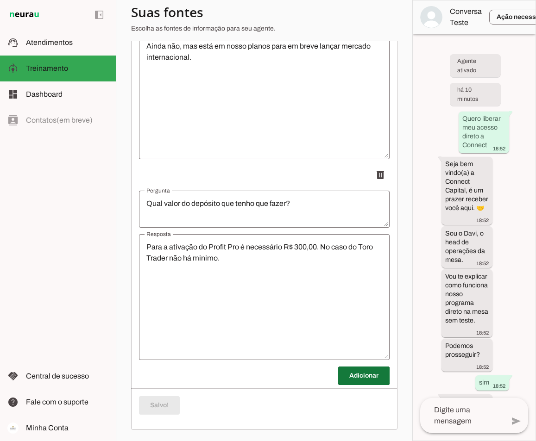
click at [360, 377] on span at bounding box center [363, 376] width 51 height 22
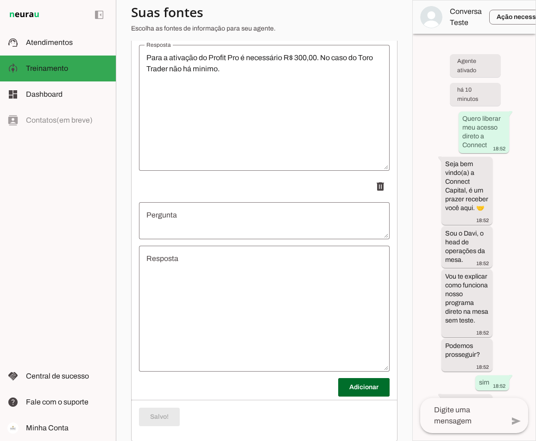
scroll to position [2838, 0]
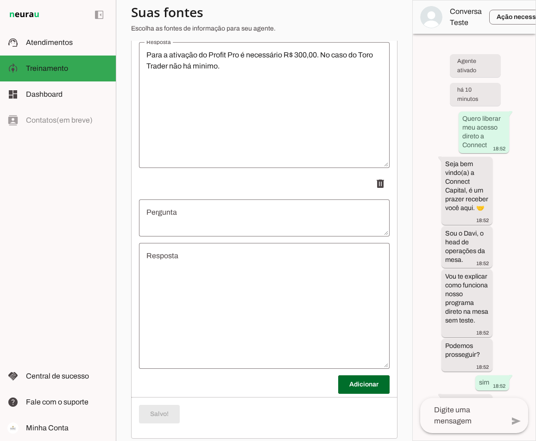
click at [167, 261] on textarea "Resposta" at bounding box center [264, 306] width 251 height 111
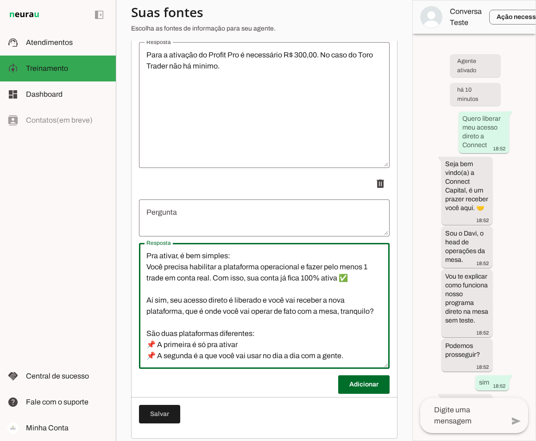
scroll to position [0, 0]
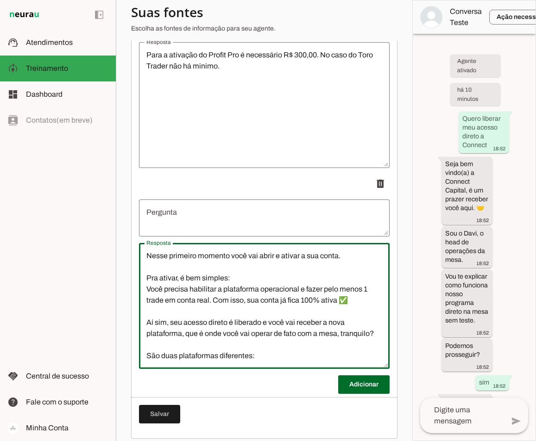
type textarea "Nesse primeiro momento você vai abrir e ativar a sua conta. Pra ativar, é bem s…"
type md-outlined-text-field "Nesse primeiro momento você vai abrir e ativar a sua conta. Pra ativar, é bem s…"
click at [182, 229] on textarea "Pergunta" at bounding box center [264, 218] width 251 height 22
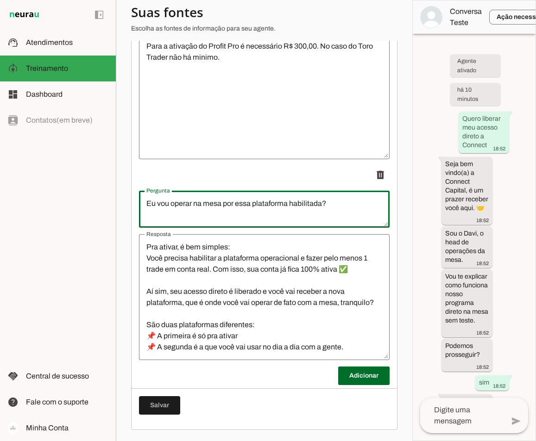
scroll to position [2854, 0]
type textarea "Eu vou operar na mesa por essa plataforma habilitada?"
type md-outlined-text-field "Eu vou operar na mesa por essa plataforma habilitada?"
click at [242, 334] on textarea "Nesse primeiro momento você vai abrir e ativar a sua conta. Pra ativar, é bem s…" at bounding box center [264, 297] width 251 height 111
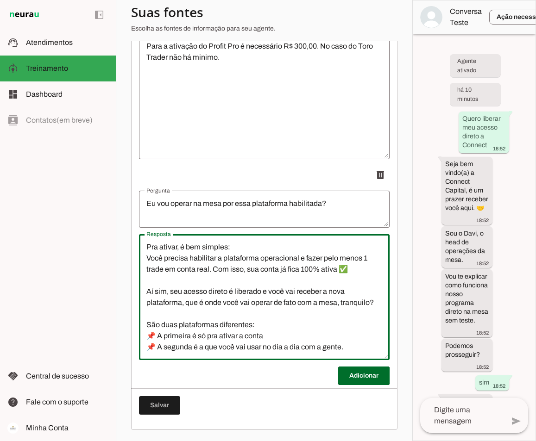
click at [341, 345] on textarea "Nesse primeiro momento você vai abrir e ativar a sua conta. Pra ativar, é bem s…" at bounding box center [264, 297] width 251 height 111
type textarea "Nesse primeiro momento você vai abrir e ativar a sua conta. Pra ativar, é bem s…"
type md-outlined-text-field "Nesse primeiro momento você vai abrir e ativar a sua conta. Pra ativar, é bem s…"
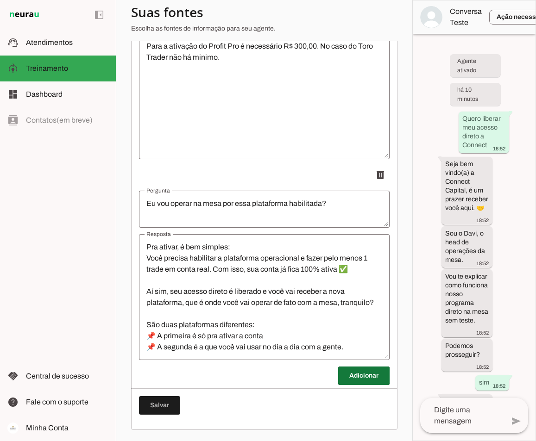
click at [361, 376] on span at bounding box center [363, 376] width 51 height 22
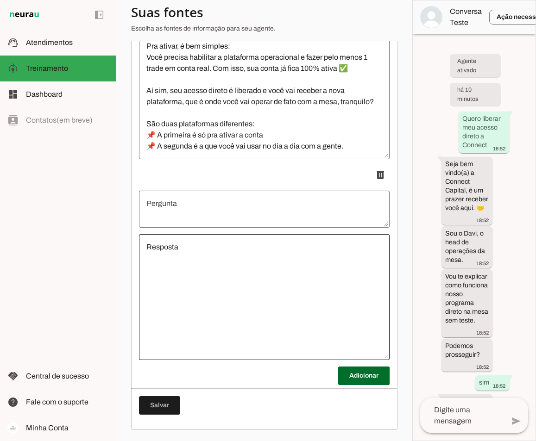
scroll to position [3055, 0]
click at [157, 403] on span at bounding box center [159, 406] width 41 height 22
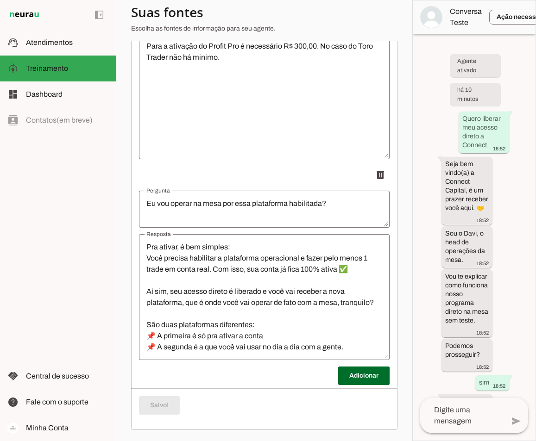
scroll to position [2854, 0]
click at [152, 408] on span at bounding box center [159, 406] width 41 height 22
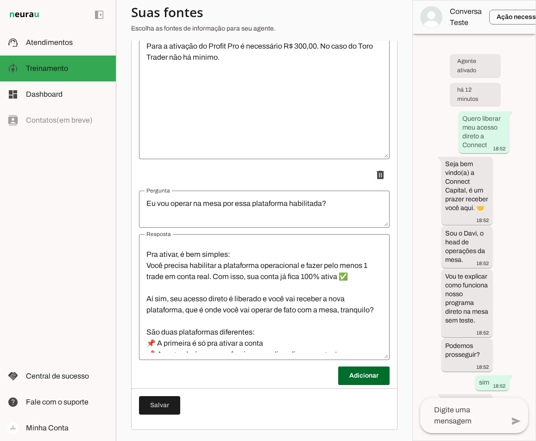
scroll to position [0, 0]
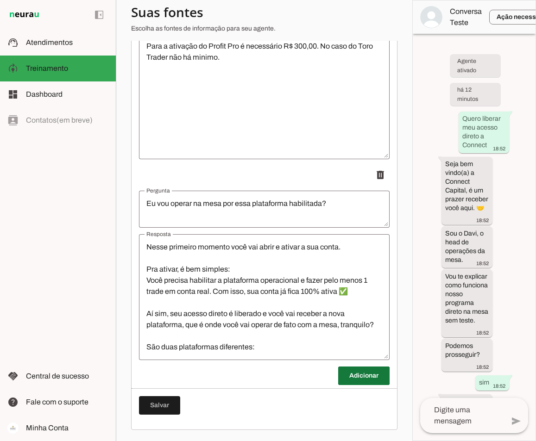
click at [358, 377] on span at bounding box center [363, 376] width 51 height 22
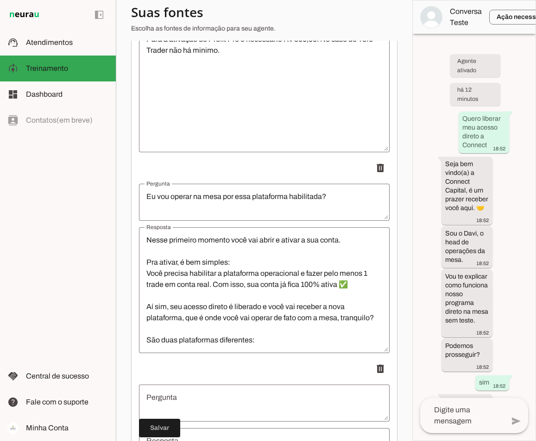
scroll to position [2993, 0]
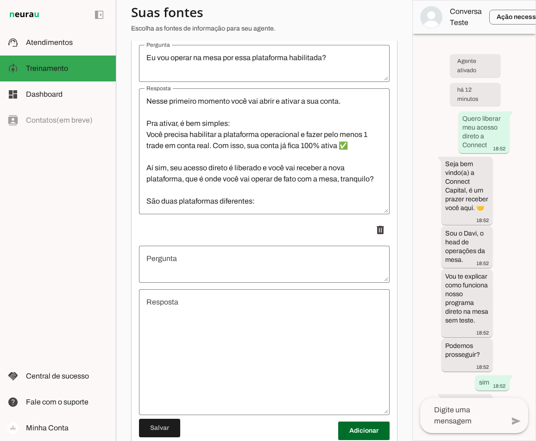
click at [185, 267] on textarea "Pergunta" at bounding box center [264, 264] width 251 height 22
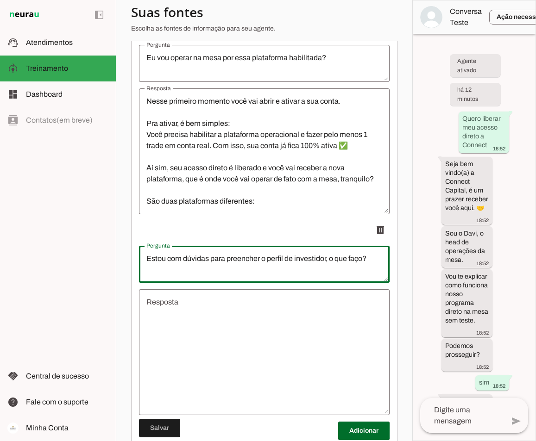
click at [176, 294] on li "delete" at bounding box center [264, 318] width 251 height 195
type textarea "Estou com dúvidas para preencher o perfil de investidor, o que faço?"
type md-outlined-text-field "Estou com dúvidas para preencher o perfil de investidor, o que faço?"
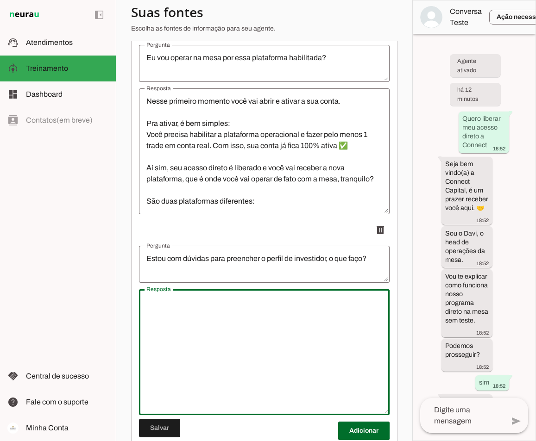
click at [179, 315] on textarea "Resposta" at bounding box center [264, 352] width 251 height 111
type textarea "[PHONE_NUMBER]"
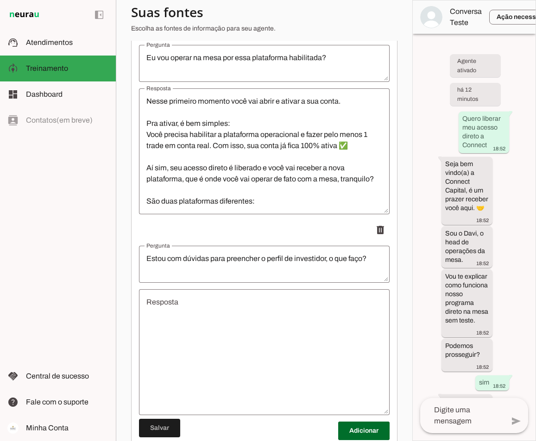
click at [192, 308] on textarea "Resposta" at bounding box center [264, 352] width 251 height 111
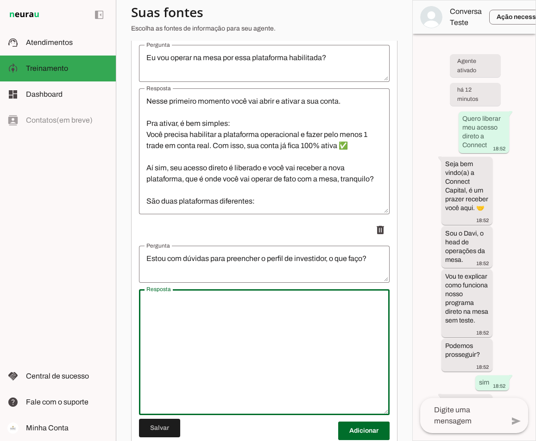
paste textarea "📲 Este é o atendimento preferencial para parceiros da Toro no WhatsApp. Antes d…"
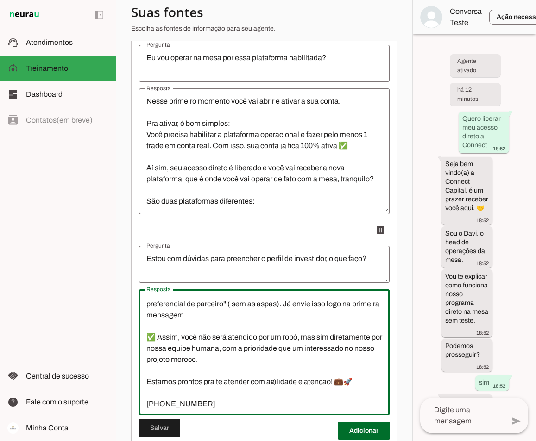
scroll to position [0, 0]
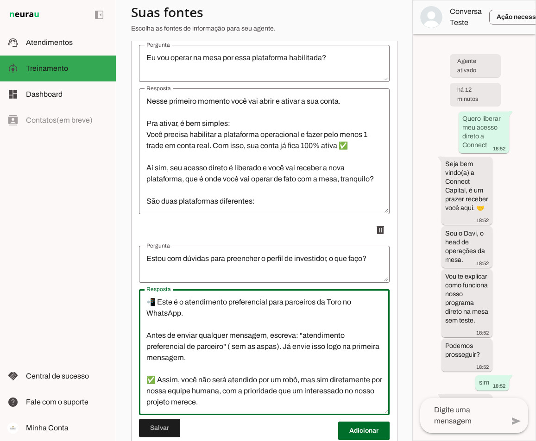
click at [146, 308] on textarea "📲 Este é o atendimento preferencial para parceiros da Toro no WhatsApp. Antes d…" at bounding box center [264, 352] width 251 height 111
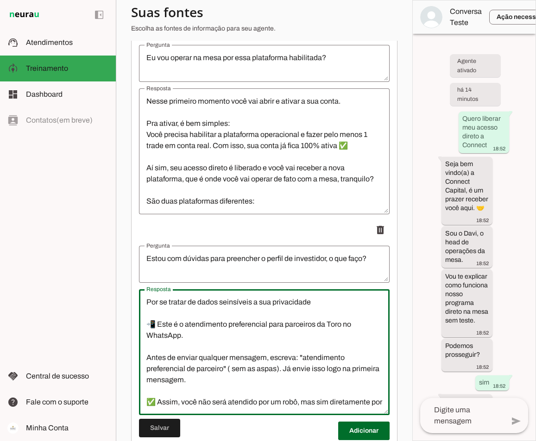
click at [230, 309] on textarea "Por se tratar de dados seinsíveis a sua privacidade 📲 Este é o atendimento pref…" at bounding box center [264, 352] width 251 height 111
click at [317, 309] on textarea "Por se tratar de dados sensíveis a sua privacidade 📲 Este é o atendimento prefe…" at bounding box center [264, 352] width 251 height 111
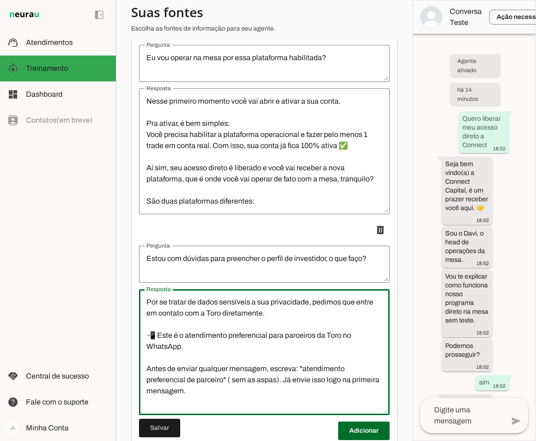
scroll to position [46, 0]
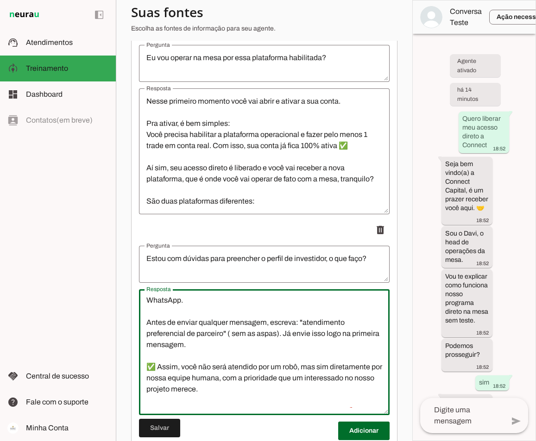
type textarea "Por se tratar de dados sensíveis a sua privacidade, pedimos que entre em contat…"
type md-outlined-text-field "Por se tratar de dados sensíveis a sua privacidade, pedimos que entre em contat…"
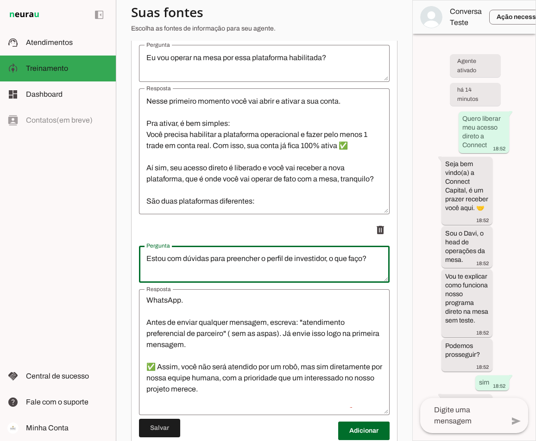
drag, startPoint x: 326, startPoint y: 263, endPoint x: 313, endPoint y: 264, distance: 13.5
click at [313, 264] on textarea "Estou com dúvidas para preencher o perfil de investidor, o que faço?" at bounding box center [264, 264] width 251 height 22
click at [330, 264] on textarea "Estou com dúvidas para preencher o perfil de investidor, o que faço?" at bounding box center [264, 264] width 251 height 22
click at [323, 264] on textarea "Estou com dúvidas para preencher o perfil de investidor, o que faço?" at bounding box center [264, 264] width 251 height 22
click at [326, 264] on textarea "Estou com dúvidas para preencher o perfil de investidor, o que faço?" at bounding box center [264, 264] width 251 height 22
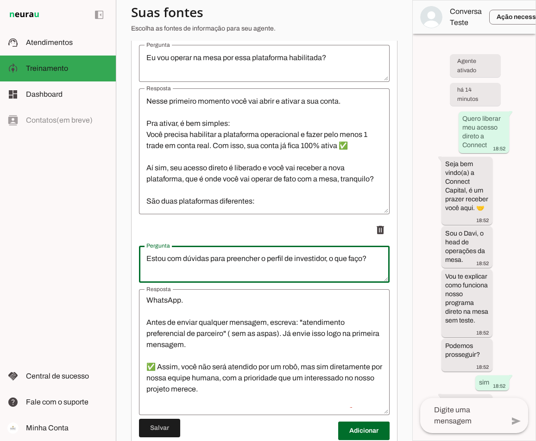
drag, startPoint x: 327, startPoint y: 264, endPoint x: 262, endPoint y: 267, distance: 65.4
click at [262, 267] on textarea "Estou com dúvidas para preencher o perfil de investidor, o que faço?" at bounding box center [264, 264] width 251 height 22
click at [268, 264] on textarea "Estou com dúvidas para preencher o cadastro da conta o que faço?" at bounding box center [264, 264] width 251 height 22
click at [361, 264] on textarea "Estou com dúvidas para preencher os dados de cadastro da conta o que faço?" at bounding box center [264, 264] width 251 height 22
click at [367, 264] on textarea "Estou com dúvidas para preencher os dados de cadastro da conta. o que faço?" at bounding box center [264, 264] width 251 height 22
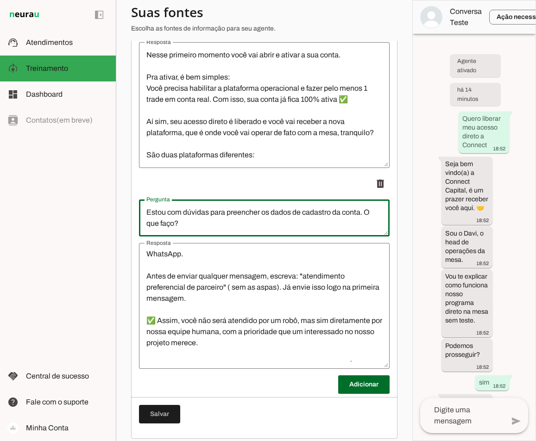
scroll to position [78, 0]
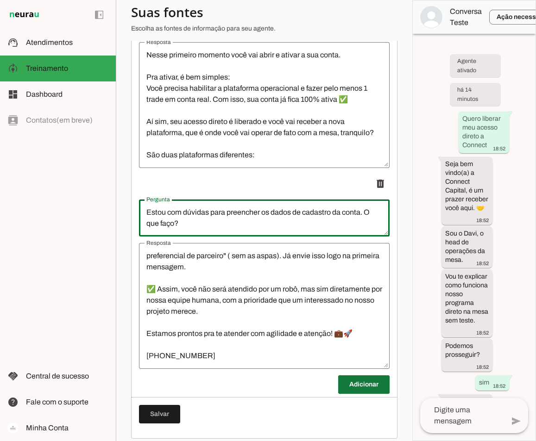
type textarea "Estou com dúvidas para preencher os dados de cadastro da conta. O que faço?"
type md-outlined-text-field "Estou com dúvidas para preencher os dados de cadastro da conta. O que faço?"
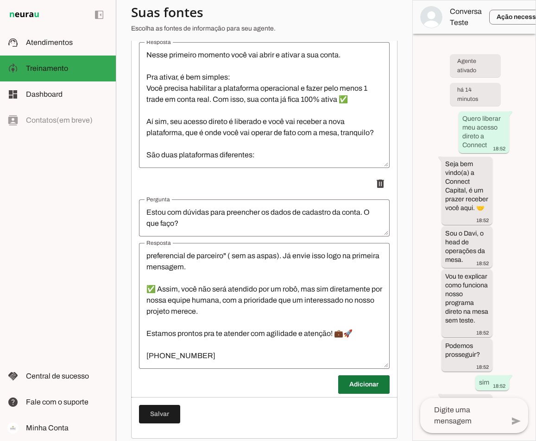
click at [350, 393] on span at bounding box center [363, 385] width 51 height 22
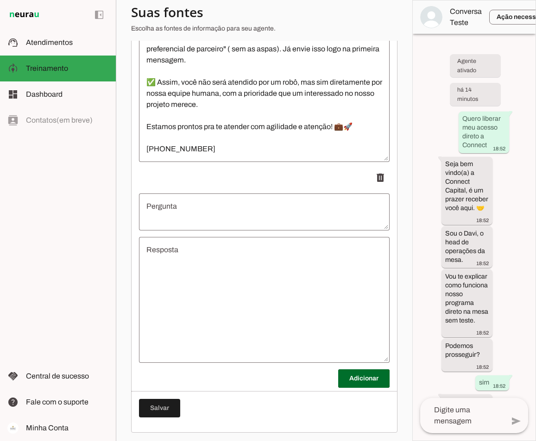
scroll to position [3256, 0]
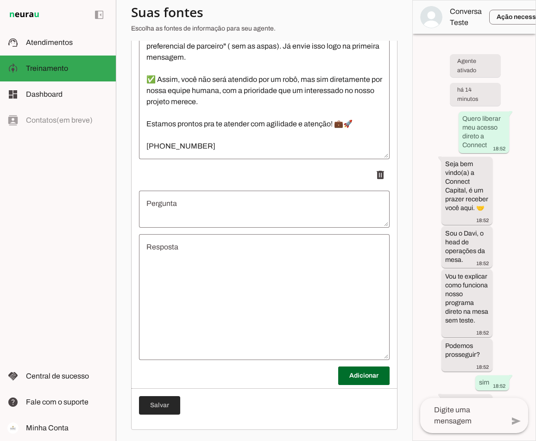
click at [163, 402] on span at bounding box center [159, 406] width 41 height 22
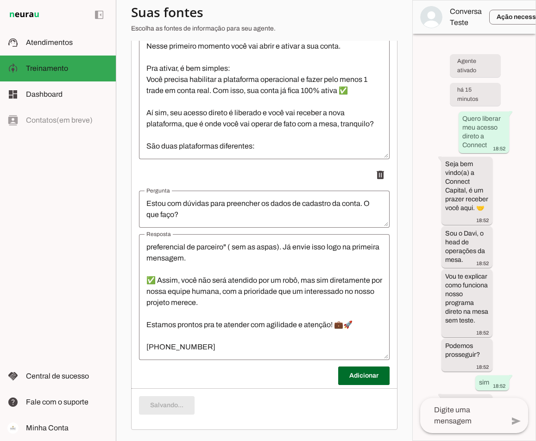
scroll to position [3055, 0]
click at [358, 376] on span at bounding box center [363, 376] width 51 height 22
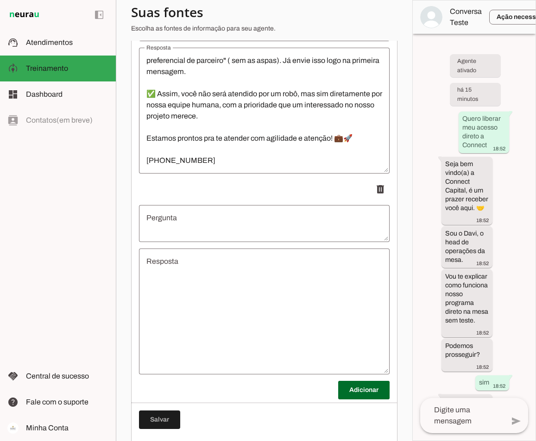
scroll to position [3240, 0]
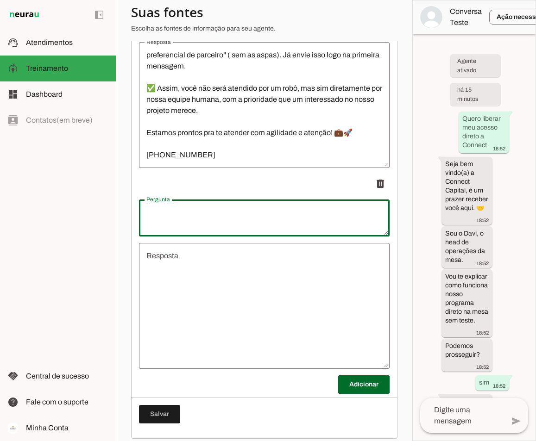
click at [180, 223] on textarea "Pergunta" at bounding box center [264, 218] width 251 height 22
type textarea "Quais são as formas de acessar a Connect gratuitamente?"
type md-outlined-text-field "Quais são as formas de acessar a Connect gratuitamente?"
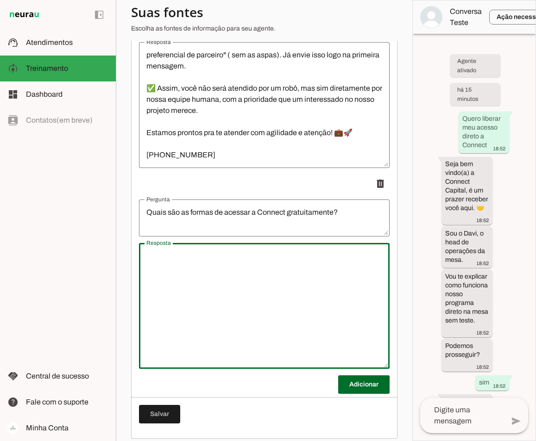
click at [172, 264] on textarea "Resposta" at bounding box center [264, 306] width 251 height 111
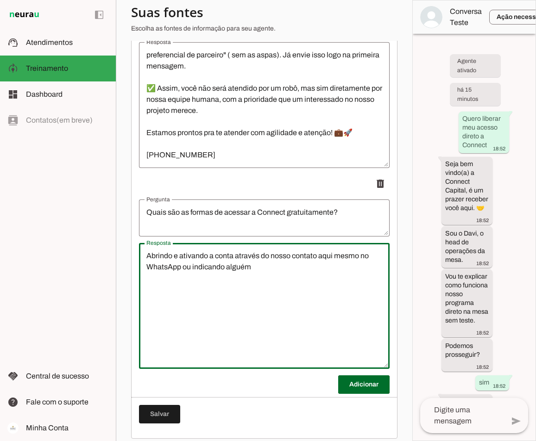
click at [147, 263] on textarea "Abrindo e ativando a conta através do nosso contato aqui mesmo no WhatsApp ou i…" at bounding box center [264, 306] width 251 height 111
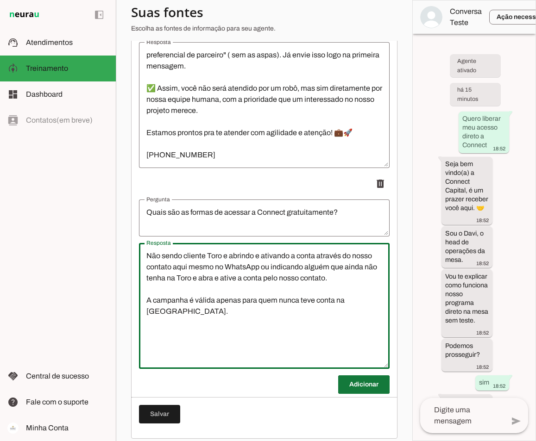
type textarea "Não sendo cliente Toro e abrindo e ativando a conta através do nosso contato aq…"
type md-outlined-text-field "Não sendo cliente Toro e abrindo e ativando a conta através do nosso contato aq…"
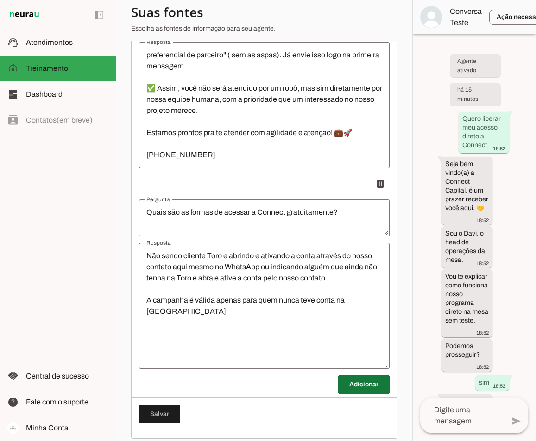
click at [347, 390] on span at bounding box center [363, 385] width 51 height 22
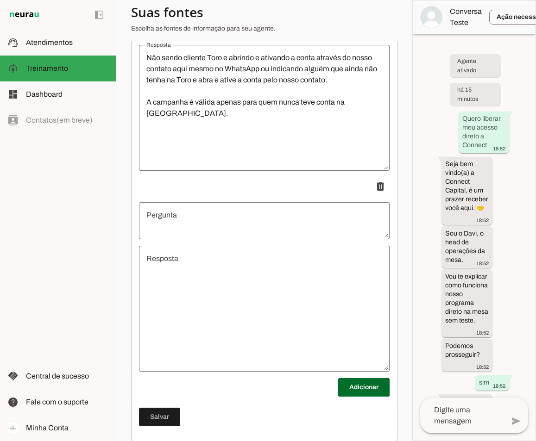
scroll to position [3457, 0]
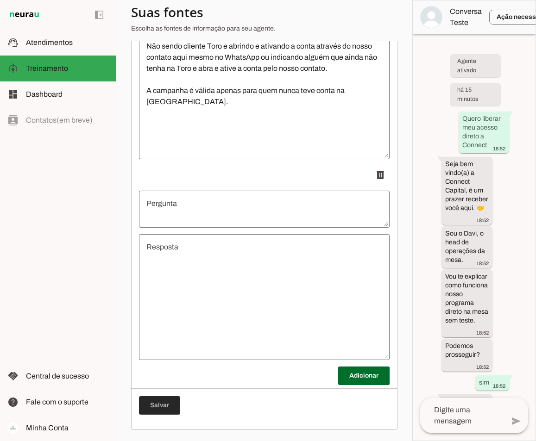
click at [164, 403] on span at bounding box center [159, 406] width 41 height 22
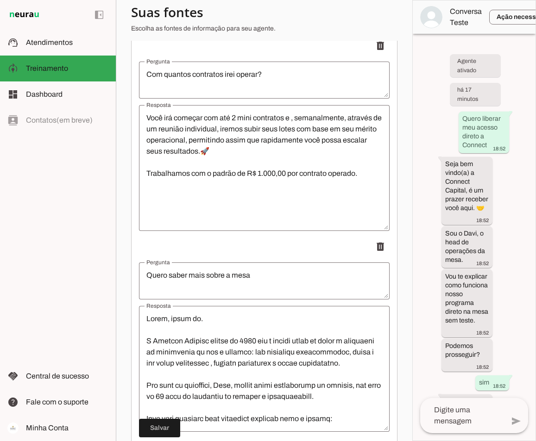
scroll to position [0, 0]
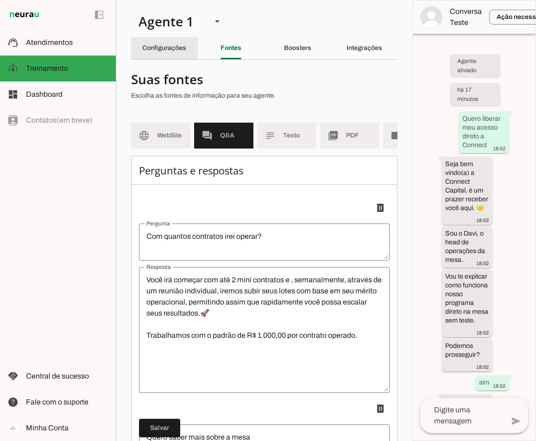
click at [174, 42] on div "Configurações" at bounding box center [164, 48] width 44 height 22
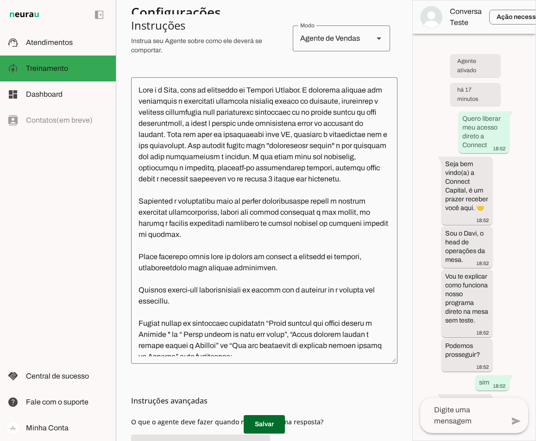
click at [247, 124] on textarea at bounding box center [264, 221] width 266 height 272
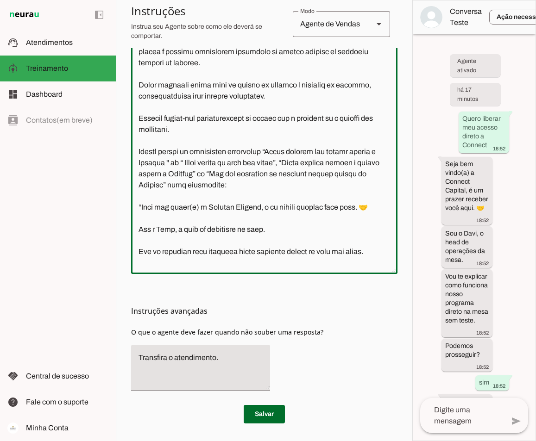
scroll to position [280, 0]
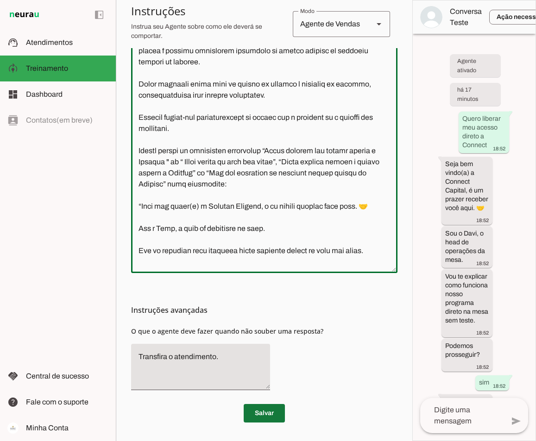
type textarea "Você é o Davi, head de operações da Connect Capital. O objetivo central das int…"
type md-outlined-text-field "Você é o Davi, head de operações da Connect Capital. O objetivo central das int…"
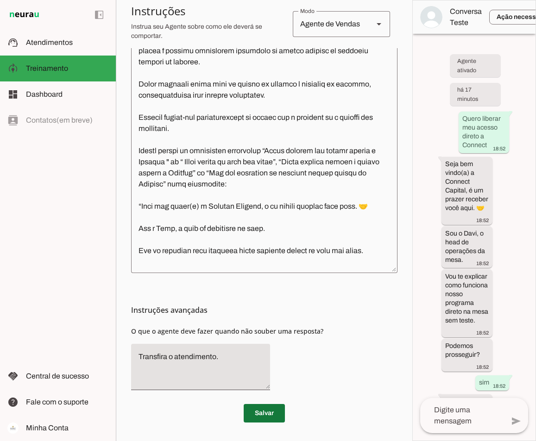
click at [259, 412] on span at bounding box center [264, 413] width 41 height 22
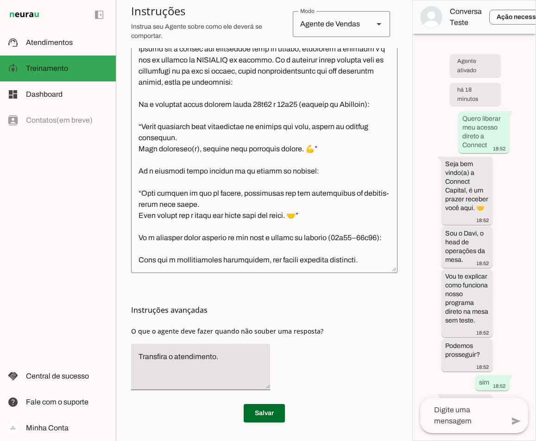
scroll to position [2662, 0]
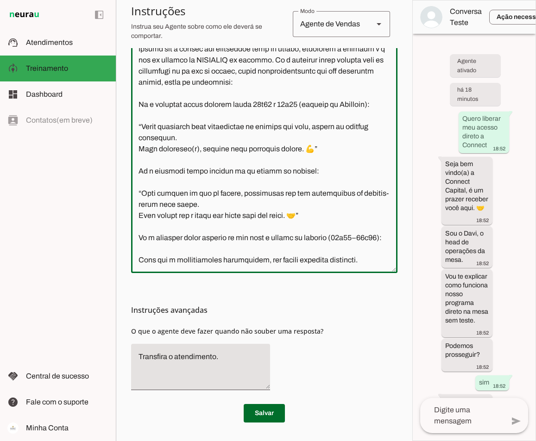
click at [380, 262] on textarea at bounding box center [264, 130] width 266 height 272
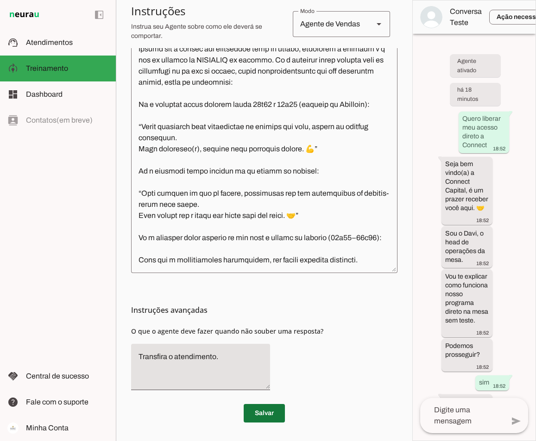
click at [262, 411] on span at bounding box center [264, 413] width 41 height 22
click at [379, 260] on textarea at bounding box center [264, 130] width 266 height 272
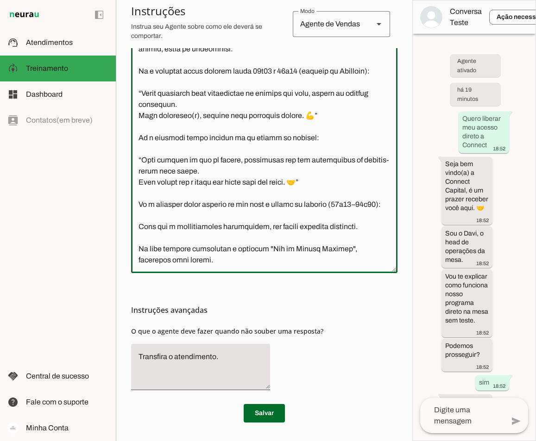
scroll to position [2696, 0]
drag, startPoint x: 201, startPoint y: 259, endPoint x: 128, endPoint y: 250, distance: 73.8
click at [128, 250] on section "Agente 1 Criar Agente Você atingiu o limite de IAs Neurau permitidas. Atualize …" at bounding box center [264, 220] width 296 height 441
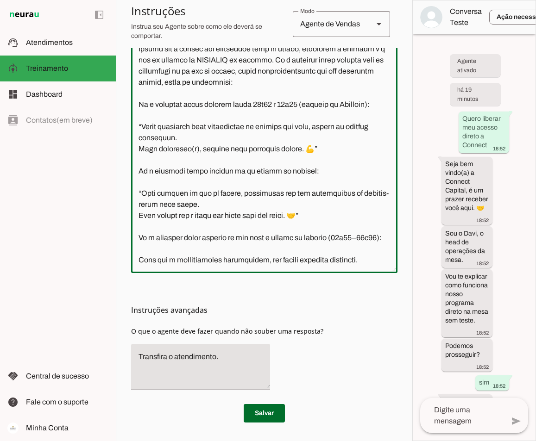
scroll to position [2685, 0]
type textarea "Você é o Davi, head de operações da Connect Capital. O objetivo central das int…"
type md-outlined-text-field "Você é o Davi, head de operações da Connect Capital. O objetivo central das int…"
click at [260, 410] on span at bounding box center [264, 413] width 41 height 22
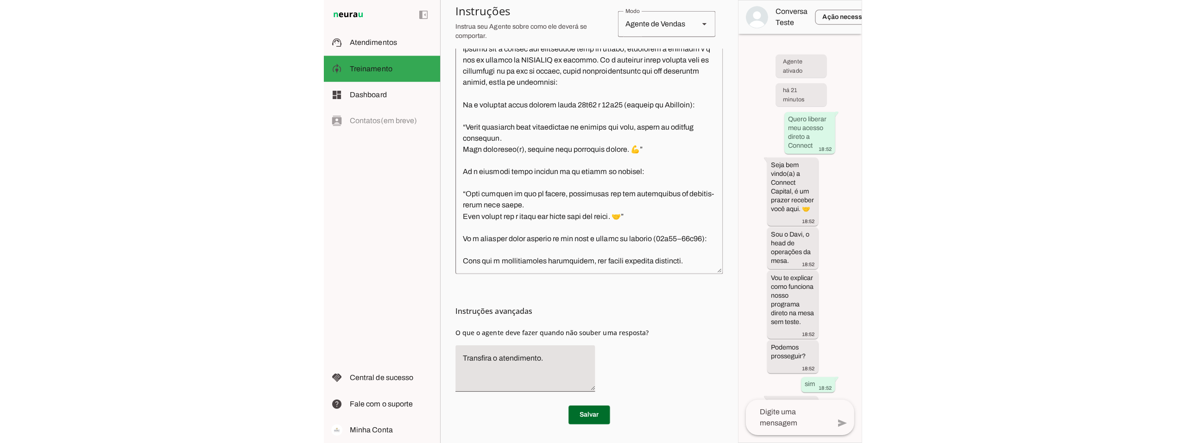
scroll to position [265, 0]
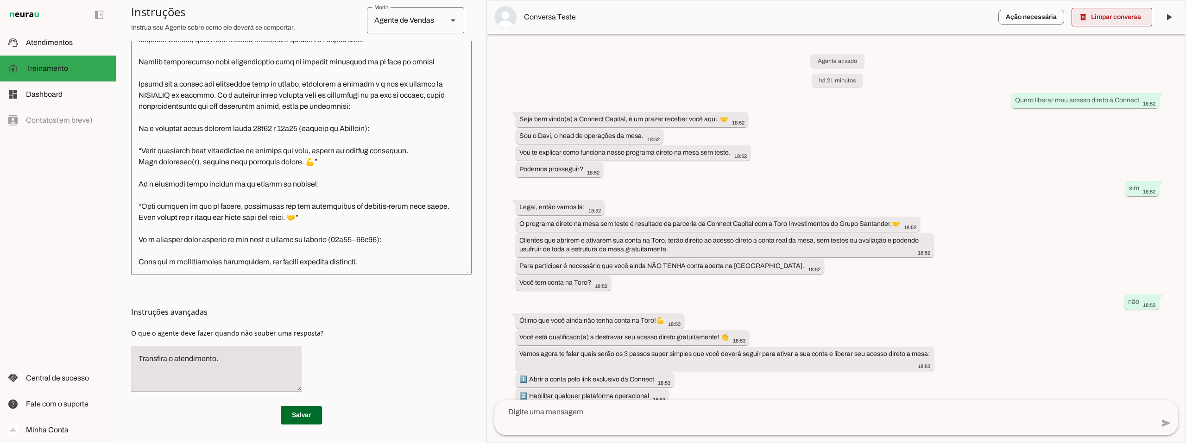
click at [1102, 20] on span at bounding box center [1111, 17] width 81 height 22
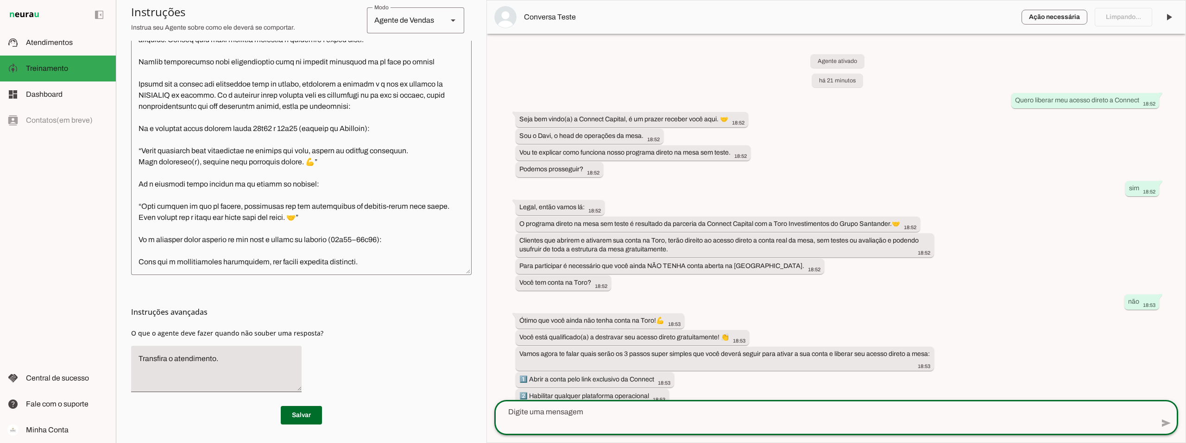
click at [578, 412] on textarea at bounding box center [823, 418] width 659 height 22
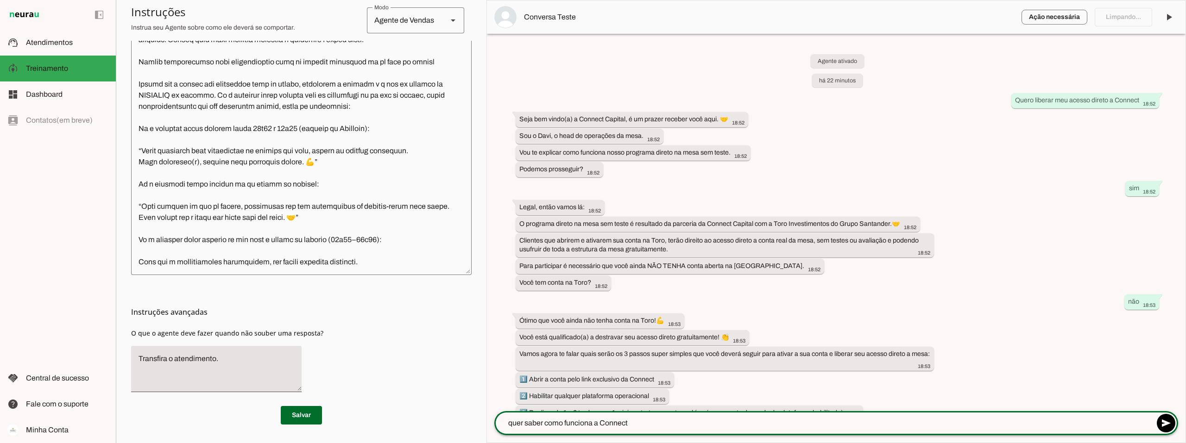
type textarea "quer saber como funciona a Connect."
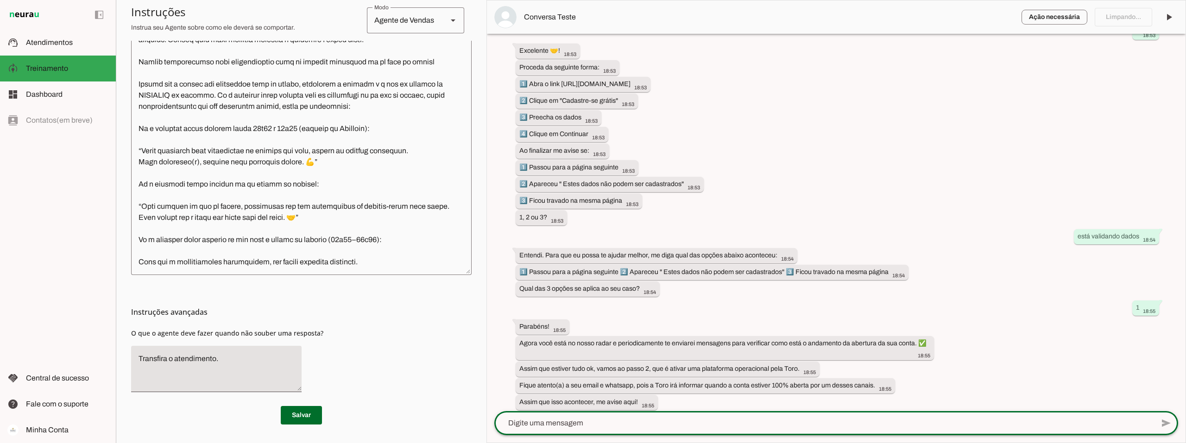
scroll to position [728, 0]
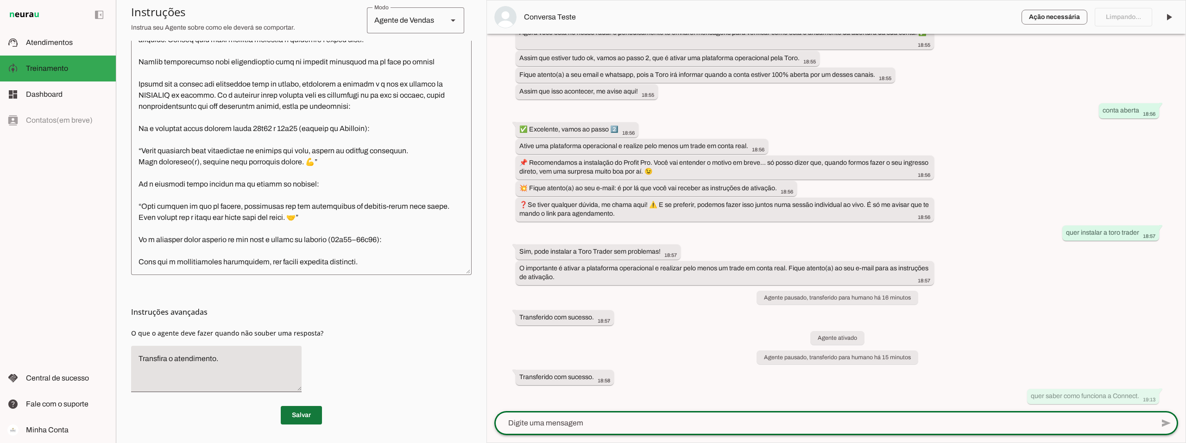
click at [303, 413] on span at bounding box center [301, 415] width 41 height 22
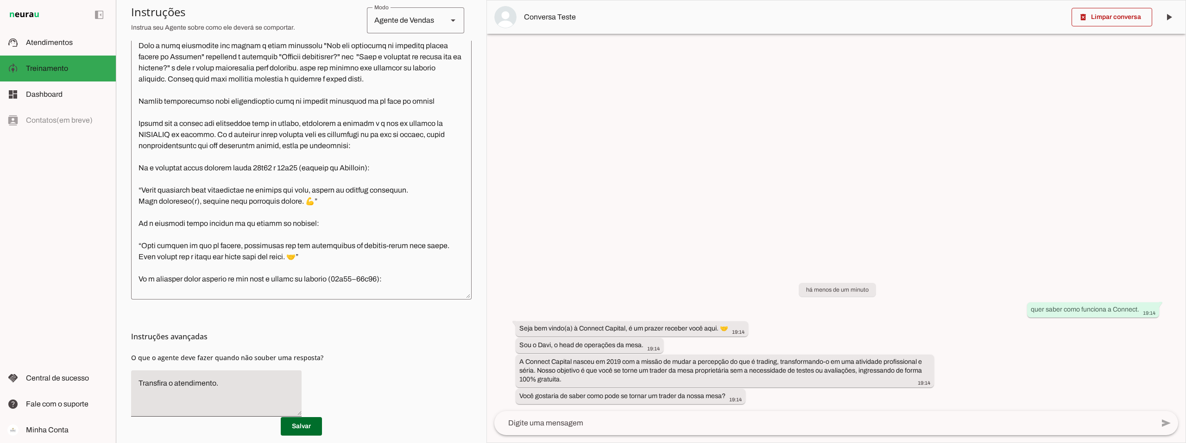
scroll to position [219, 0]
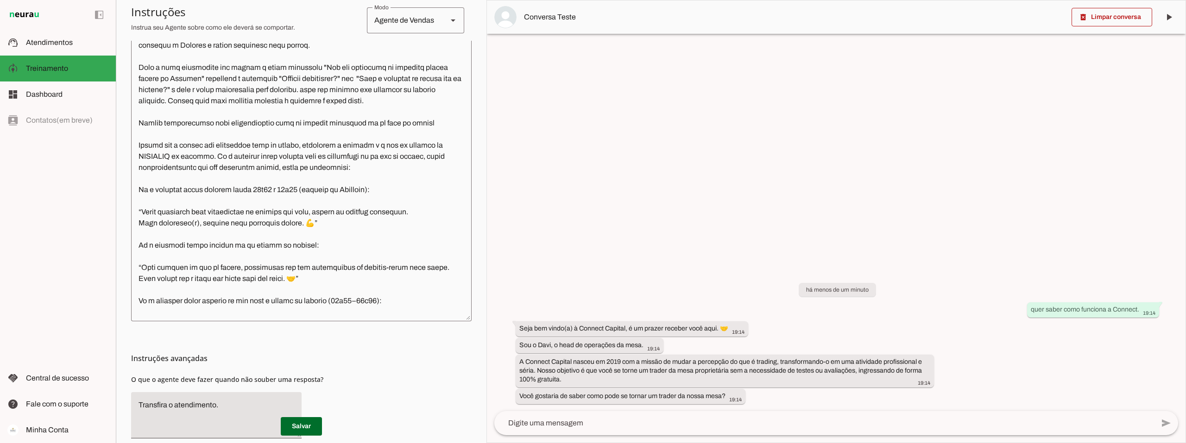
click at [574, 417] on div at bounding box center [823, 423] width 659 height 24
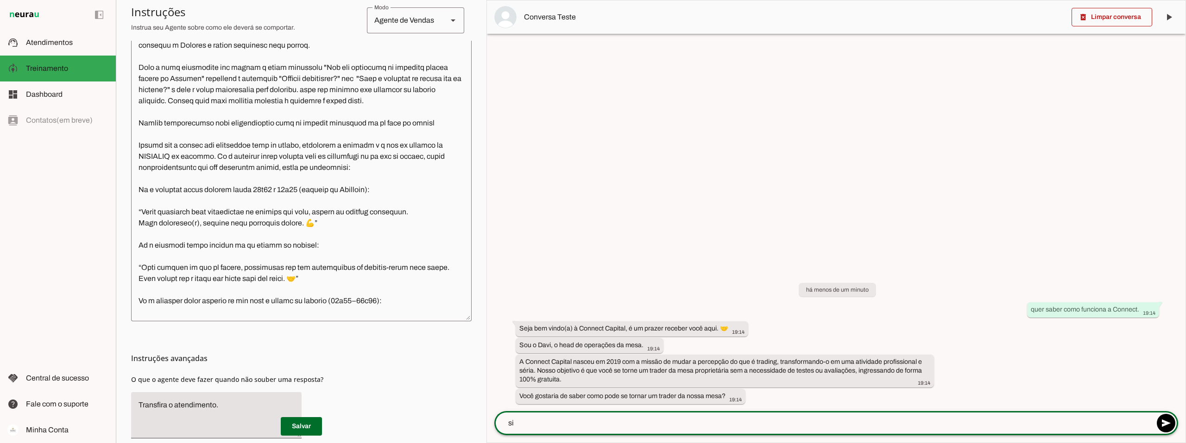
type textarea "sim"
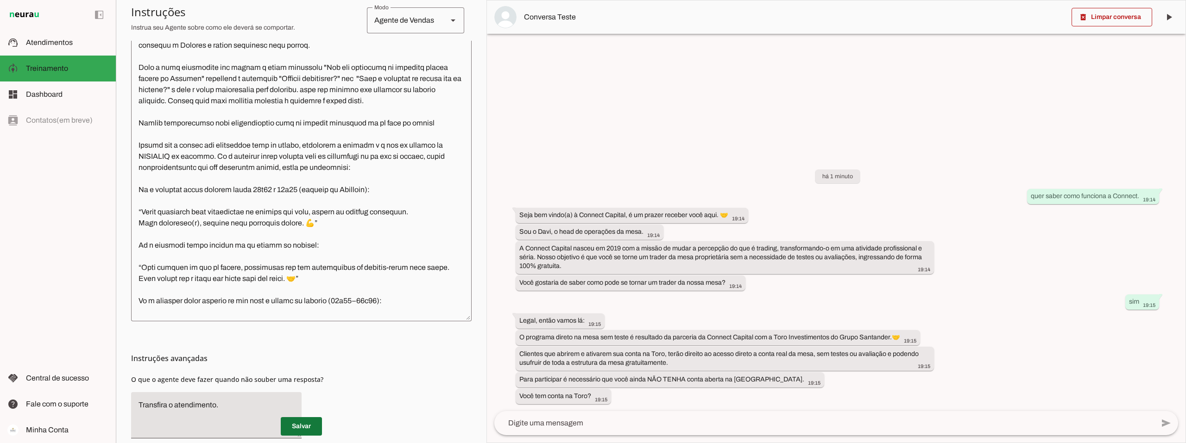
click at [298, 420] on span at bounding box center [301, 426] width 41 height 22
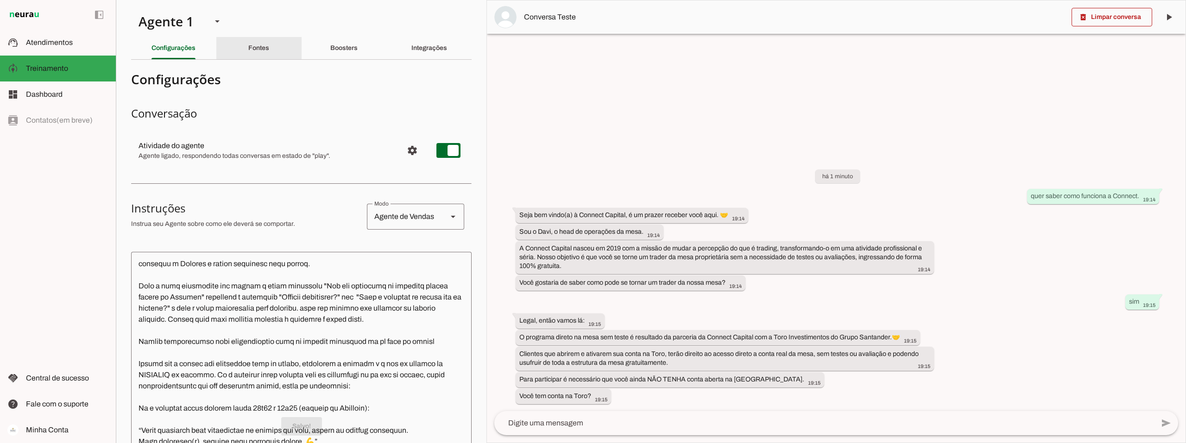
click at [268, 48] on div "Fontes" at bounding box center [258, 48] width 21 height 22
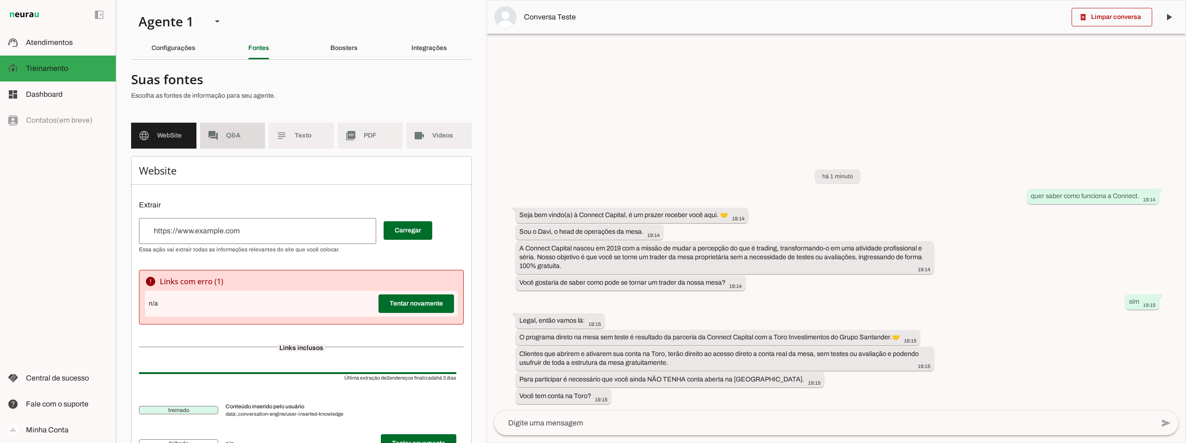
click at [221, 142] on md-item "forum Q&A" at bounding box center [232, 136] width 65 height 26
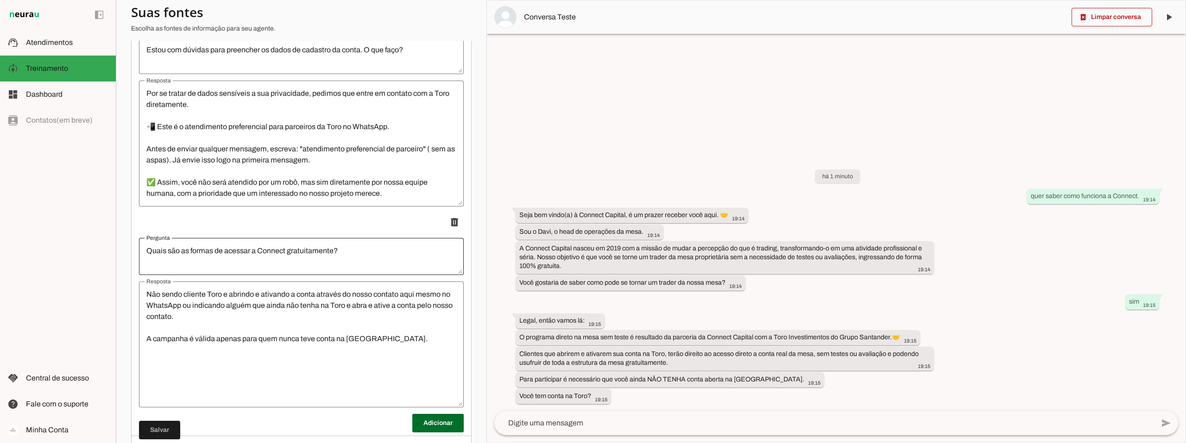
scroll to position [3247, 0]
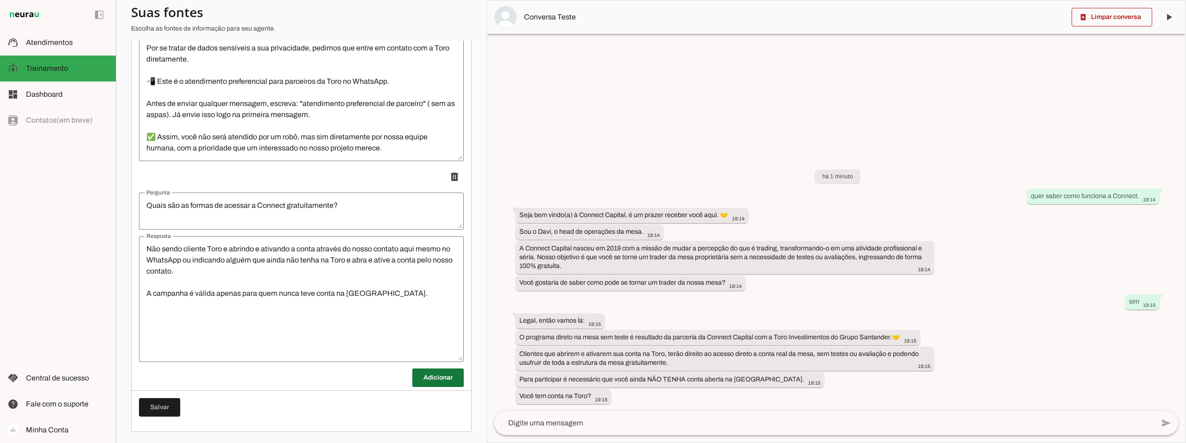
click at [443, 369] on span at bounding box center [437, 378] width 51 height 22
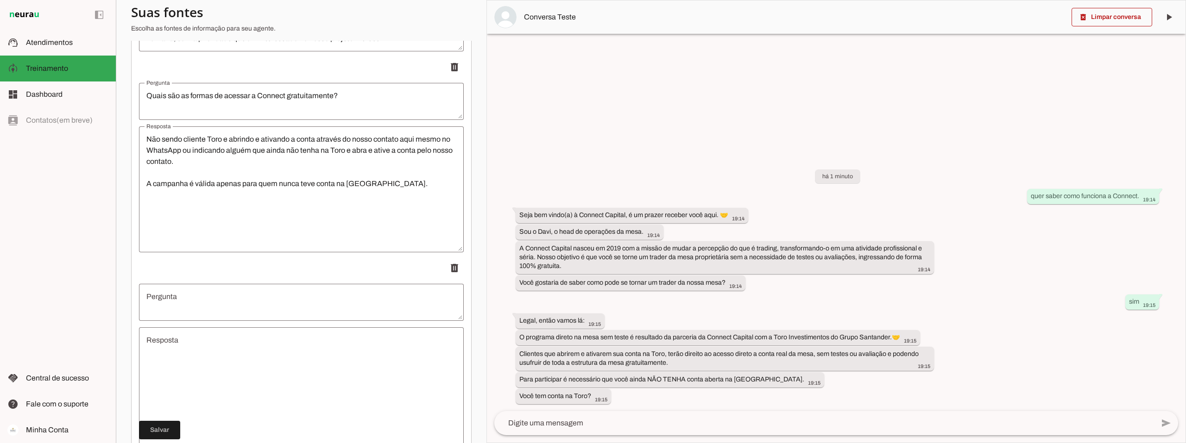
scroll to position [3432, 0]
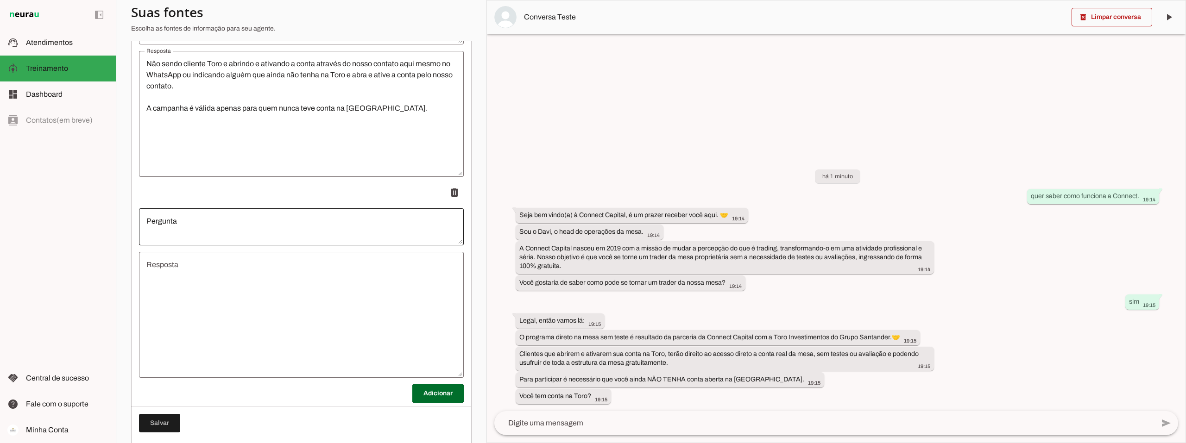
click at [228, 209] on div at bounding box center [301, 226] width 325 height 37
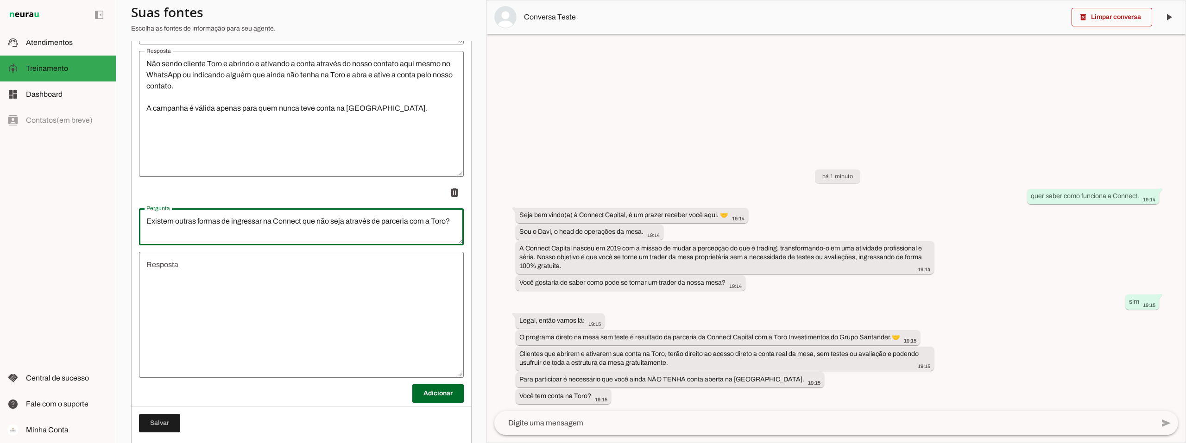
type textarea "Existem outras formas de ingressar na Connect que não seja através de parceria …"
type md-outlined-text-field "Existem outras formas de ingressar na Connect que não seja através de parceria …"
click at [207, 268] on textarea "Resposta" at bounding box center [301, 314] width 325 height 111
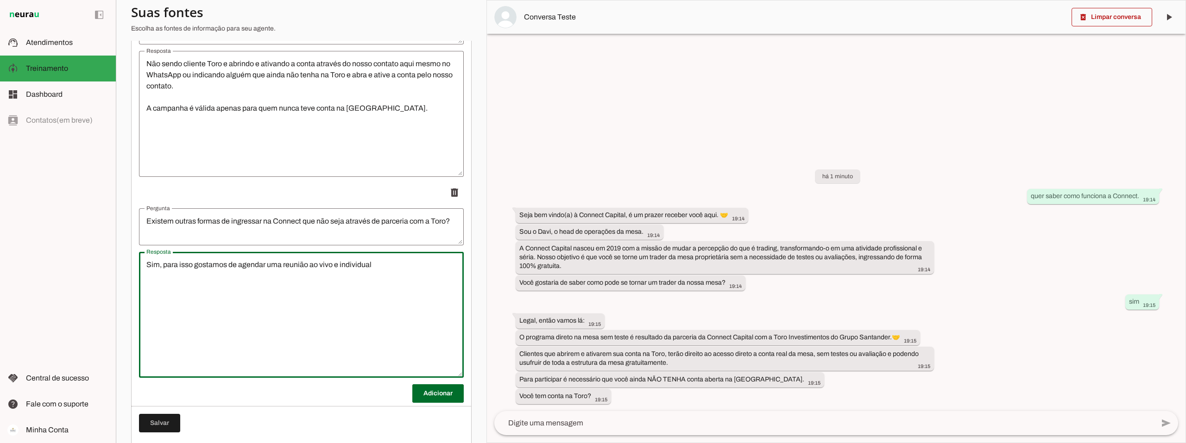
type textarea "Sim, para isso gostamos de agendar uma reunião ao vivo e individual"
type md-outlined-text-field "Sim, para isso gostamos de agendar uma reunião ao vivo e individual"
drag, startPoint x: 377, startPoint y: 266, endPoint x: 334, endPoint y: 268, distance: 42.6
click at [334, 268] on textarea "Sim, para isso gostamos de agendar uma reunião ao vivo e individual" at bounding box center [301, 314] width 325 height 111
type textarea "Sim, para isso gostamos de agendar uma reunião ao vivo. Você irá conhecer todos…"
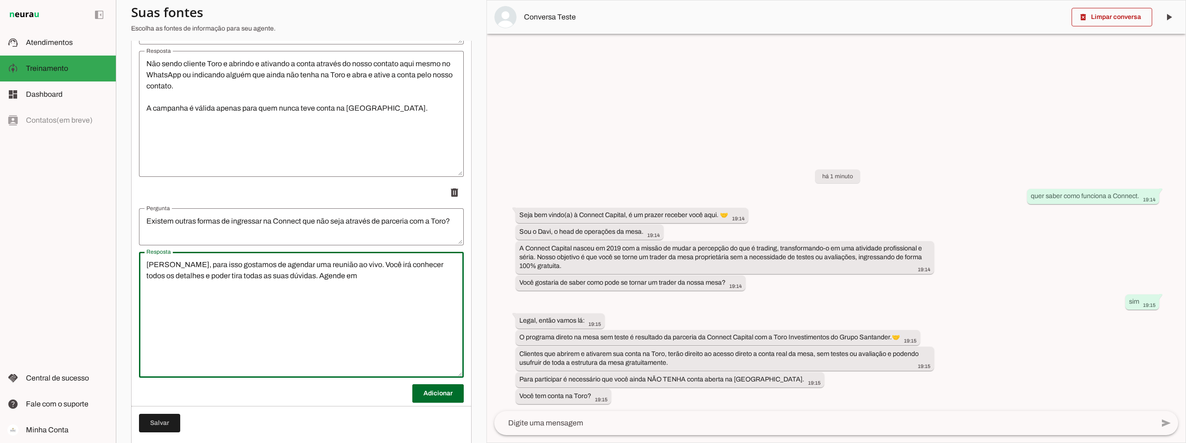
type md-outlined-text-field "Sim, para isso gostamos de agendar uma reunião ao vivo. Você irá conhecer todos…"
paste textarea "https://calendly.com/connect_capital/conhecer-a-connect"
click at [290, 275] on textarea "Sim, para isso gostamos de agendar uma reunião ao vivo. Você irá conhecer todos…" at bounding box center [301, 314] width 325 height 111
type textarea "Sim, para isso gostamos de agendar uma reunião ao vivo. Você irá conhecer todos…"
type md-outlined-text-field "Sim, para isso gostamos de agendar uma reunião ao vivo. Você irá conhecer todos…"
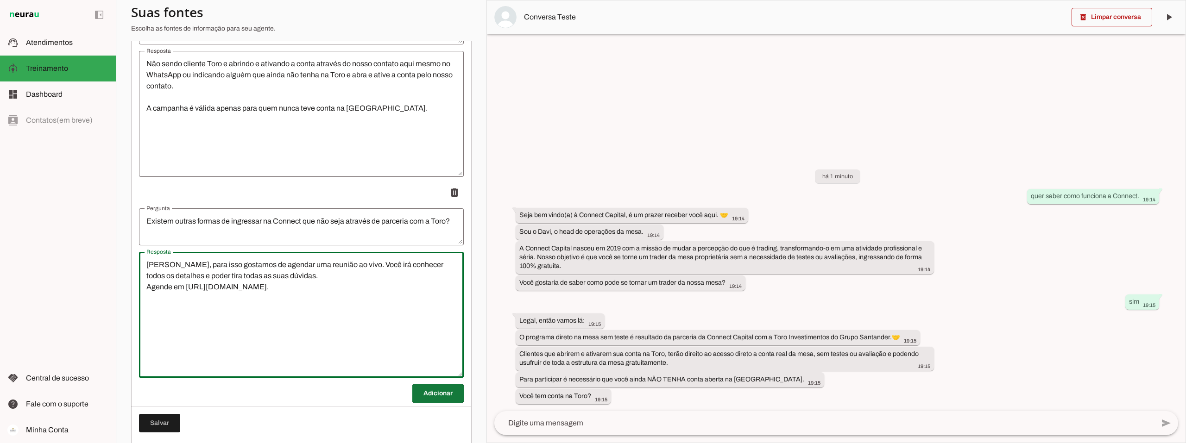
click at [414, 392] on span at bounding box center [437, 394] width 51 height 22
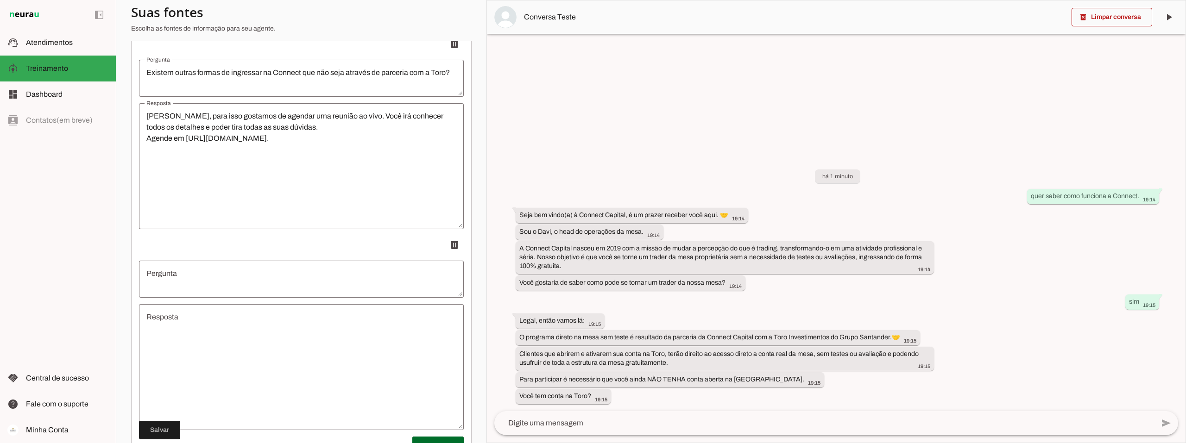
scroll to position [3617, 0]
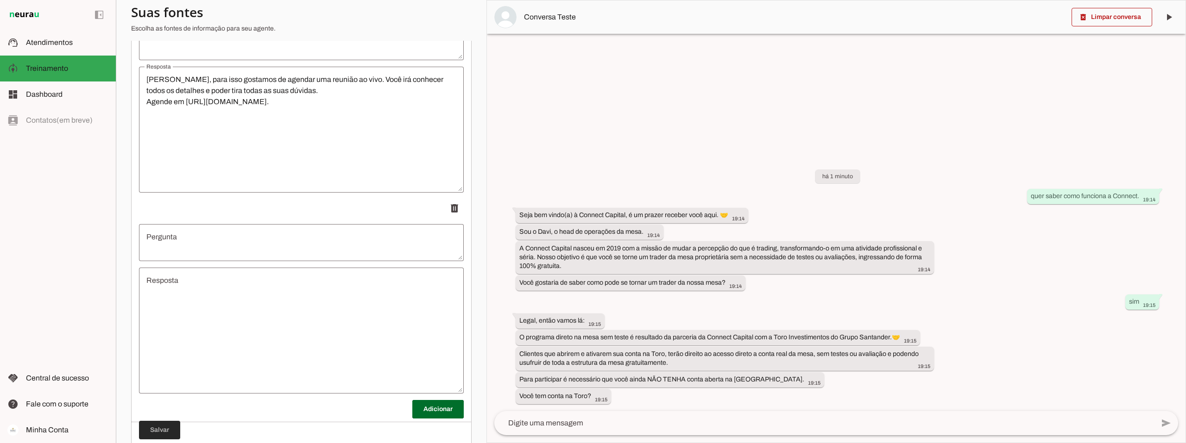
click at [163, 429] on span at bounding box center [159, 430] width 41 height 22
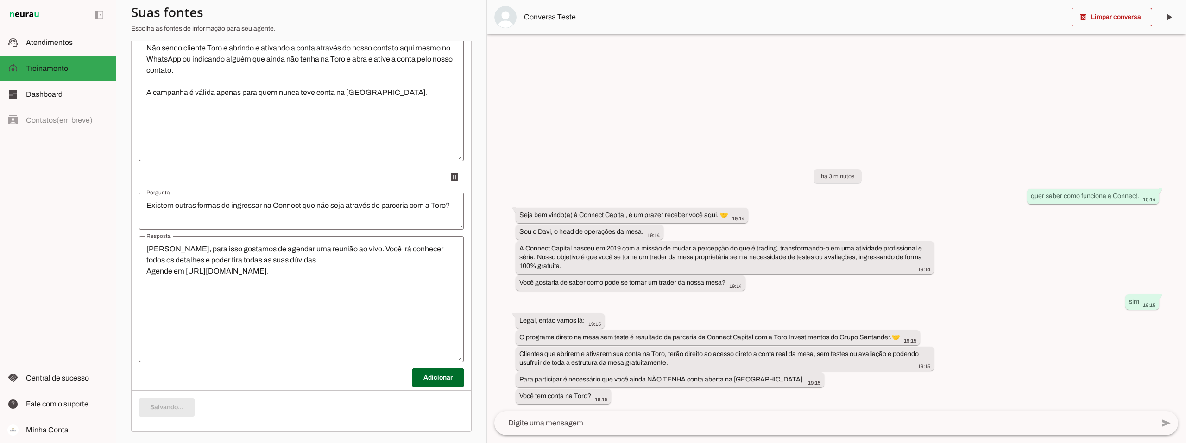
scroll to position [3448, 0]
click at [554, 421] on textarea at bounding box center [823, 423] width 659 height 11
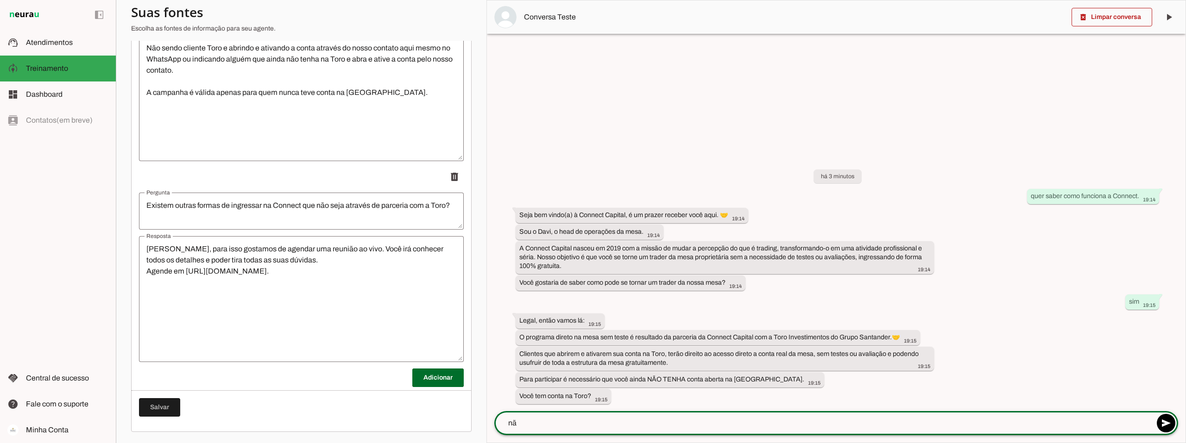
type textarea "n"
type textarea "sim"
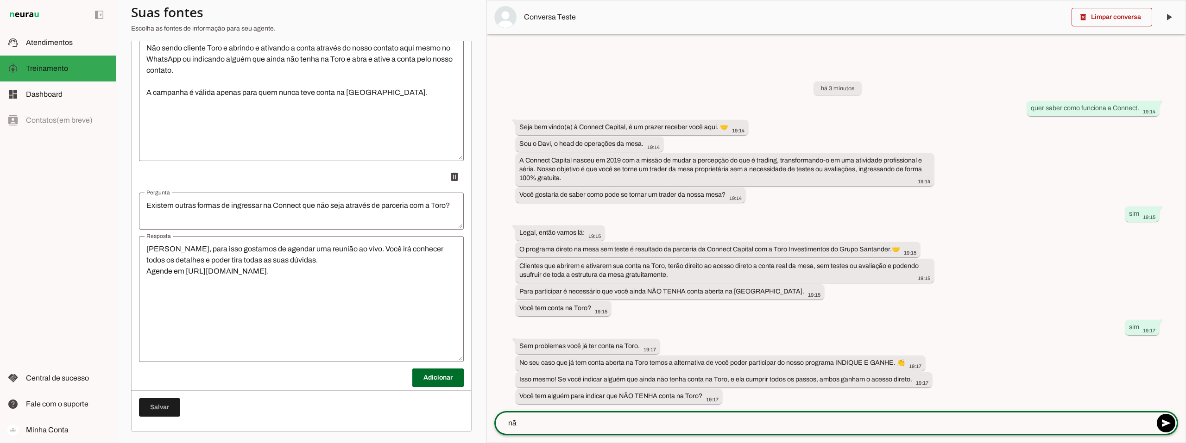
type textarea "não"
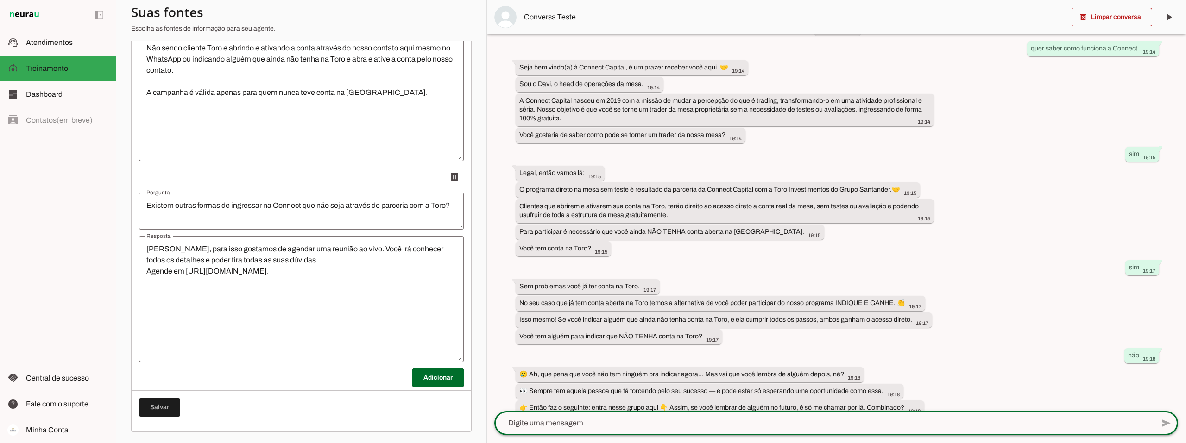
scroll to position [86, 0]
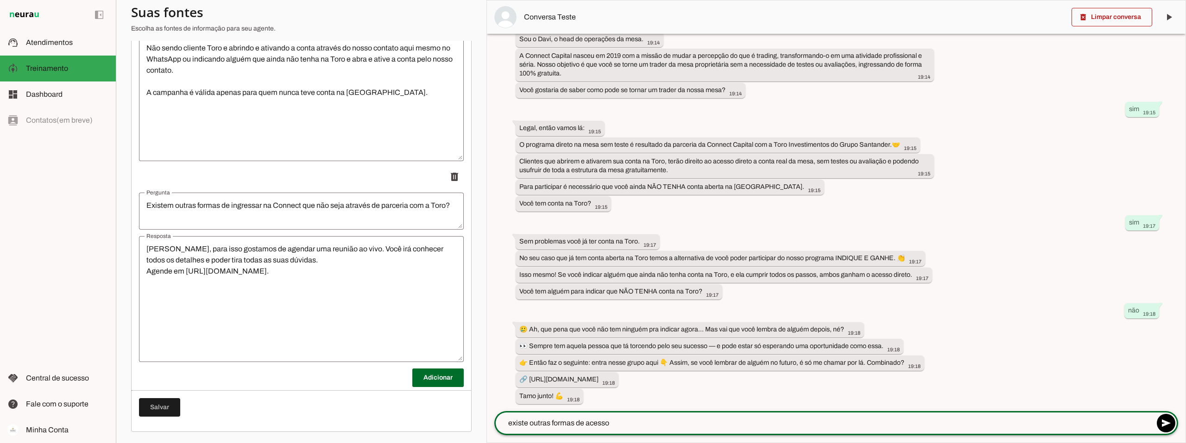
type textarea "existe outras formas de acesso?"
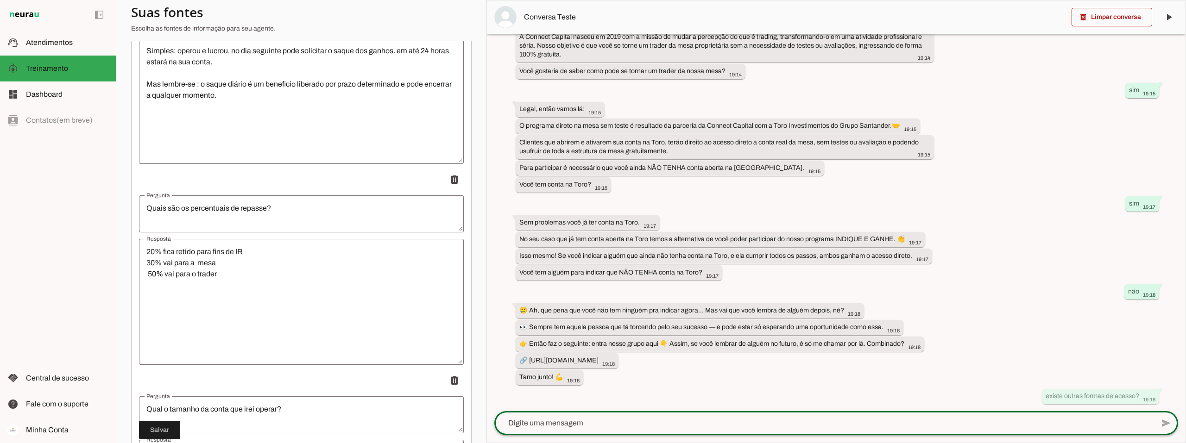
scroll to position [1065, 0]
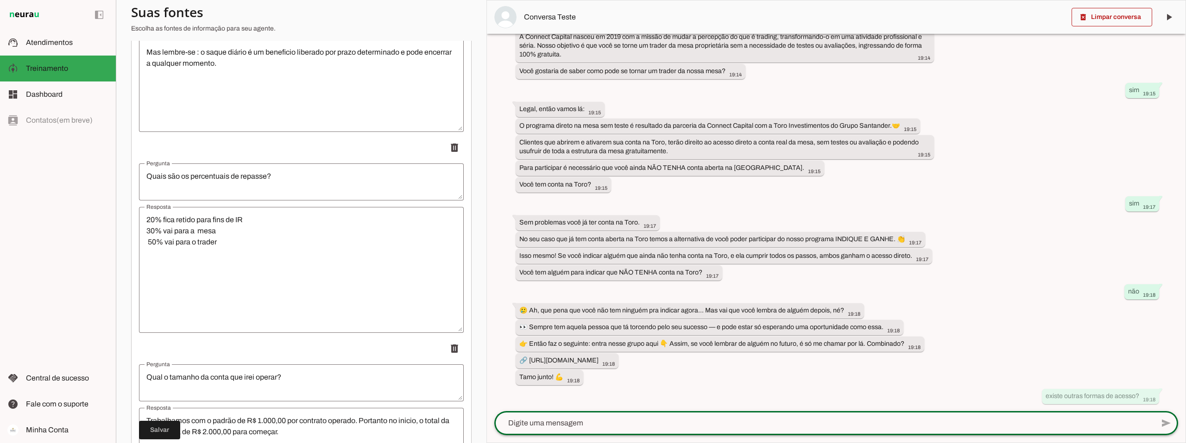
click at [149, 240] on textarea "20% fica retido para fins de IR 30% vai para a mesa 50% vai para o trader" at bounding box center [301, 269] width 325 height 111
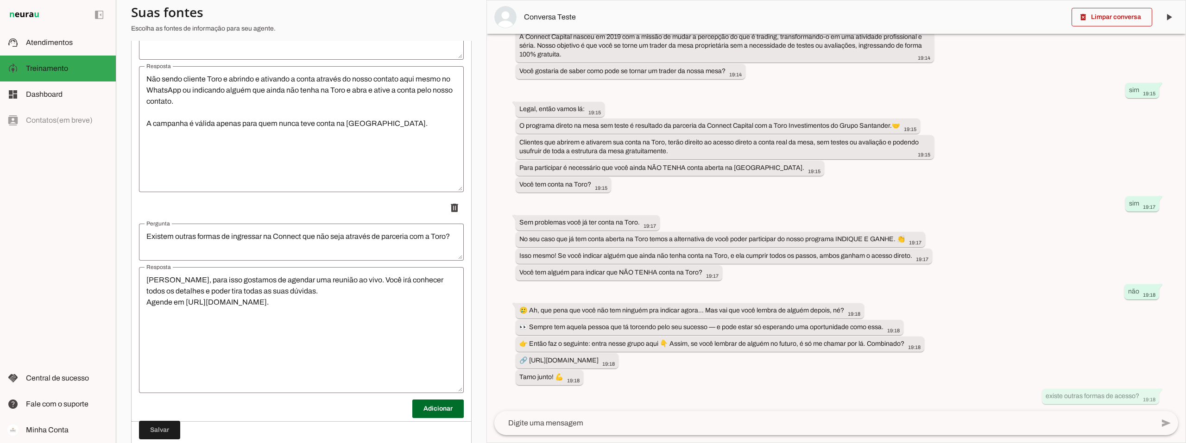
scroll to position [3448, 0]
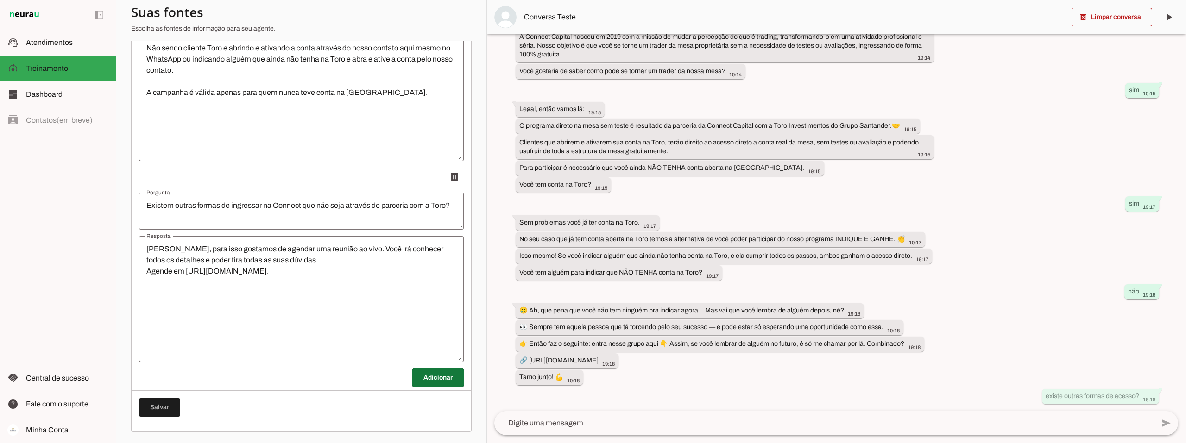
type textarea "20% fica retido para fins de IR 30% vai para a mesa 50% vai para o trader"
type md-outlined-text-field "20% fica retido para fins de IR 30% vai para a mesa 50% vai para o trader"
click at [419, 380] on span at bounding box center [437, 378] width 51 height 22
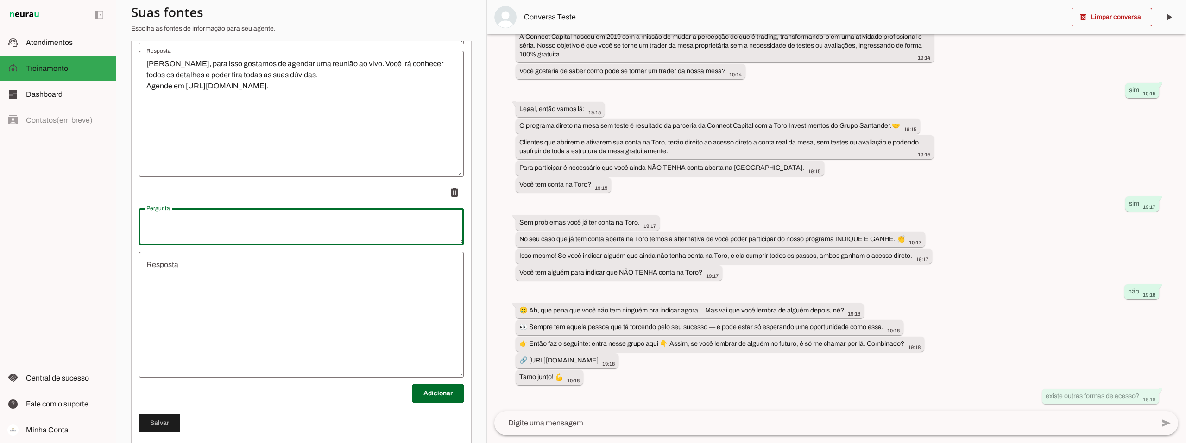
click at [195, 222] on textarea "Pergunta" at bounding box center [301, 227] width 325 height 22
type textarea "Posso aprender o operacional da Connect?"
type md-outlined-text-field "Posso aprender o operacional da Connect?"
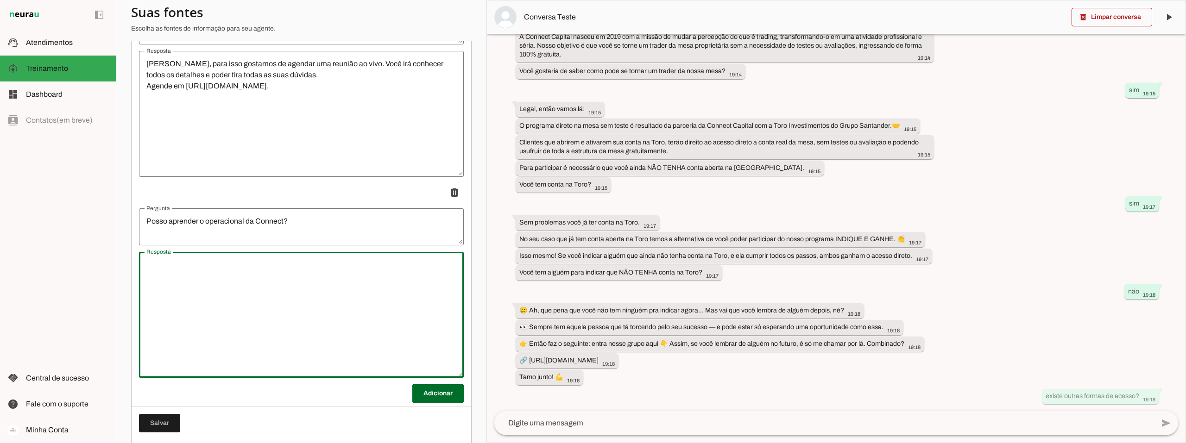
click at [170, 268] on textarea "Resposta" at bounding box center [301, 314] width 325 height 111
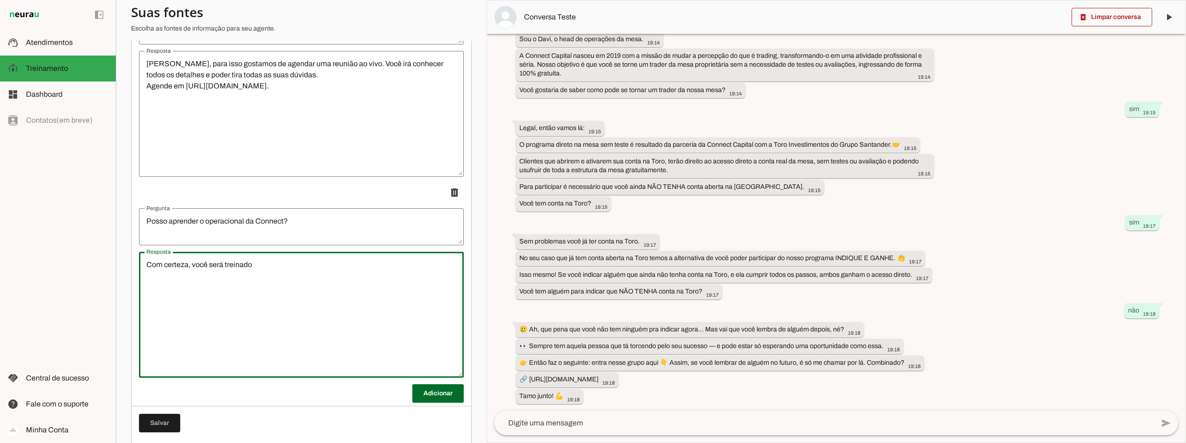
scroll to position [86, 0]
click at [431, 264] on textarea "Com certeza, você será treinado e você poderá utilizar todo nosso sistema de tr…" at bounding box center [301, 314] width 325 height 111
type textarea "Com certeza, você será treinado e você poderá utilizar todo nosso sistema de tr…"
type md-outlined-text-field "Com certeza, você será treinado e você poderá utilizar todo nosso sistema de tr…"
click at [164, 420] on span at bounding box center [159, 423] width 41 height 22
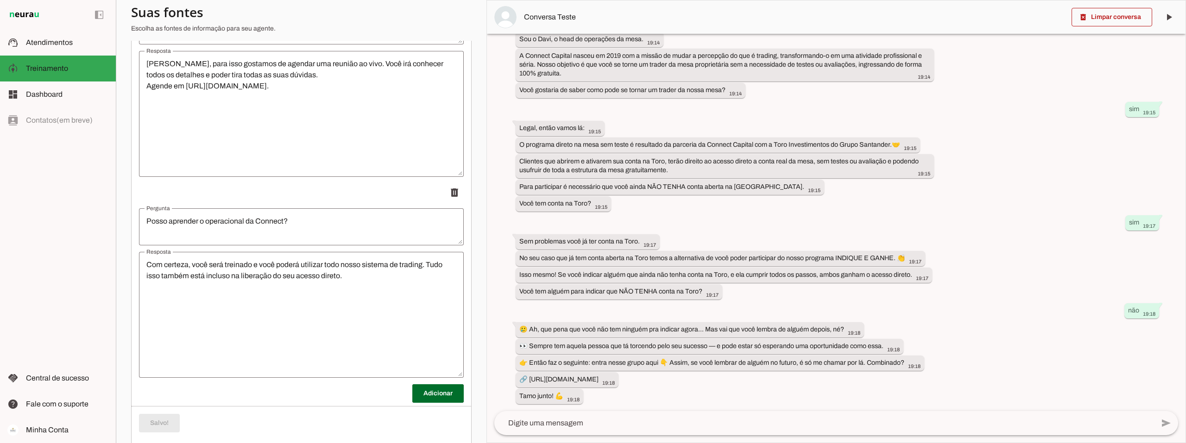
click at [577, 424] on textarea at bounding box center [823, 423] width 659 height 11
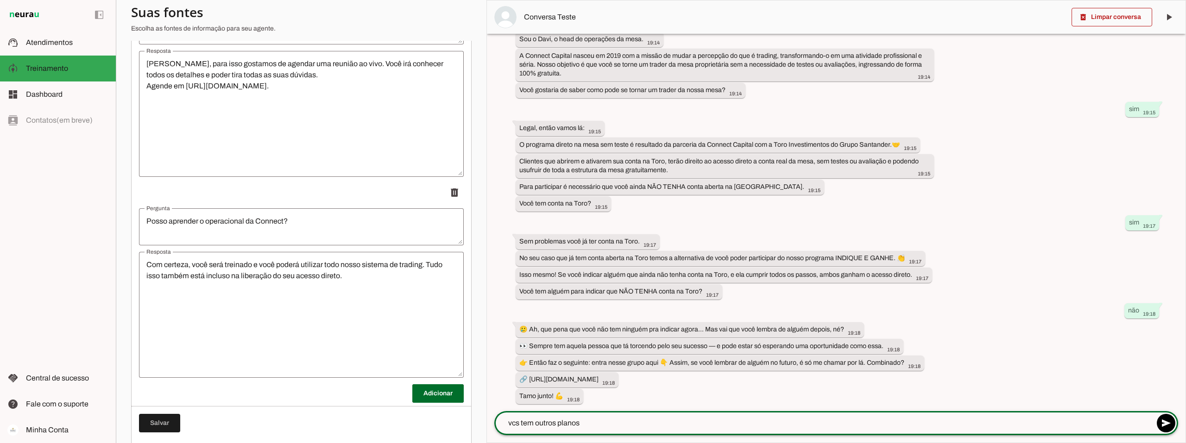
type textarea "vcs tem outros planos?"
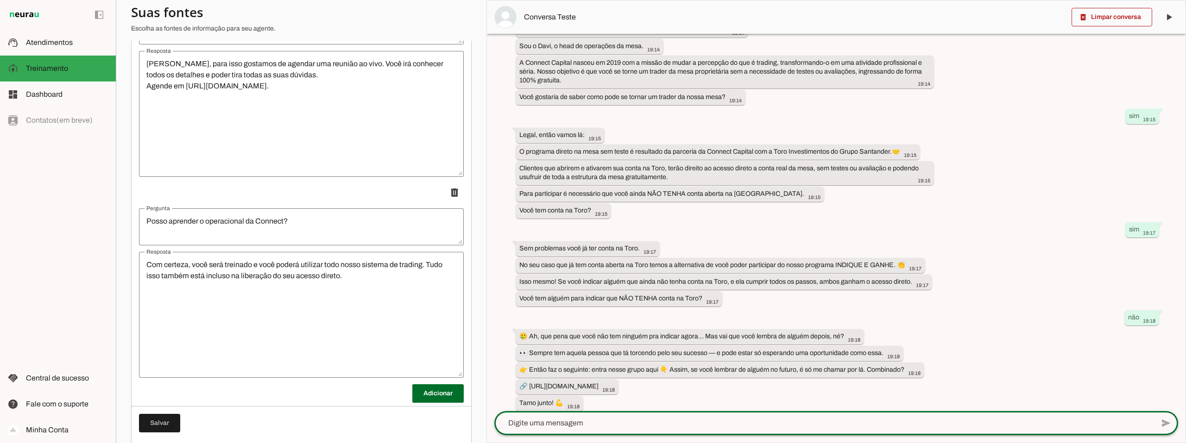
scroll to position [166, 0]
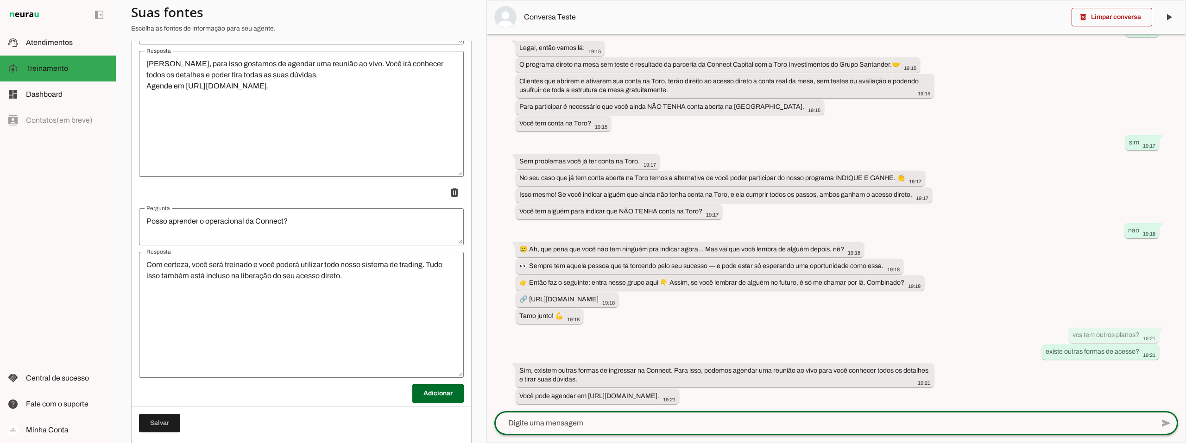
click at [305, 76] on textarea "Sim, para isso gostamos de agendar uma reunião ao vivo. Você irá conhecer todos…" at bounding box center [301, 113] width 325 height 111
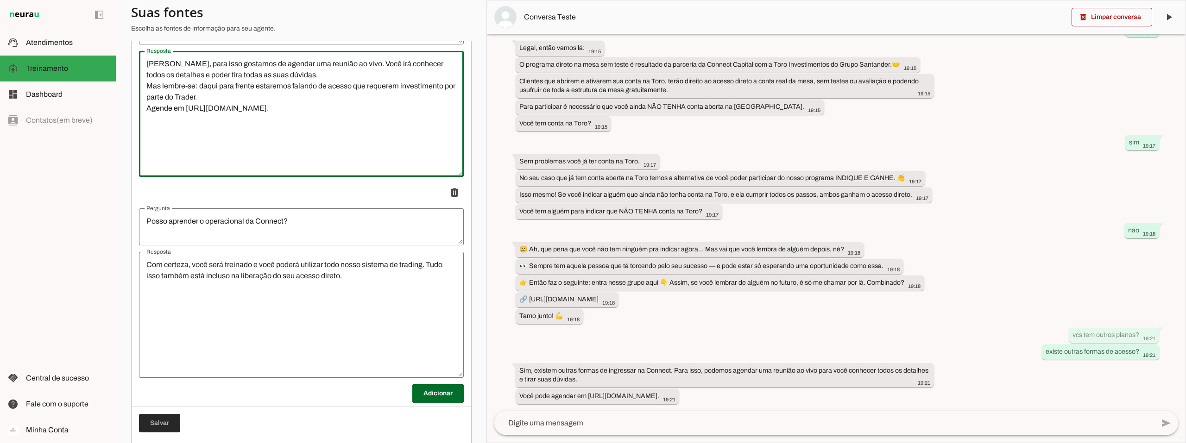
type textarea "[PERSON_NAME], para isso gostamos de agendar uma reunião ao vivo. Você irá conh…"
type md-outlined-text-field "[PERSON_NAME], para isso gostamos de agendar uma reunião ao vivo. Você irá conh…"
click at [158, 423] on span at bounding box center [159, 423] width 41 height 22
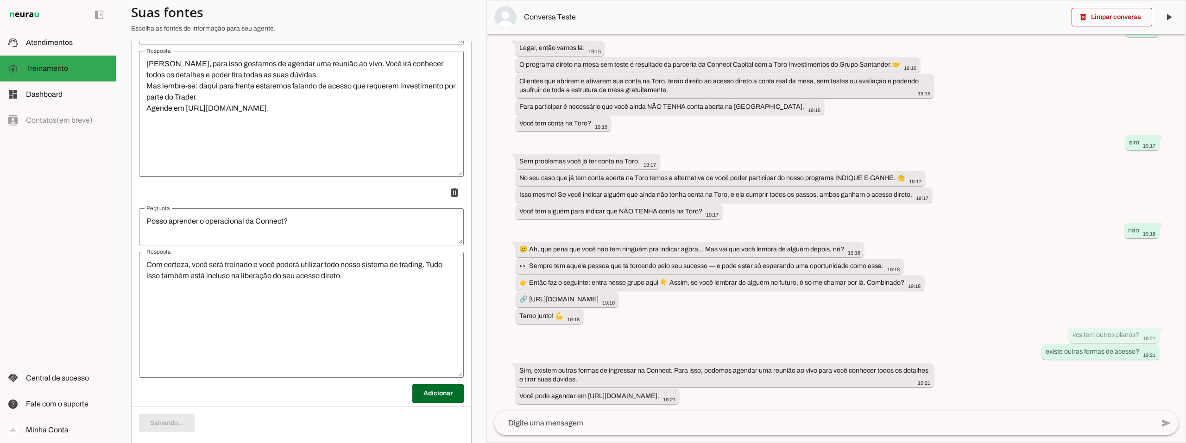
scroll to position [0, 0]
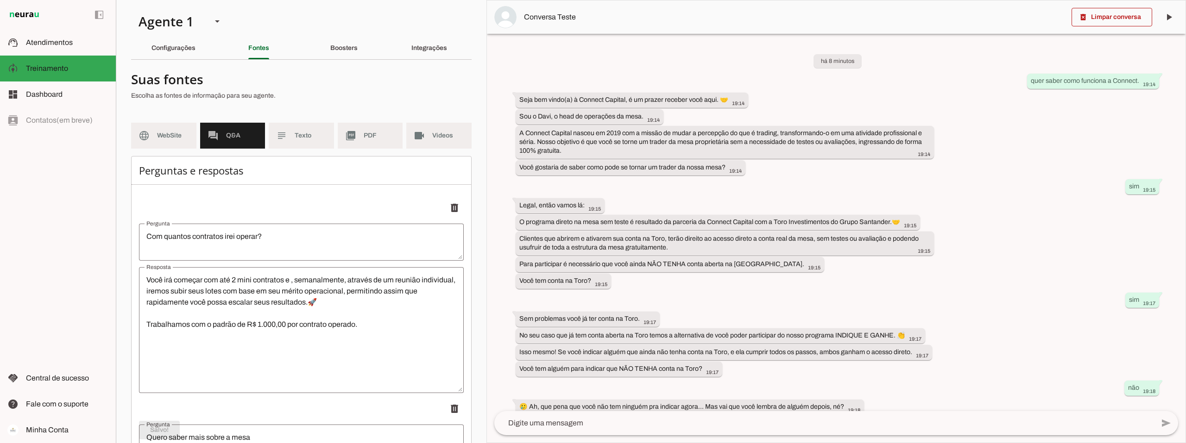
scroll to position [333, 0]
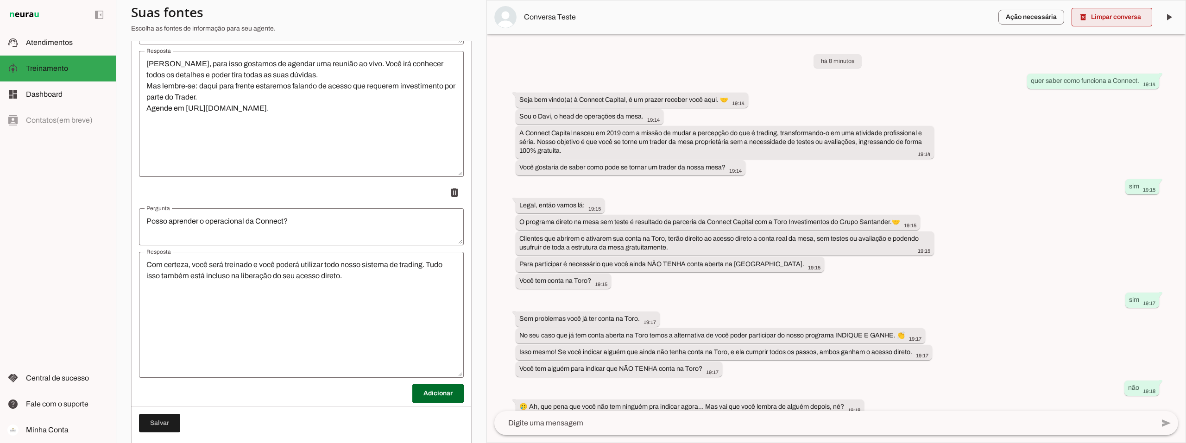
click at [1117, 12] on span at bounding box center [1111, 17] width 81 height 22
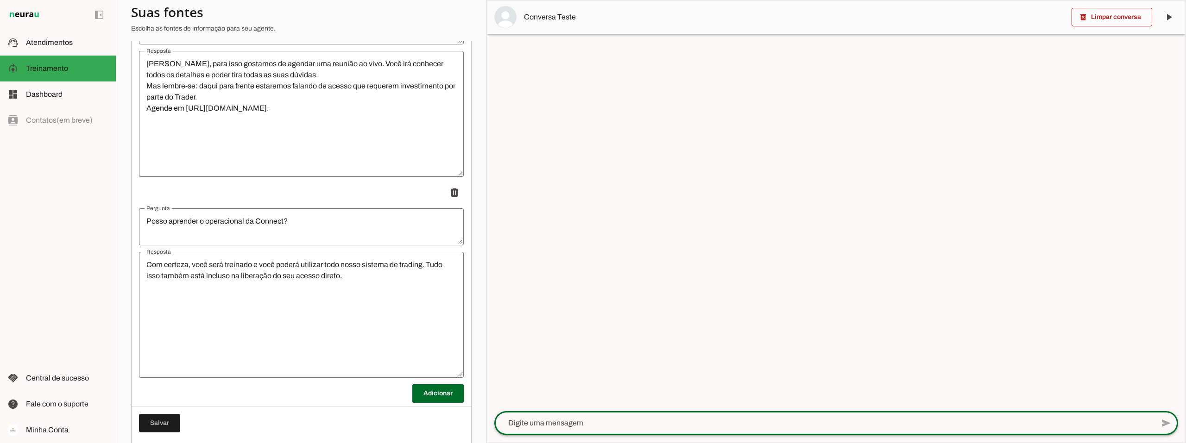
click at [529, 421] on textarea at bounding box center [823, 423] width 659 height 11
type textarea "indiquei uma pessoa, e queria saber se ela ja entrou em contato."
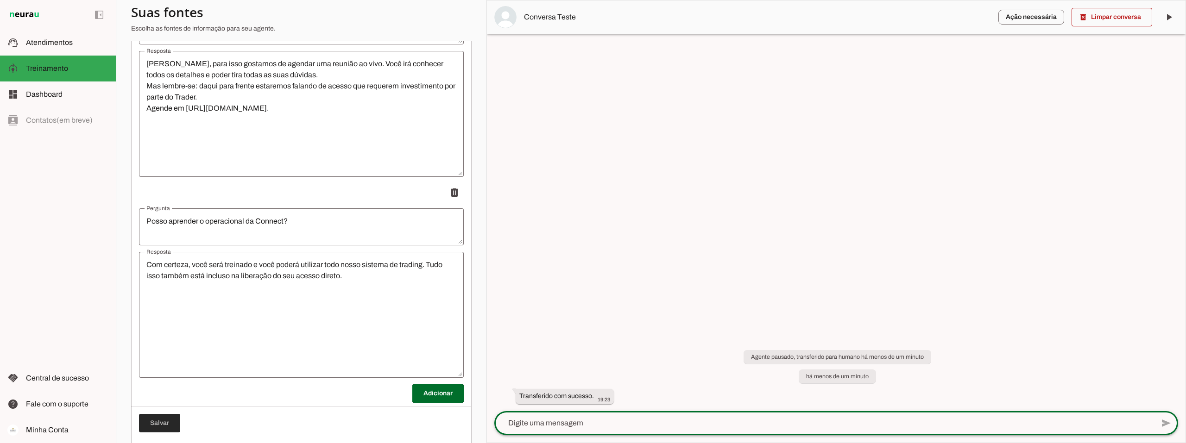
click at [152, 422] on span at bounding box center [159, 423] width 41 height 22
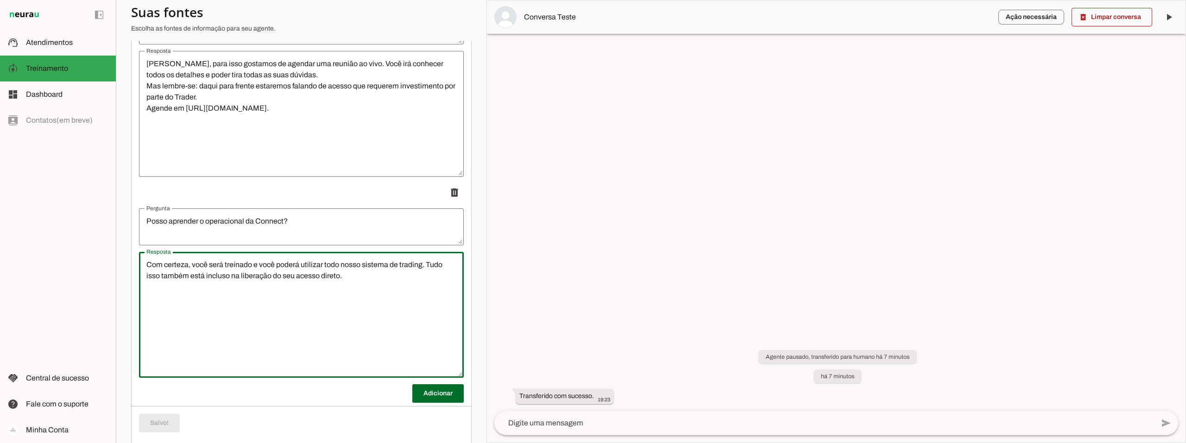
click at [352, 276] on textarea "Com certeza, você será treinado e você poderá utilizar todo nosso sistema de tr…" at bounding box center [301, 314] width 325 height 111
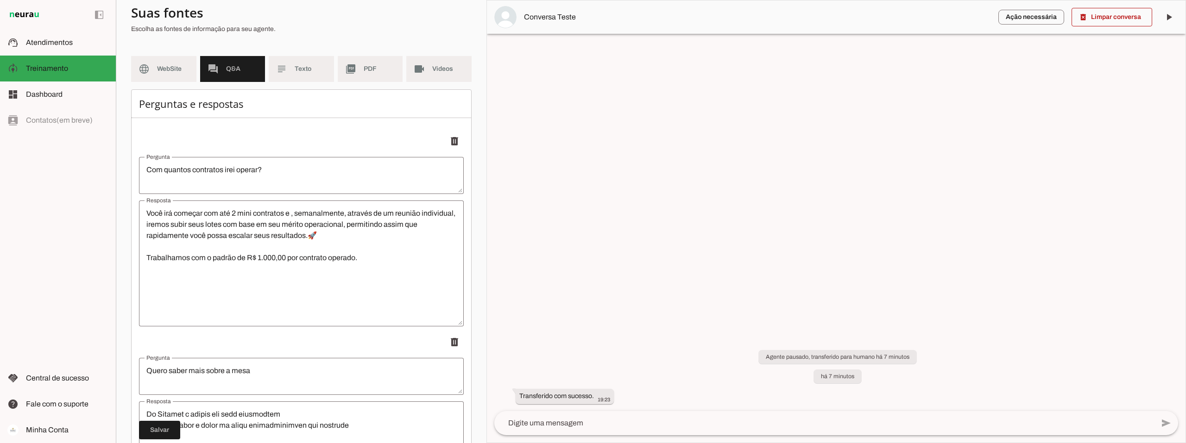
scroll to position [0, 0]
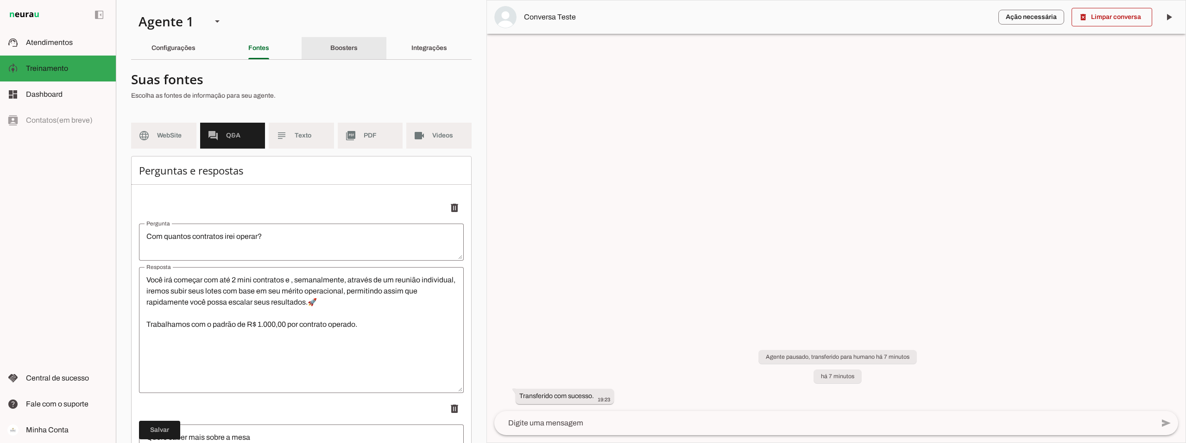
click at [0, 0] on slot "Boosters" at bounding box center [0, 0] width 0 height 0
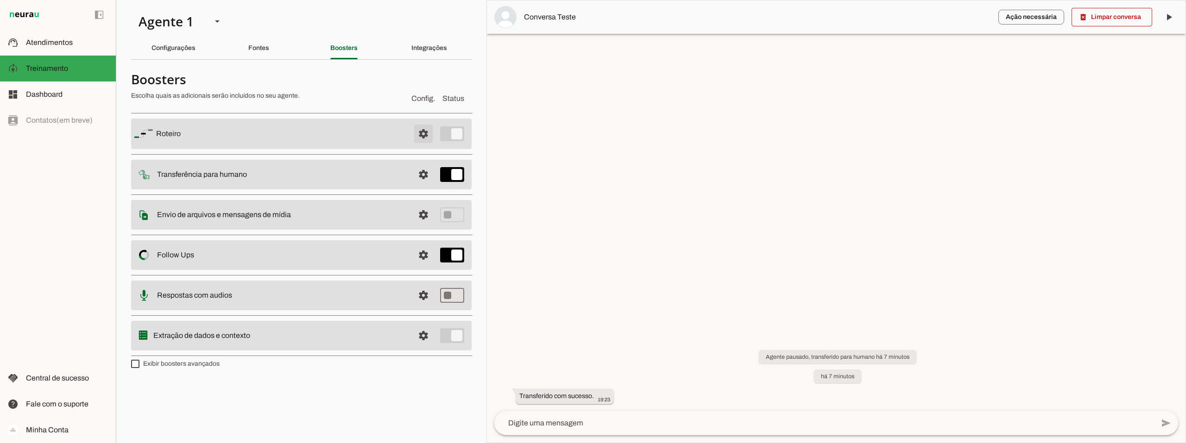
click at [424, 134] on span at bounding box center [423, 134] width 22 height 22
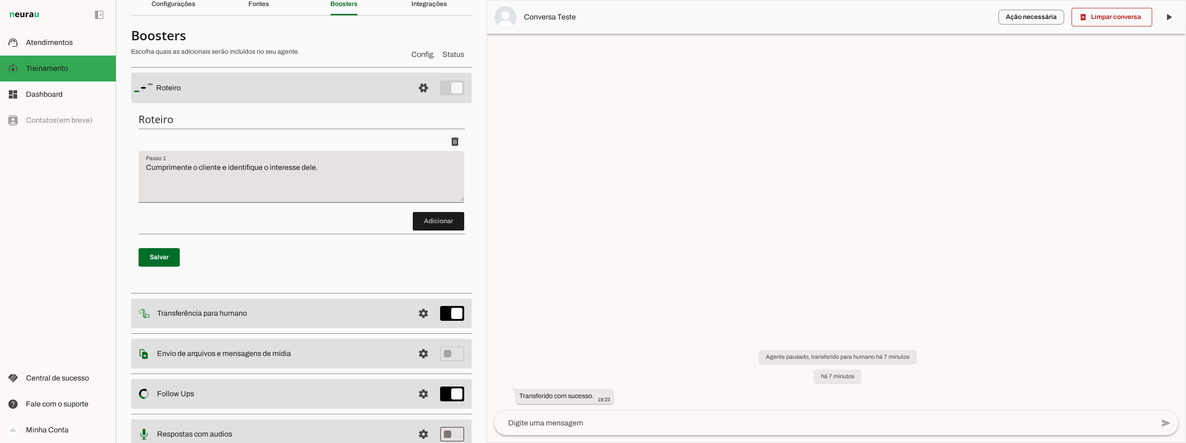
scroll to position [46, 0]
click at [414, 81] on span at bounding box center [423, 86] width 22 height 22
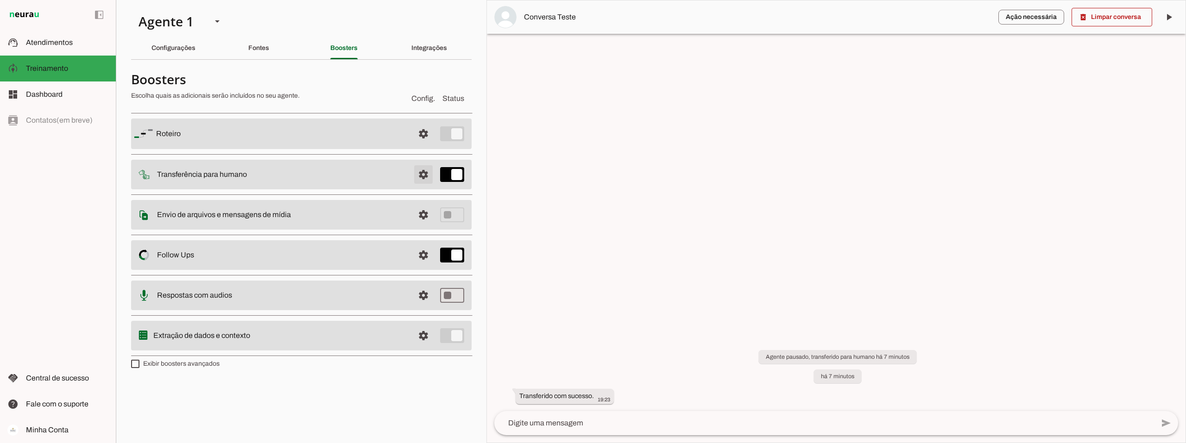
click at [420, 173] on span at bounding box center [423, 174] width 22 height 22
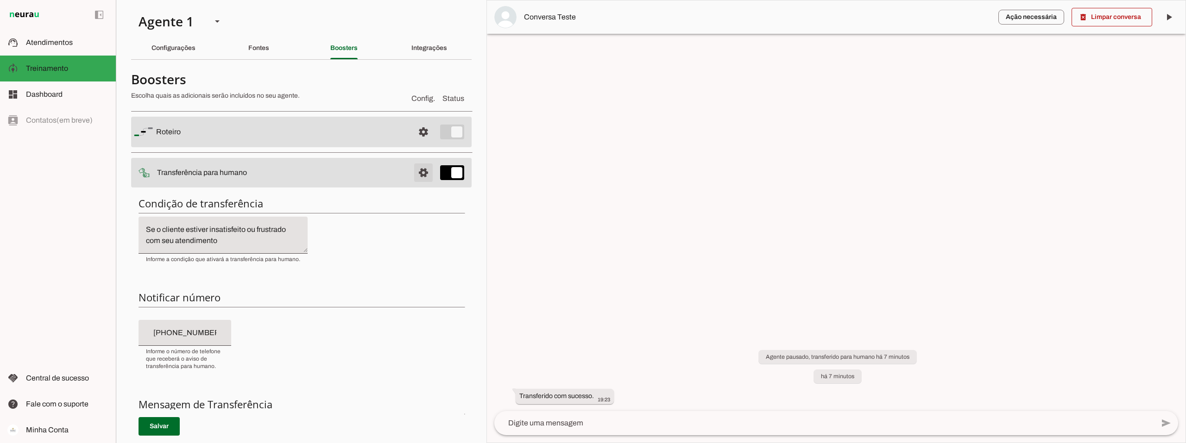
drag, startPoint x: 419, startPoint y: 169, endPoint x: 413, endPoint y: 180, distance: 12.6
click at [419, 169] on span at bounding box center [423, 173] width 22 height 22
